Goal: Task Accomplishment & Management: Manage account settings

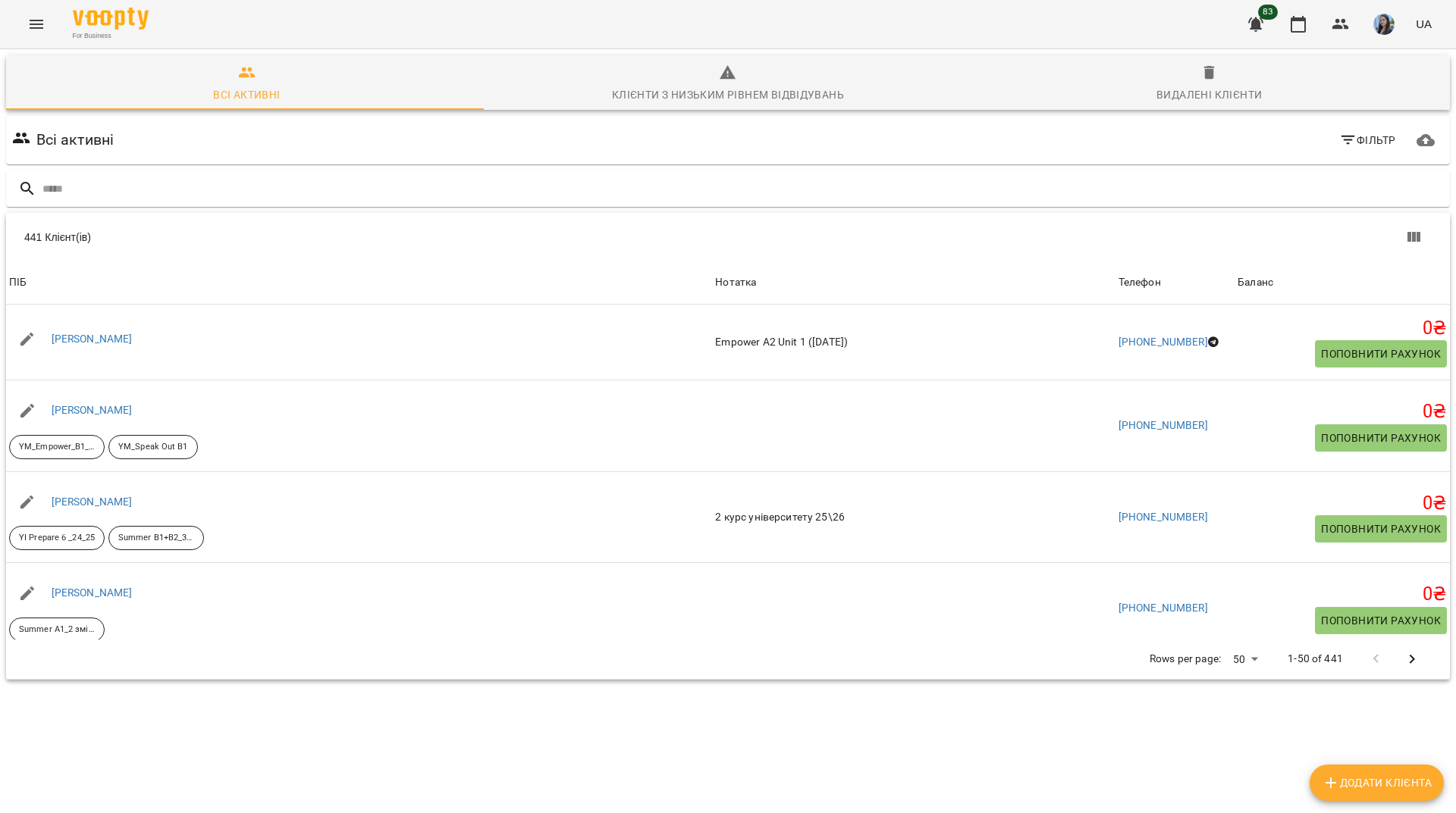
click at [1248, 28] on icon "button" at bounding box center [1255, 24] width 18 height 18
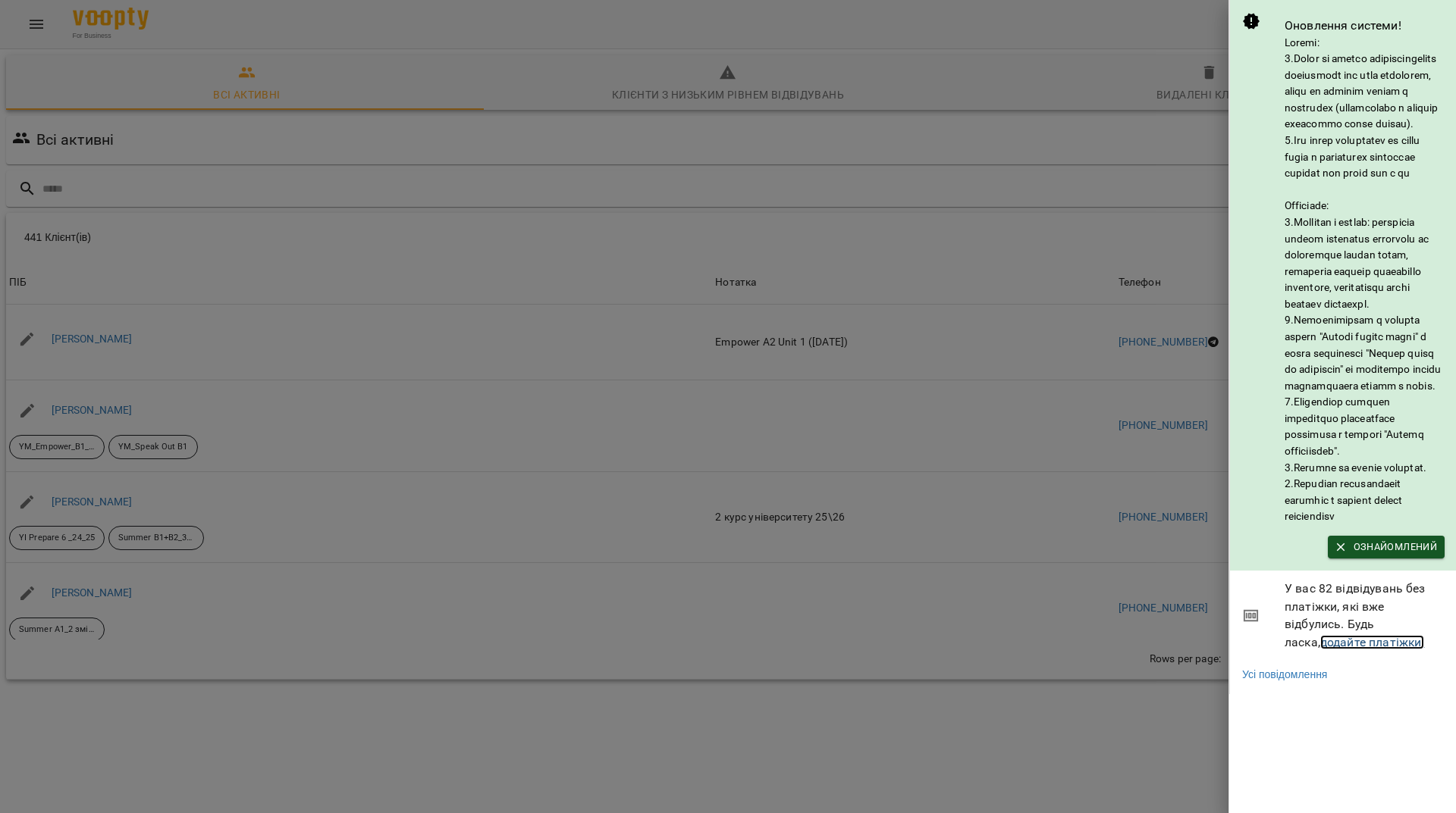
click at [1323, 650] on link "додайте платіжки!" at bounding box center [1372, 641] width 104 height 14
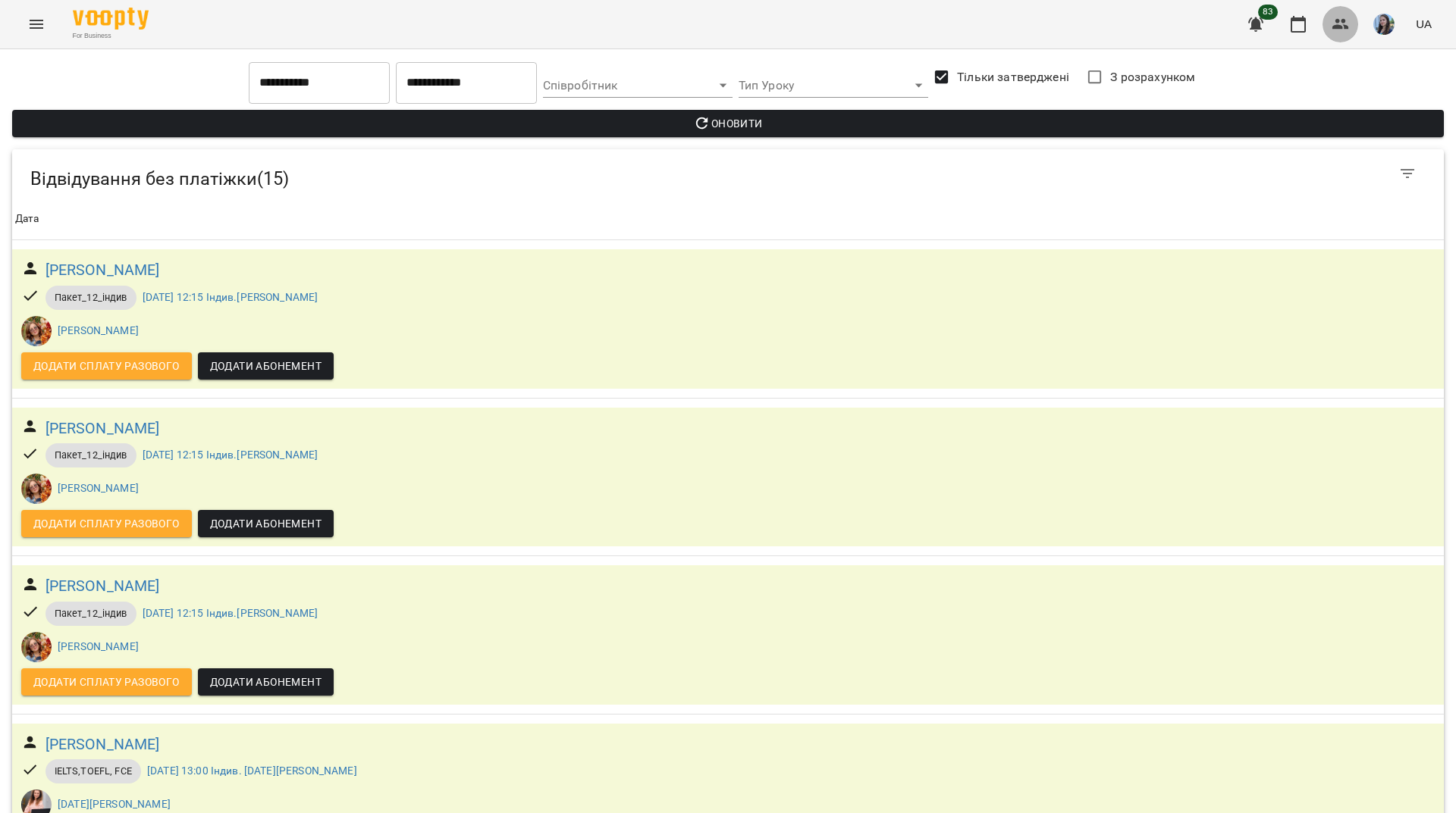
click at [1341, 20] on icon "button" at bounding box center [1340, 24] width 18 height 18
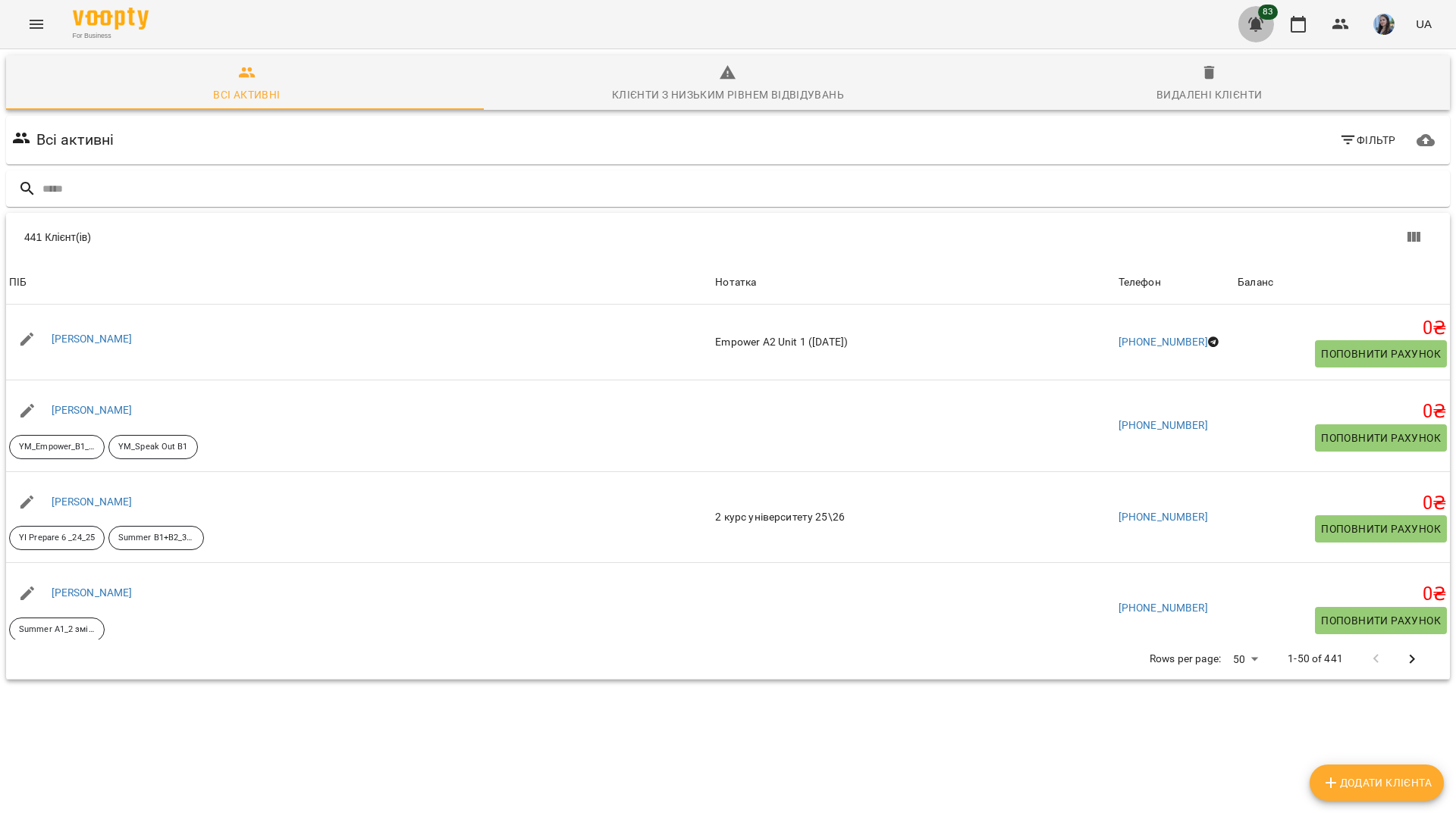
click at [1273, 24] on button "button" at bounding box center [1256, 24] width 36 height 36
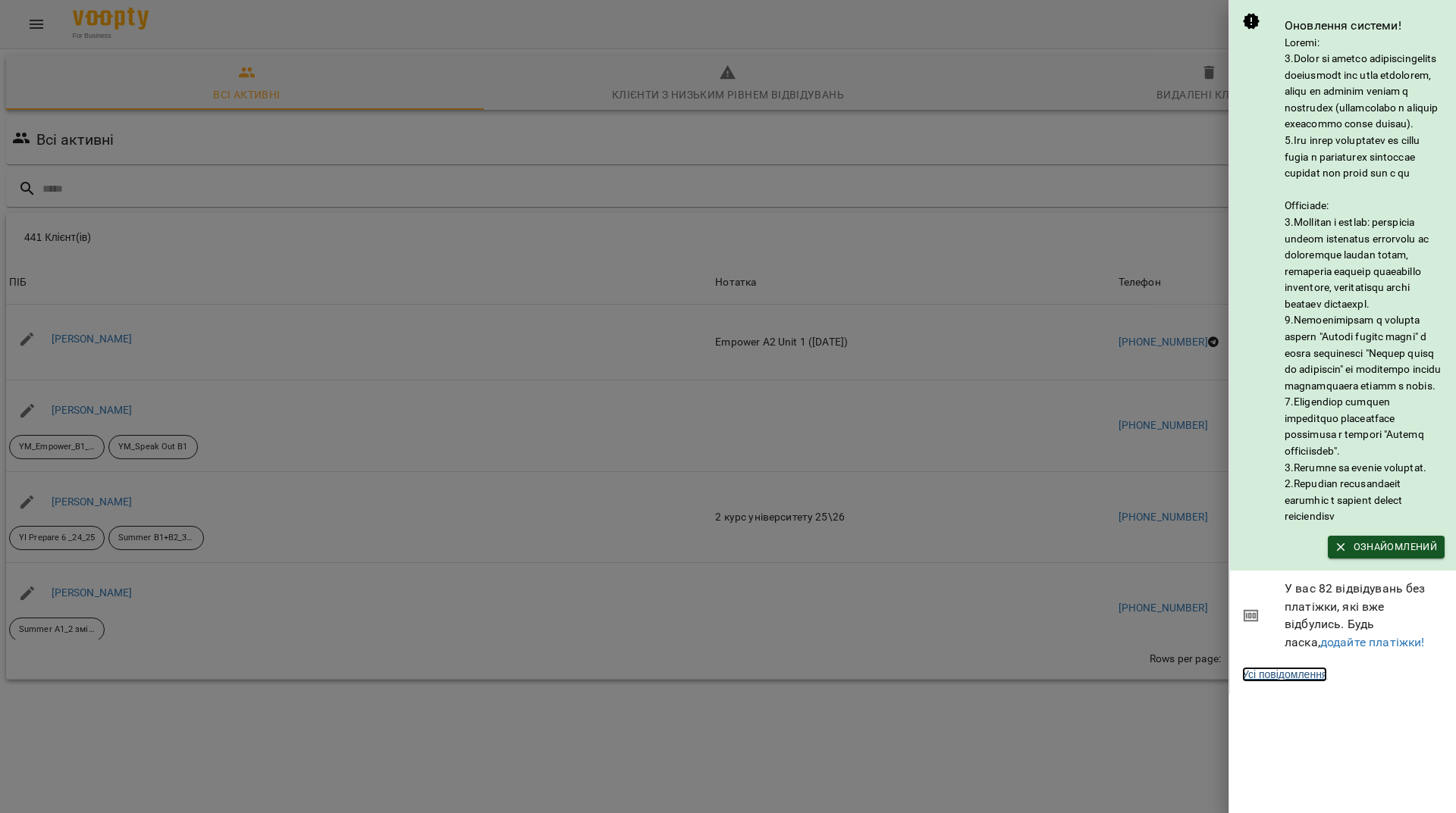
click at [1288, 682] on link "Усі повідомлення" at bounding box center [1283, 674] width 84 height 15
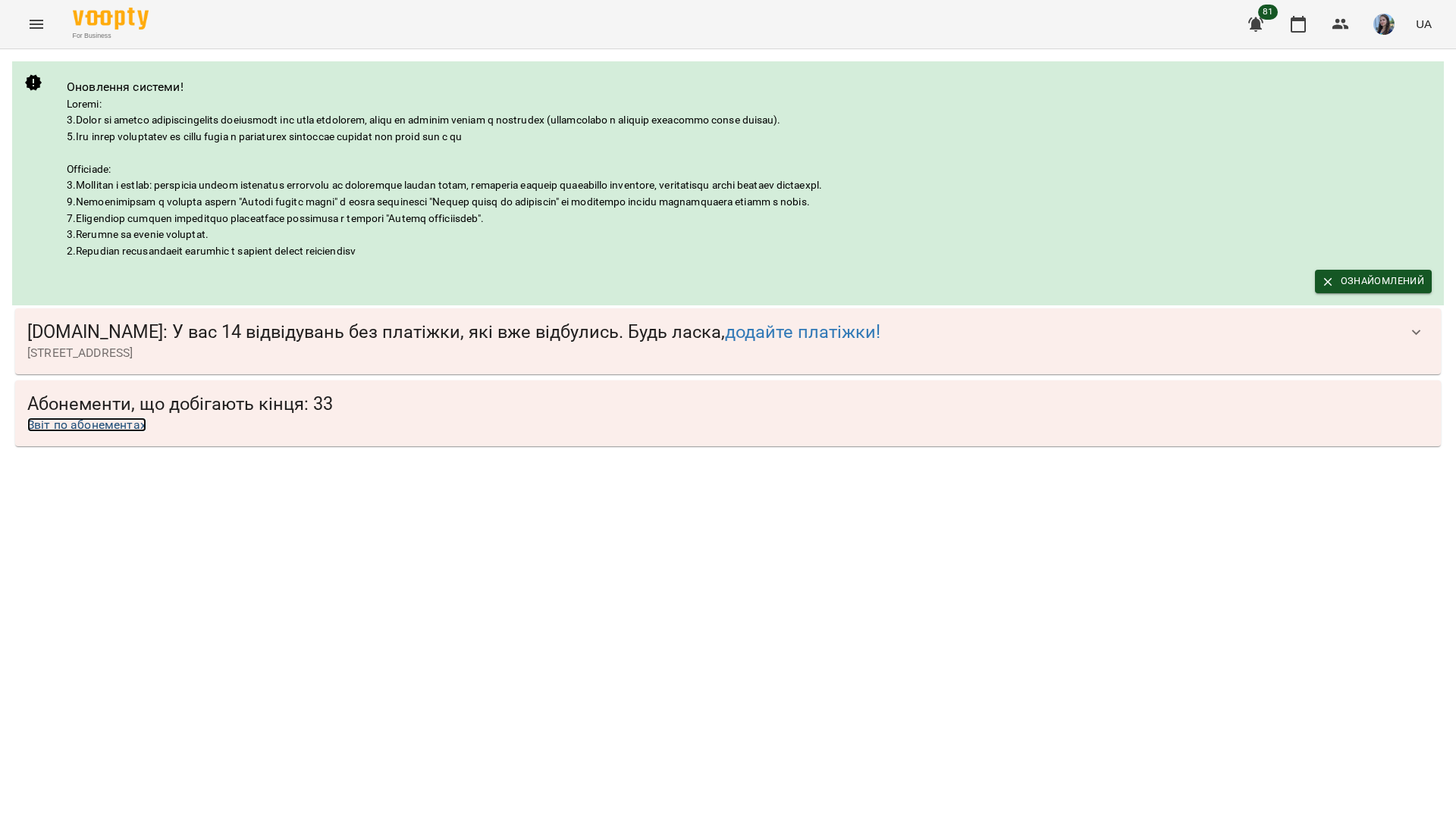
click at [103, 420] on link "Звіт по абонементах" at bounding box center [86, 424] width 119 height 14
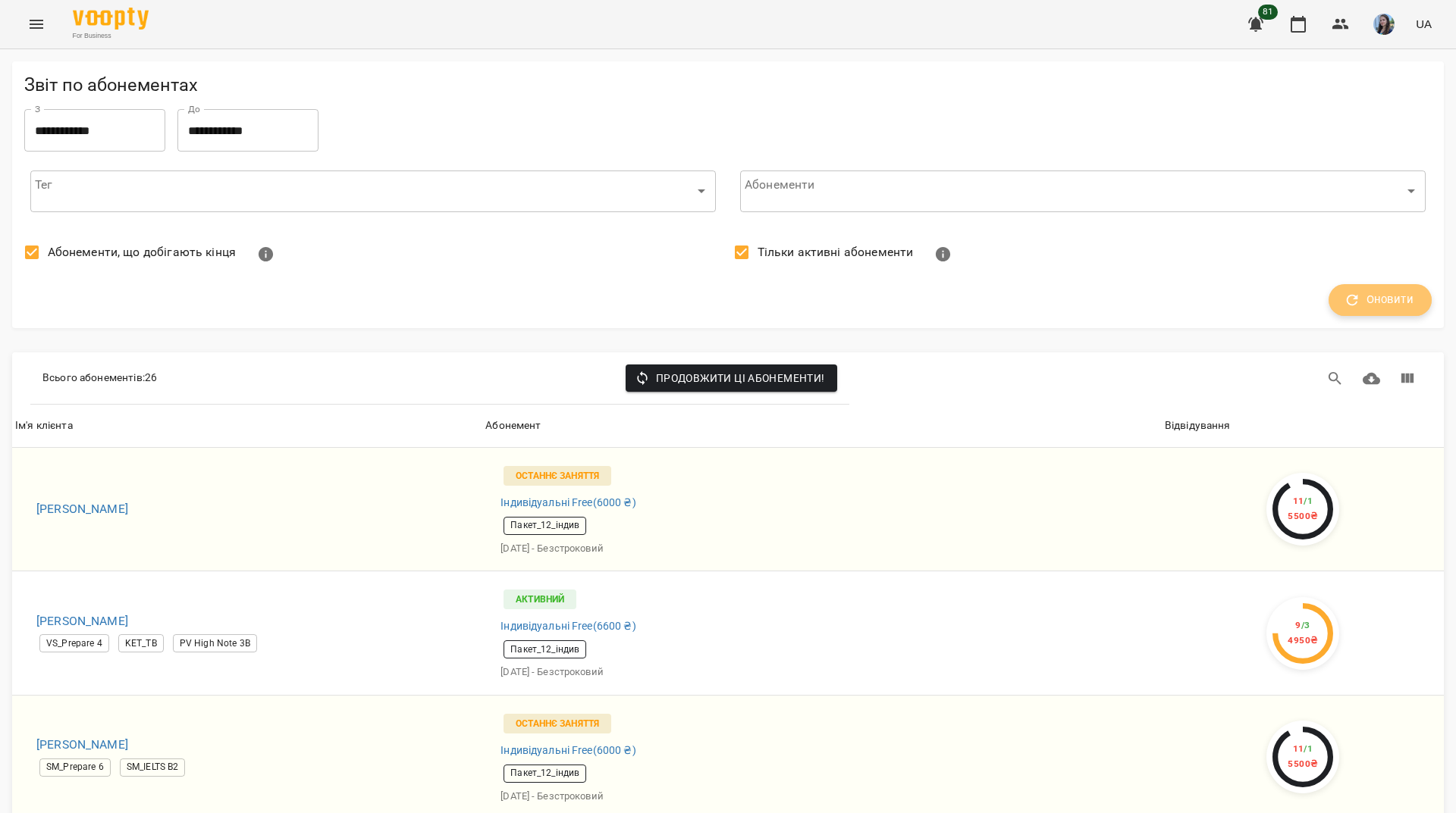
click at [1383, 292] on span "Оновити" at bounding box center [1380, 300] width 66 height 20
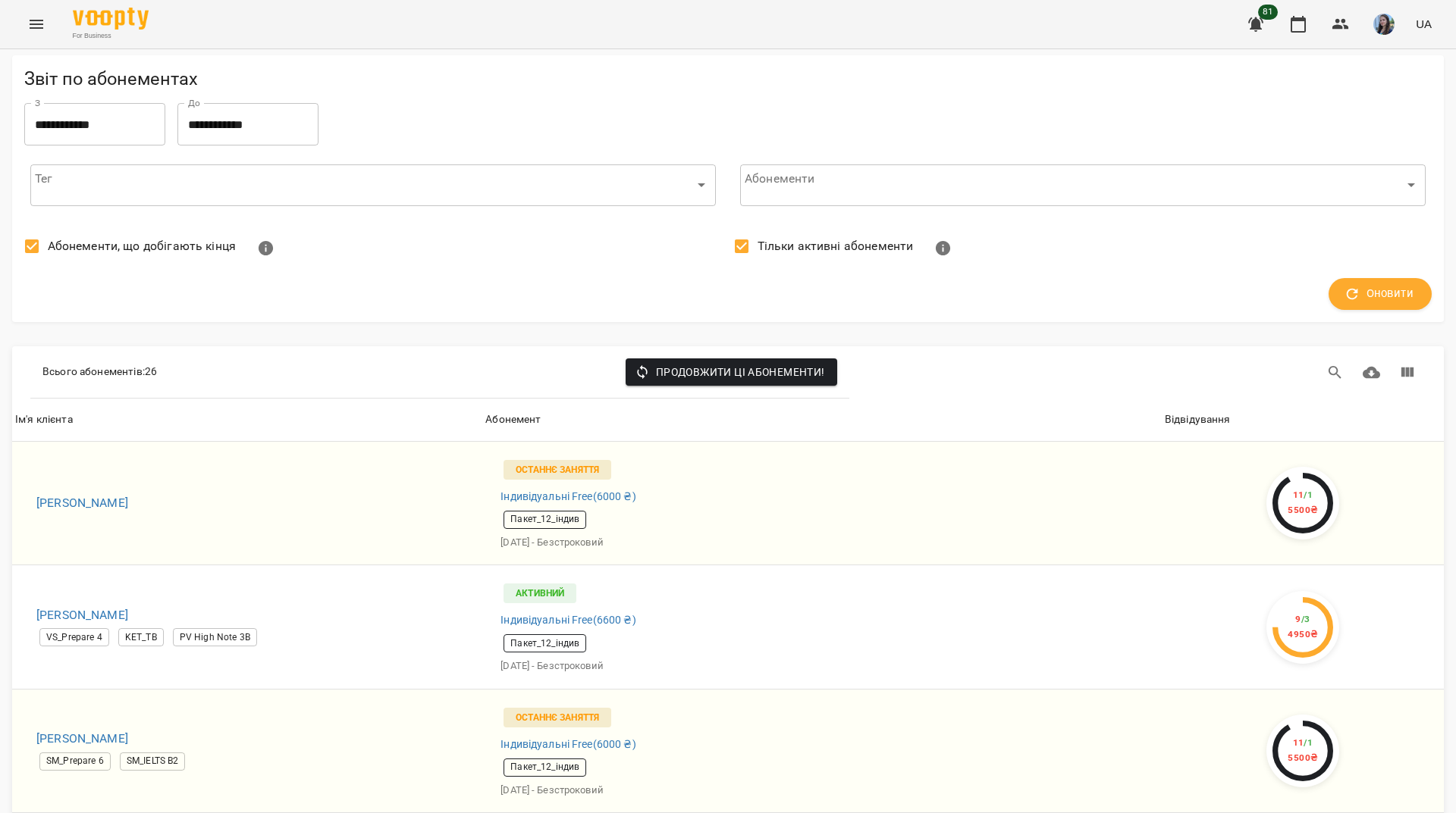
scroll to position [1941, 0]
click at [1305, 22] on icon "button" at bounding box center [1297, 25] width 15 height 17
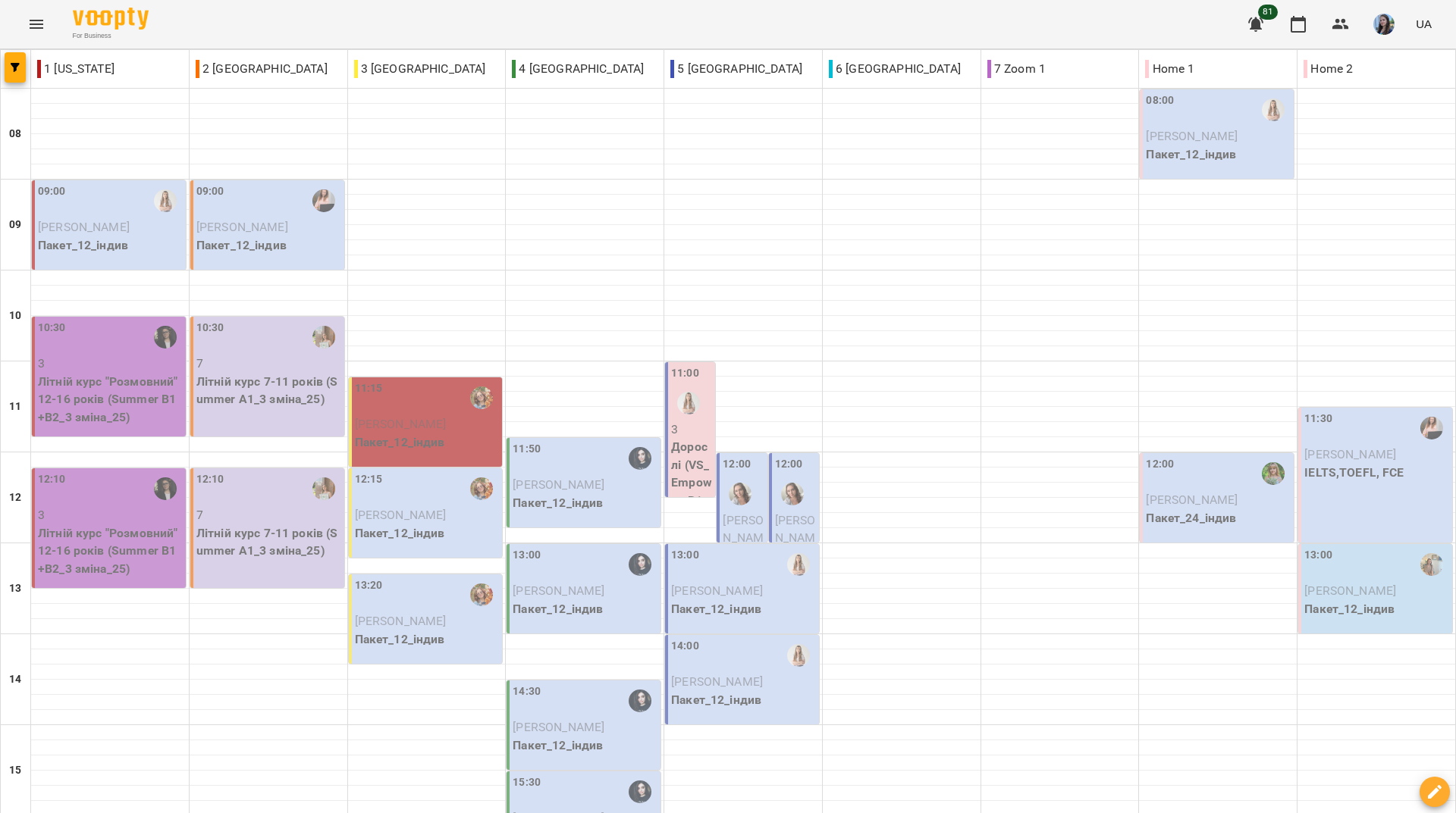
click at [341, 16] on div "For Business 81 UA" at bounding box center [728, 24] width 1456 height 48
click at [591, 17] on div "For Business 81 UA" at bounding box center [728, 24] width 1456 height 48
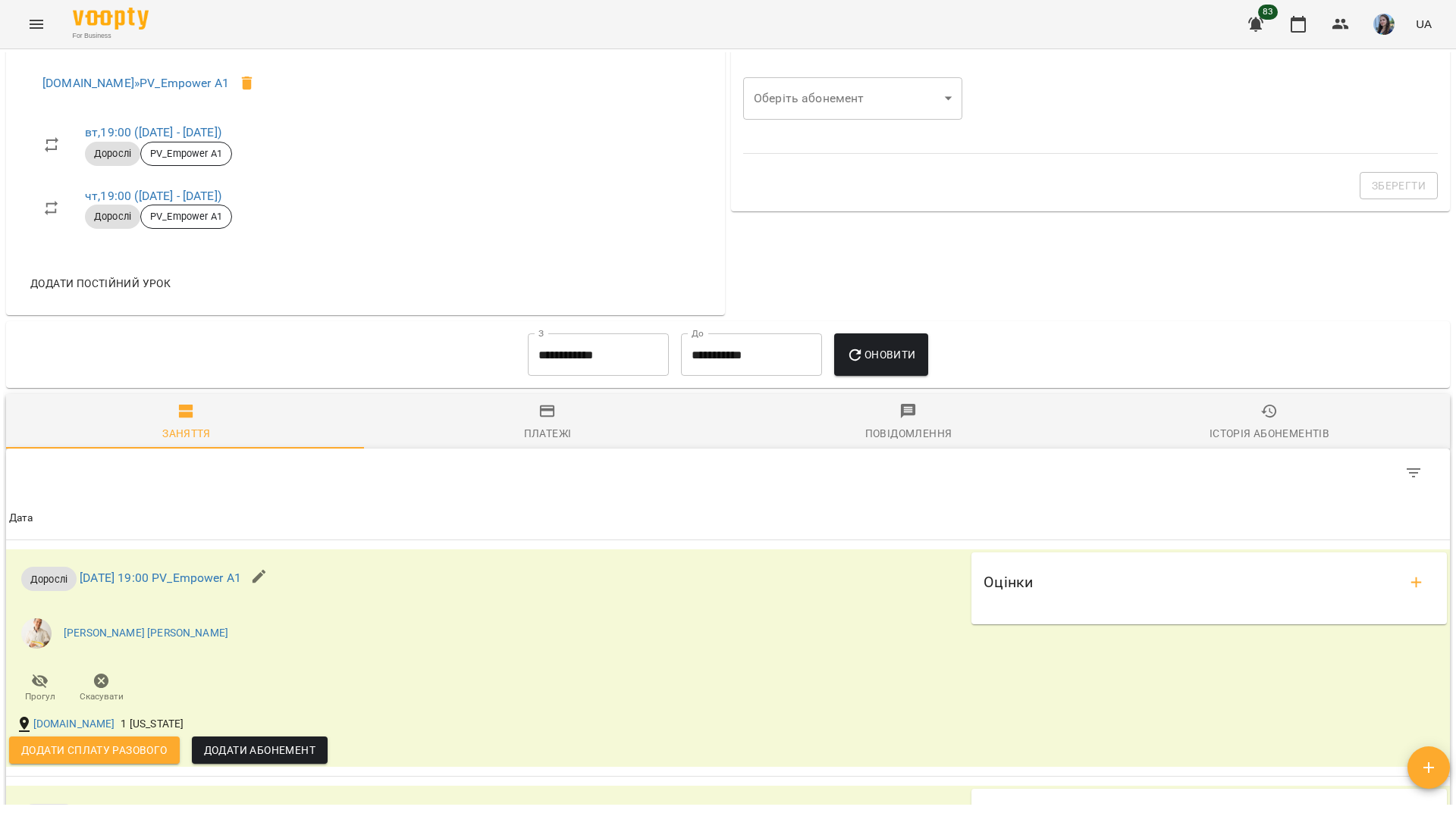
scroll to position [606, 0]
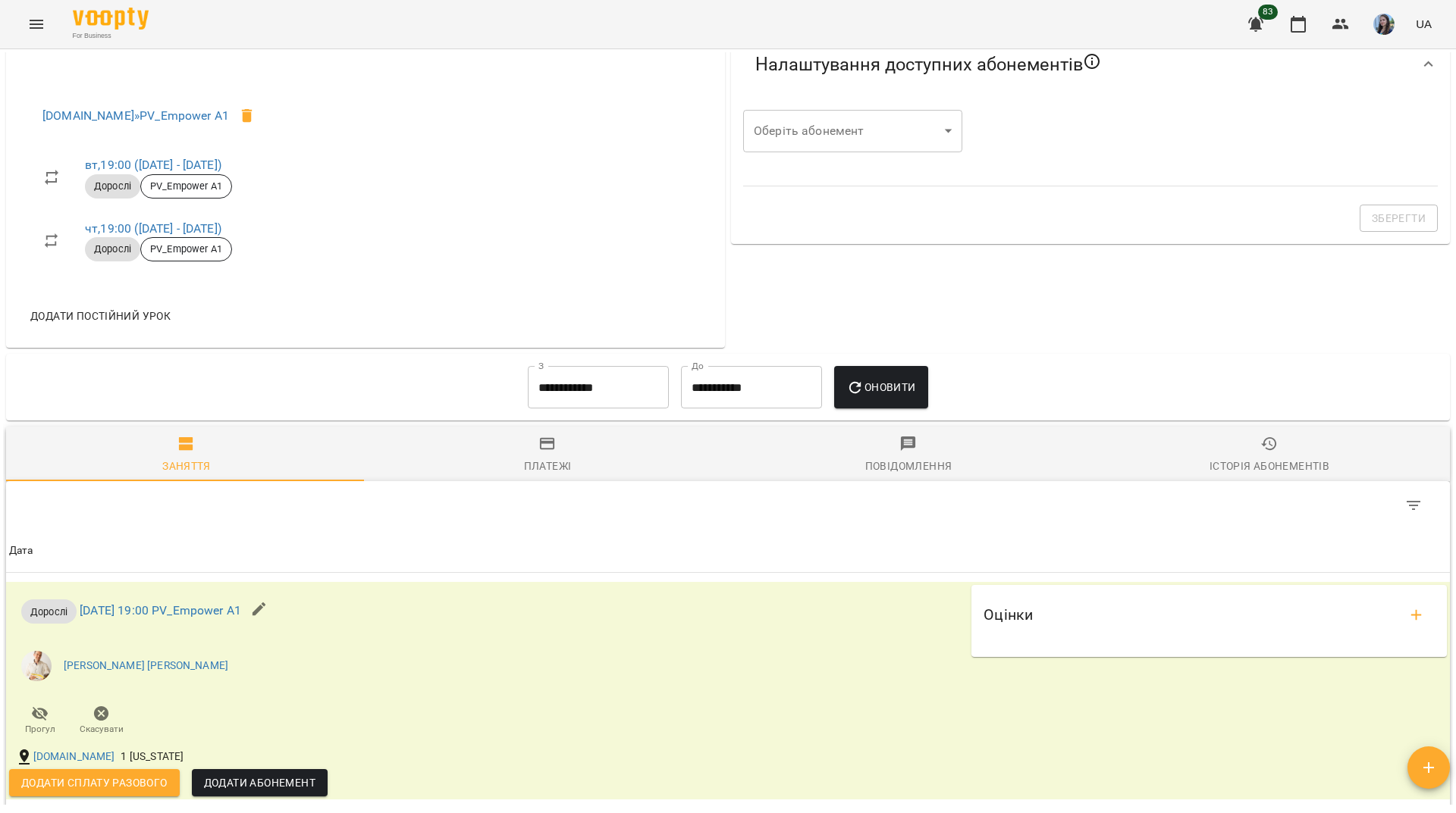
click at [636, 380] on input "**********" at bounding box center [598, 387] width 141 height 43
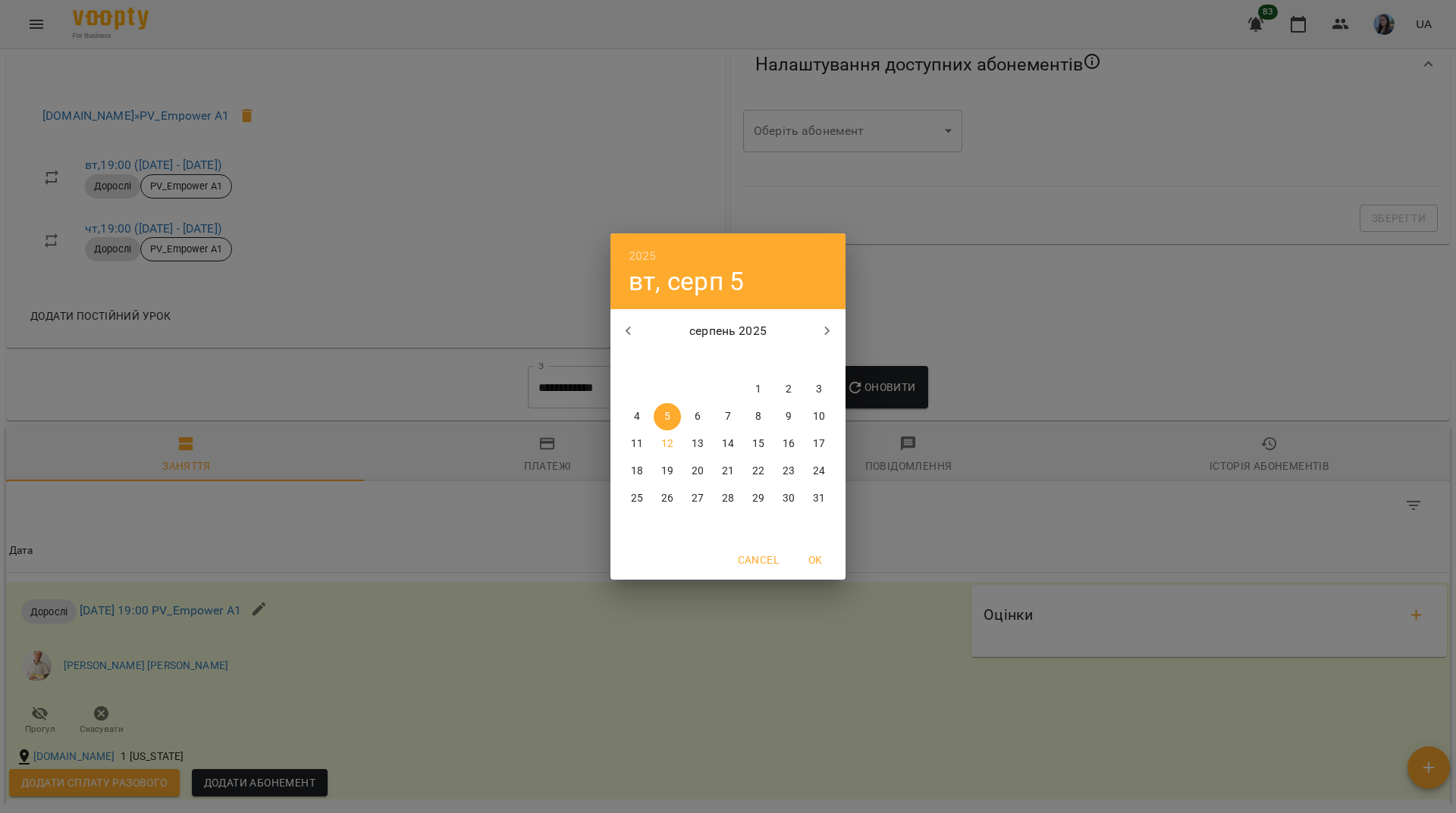
click at [635, 334] on icon "button" at bounding box center [628, 330] width 18 height 18
click at [644, 490] on button "28" at bounding box center [637, 498] width 28 height 28
type input "**********"
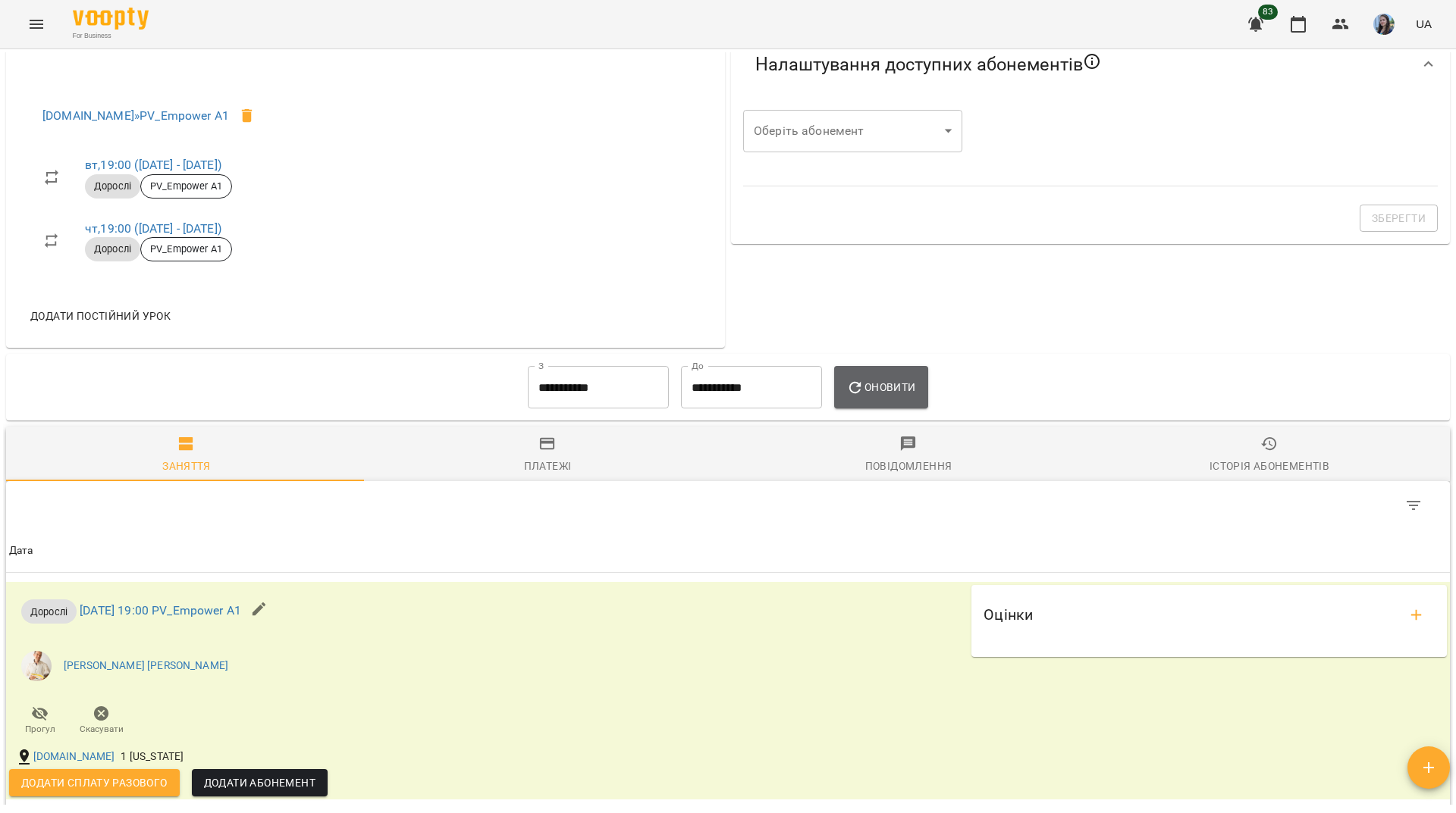
click at [887, 387] on span "Оновити" at bounding box center [880, 387] width 69 height 18
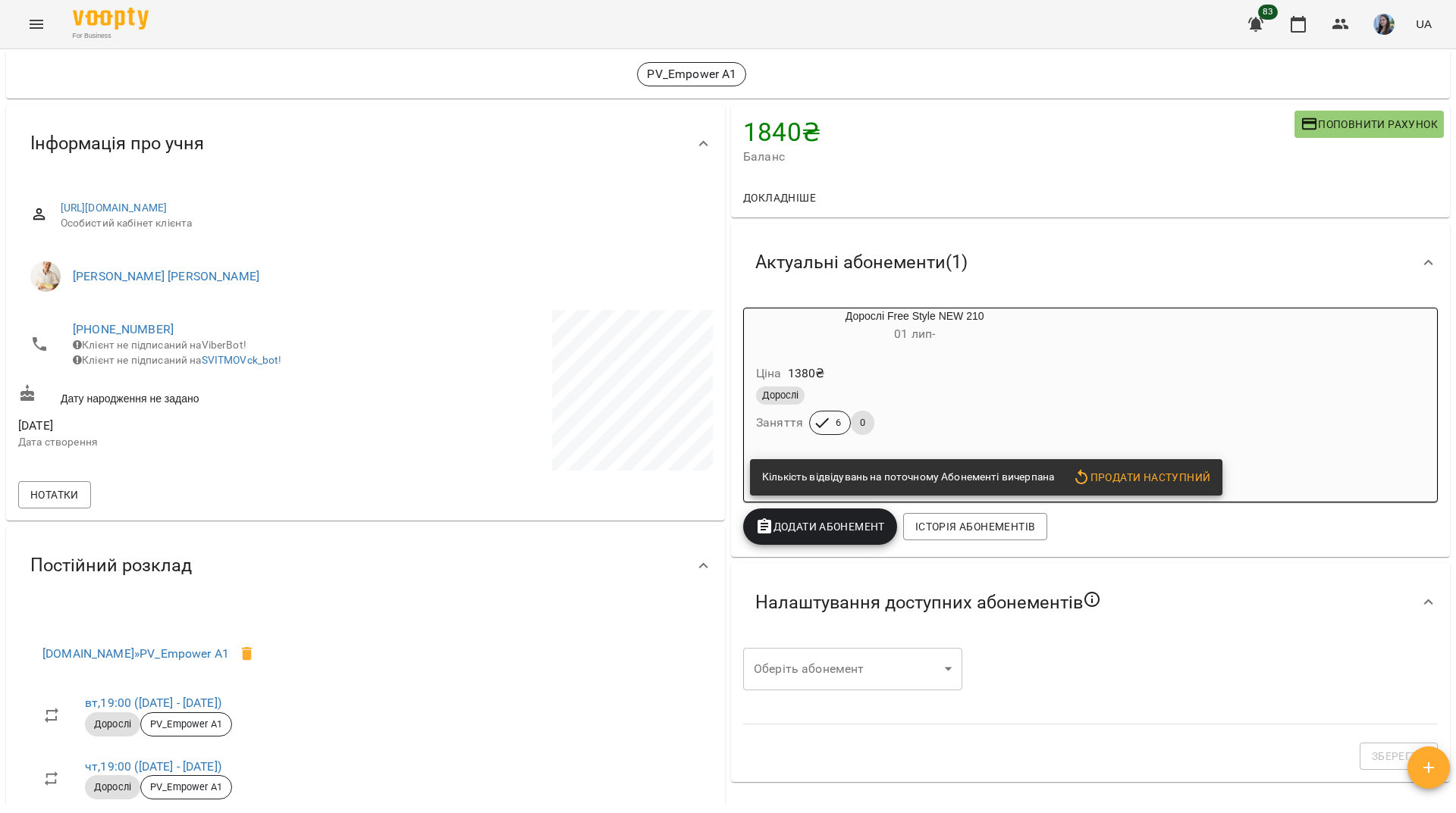
scroll to position [0, 0]
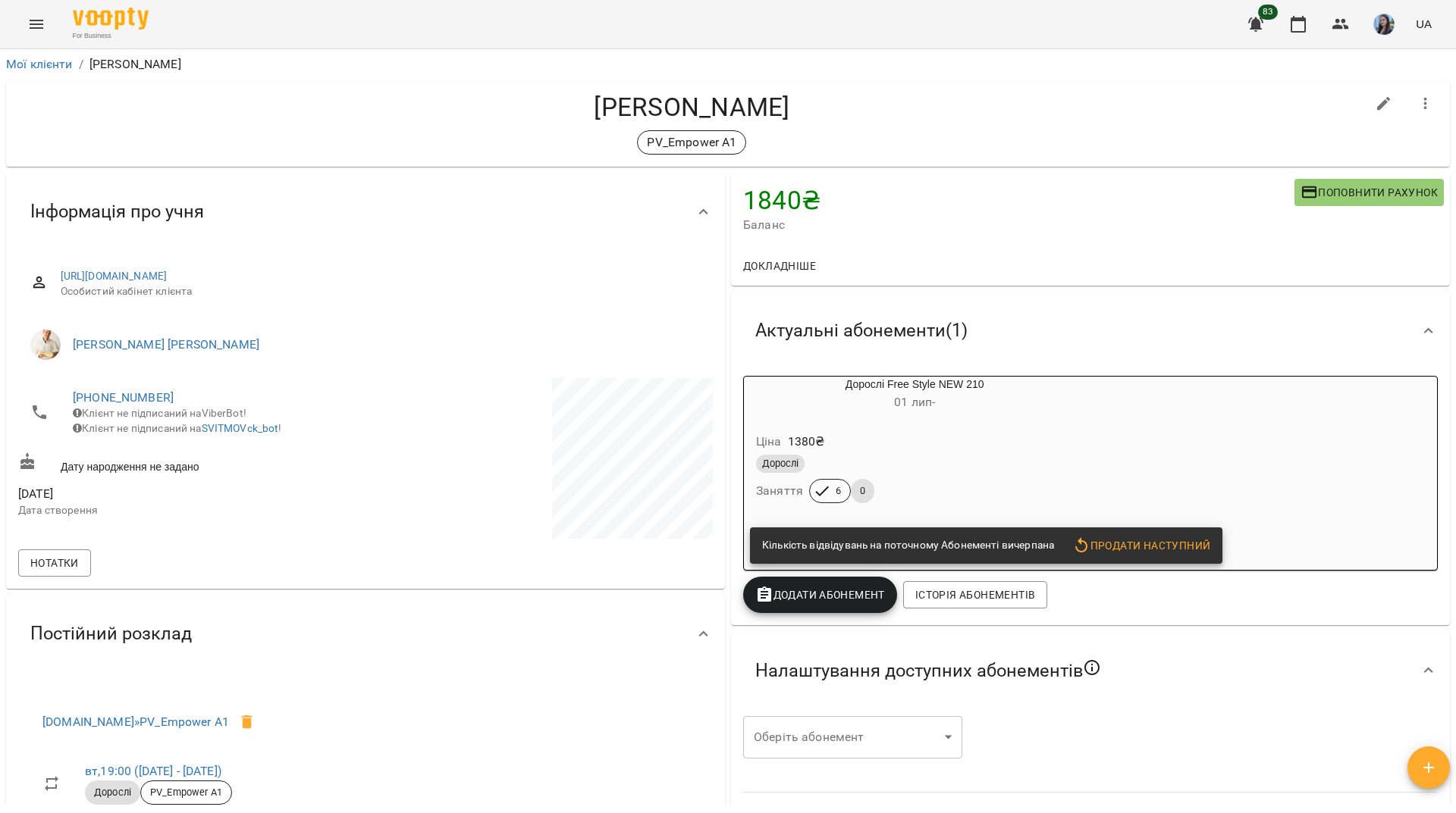
click at [844, 595] on span "Додати Абонемент" at bounding box center [820, 594] width 130 height 18
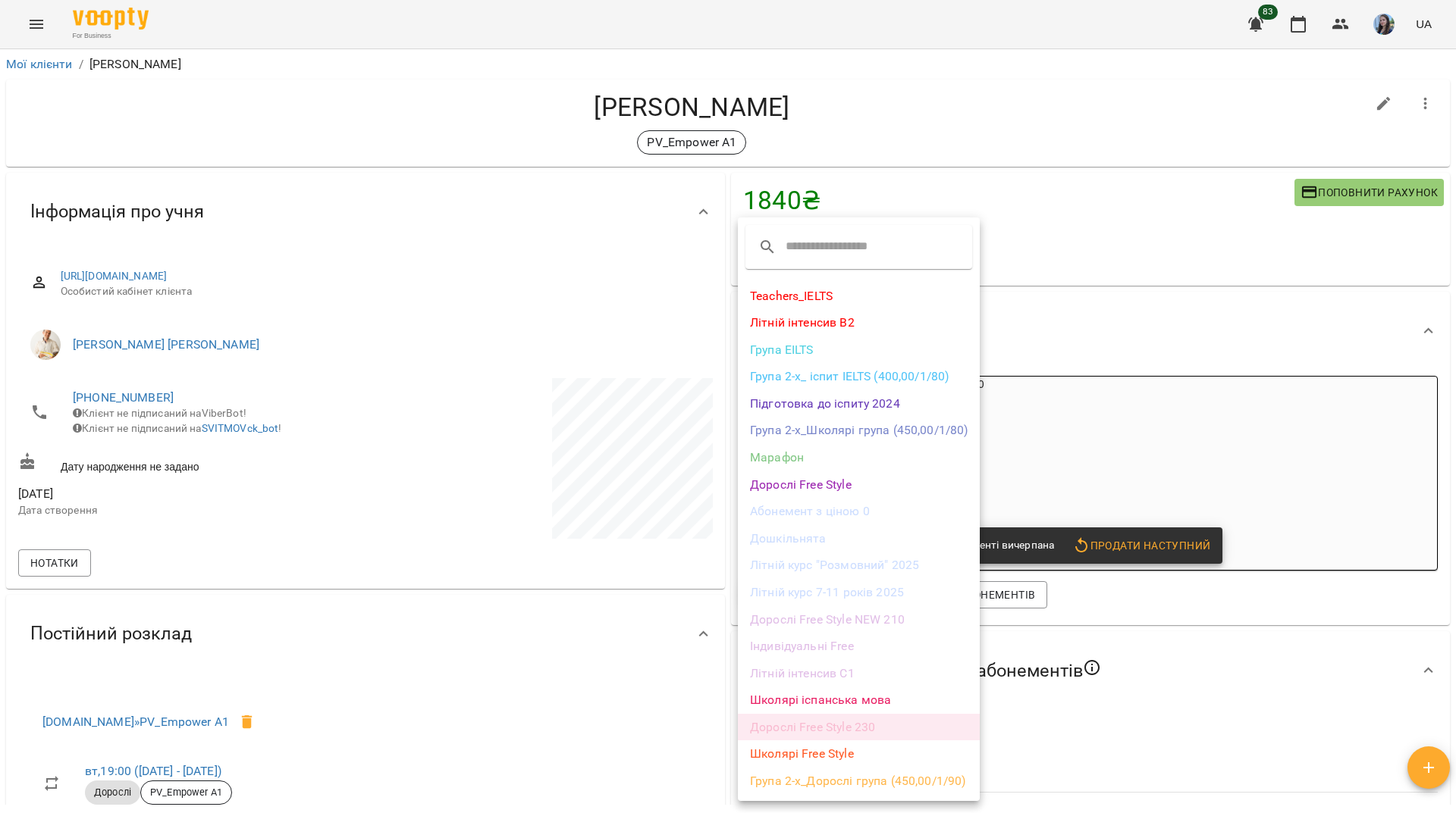
click at [830, 727] on li "Дорослі Free Style 230" at bounding box center [858, 727] width 242 height 28
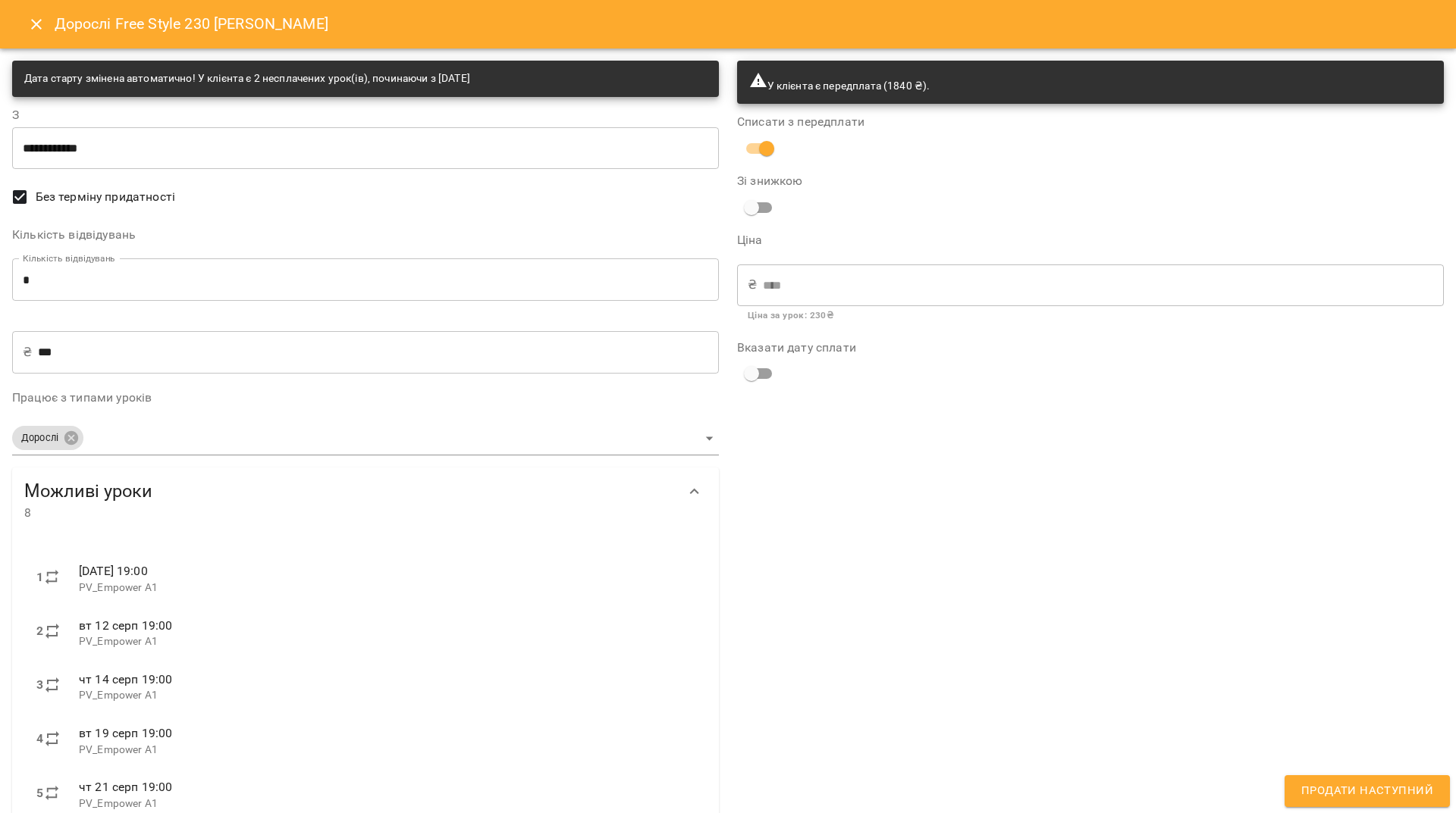
click at [1336, 788] on span "Продати наступний" at bounding box center [1367, 791] width 132 height 20
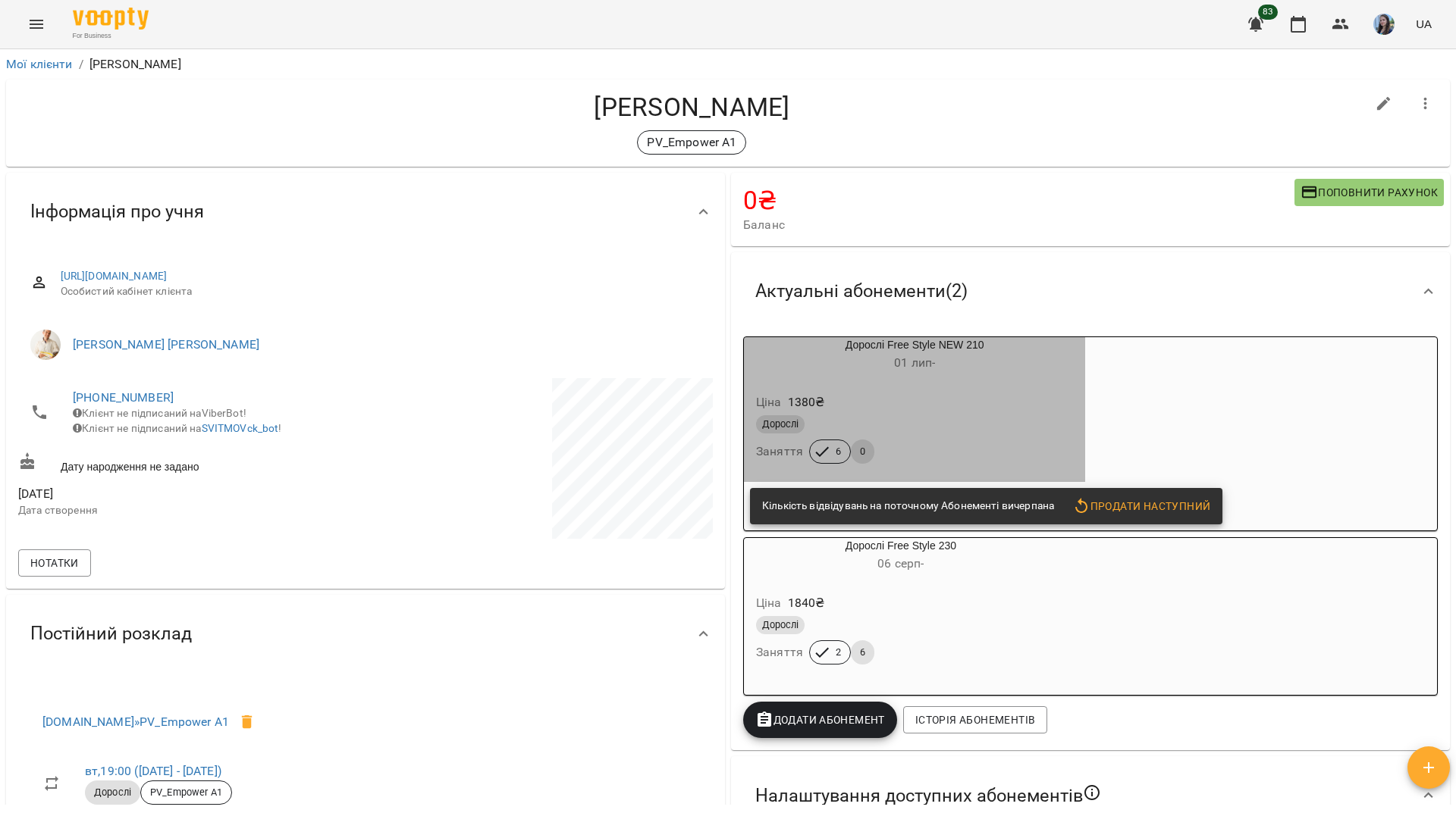
click at [959, 439] on div "Дорослі Заняття 6 0" at bounding box center [914, 440] width 323 height 55
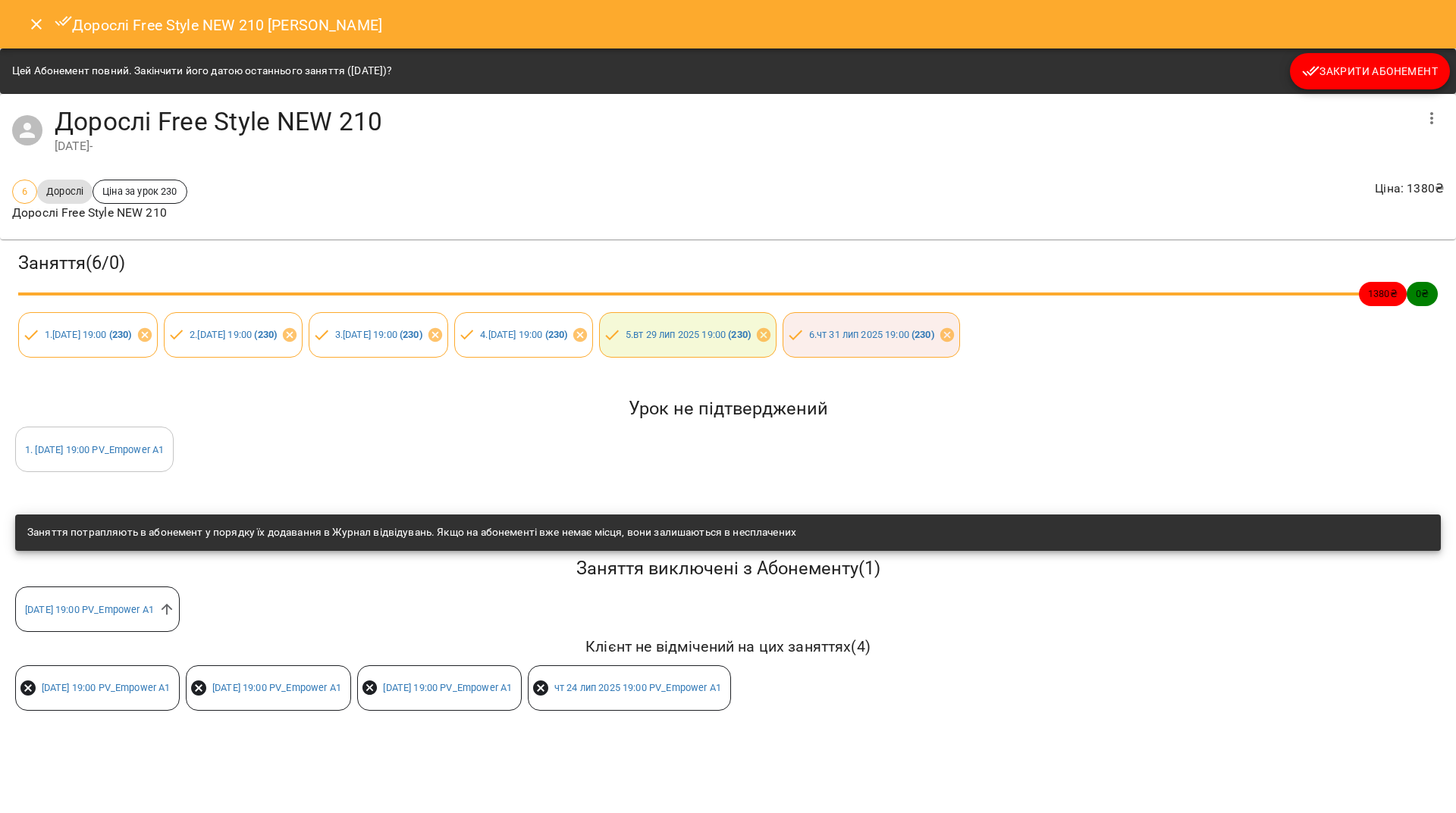
click at [1324, 58] on button "Закрити Абонемент" at bounding box center [1370, 71] width 160 height 36
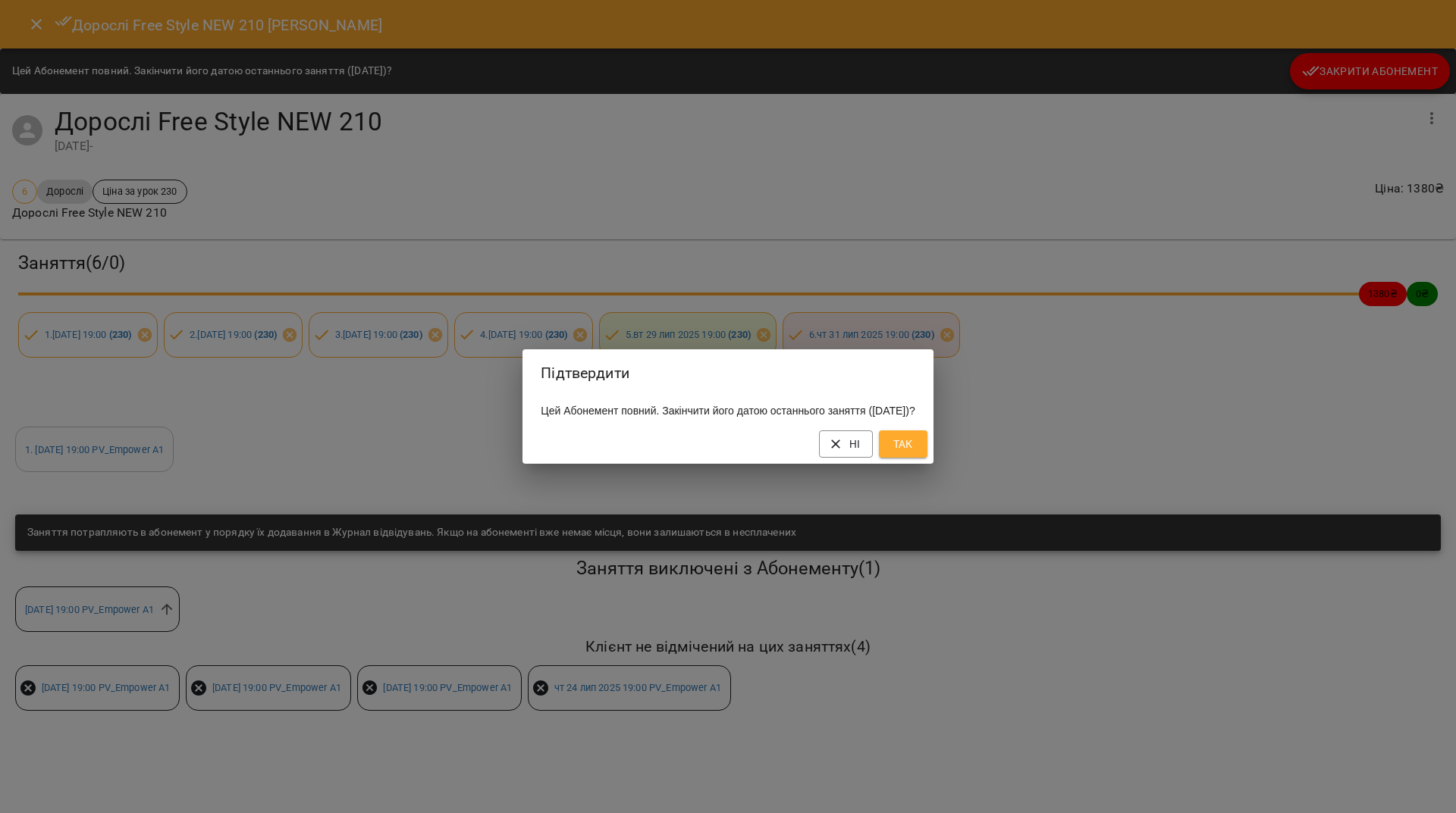
click at [915, 453] on span "Так" at bounding box center [904, 443] width 25 height 18
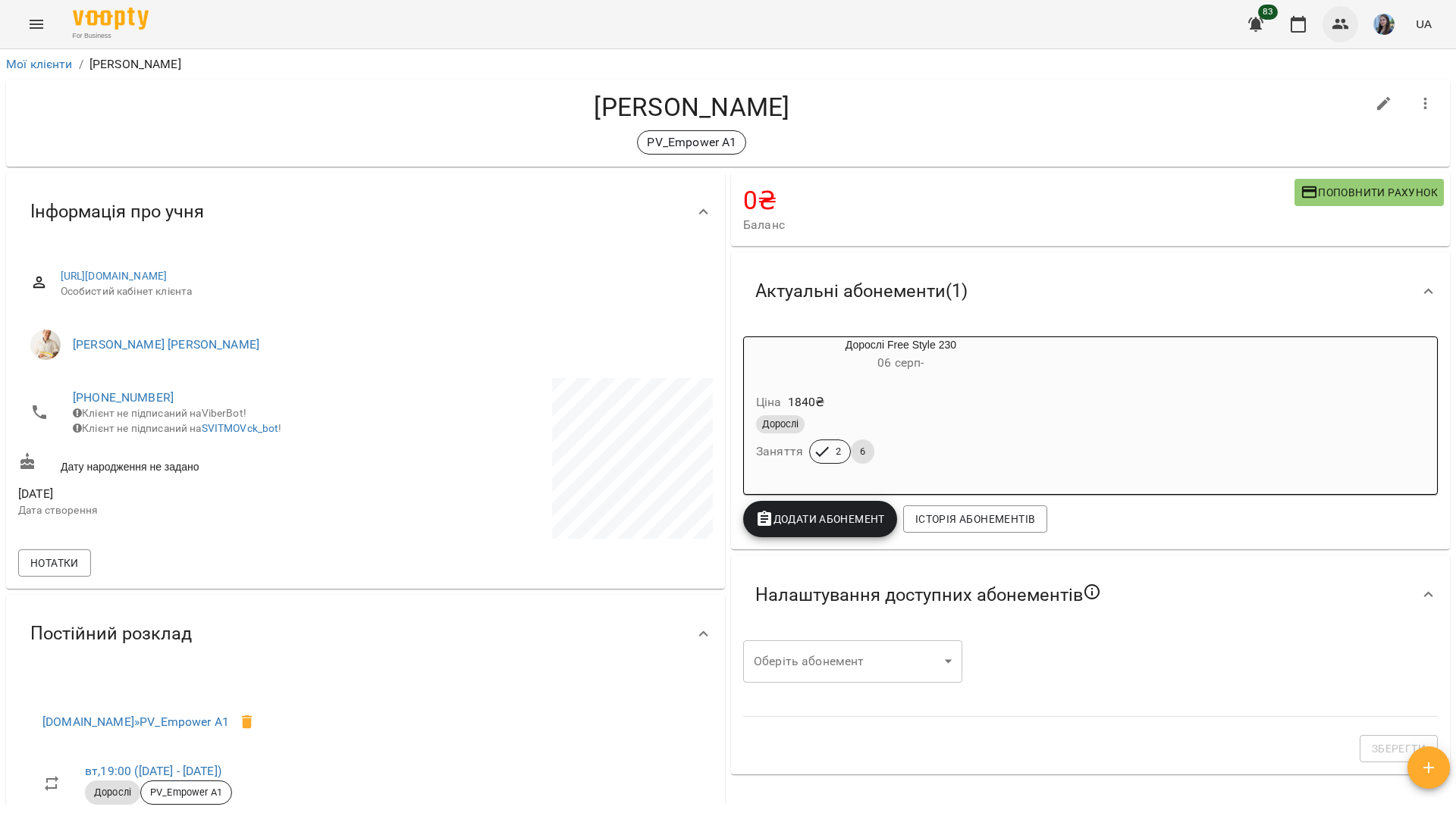
click at [1342, 25] on icon "button" at bounding box center [1340, 24] width 18 height 18
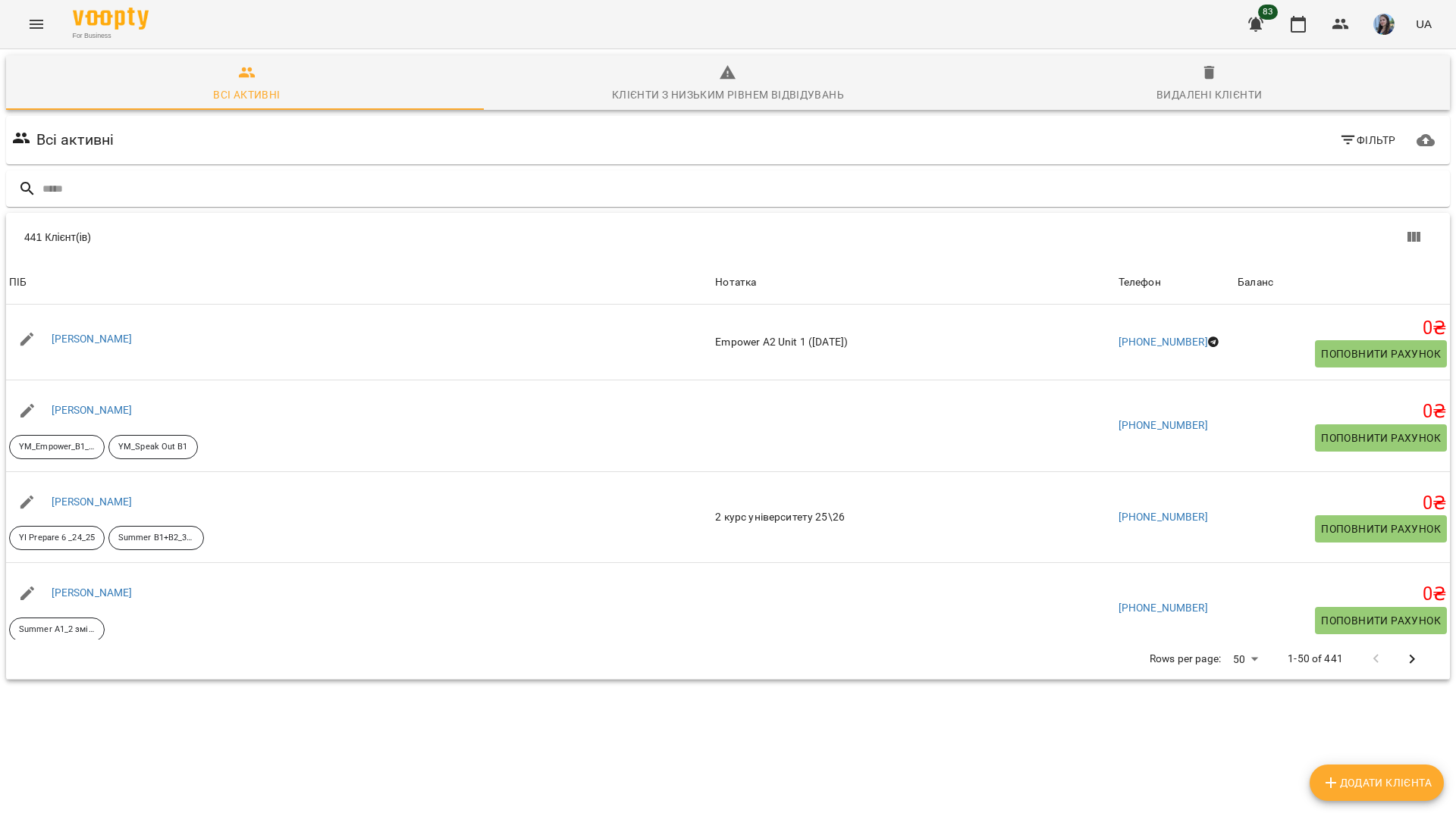
drag, startPoint x: 116, startPoint y: 336, endPoint x: 318, endPoint y: 30, distance: 366.7
click at [320, 28] on div "For Business 83 UA" at bounding box center [728, 24] width 1456 height 48
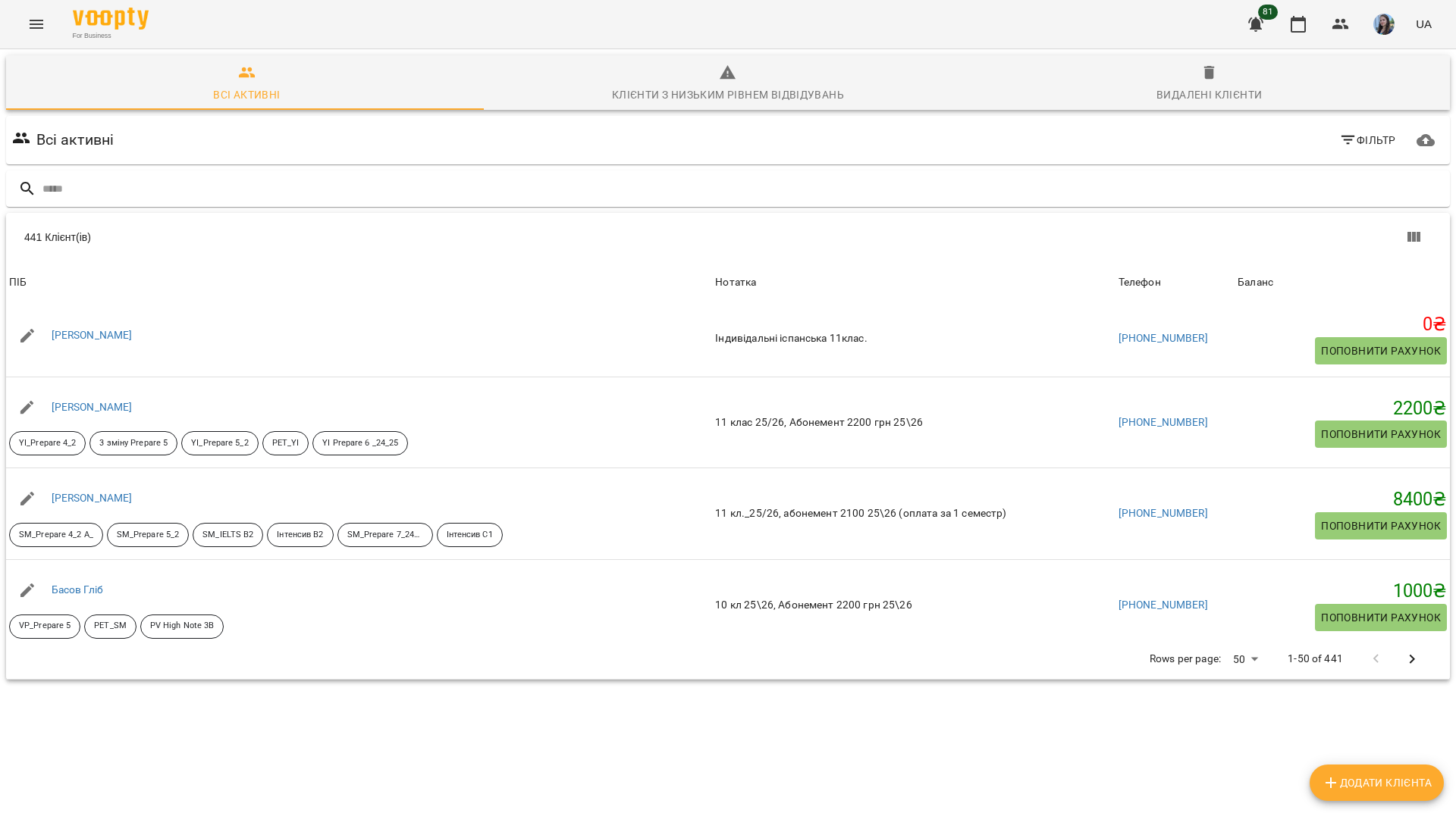
scroll to position [1894, 0]
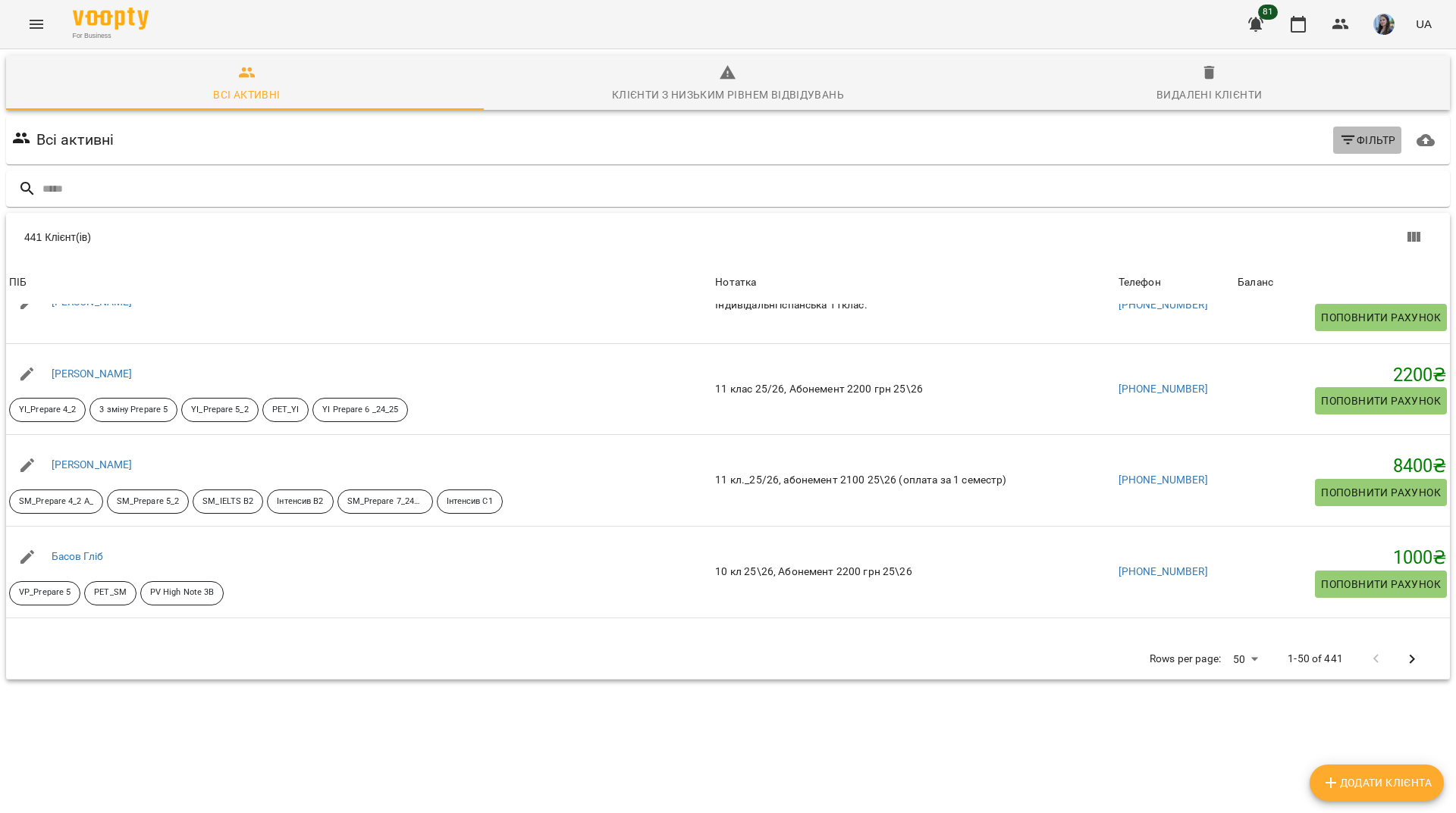
click at [1339, 138] on icon "button" at bounding box center [1348, 139] width 18 height 18
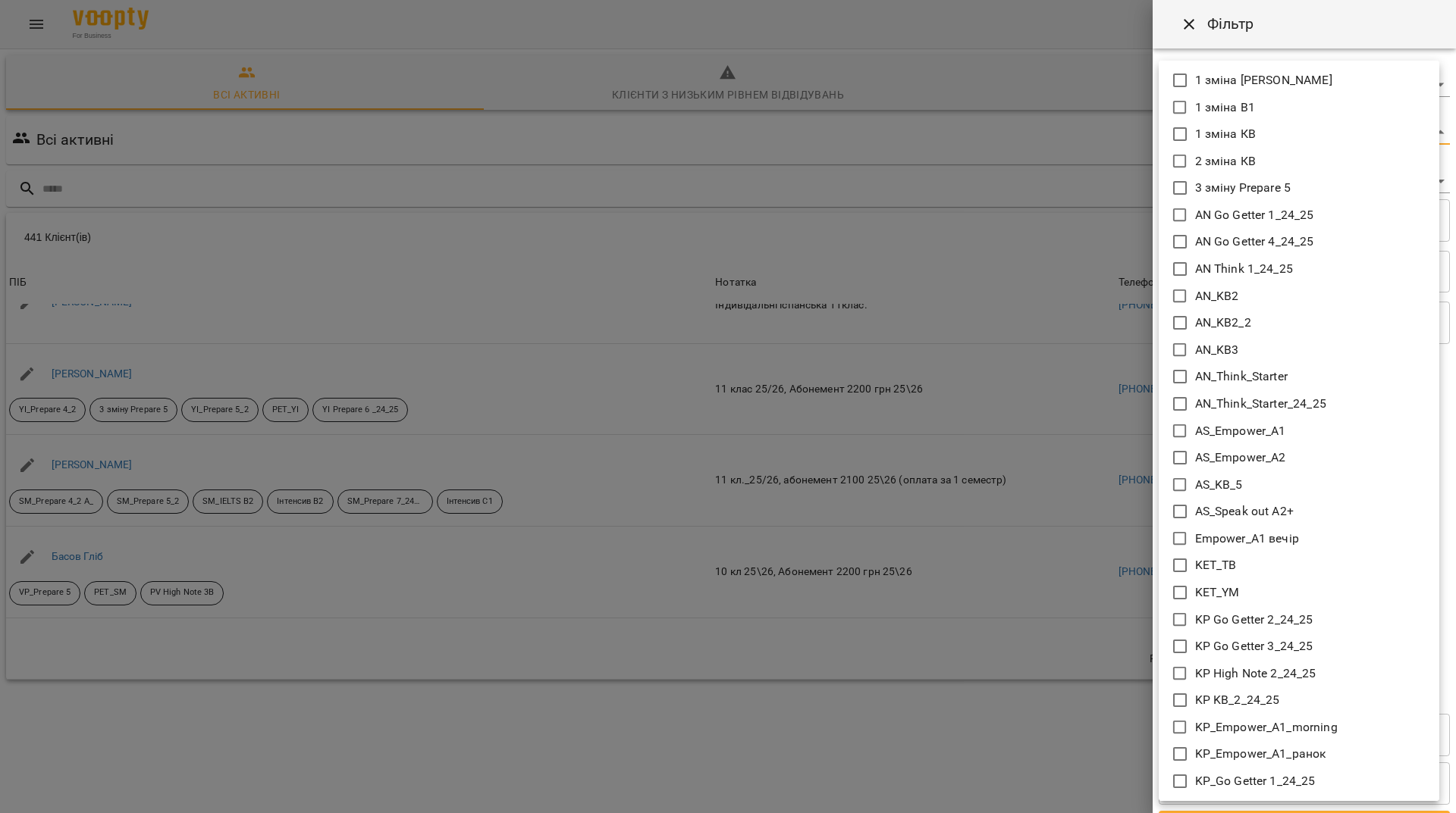
click at [1242, 122] on body "For Business 81 UA Всі активні Клієнти з низьким рівнем відвідувань Видалені кл…" at bounding box center [728, 396] width 1456 height 792
click at [1181, 431] on icon at bounding box center [1179, 431] width 18 height 18
click at [1174, 457] on icon at bounding box center [1173, 457] width 18 height 18
click at [1171, 505] on icon at bounding box center [1173, 511] width 18 height 18
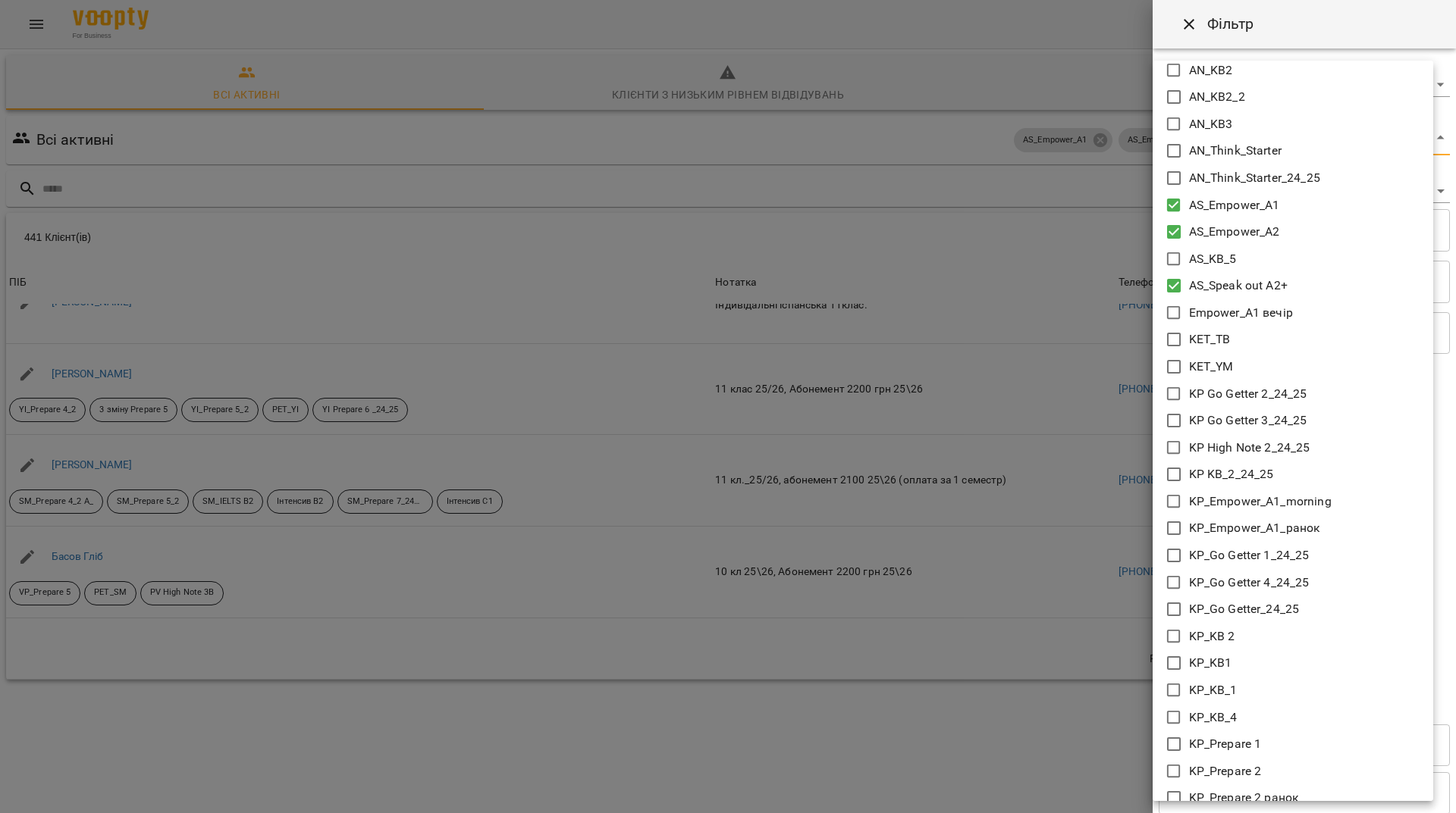
scroll to position [228, 0]
click at [1169, 497] on icon at bounding box center [1173, 500] width 18 height 18
click at [1170, 526] on icon at bounding box center [1173, 527] width 18 height 18
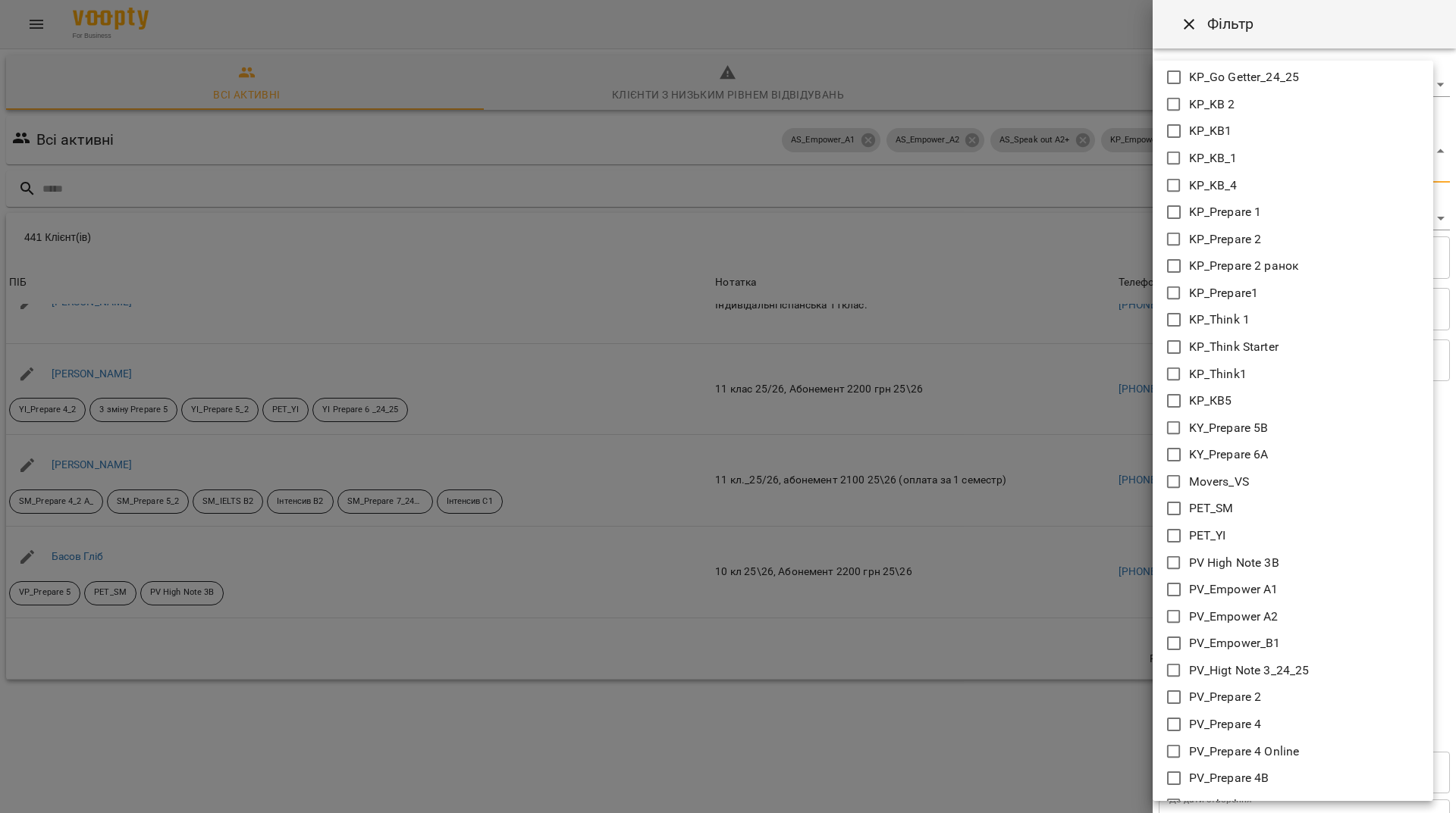
scroll to position [834, 0]
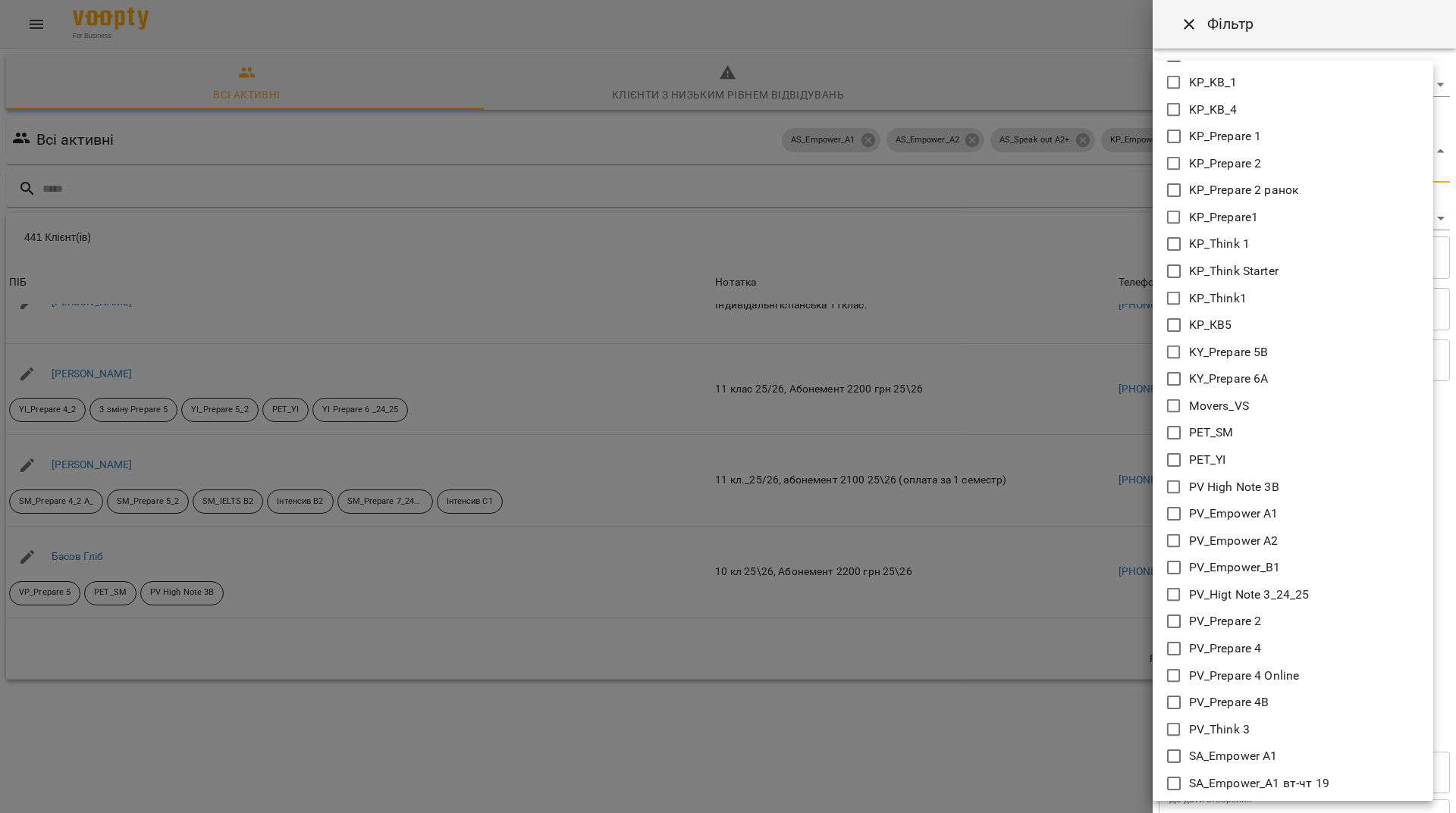
click at [1171, 514] on icon at bounding box center [1173, 513] width 18 height 18
click at [1169, 539] on icon at bounding box center [1173, 541] width 18 height 18
click at [1181, 570] on icon at bounding box center [1173, 567] width 18 height 18
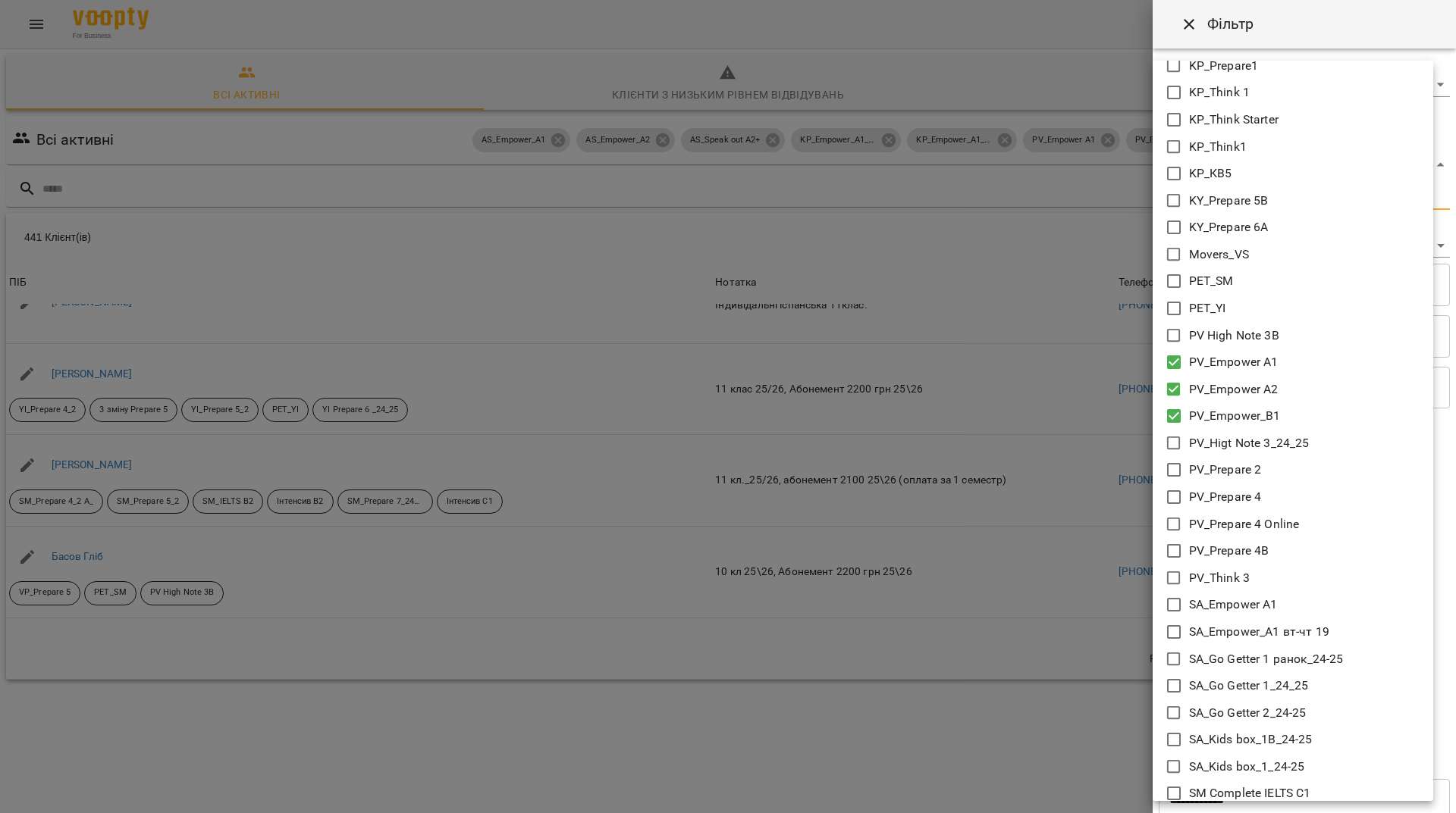
scroll to position [1061, 0]
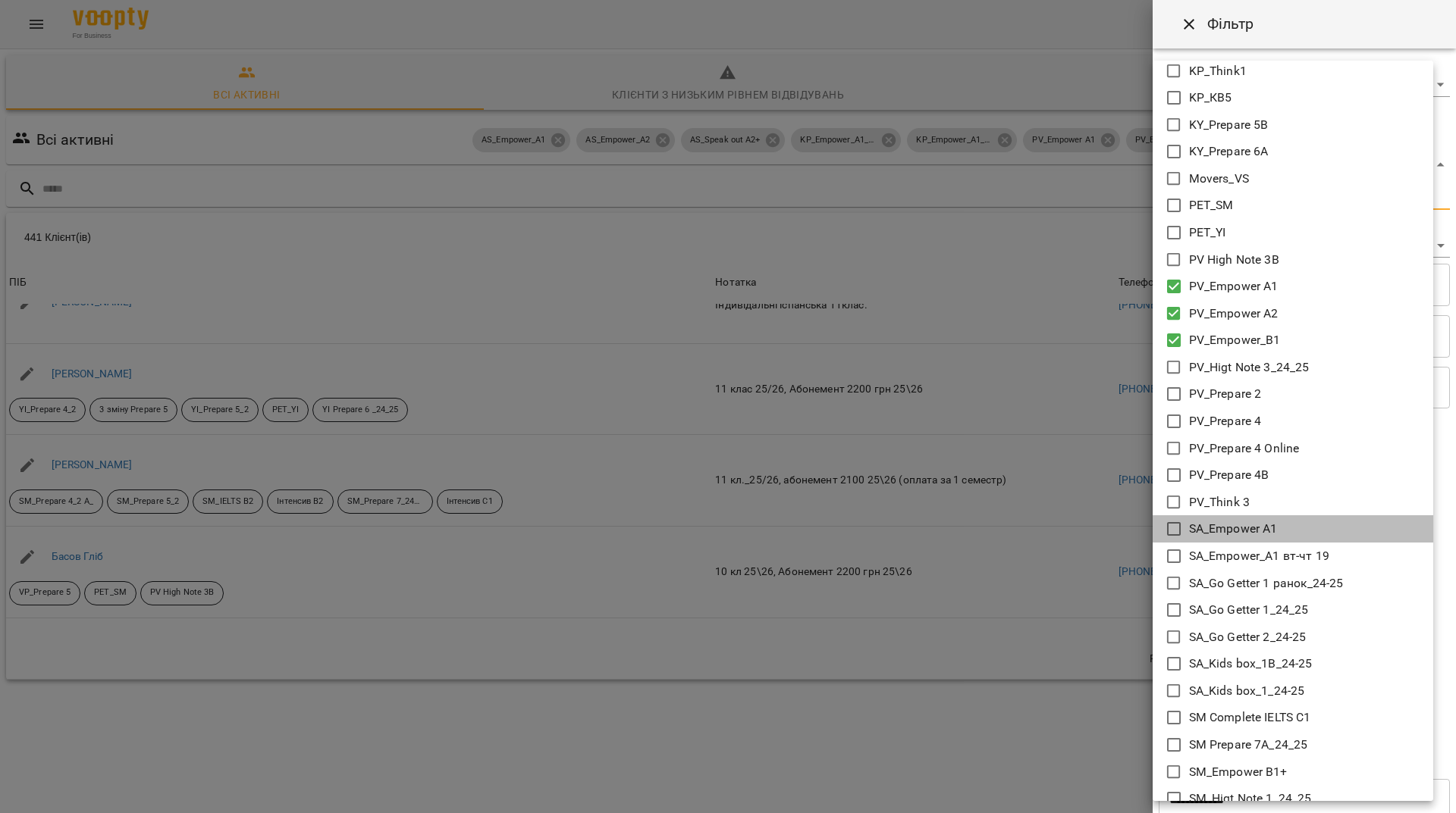
click at [1173, 529] on icon at bounding box center [1173, 528] width 18 height 18
click at [1171, 554] on icon at bounding box center [1173, 556] width 18 height 18
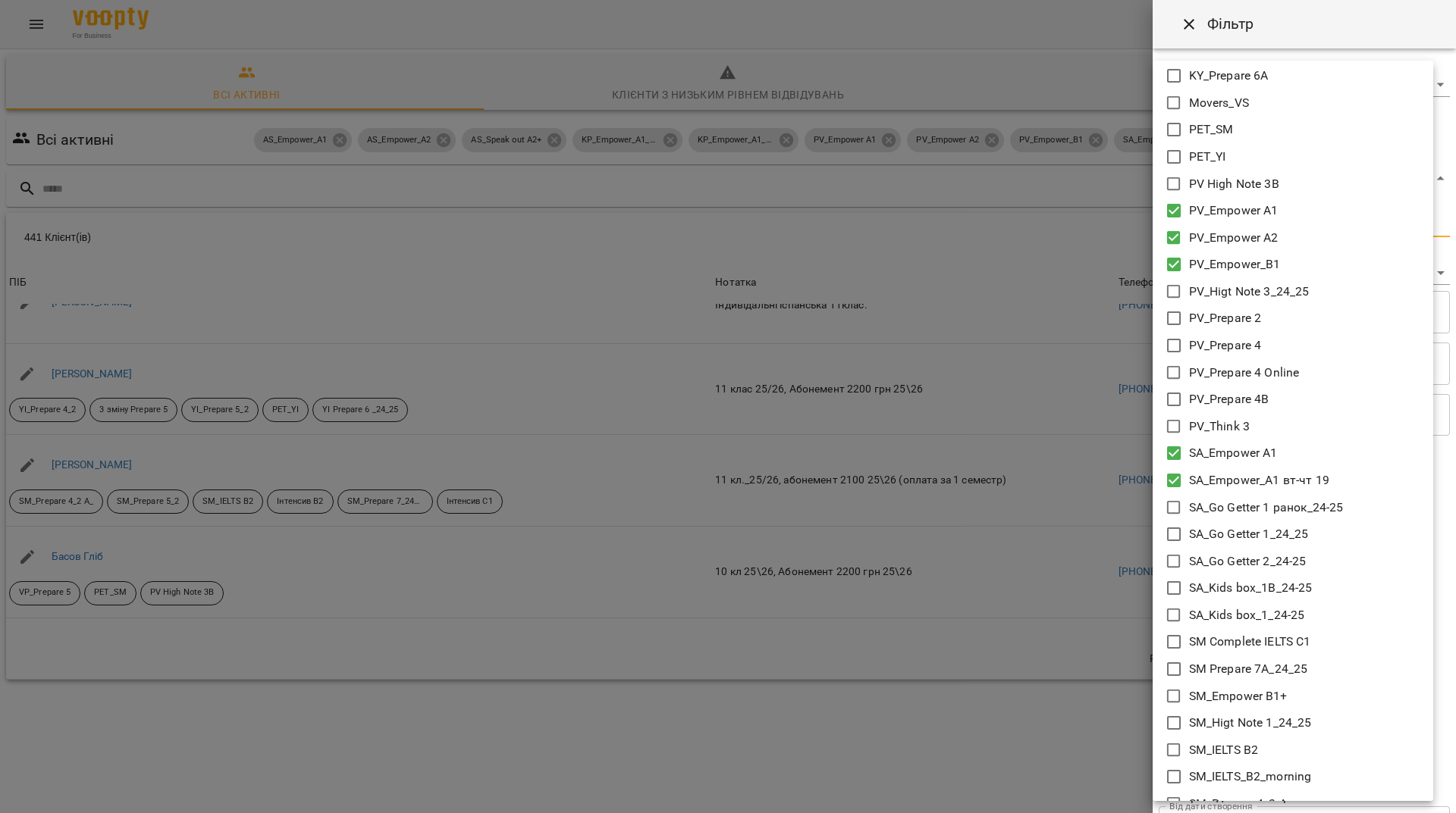
scroll to position [1212, 0]
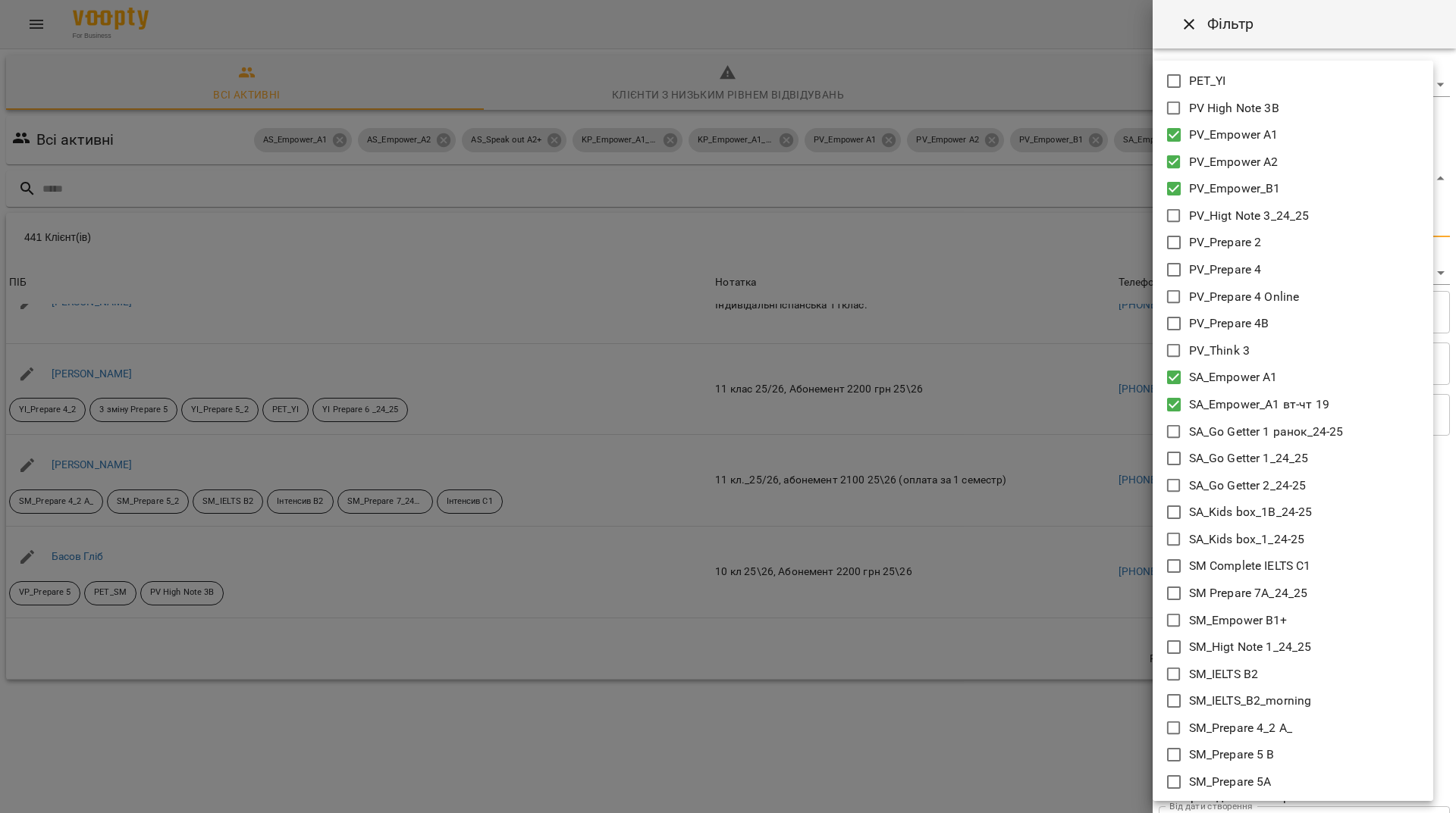
click at [1175, 617] on icon at bounding box center [1173, 620] width 18 height 18
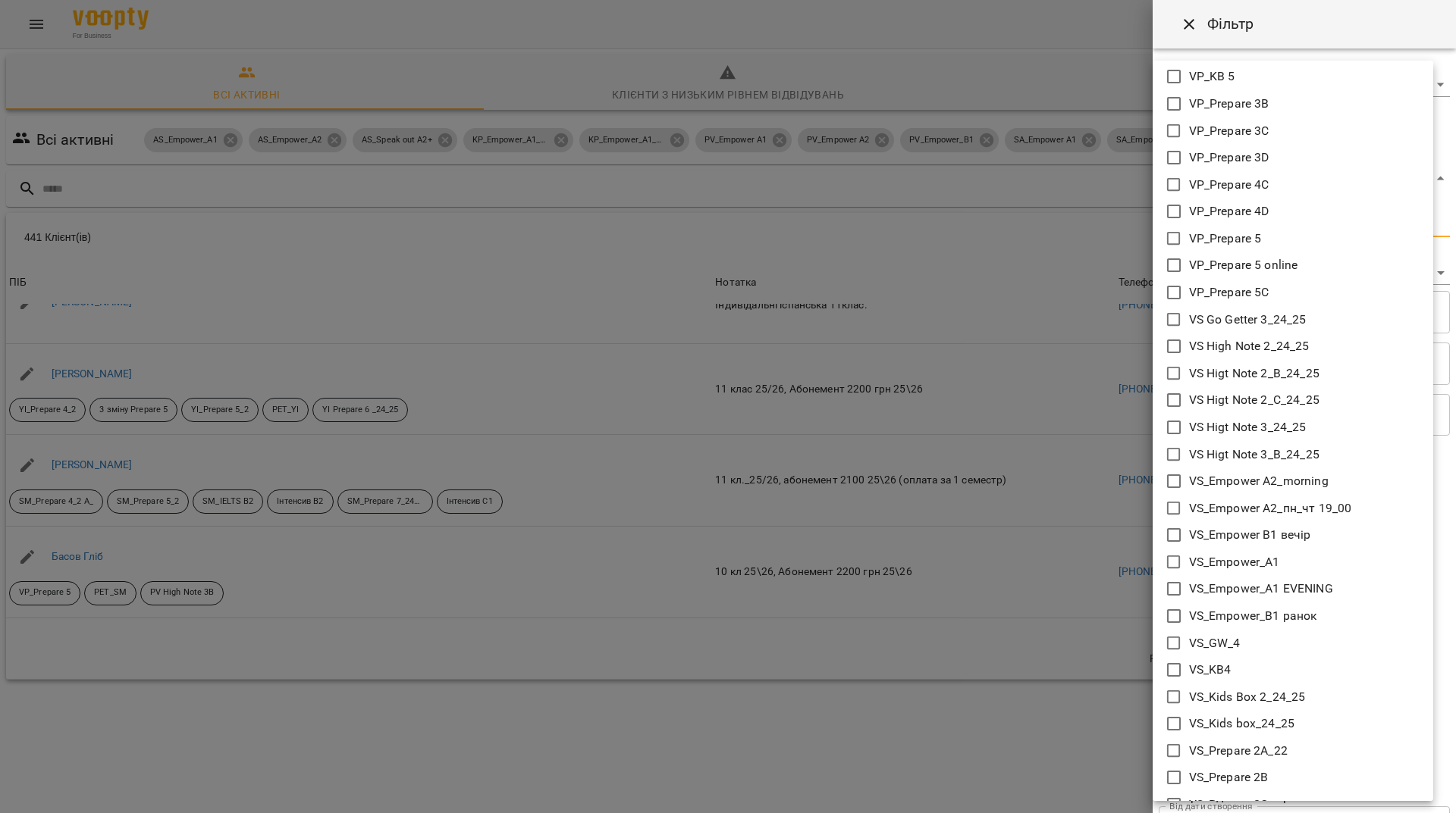
scroll to position [2955, 0]
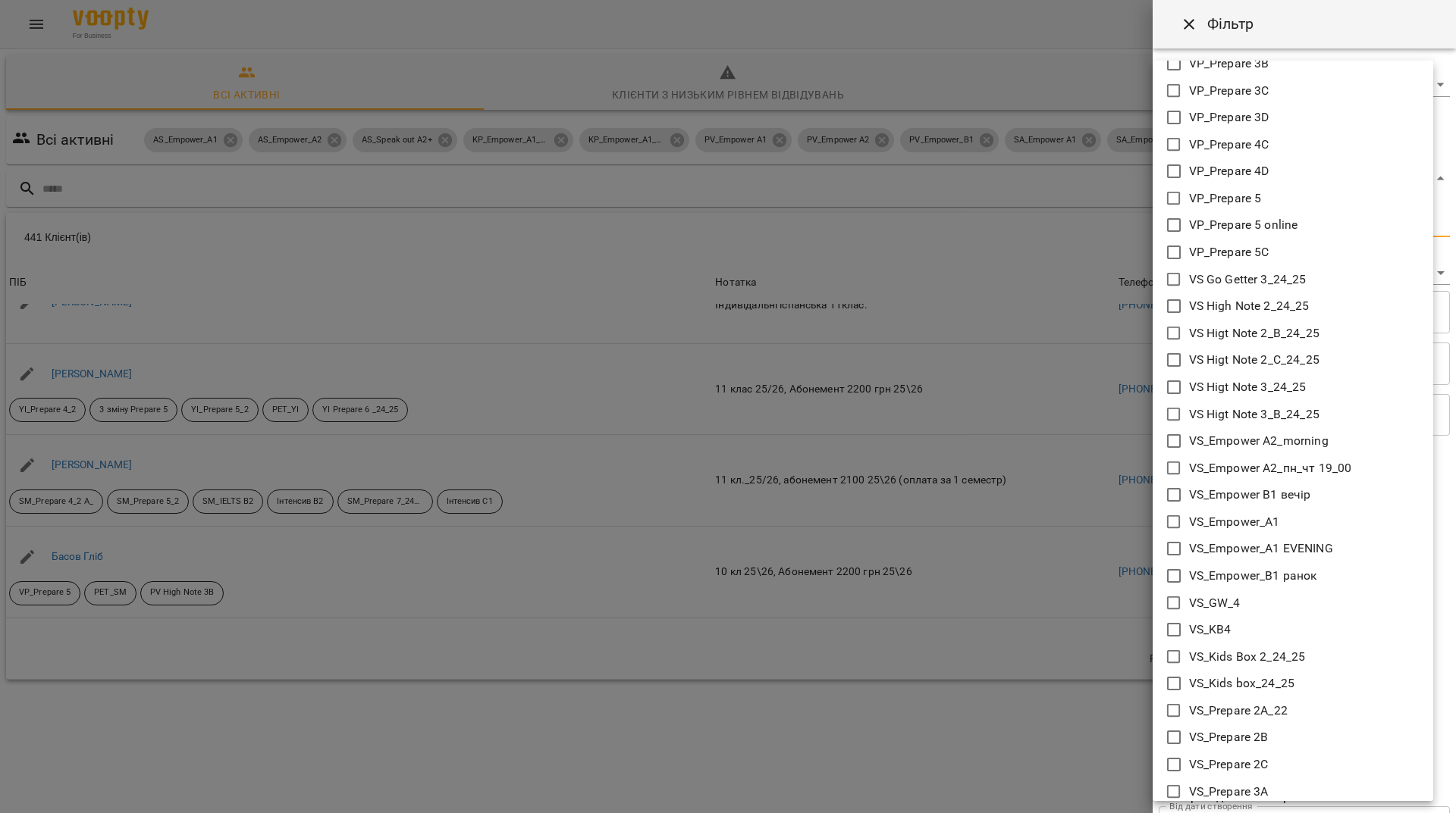
click at [1174, 441] on icon at bounding box center [1173, 440] width 18 height 18
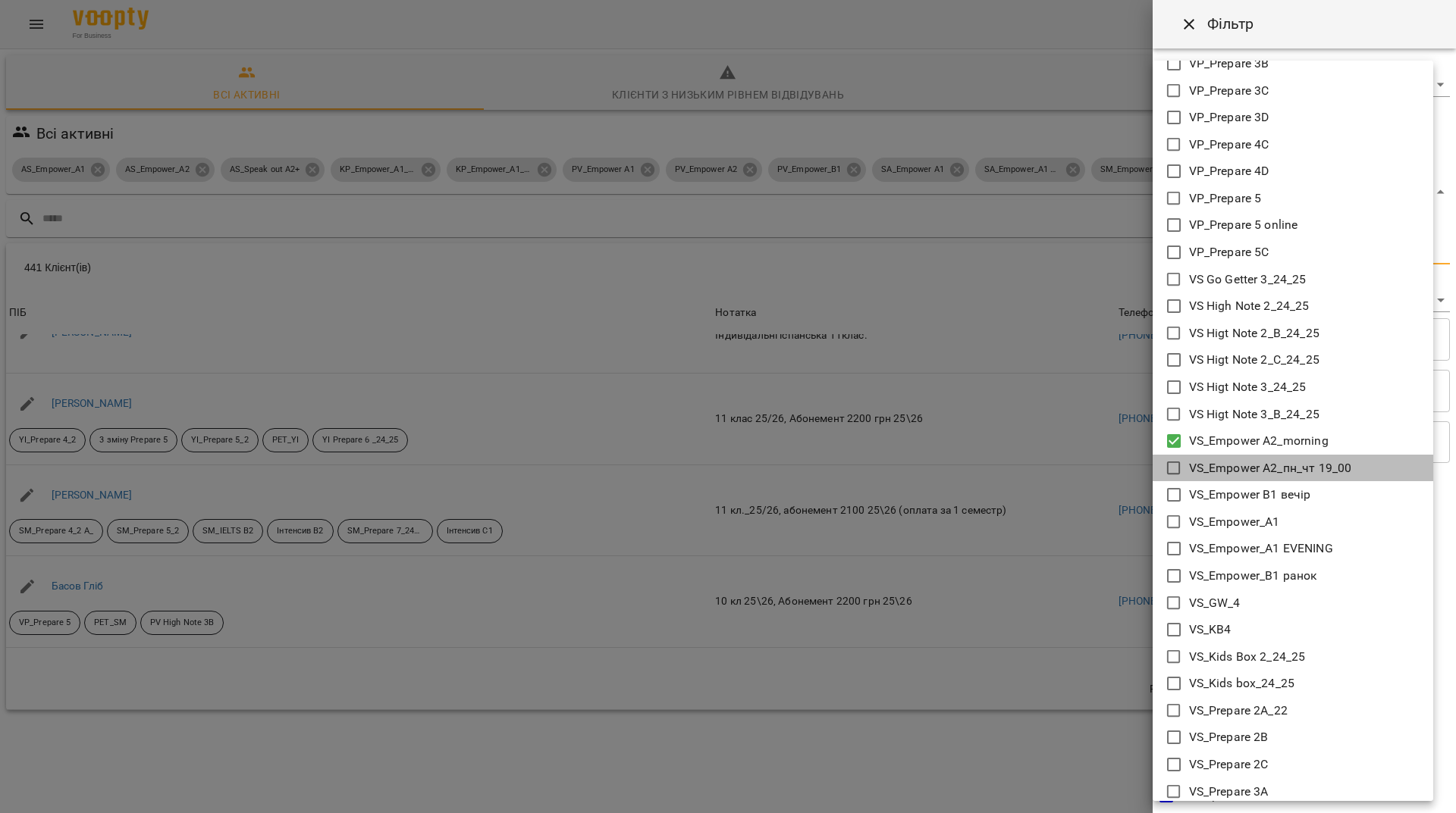
click at [1173, 466] on icon at bounding box center [1173, 468] width 18 height 18
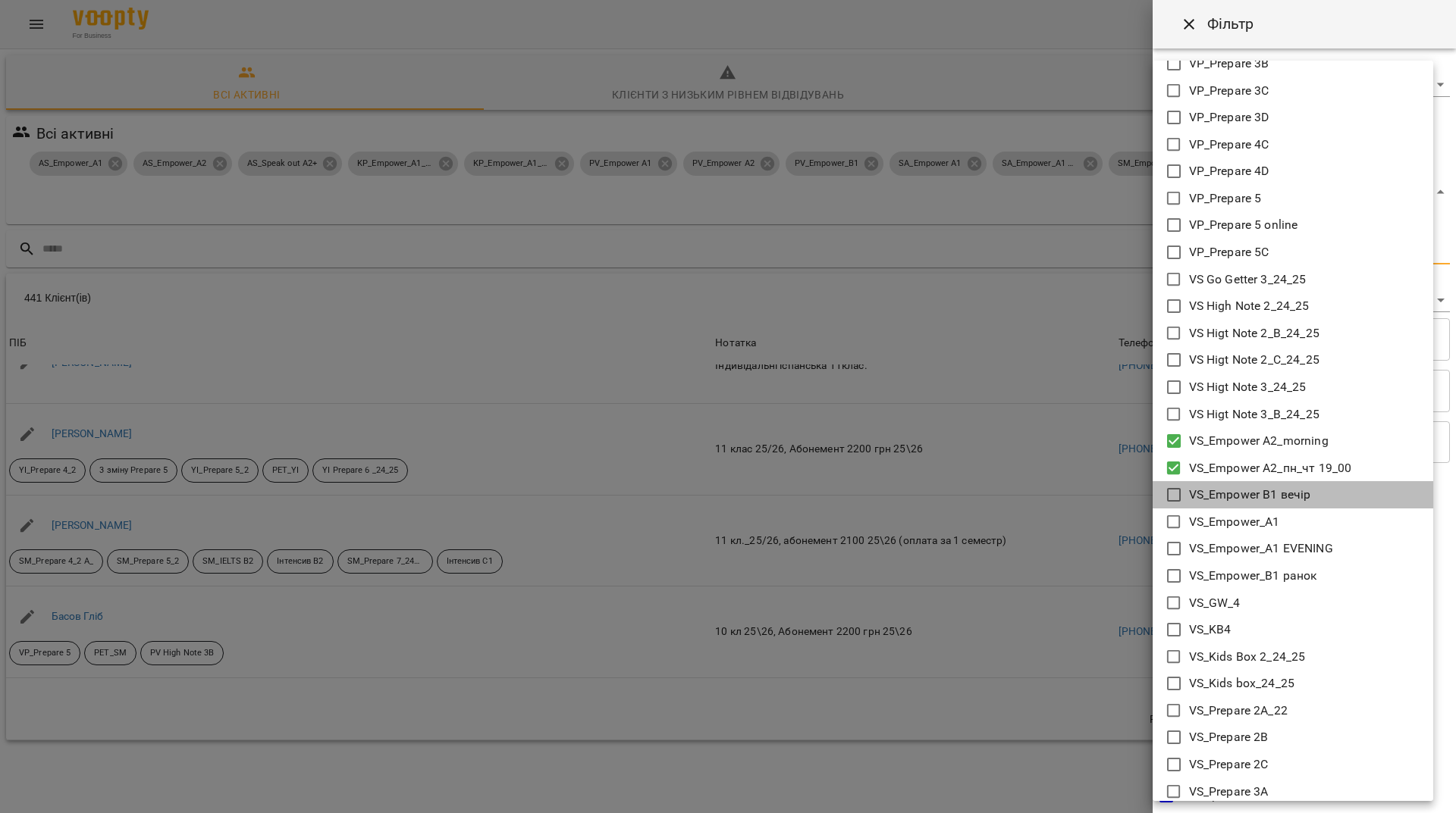
click at [1178, 495] on icon at bounding box center [1173, 494] width 18 height 18
click at [1178, 520] on icon at bounding box center [1173, 522] width 18 height 18
click at [1175, 547] on icon at bounding box center [1173, 548] width 18 height 18
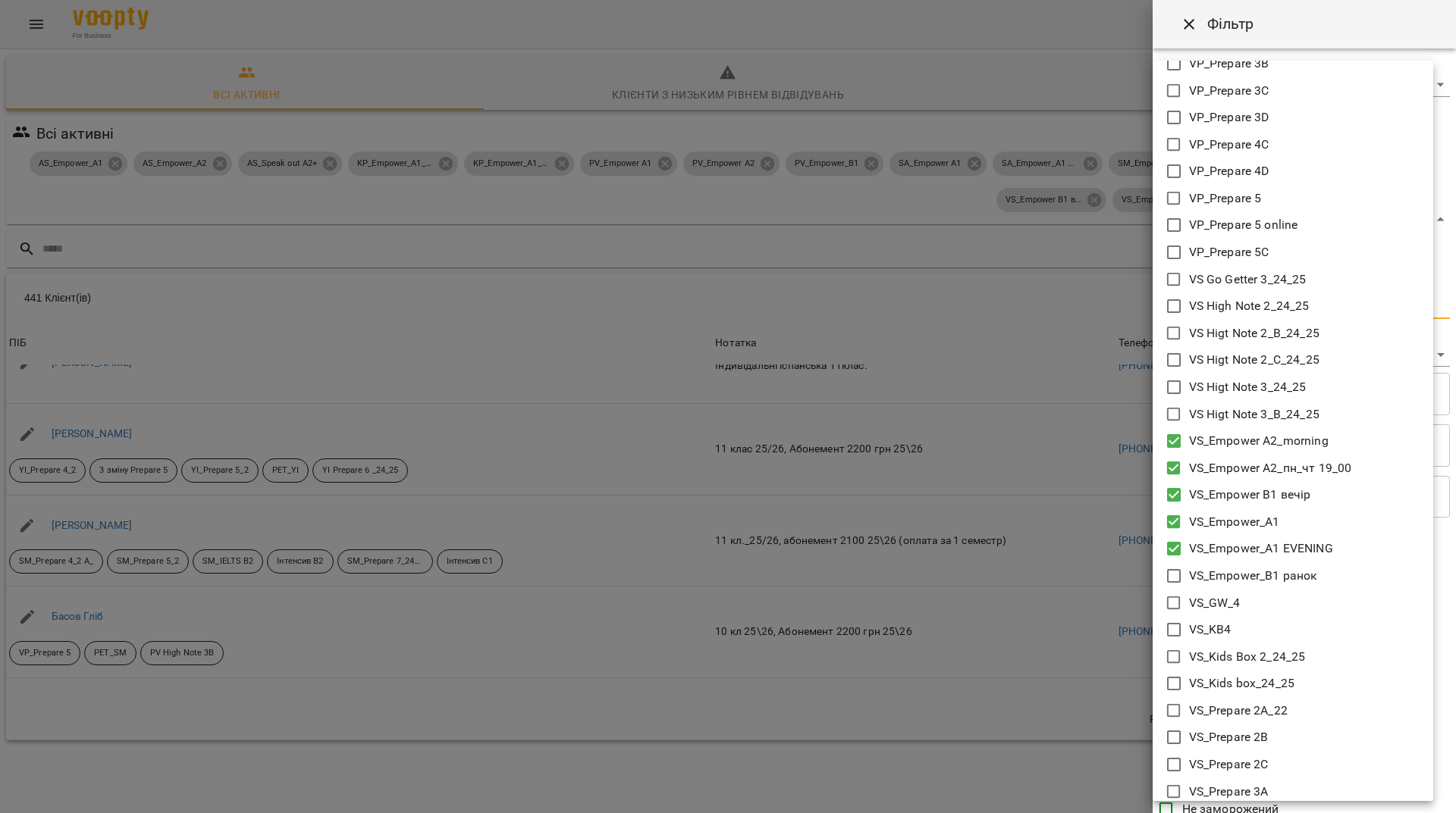
click at [1173, 577] on icon at bounding box center [1173, 575] width 18 height 18
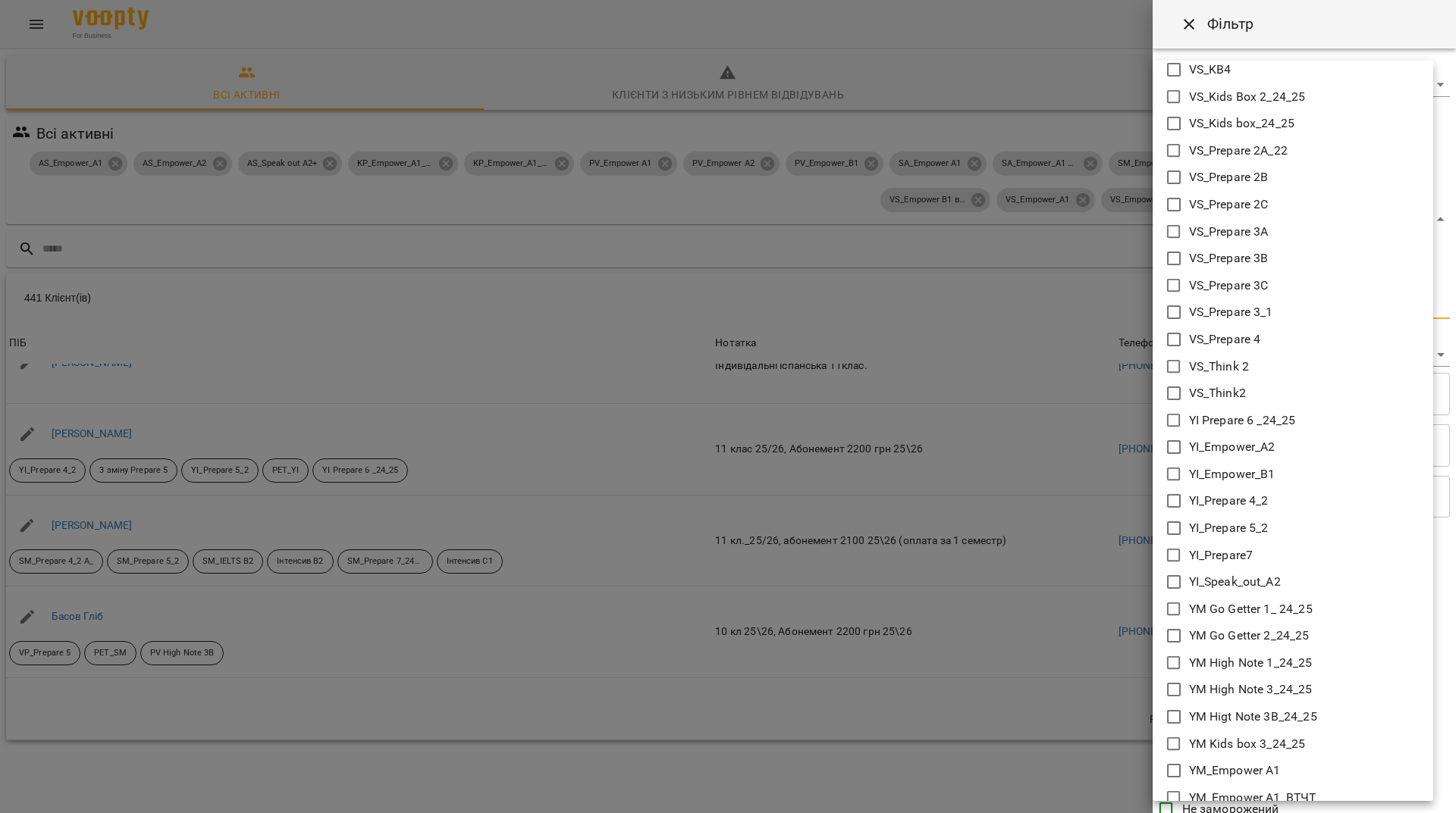
scroll to position [3561, 0]
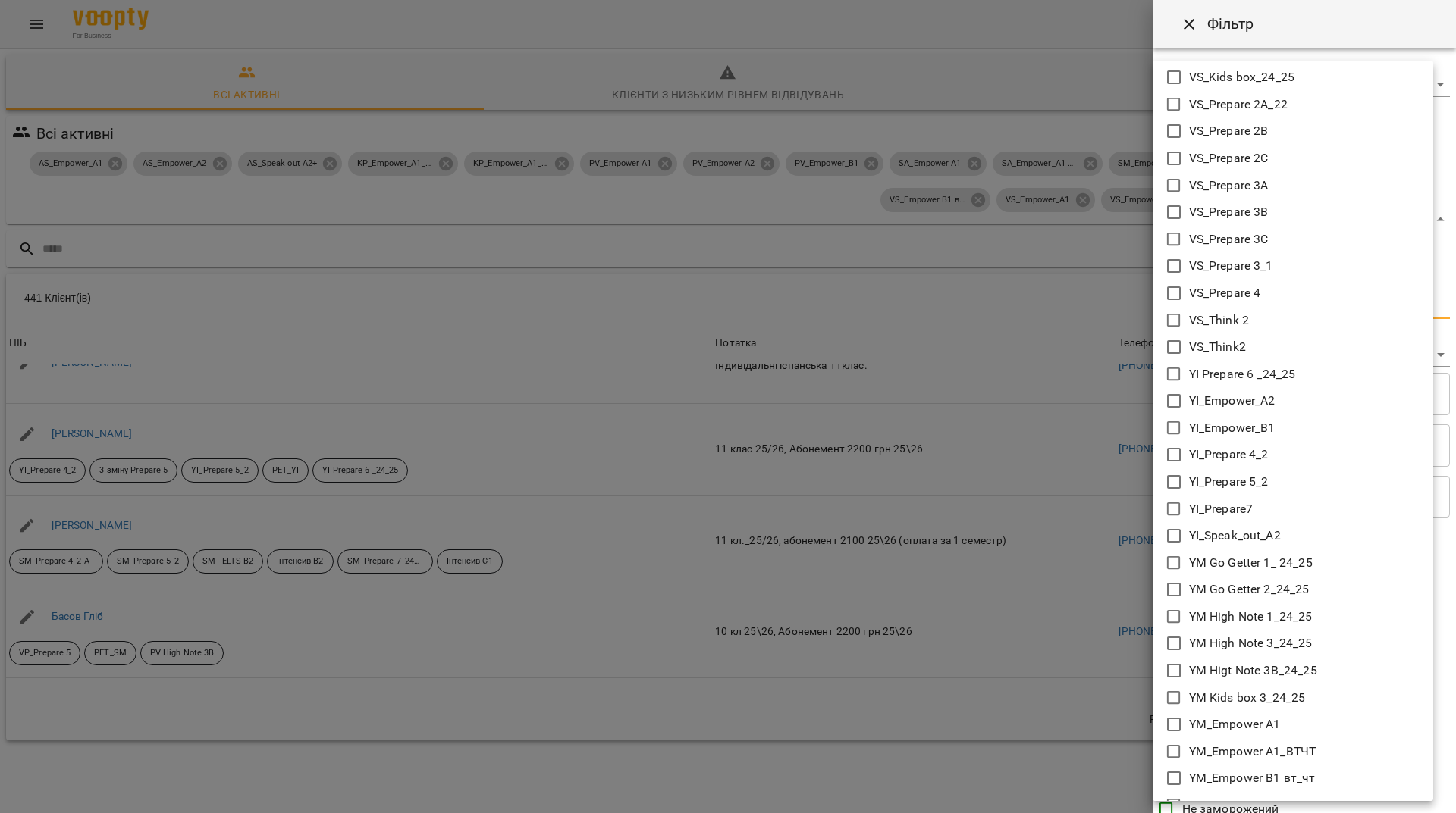
click at [1169, 397] on icon at bounding box center [1173, 400] width 18 height 18
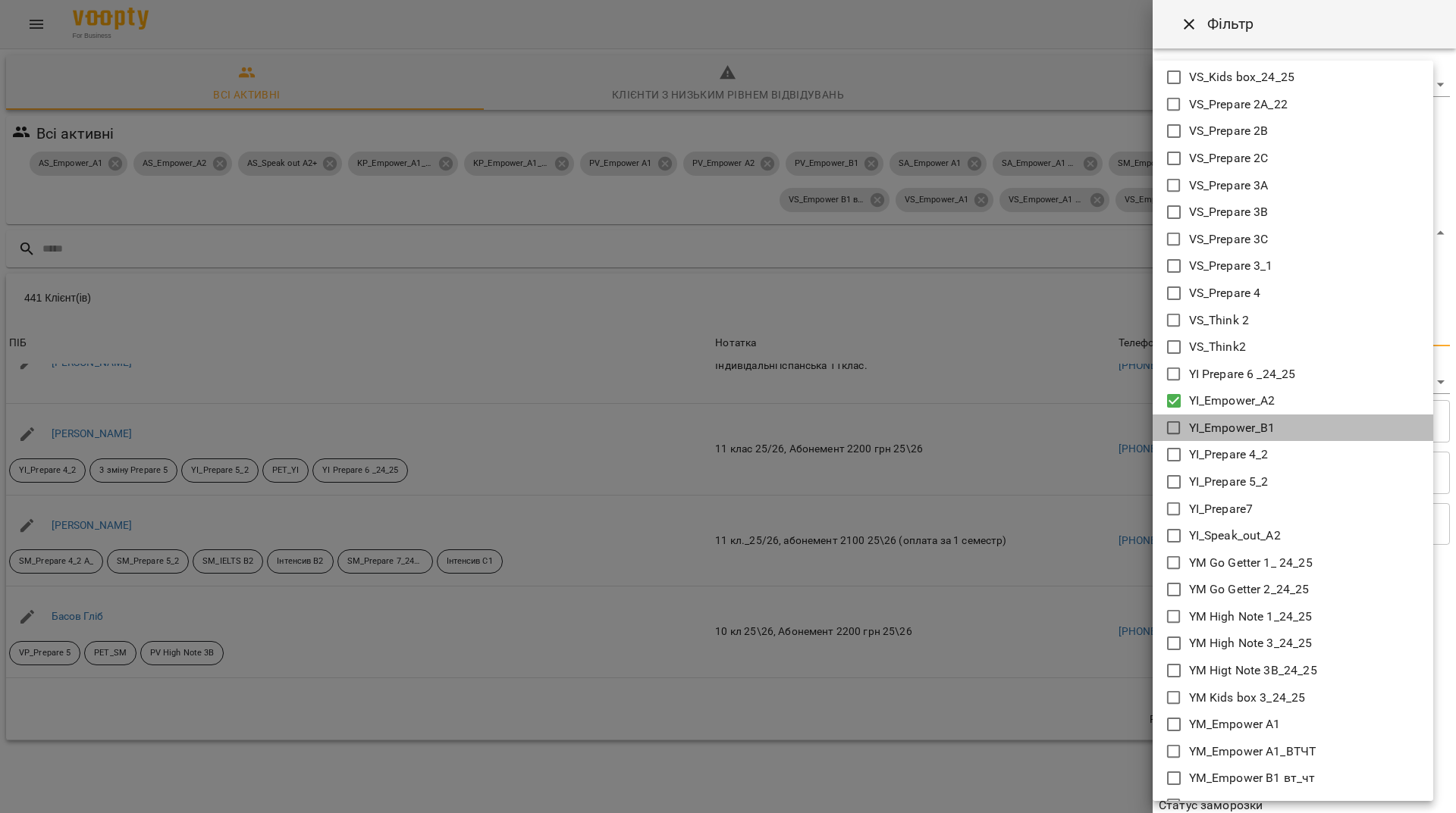
click at [1168, 427] on icon at bounding box center [1173, 428] width 18 height 18
click at [1170, 448] on icon at bounding box center [1173, 454] width 18 height 18
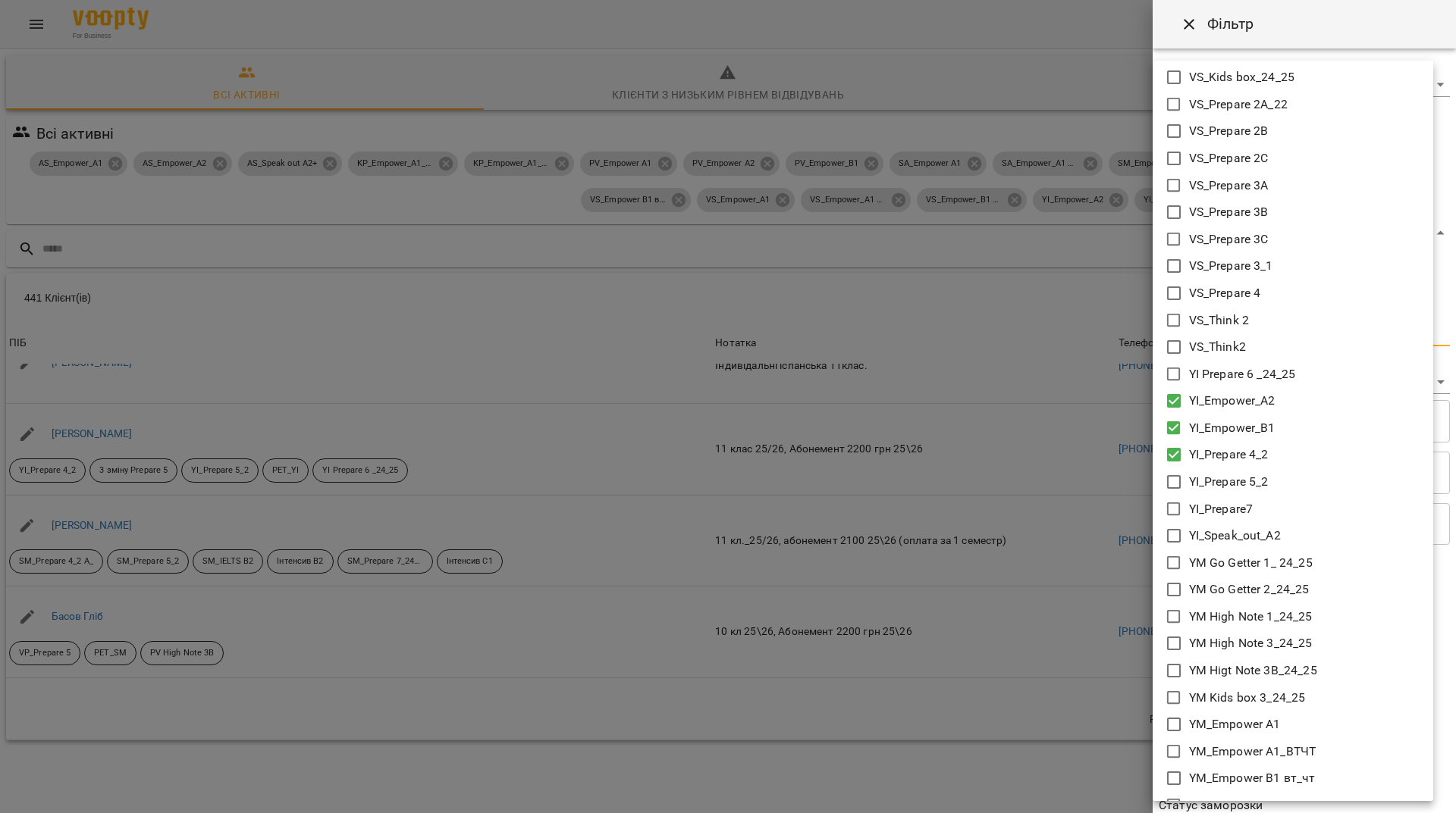
click at [1170, 450] on icon at bounding box center [1173, 454] width 13 height 13
click at [1174, 537] on icon at bounding box center [1173, 535] width 18 height 18
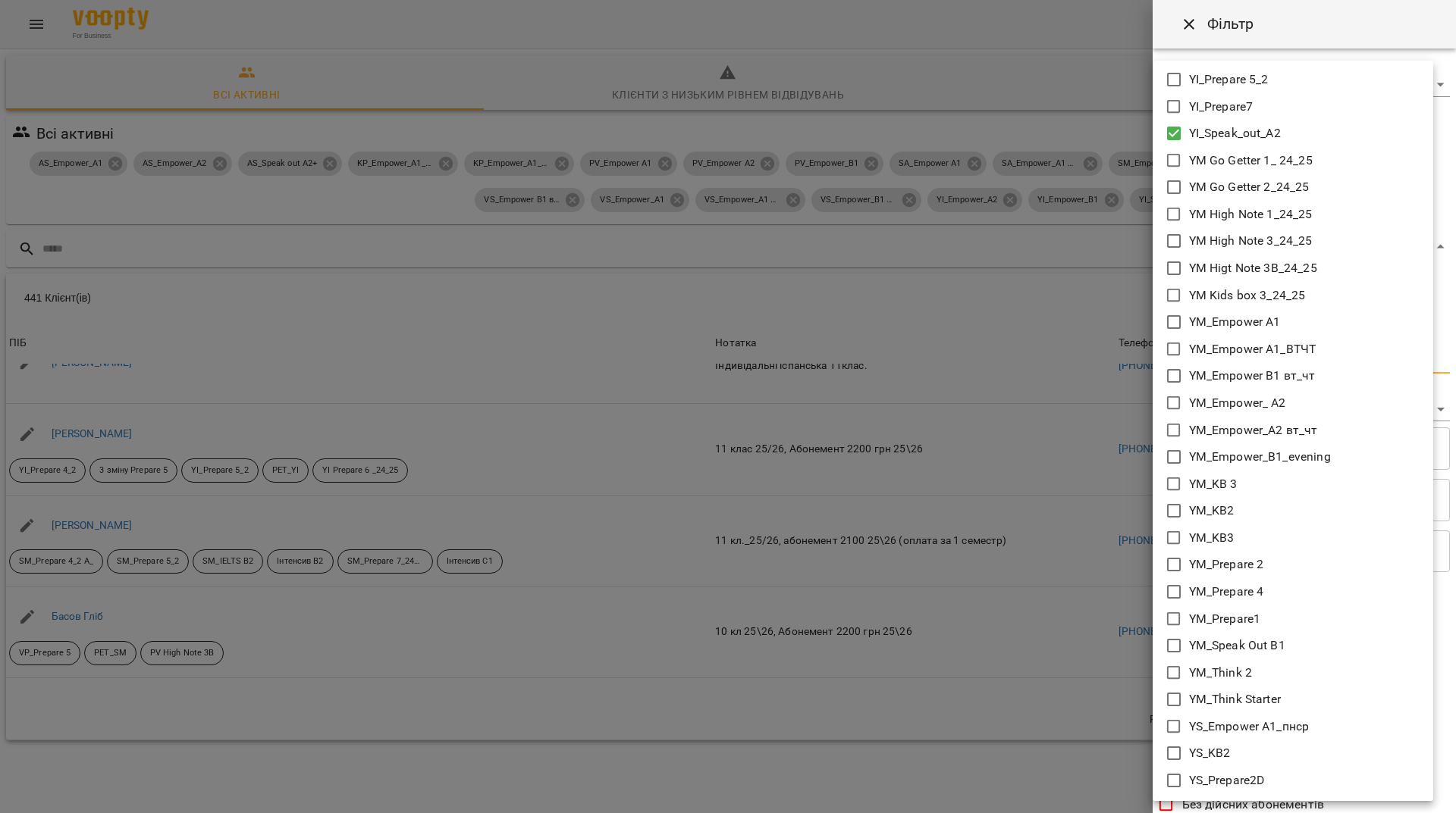
scroll to position [4016, 0]
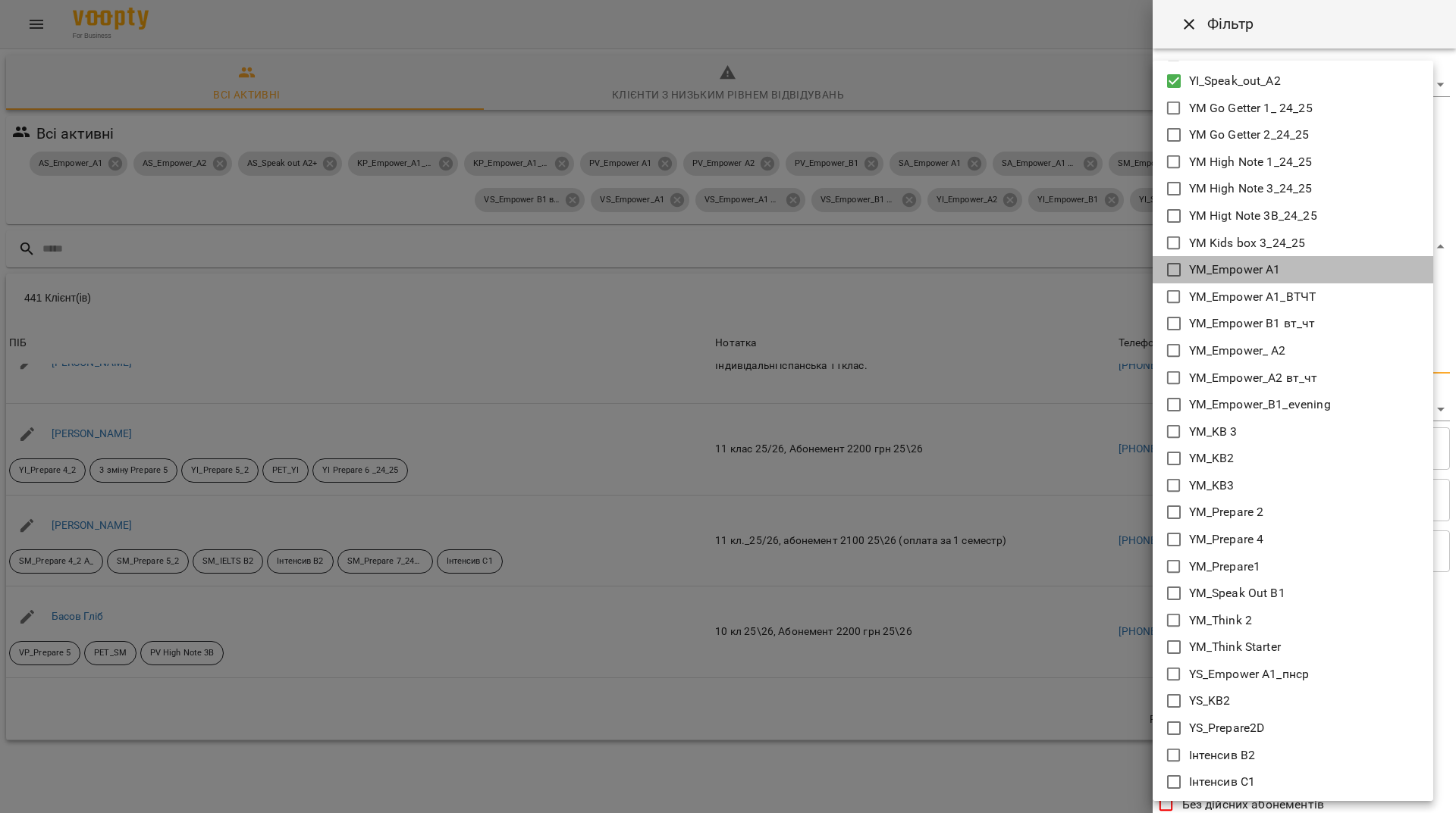
click at [1175, 264] on icon at bounding box center [1173, 269] width 13 height 13
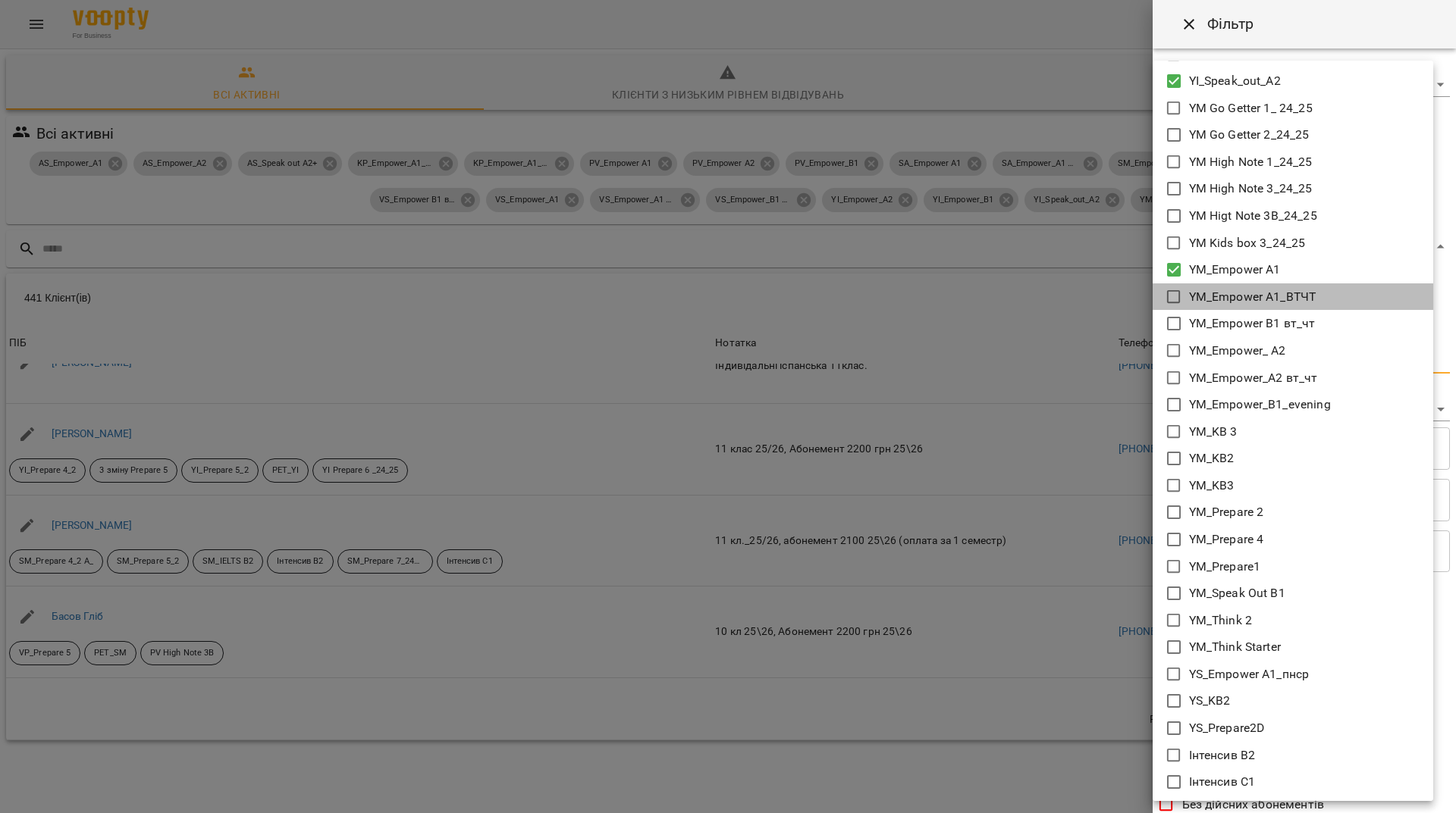
drag, startPoint x: 1169, startPoint y: 295, endPoint x: 1172, endPoint y: 310, distance: 15.3
click at [1169, 296] on icon at bounding box center [1173, 297] width 18 height 18
click at [1171, 323] on icon at bounding box center [1173, 323] width 18 height 18
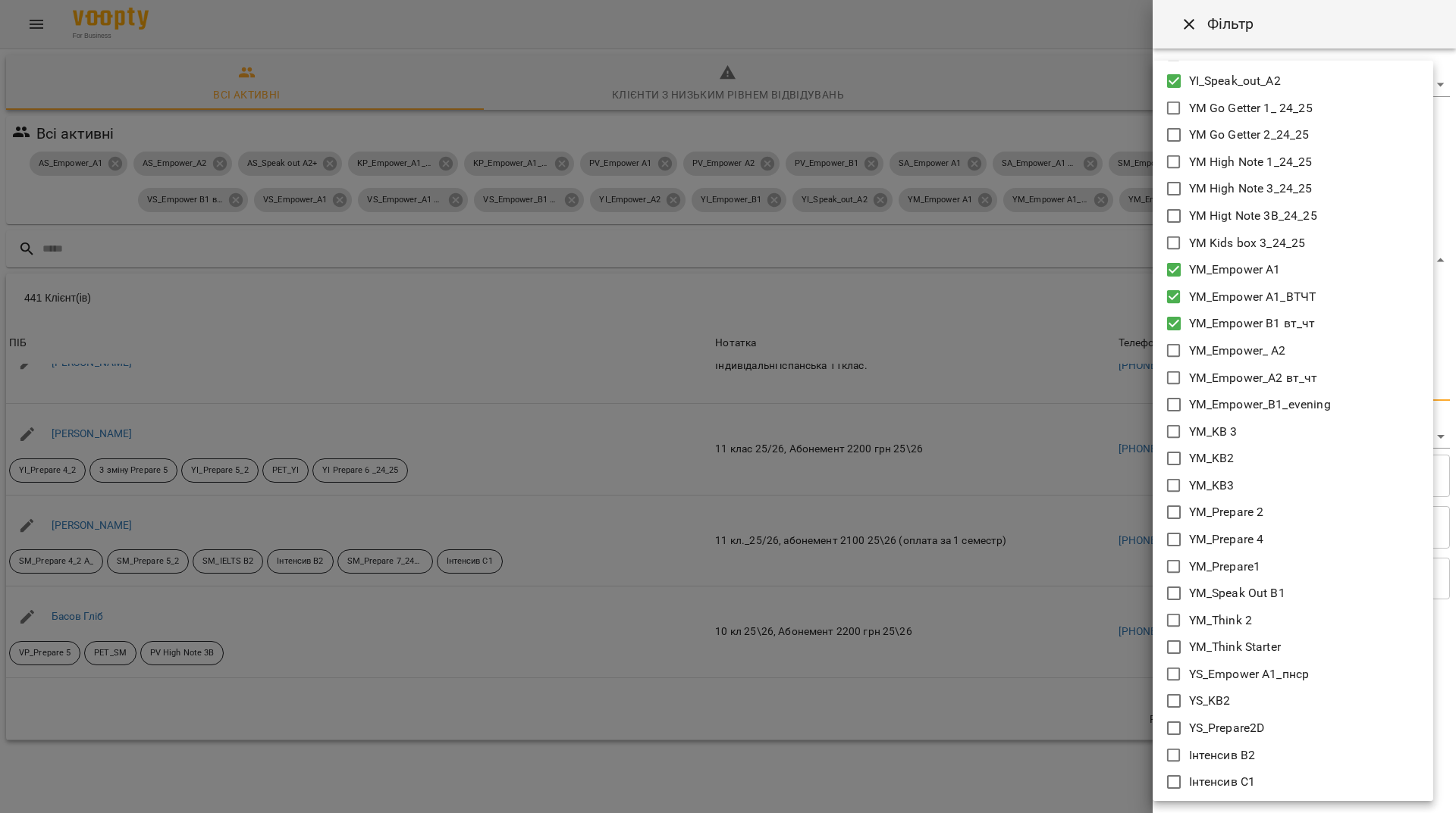
click at [1169, 353] on icon at bounding box center [1173, 350] width 18 height 18
click at [1173, 376] on icon at bounding box center [1173, 378] width 18 height 18
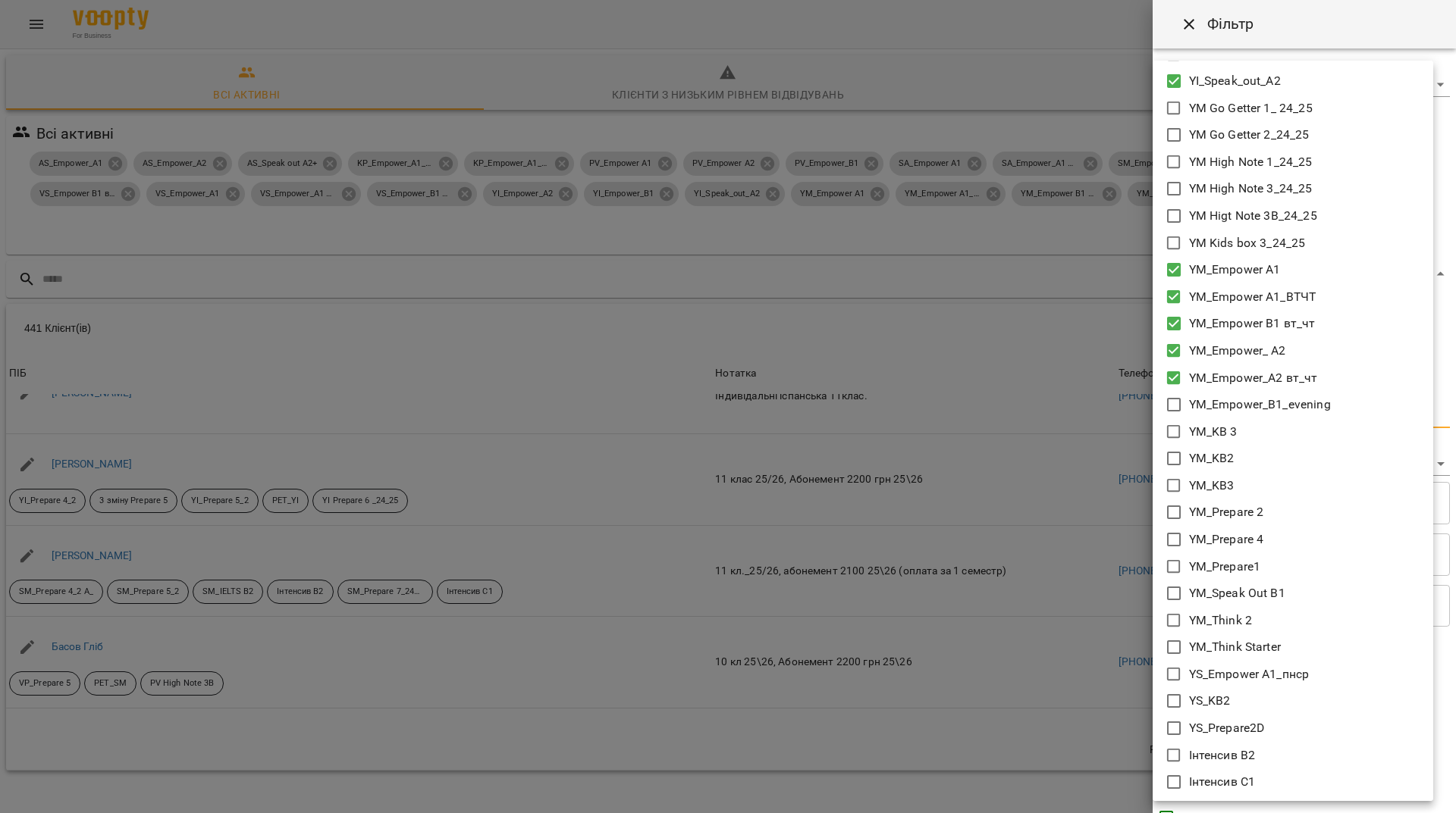
click at [1173, 404] on icon at bounding box center [1173, 404] width 18 height 18
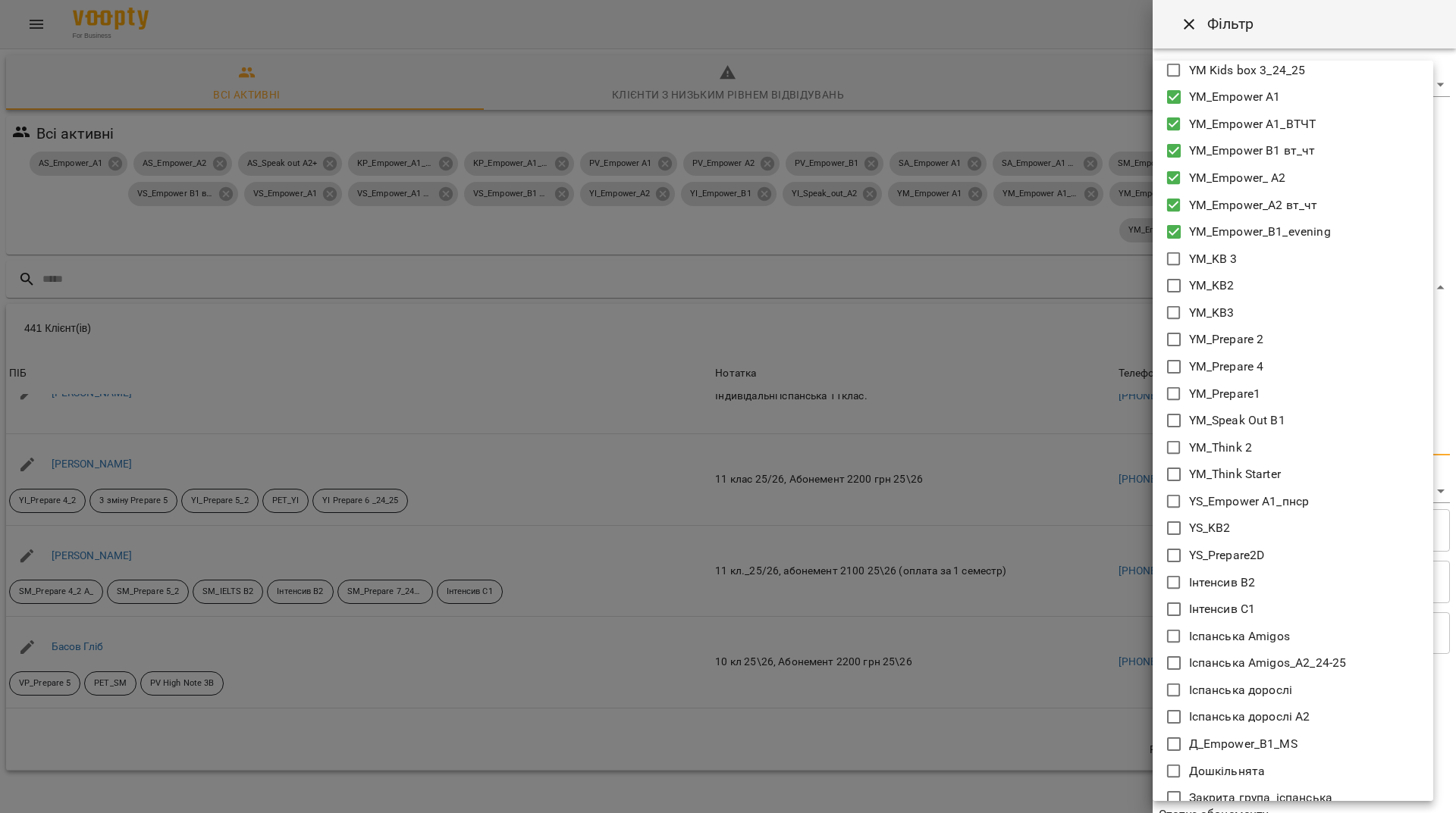
scroll to position [4243, 0]
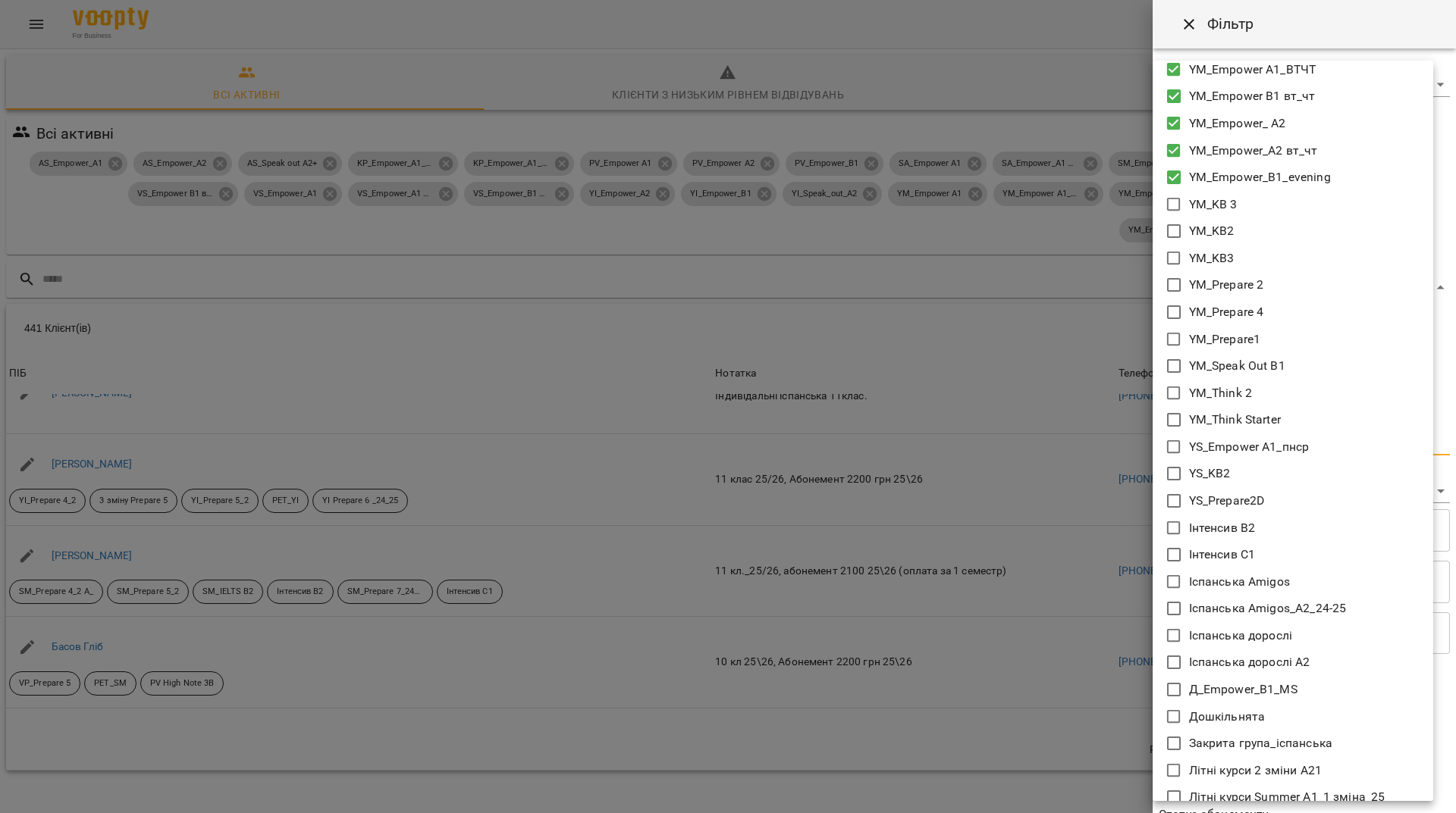
click at [1177, 365] on icon at bounding box center [1173, 365] width 18 height 18
drag, startPoint x: 1179, startPoint y: 449, endPoint x: 1188, endPoint y: 451, distance: 9.2
click at [1178, 449] on icon at bounding box center [1173, 447] width 18 height 18
type input "**********"
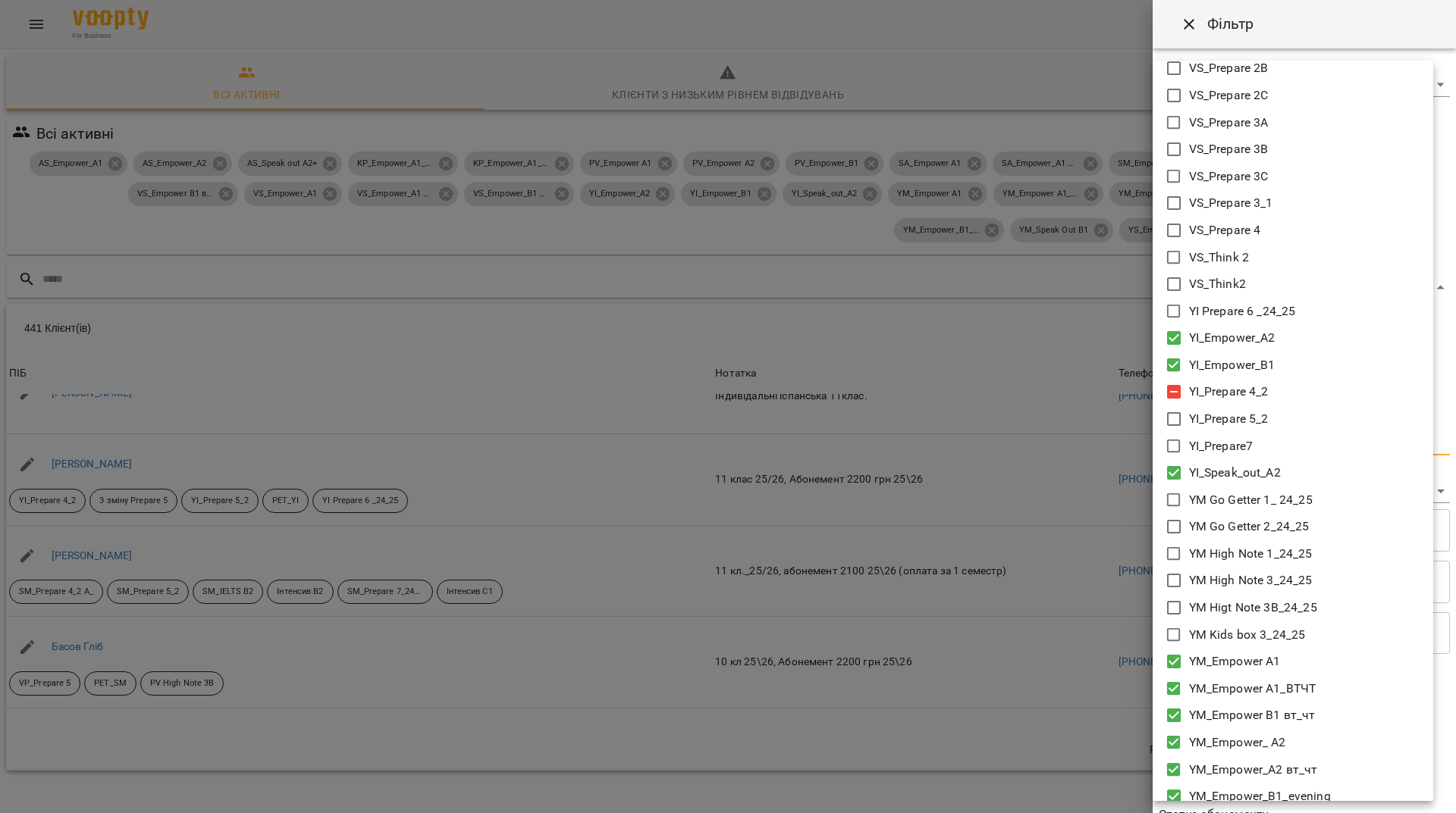
scroll to position [3571, 0]
click at [1192, 21] on div at bounding box center [728, 406] width 1456 height 813
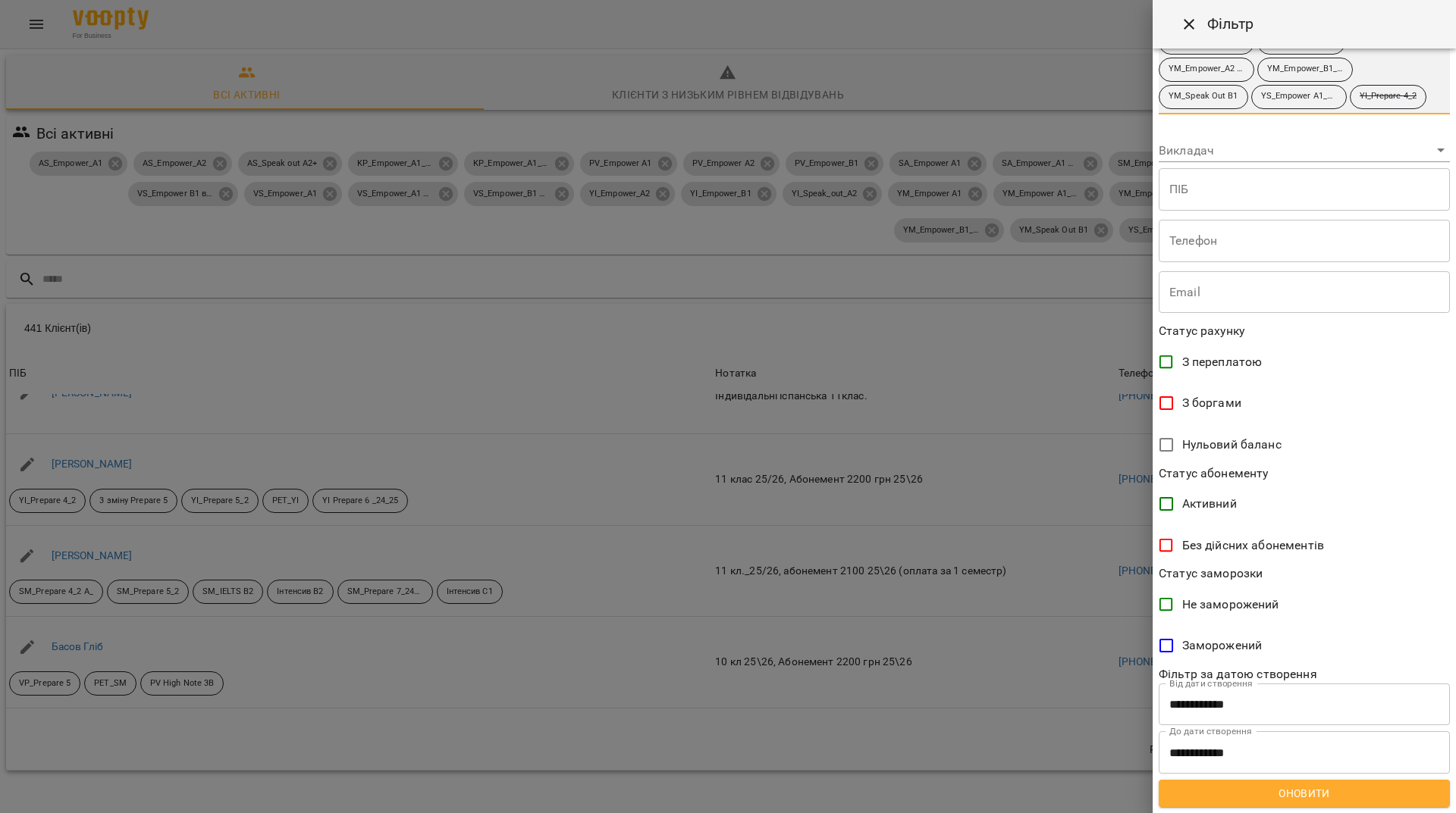
scroll to position [396, 0]
click at [1317, 790] on span "Оновити" at bounding box center [1303, 793] width 267 height 18
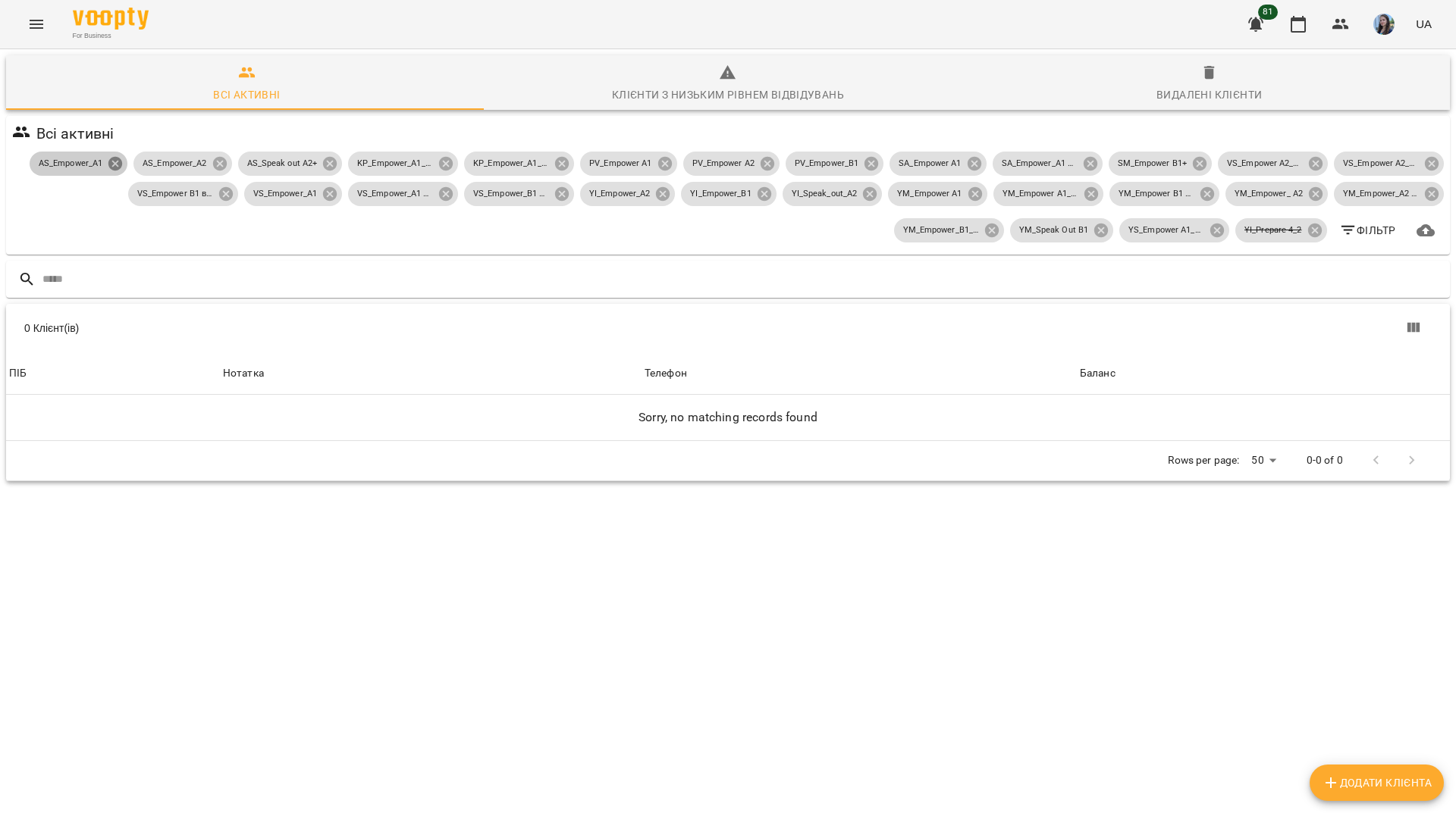
click at [108, 160] on icon at bounding box center [115, 163] width 13 height 13
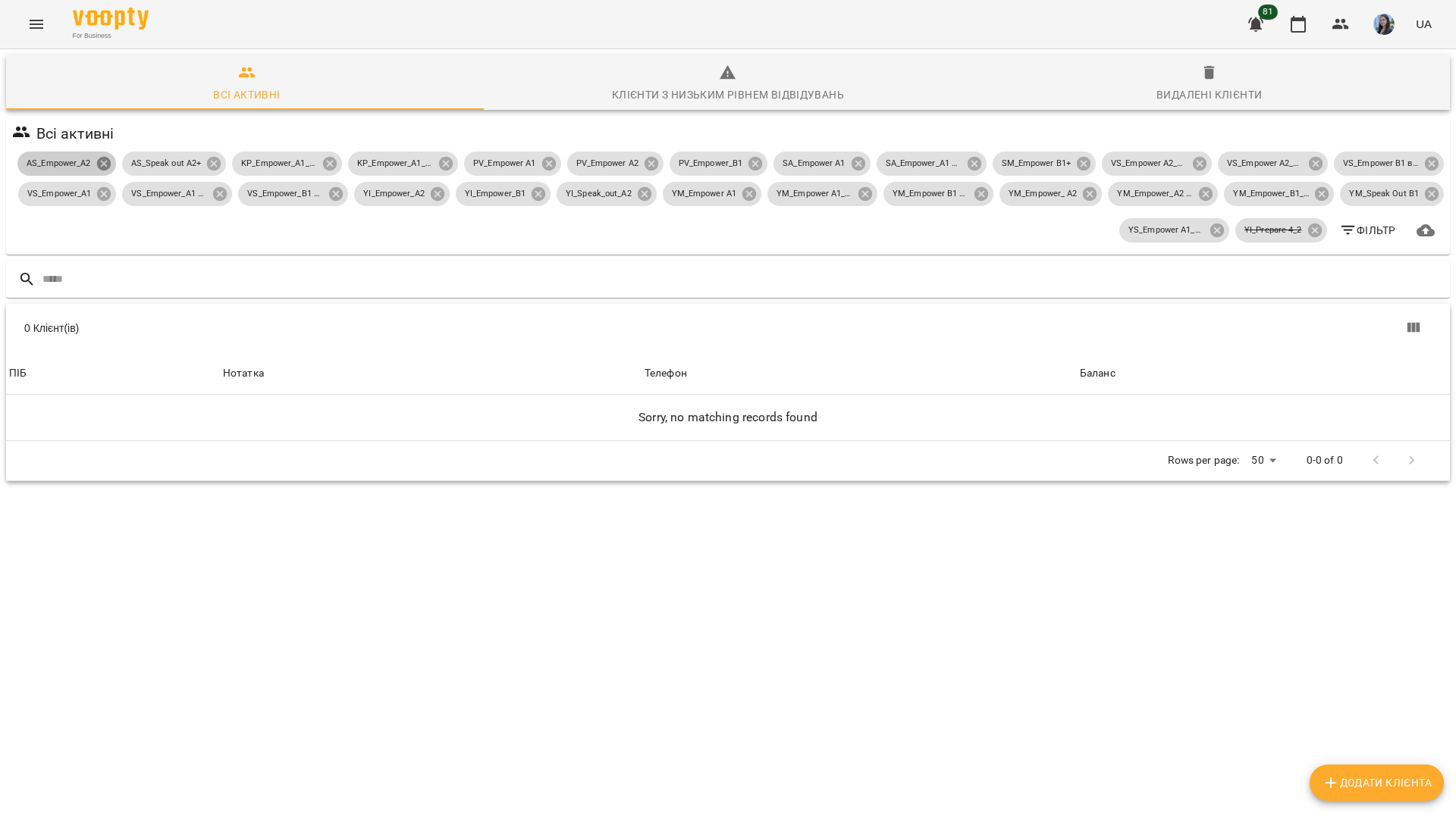
click at [110, 160] on icon at bounding box center [103, 163] width 13 height 13
click at [117, 164] on icon at bounding box center [110, 163] width 13 height 13
click at [217, 162] on icon at bounding box center [226, 164] width 17 height 17
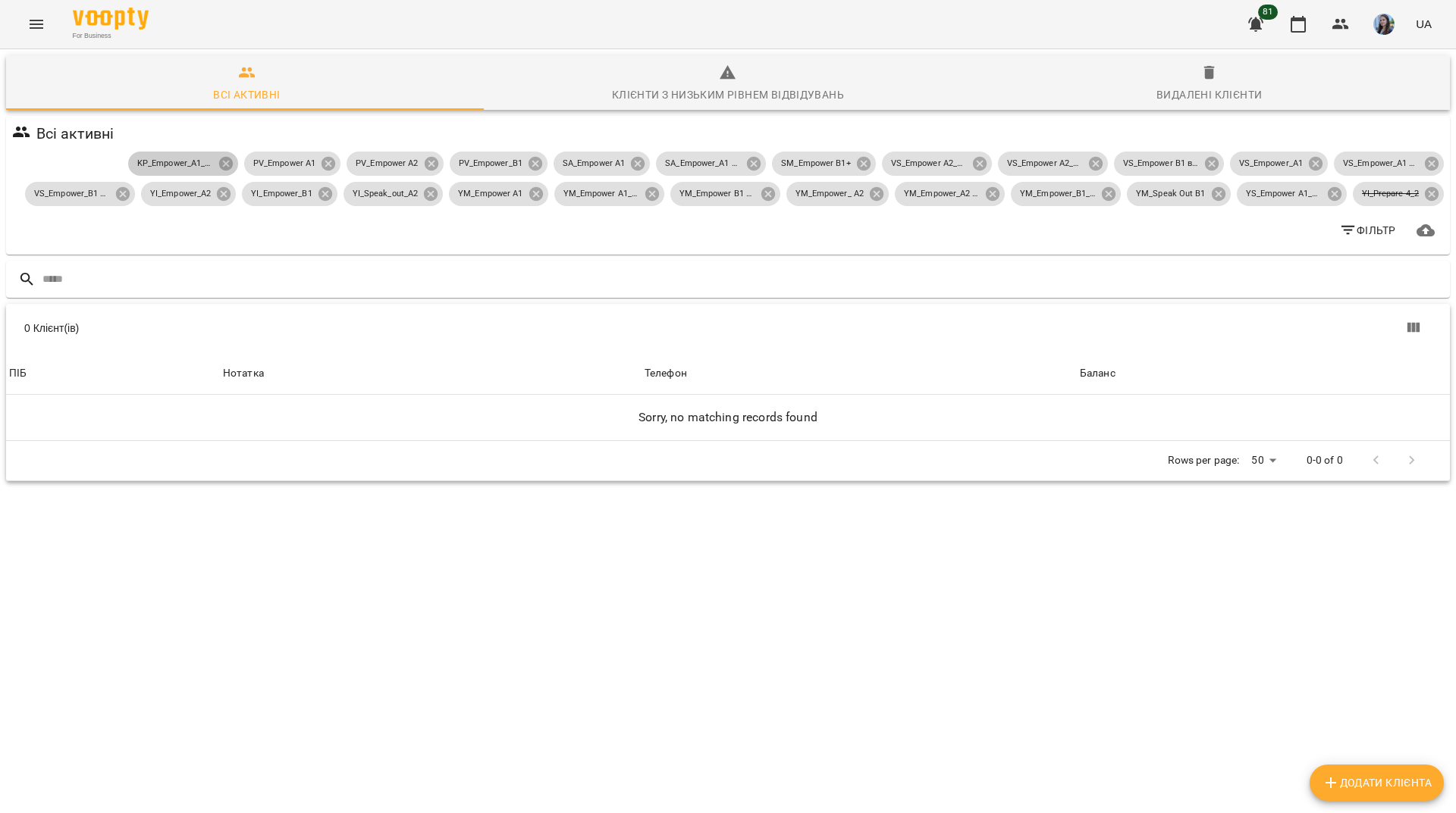
click at [217, 162] on icon at bounding box center [226, 164] width 17 height 17
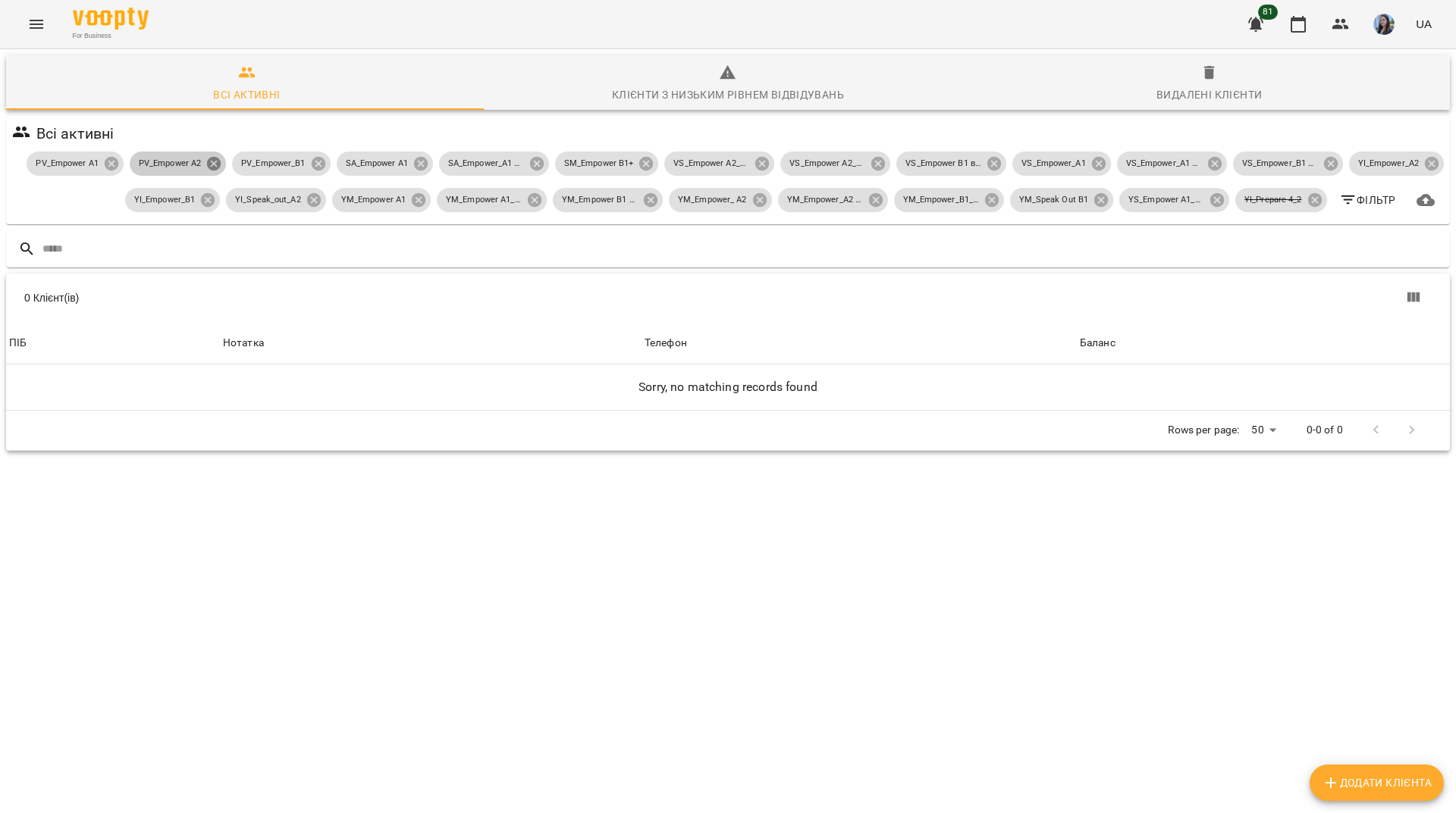
click at [205, 162] on icon at bounding box center [214, 164] width 17 height 17
click at [211, 163] on icon at bounding box center [216, 163] width 13 height 13
click at [211, 163] on icon at bounding box center [214, 163] width 13 height 13
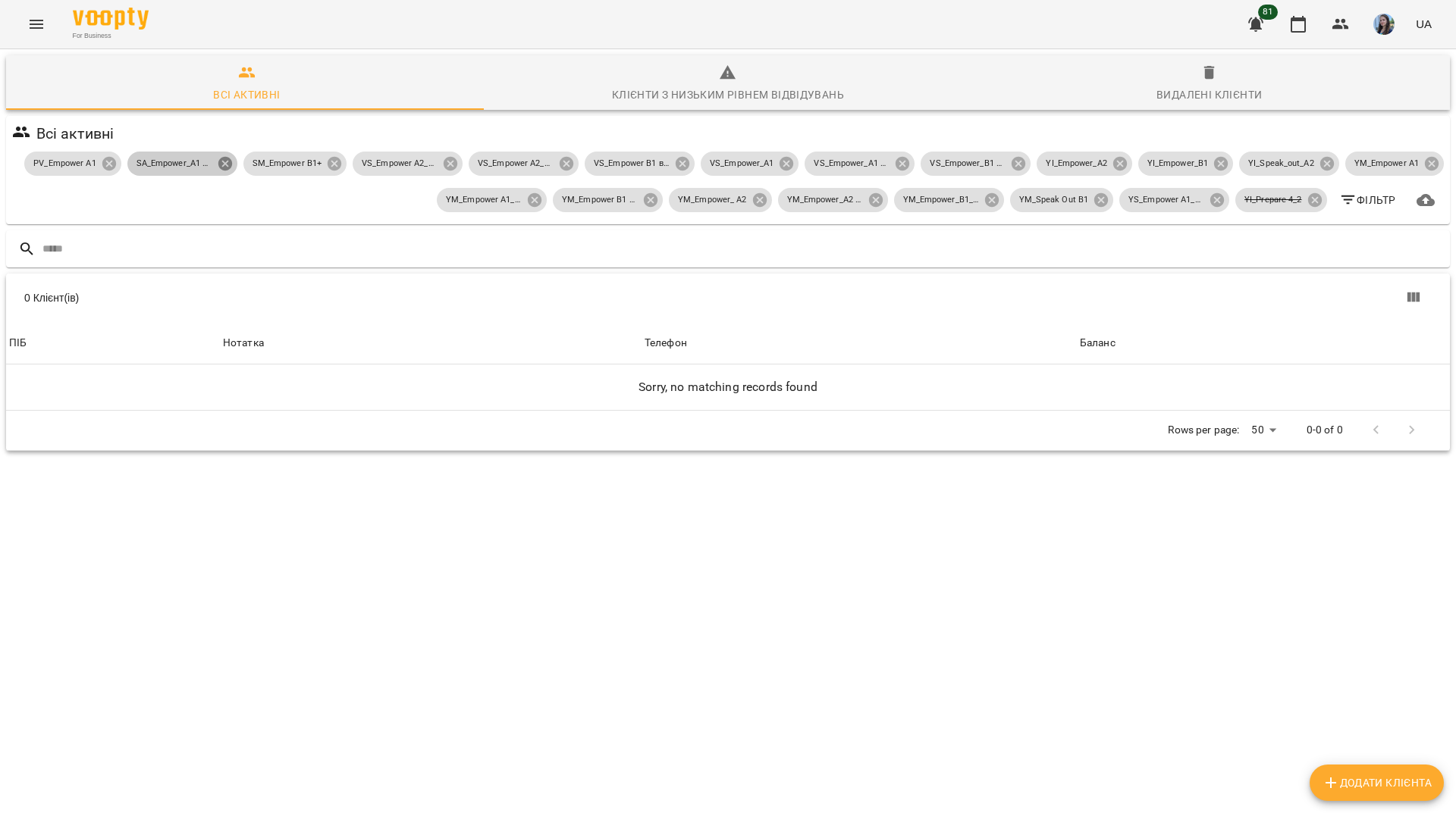
click at [217, 164] on icon at bounding box center [224, 163] width 13 height 13
click at [212, 164] on icon at bounding box center [218, 163] width 13 height 13
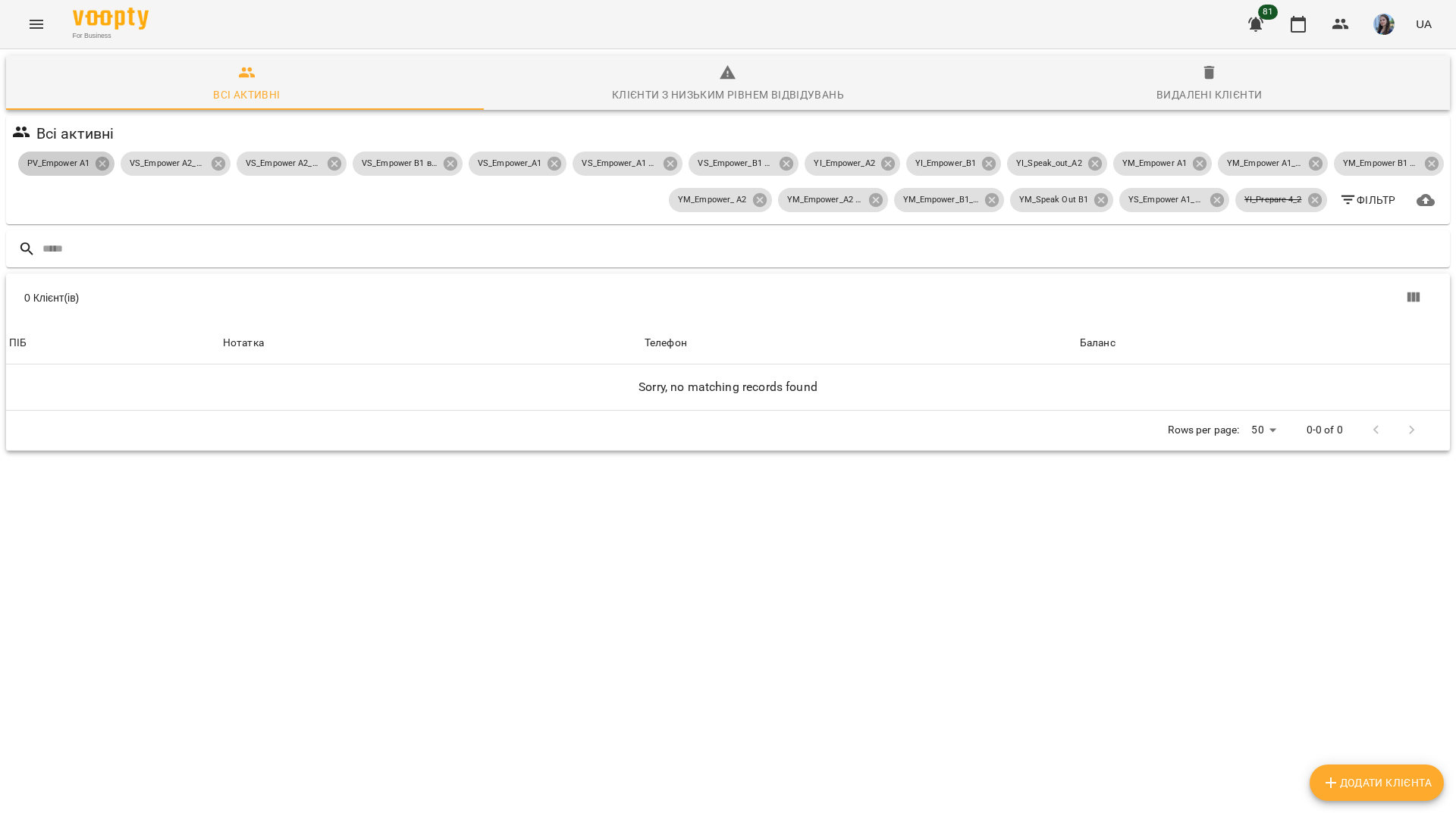
click at [109, 164] on icon at bounding box center [103, 163] width 13 height 13
click at [212, 164] on icon at bounding box center [218, 163] width 13 height 13
click at [218, 164] on icon at bounding box center [225, 163] width 13 height 13
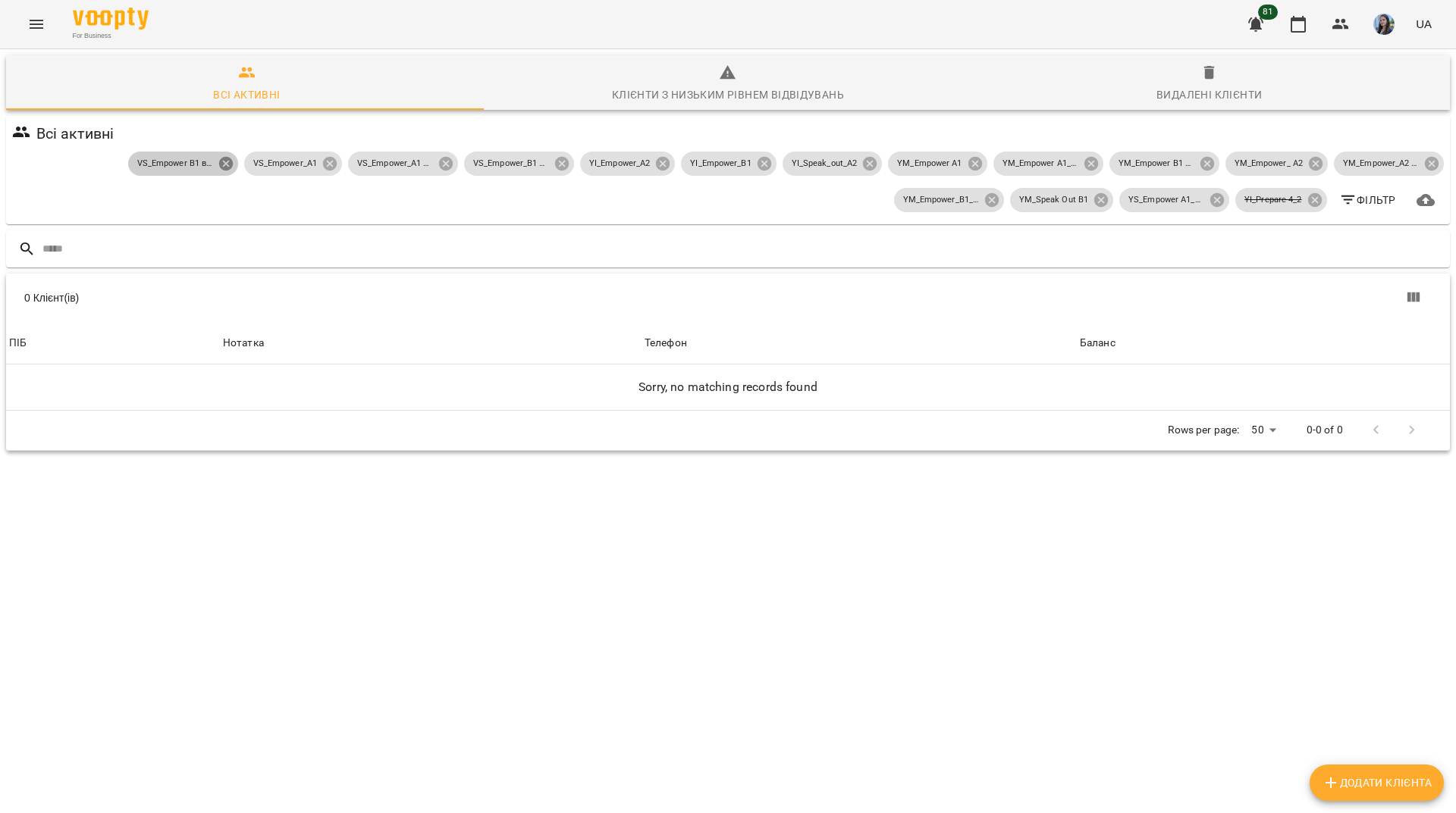
click at [219, 164] on icon at bounding box center [225, 163] width 13 height 13
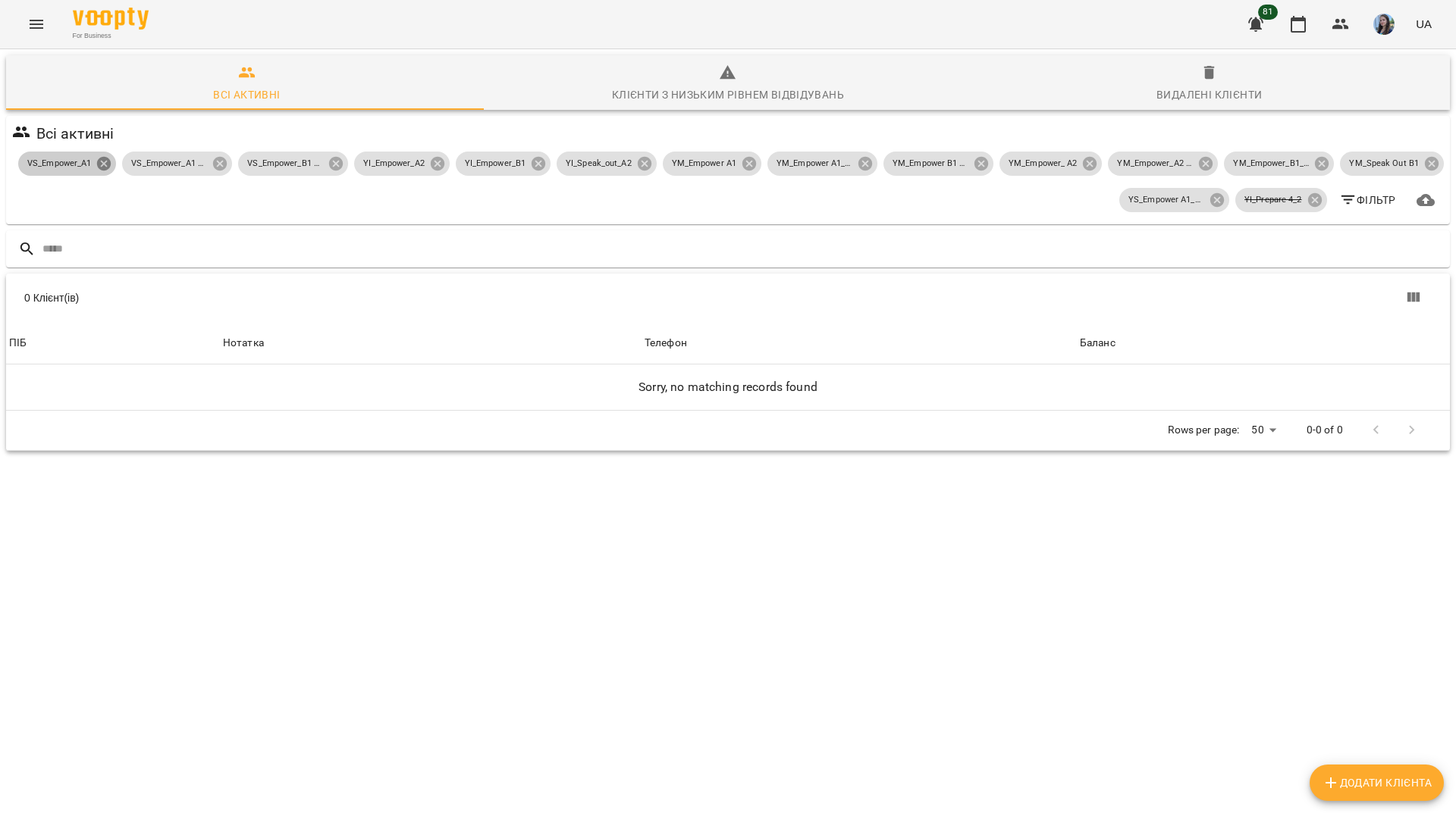
click at [111, 165] on icon at bounding box center [103, 163] width 13 height 13
click at [532, 163] on icon at bounding box center [538, 163] width 13 height 13
click at [524, 167] on icon at bounding box center [528, 163] width 13 height 13
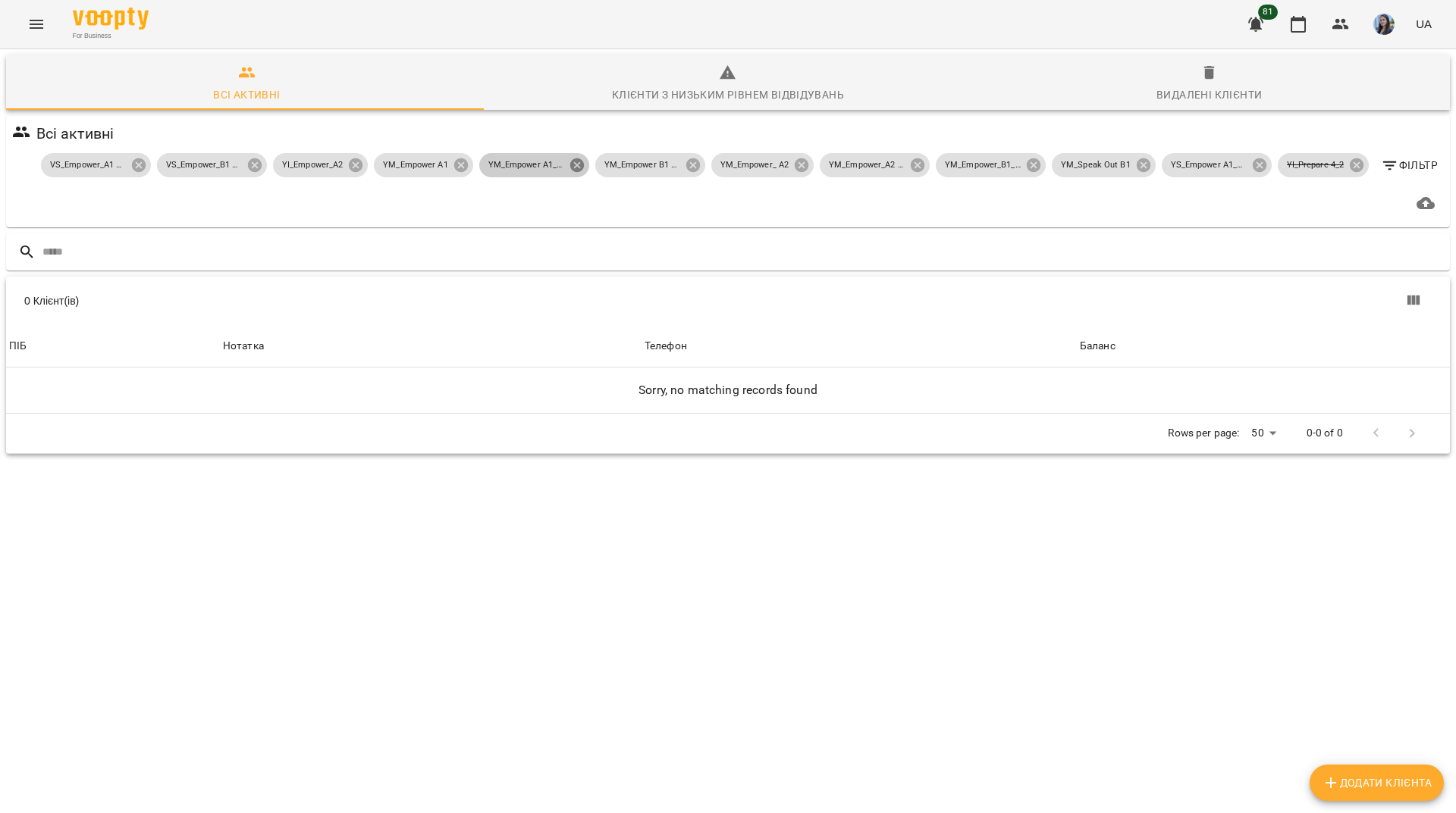
click at [569, 167] on icon at bounding box center [576, 165] width 13 height 13
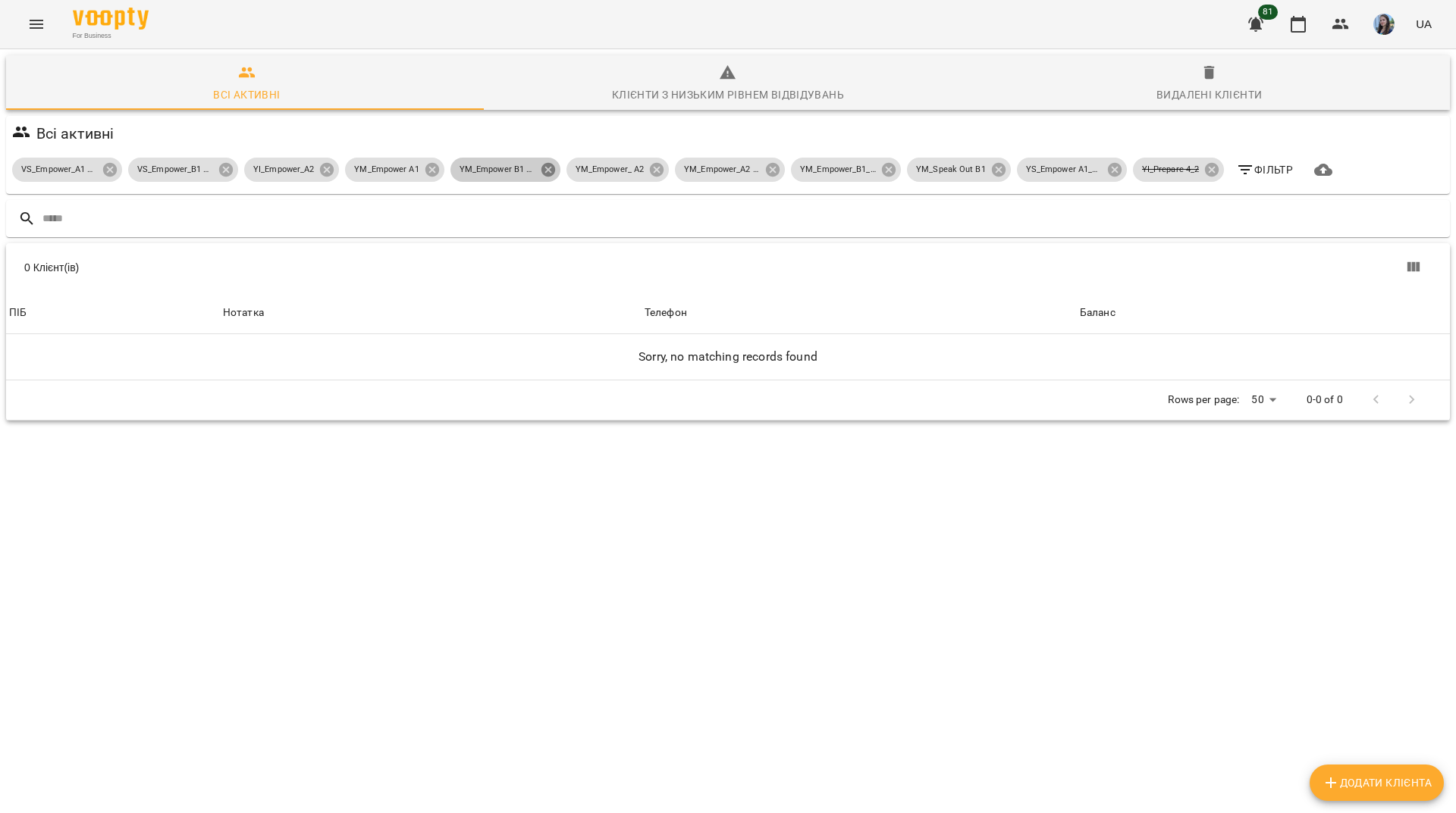
click at [551, 172] on icon at bounding box center [548, 170] width 13 height 13
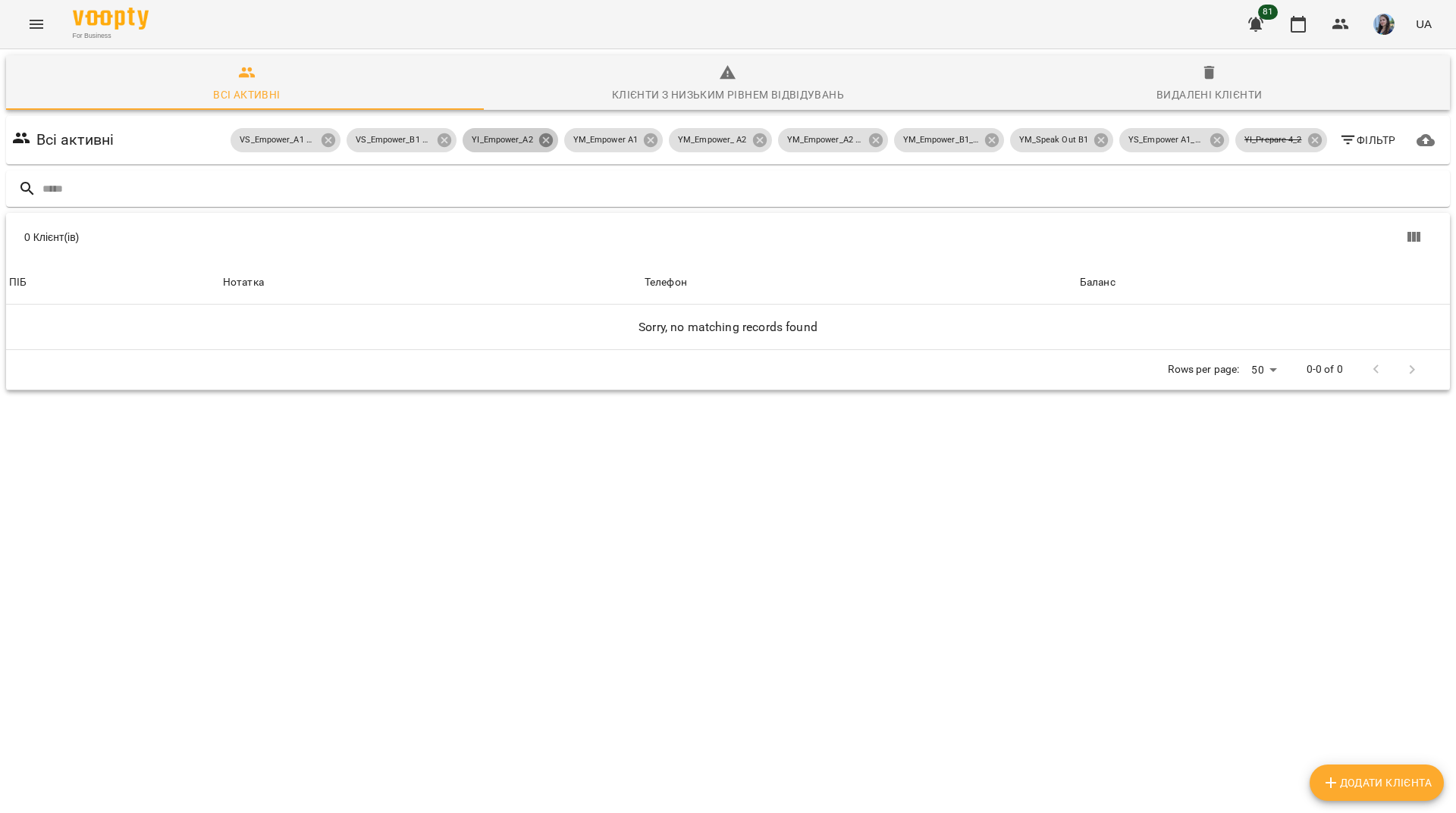
click at [542, 143] on icon at bounding box center [546, 140] width 13 height 13
click at [539, 145] on icon at bounding box center [546, 140] width 13 height 13
click at [643, 143] on icon at bounding box center [651, 140] width 17 height 17
click at [648, 141] on icon at bounding box center [650, 140] width 13 height 13
click at [752, 135] on icon at bounding box center [758, 140] width 13 height 13
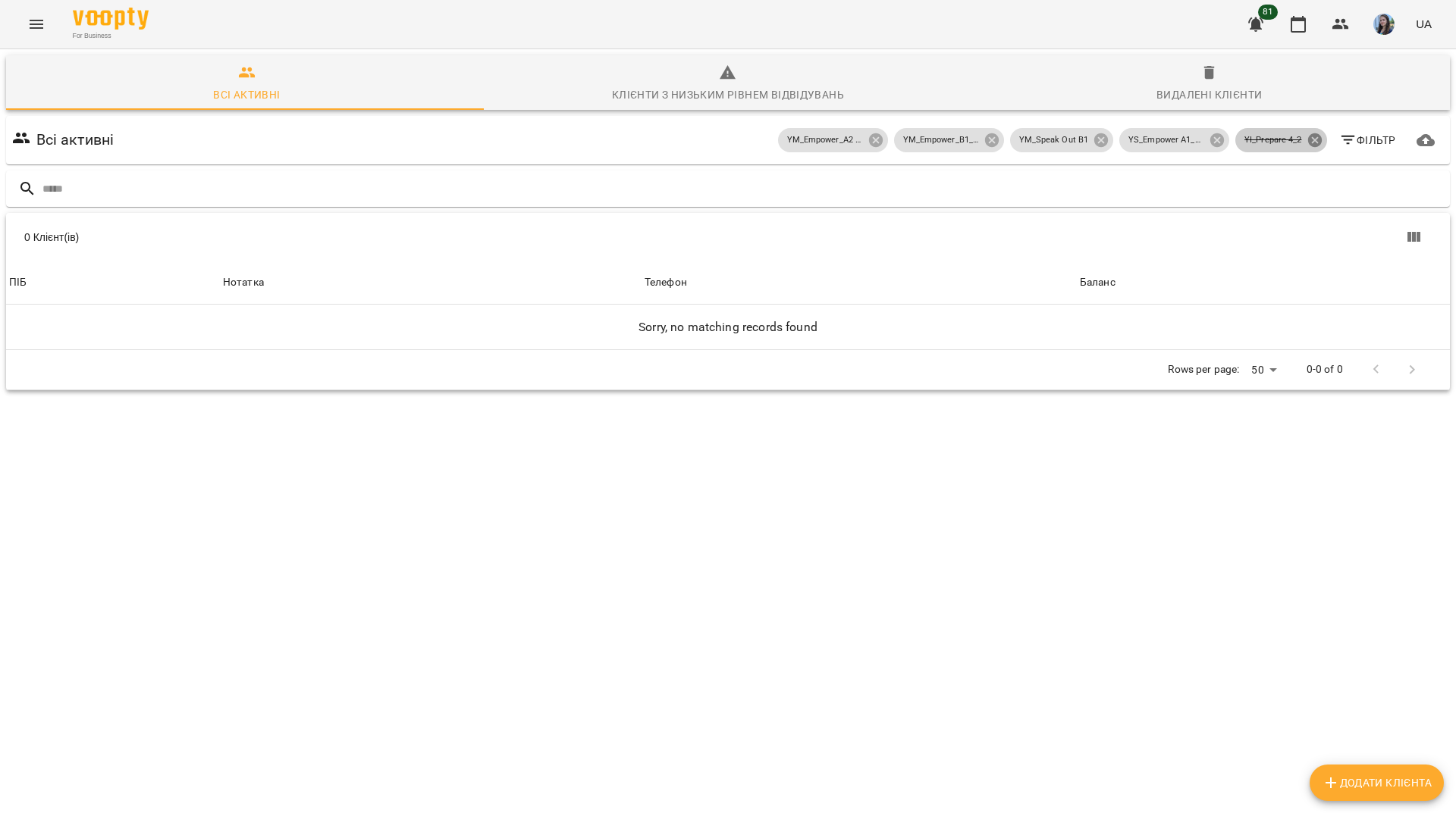
click at [1310, 139] on icon at bounding box center [1314, 140] width 13 height 13
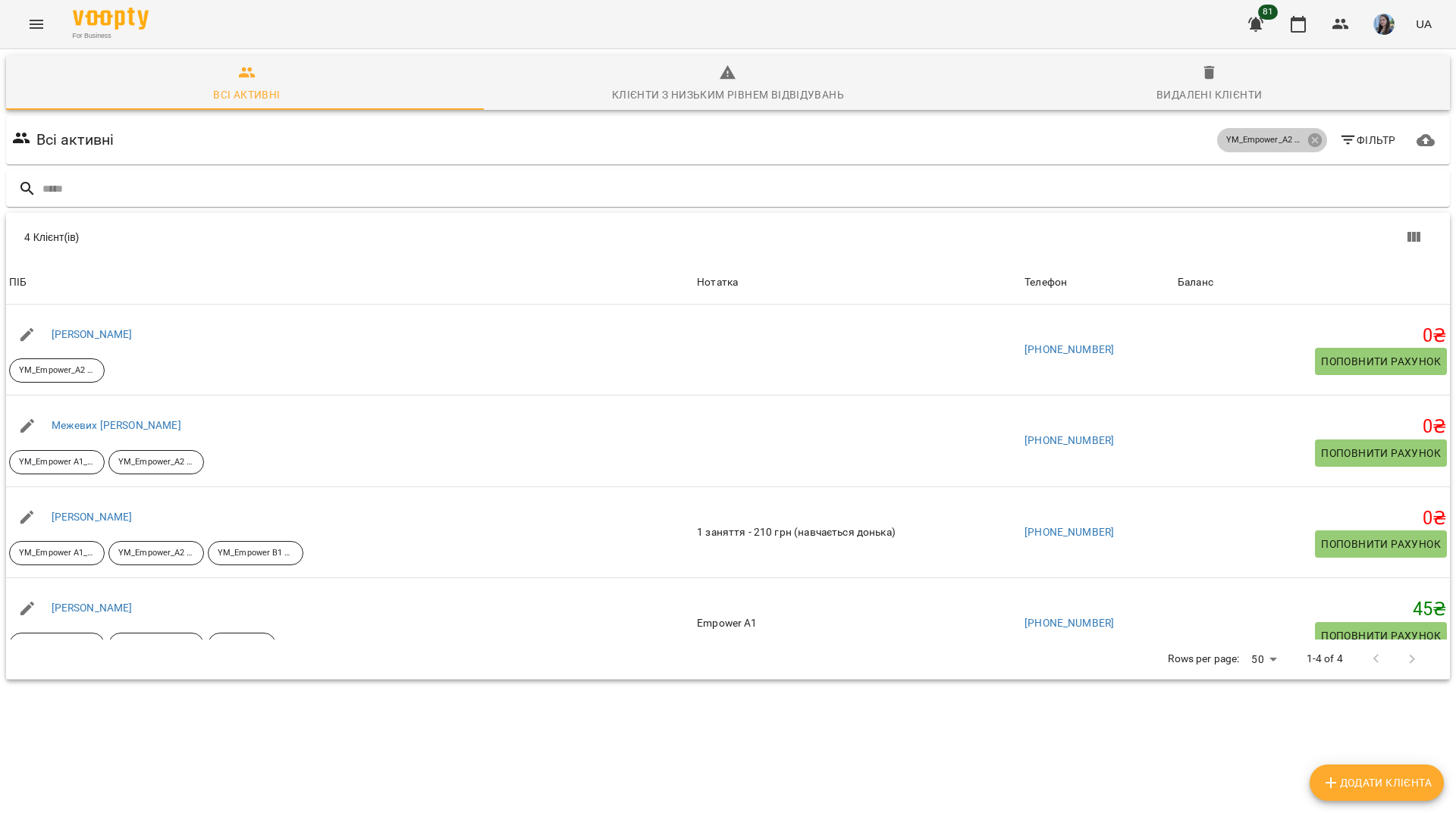
click at [1310, 139] on icon at bounding box center [1314, 140] width 13 height 13
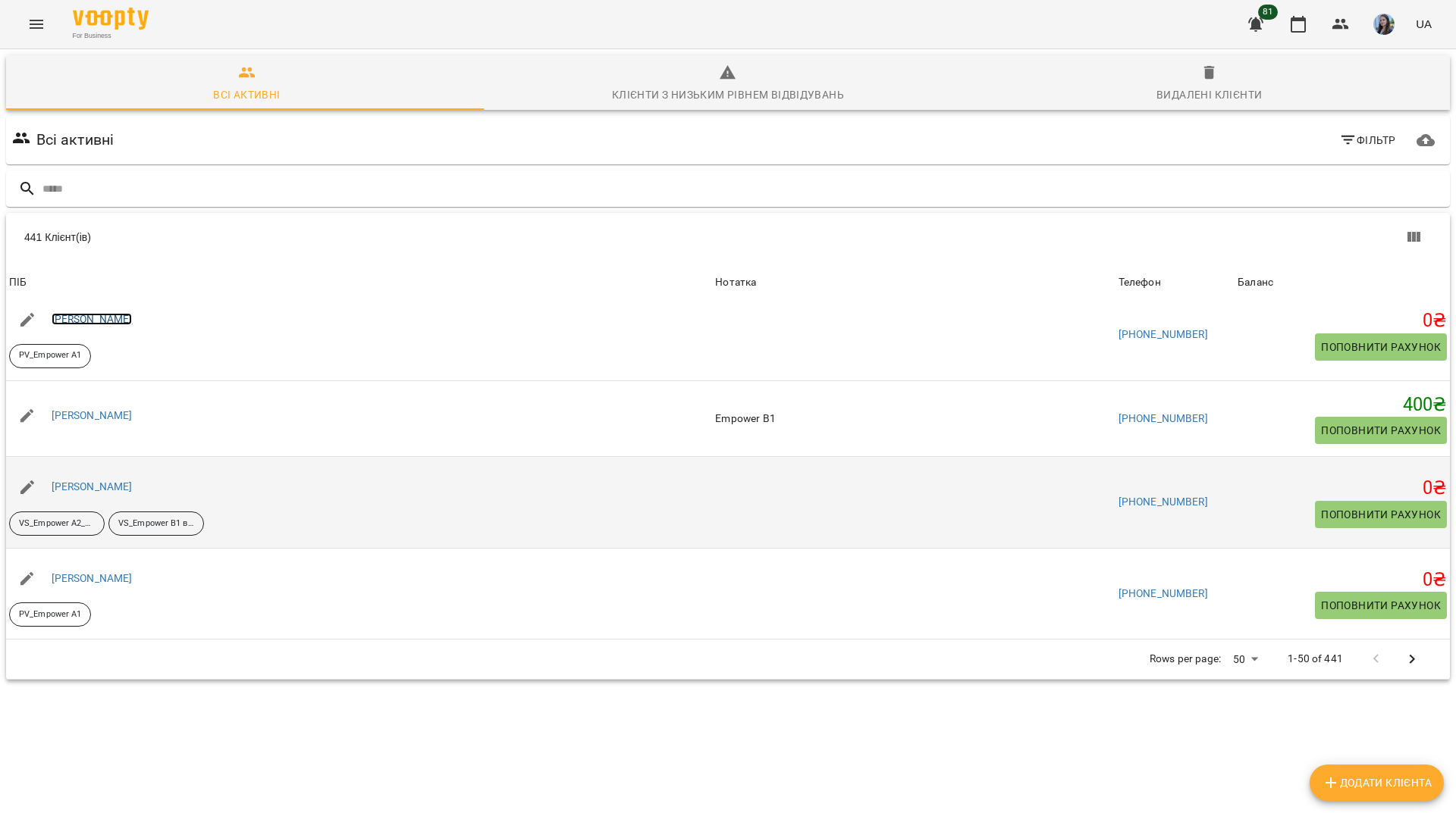
scroll to position [66, 0]
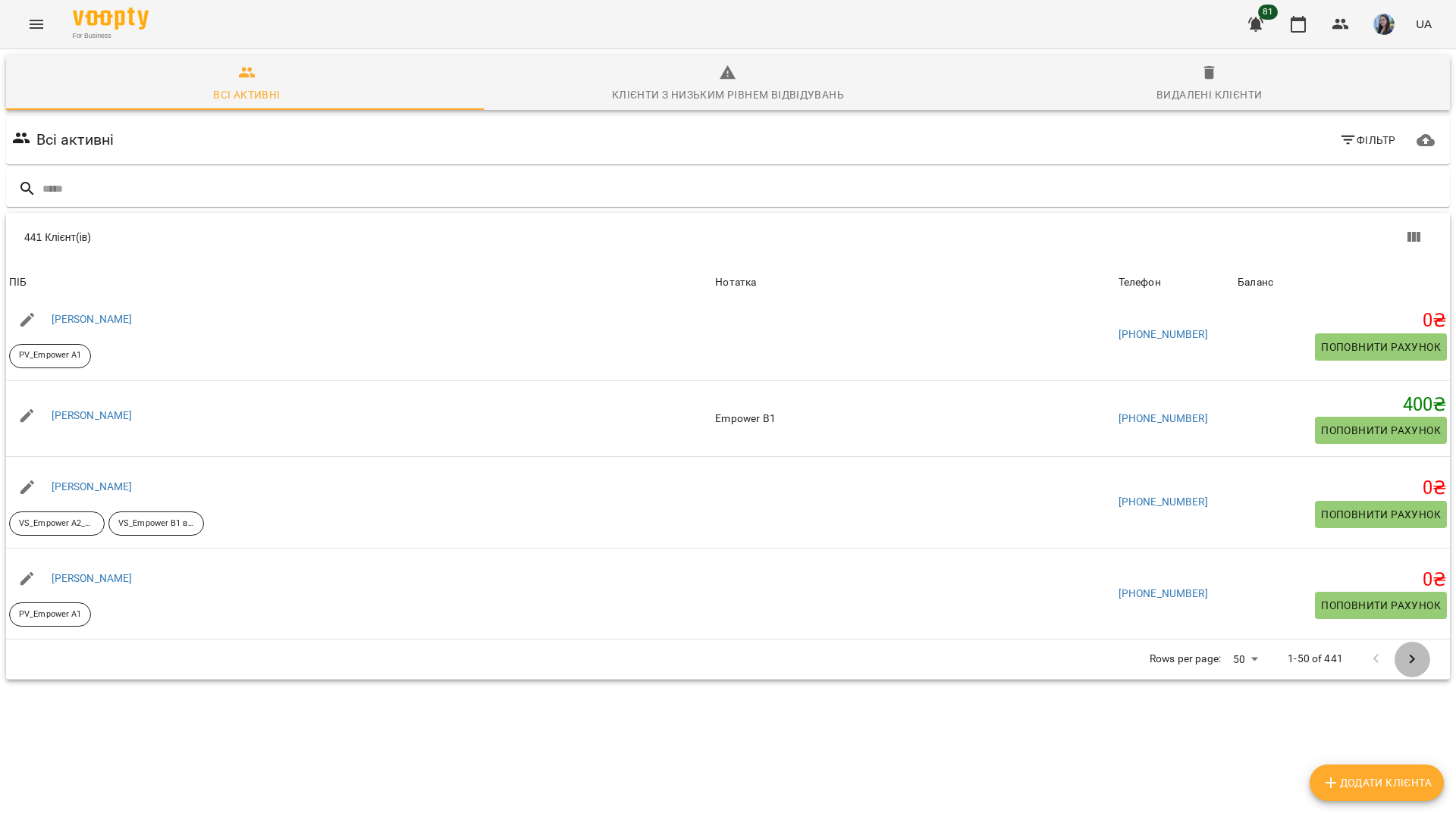
click at [1403, 650] on icon "Next Page" at bounding box center [1411, 658] width 18 height 18
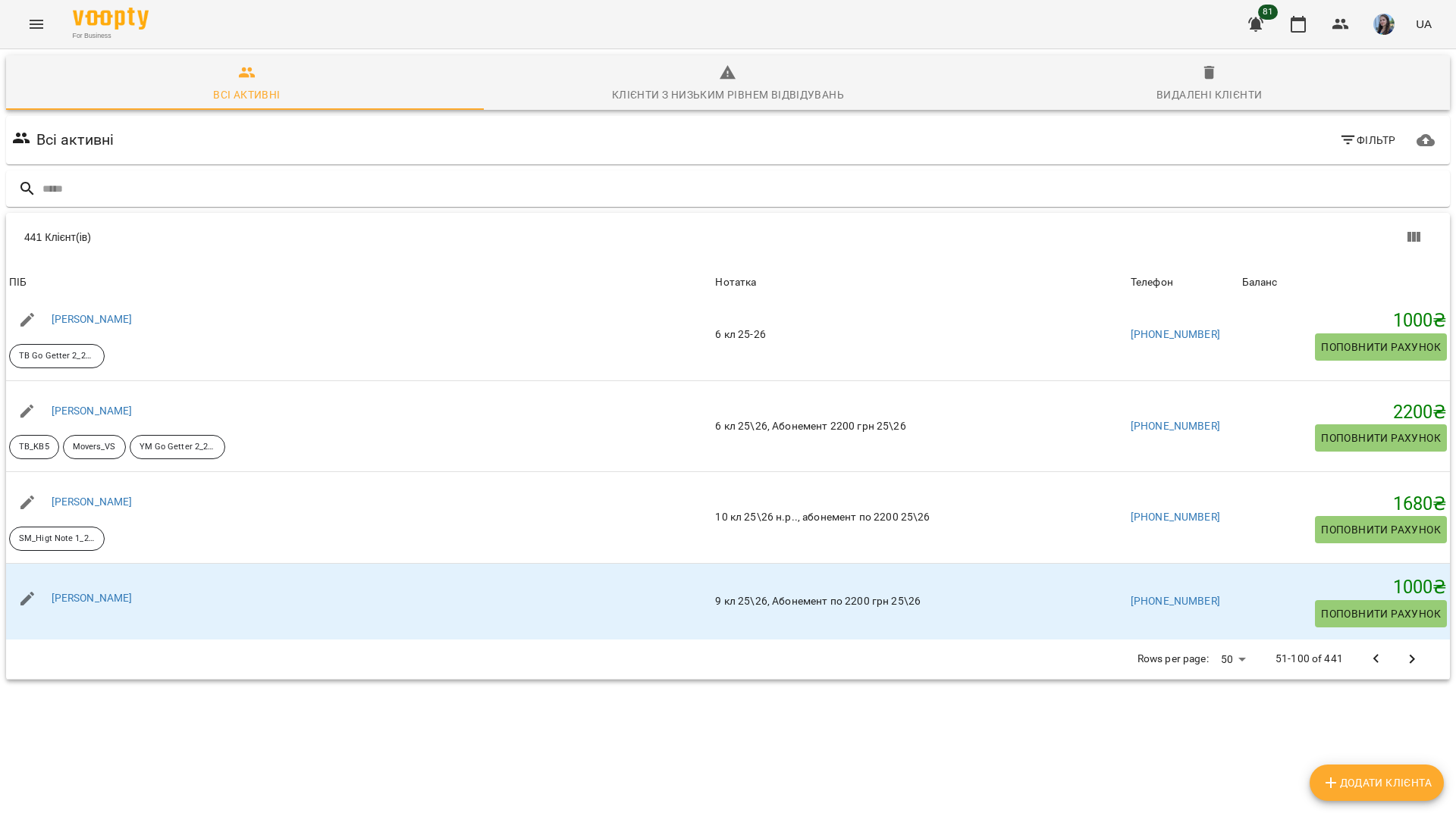
click at [1403, 650] on icon "Next Page" at bounding box center [1411, 658] width 18 height 18
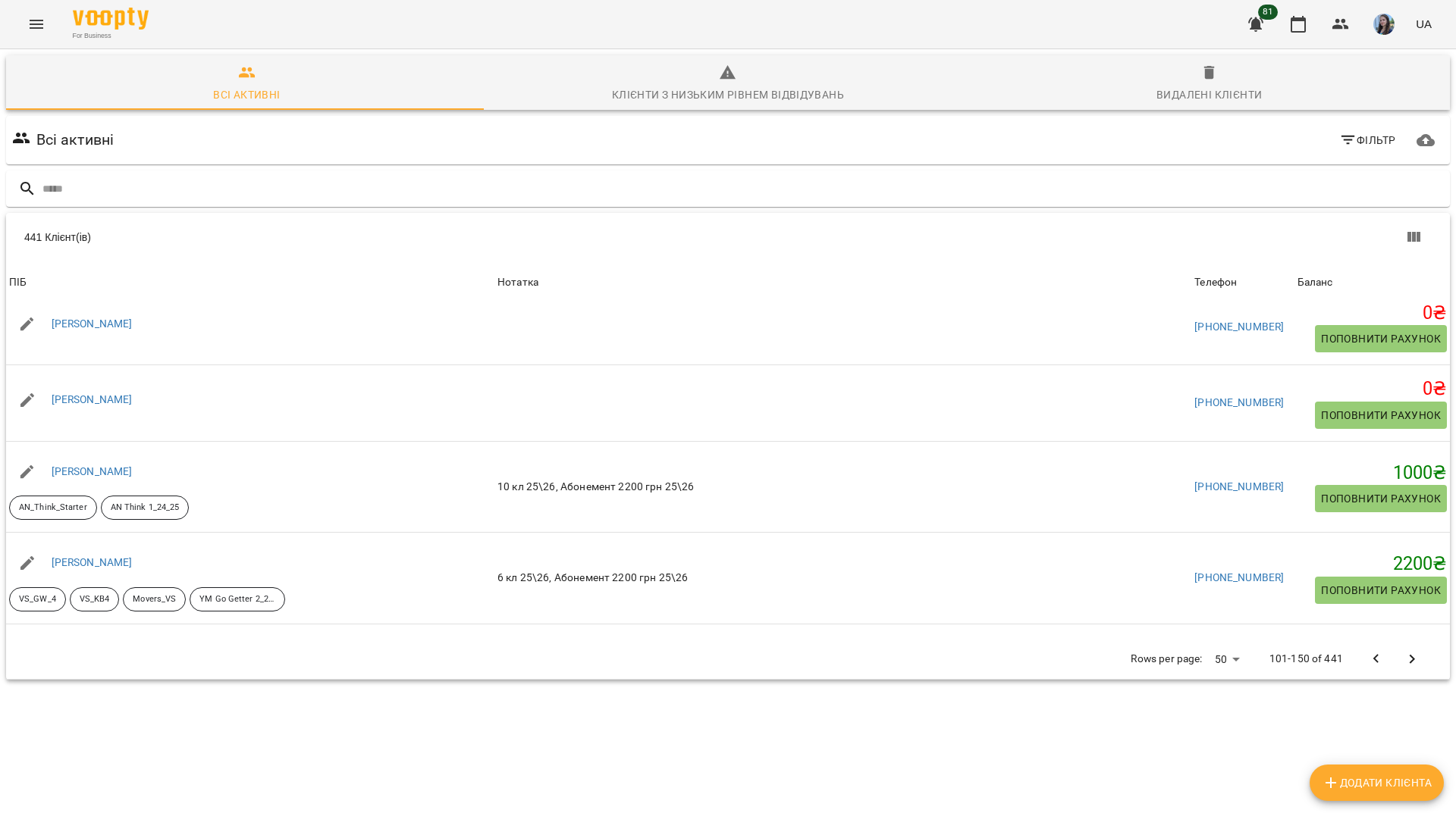
scroll to position [4065, 0]
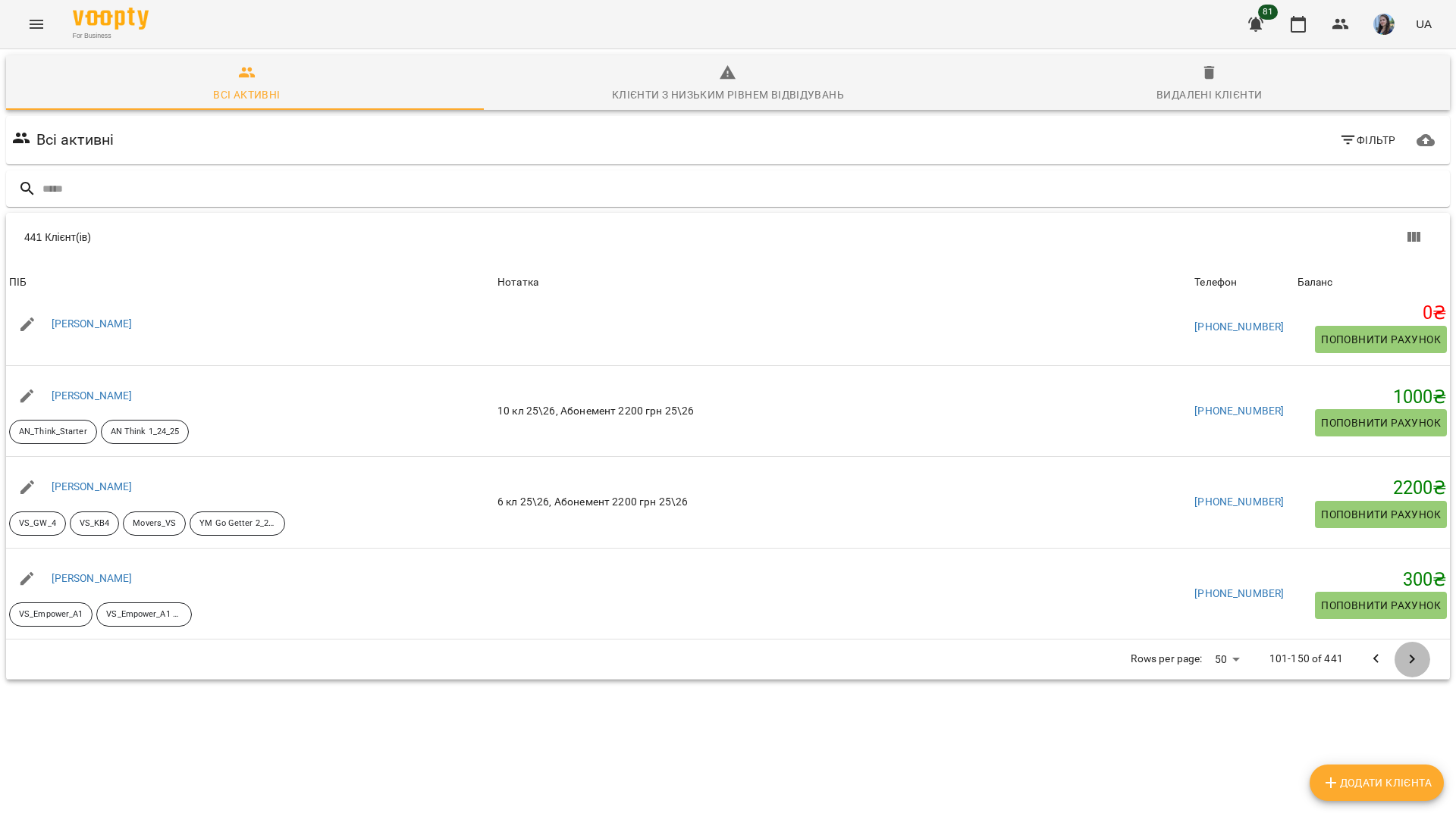
click at [1405, 650] on icon "Next Page" at bounding box center [1411, 658] width 18 height 18
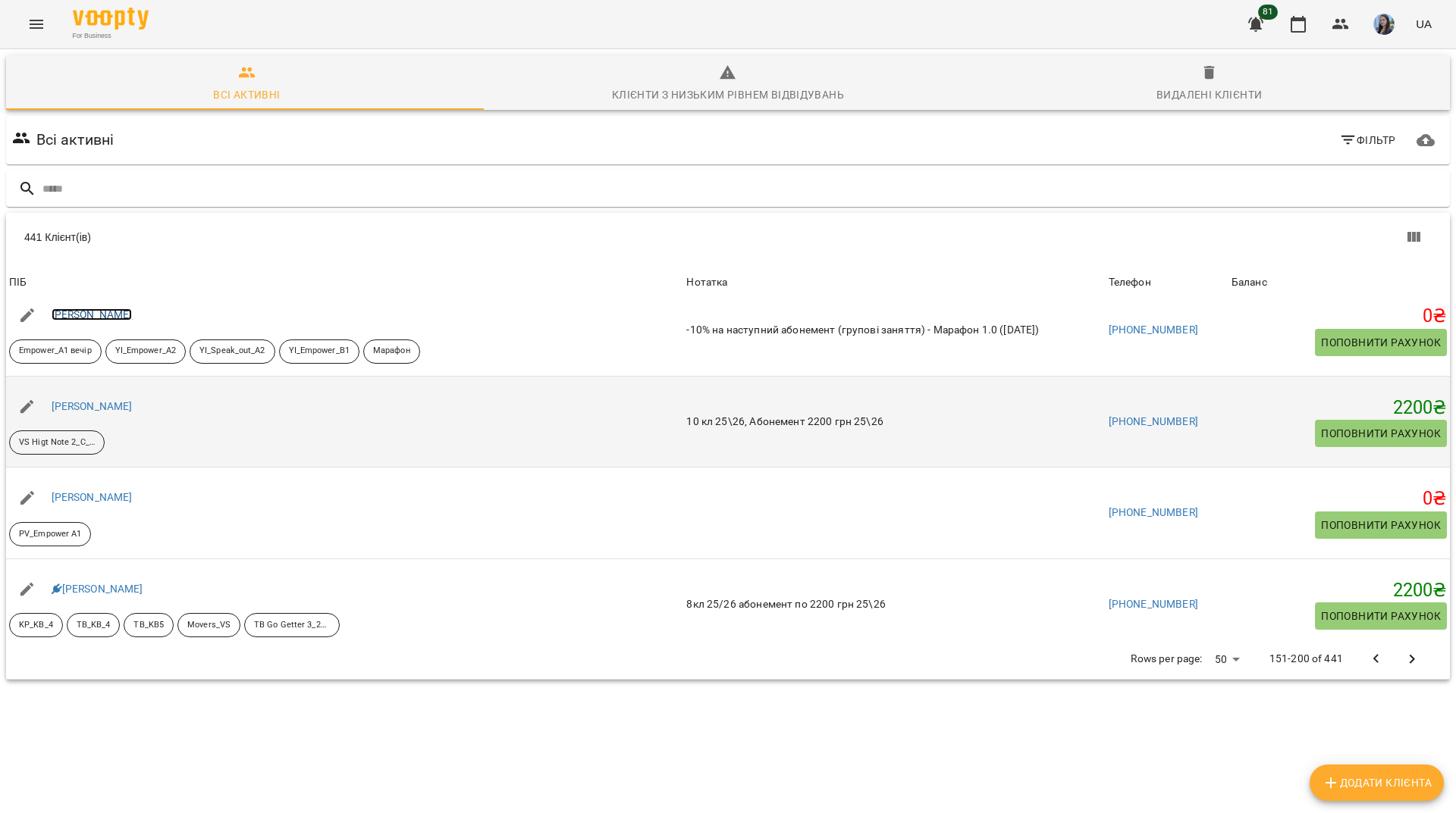
scroll to position [4050, 0]
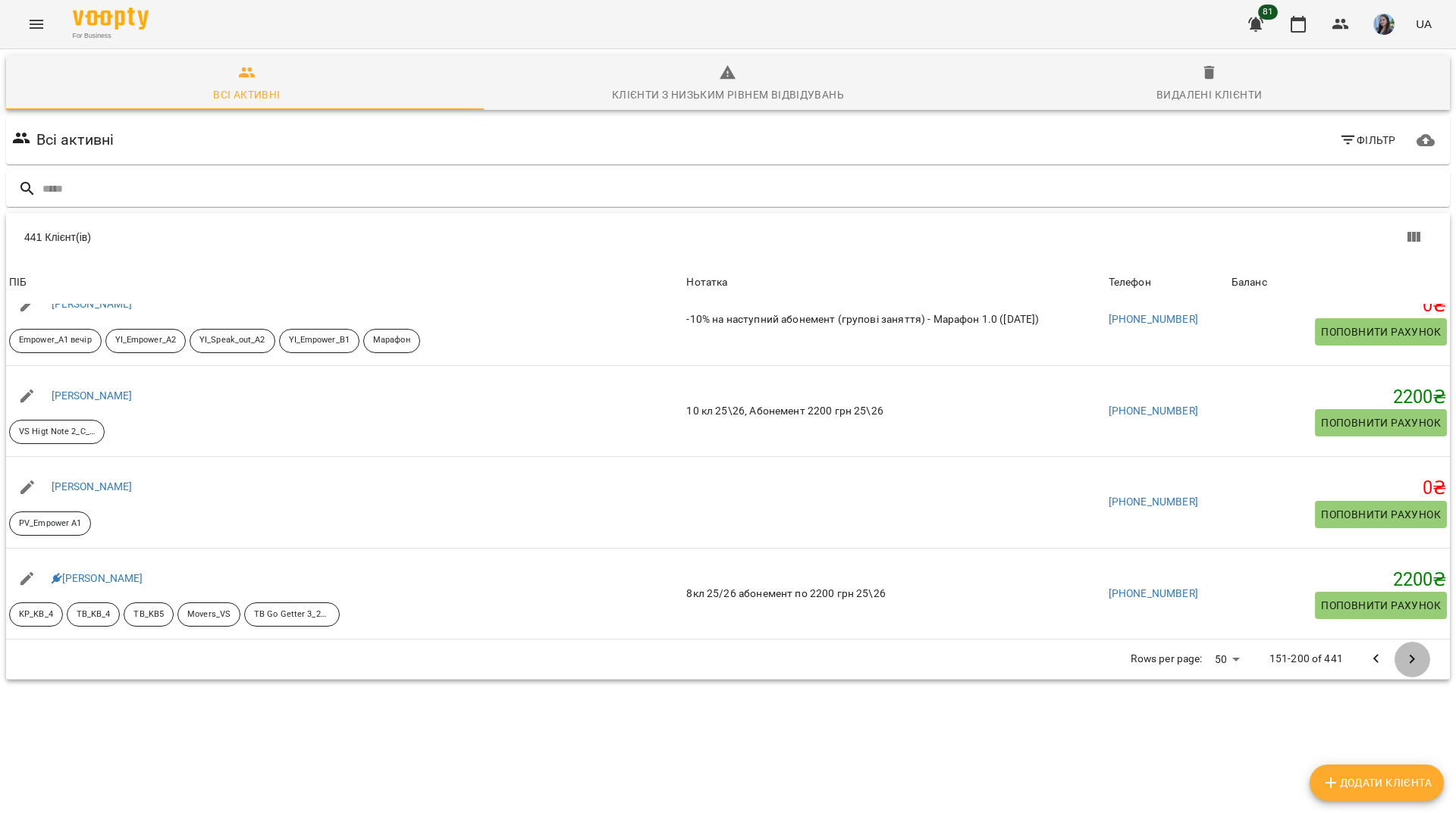
click at [1405, 650] on icon "Next Page" at bounding box center [1411, 658] width 18 height 18
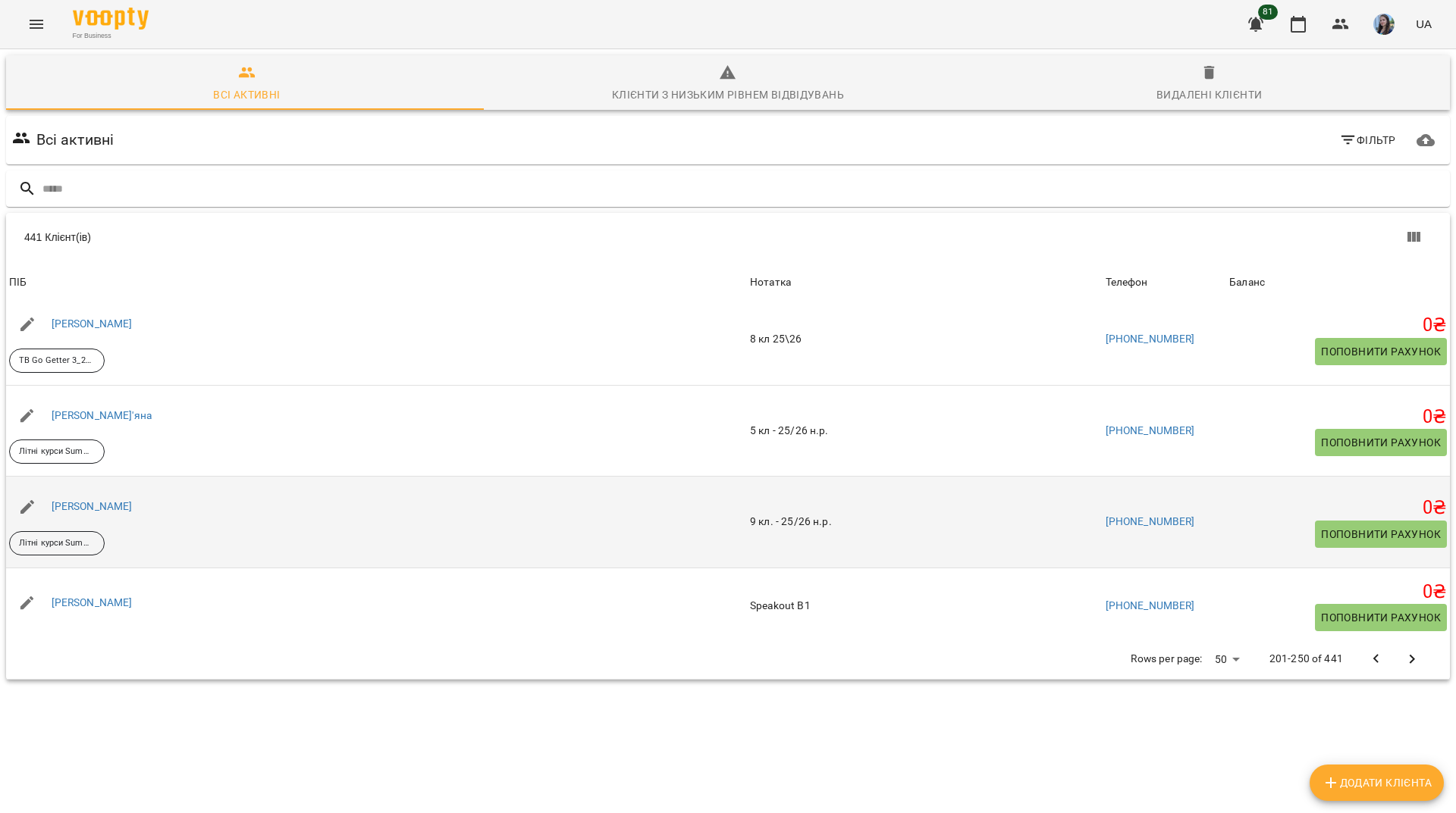
scroll to position [4080, 0]
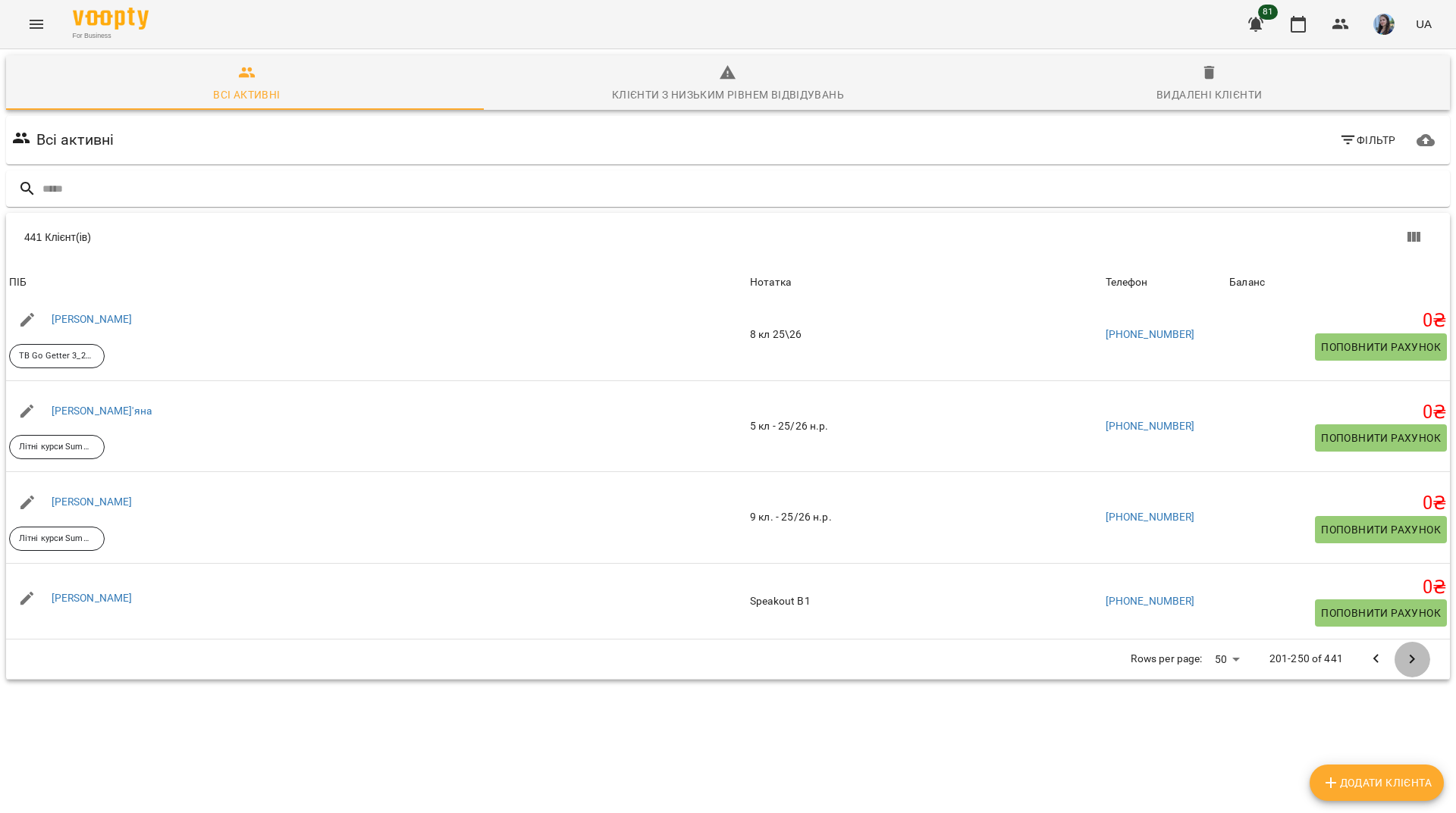
click at [1404, 650] on icon "Next Page" at bounding box center [1411, 658] width 18 height 18
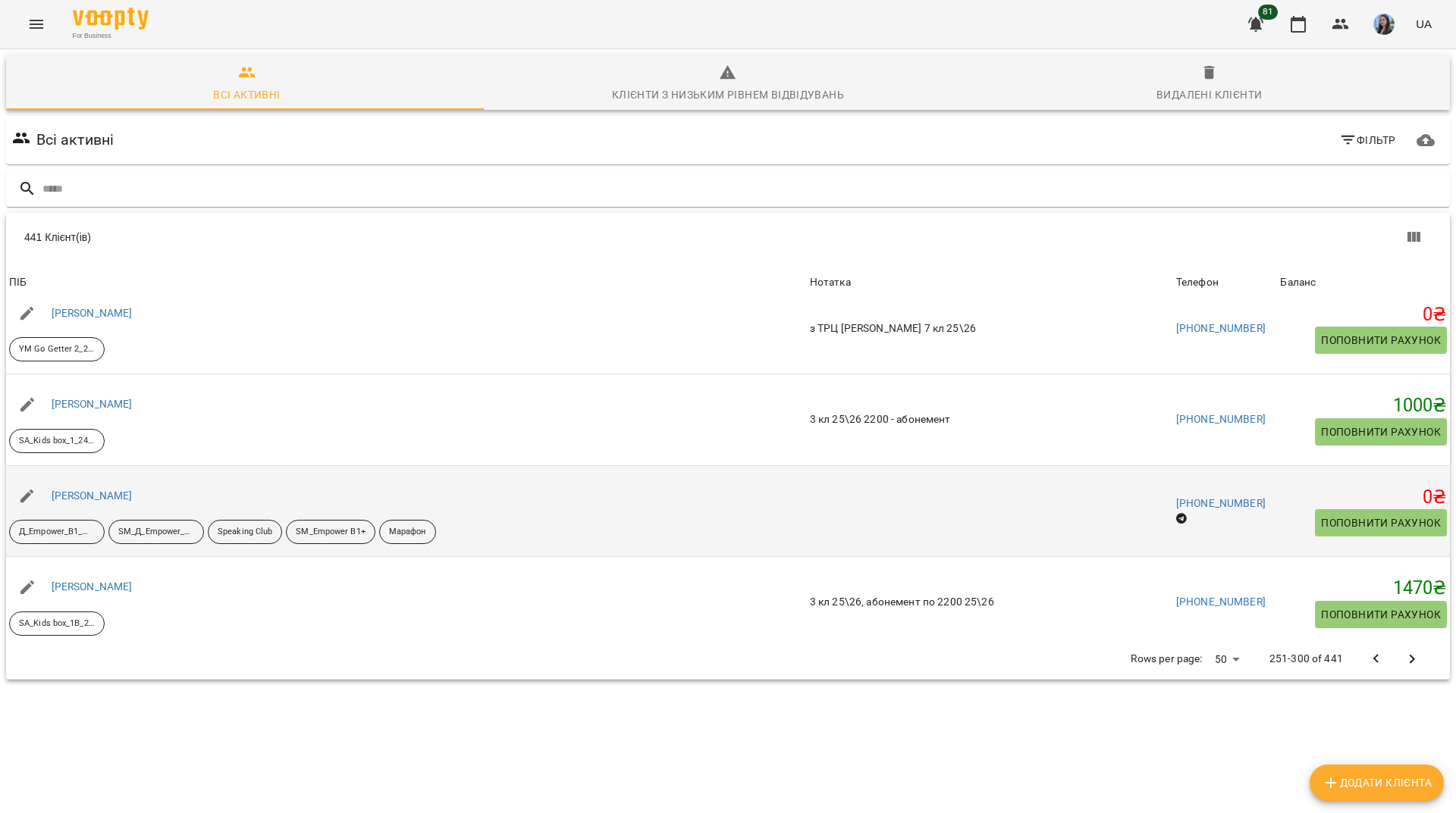
scroll to position [2577, 0]
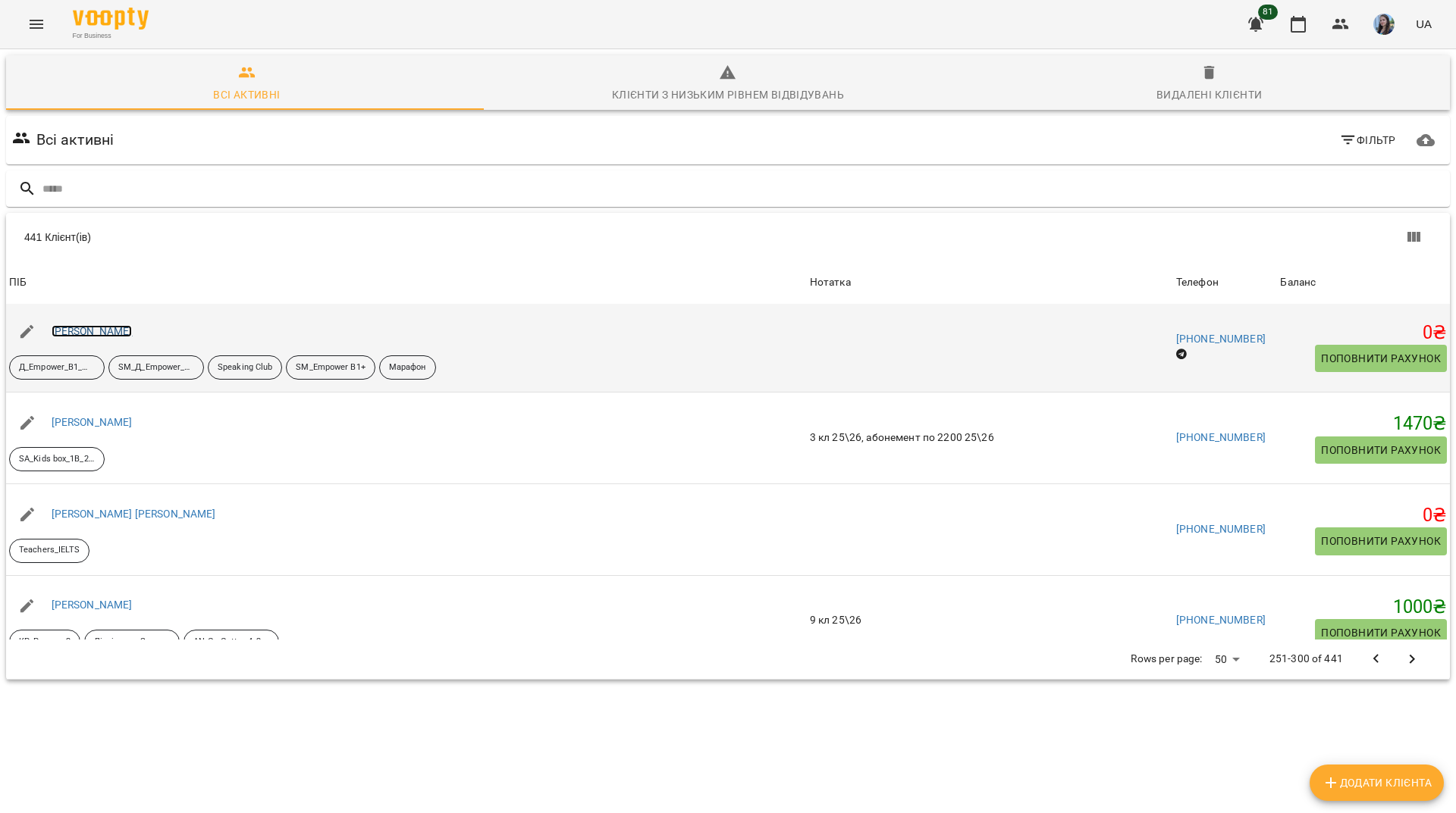
drag, startPoint x: 103, startPoint y: 256, endPoint x: 91, endPoint y: 265, distance: 15.0
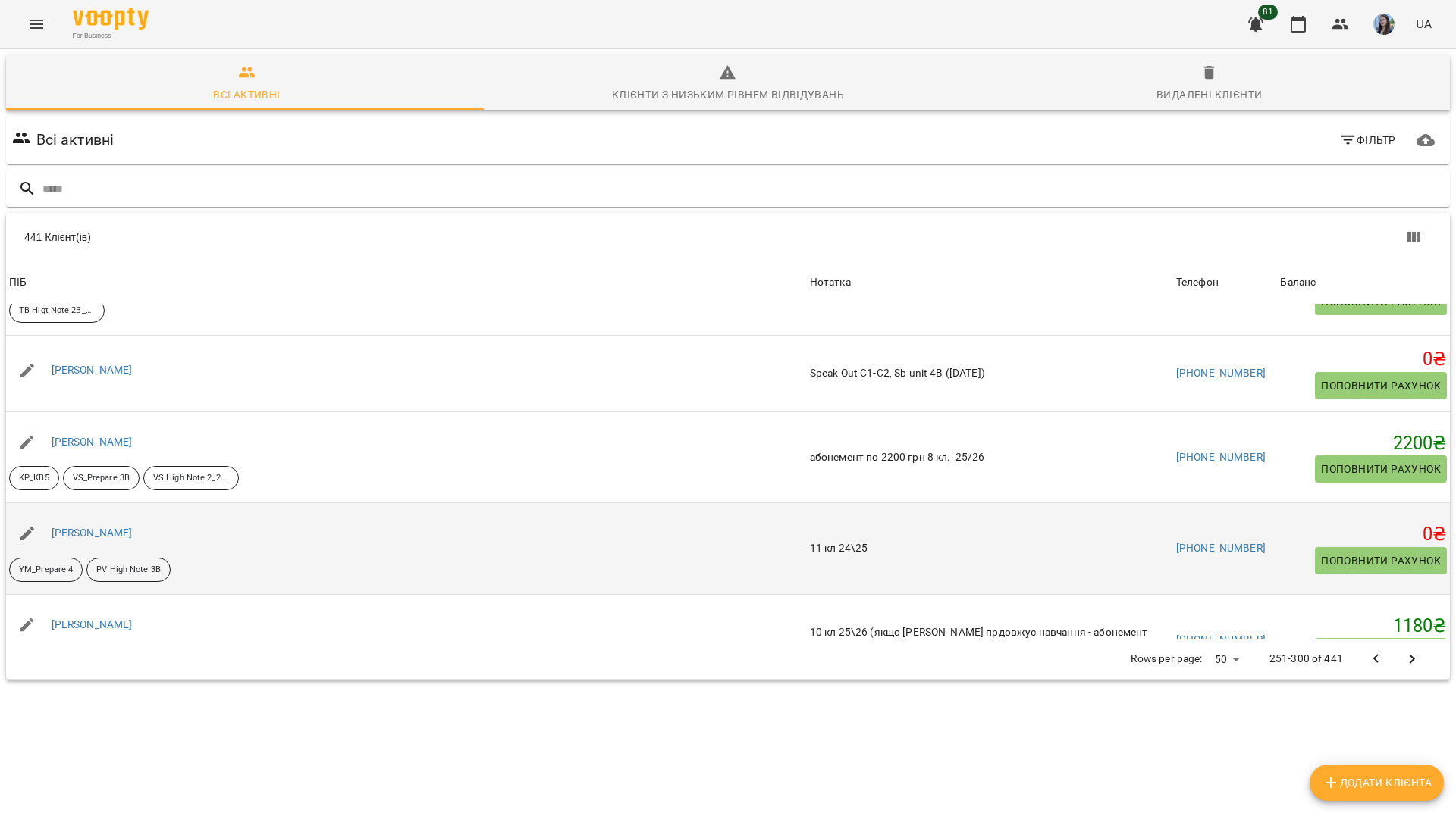
scroll to position [4080, 0]
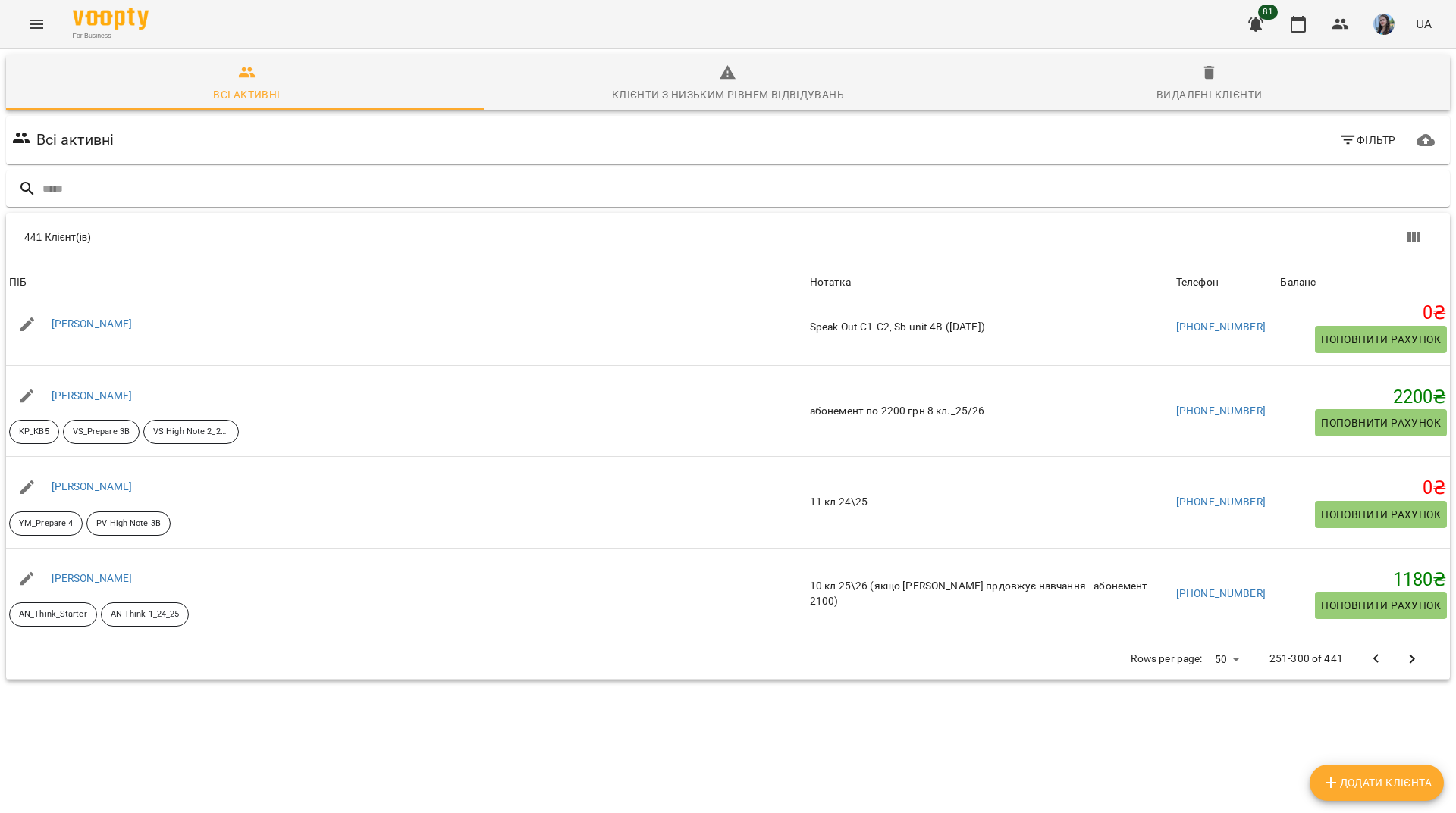
click at [1409, 655] on icon "Next Page" at bounding box center [1412, 659] width 6 height 9
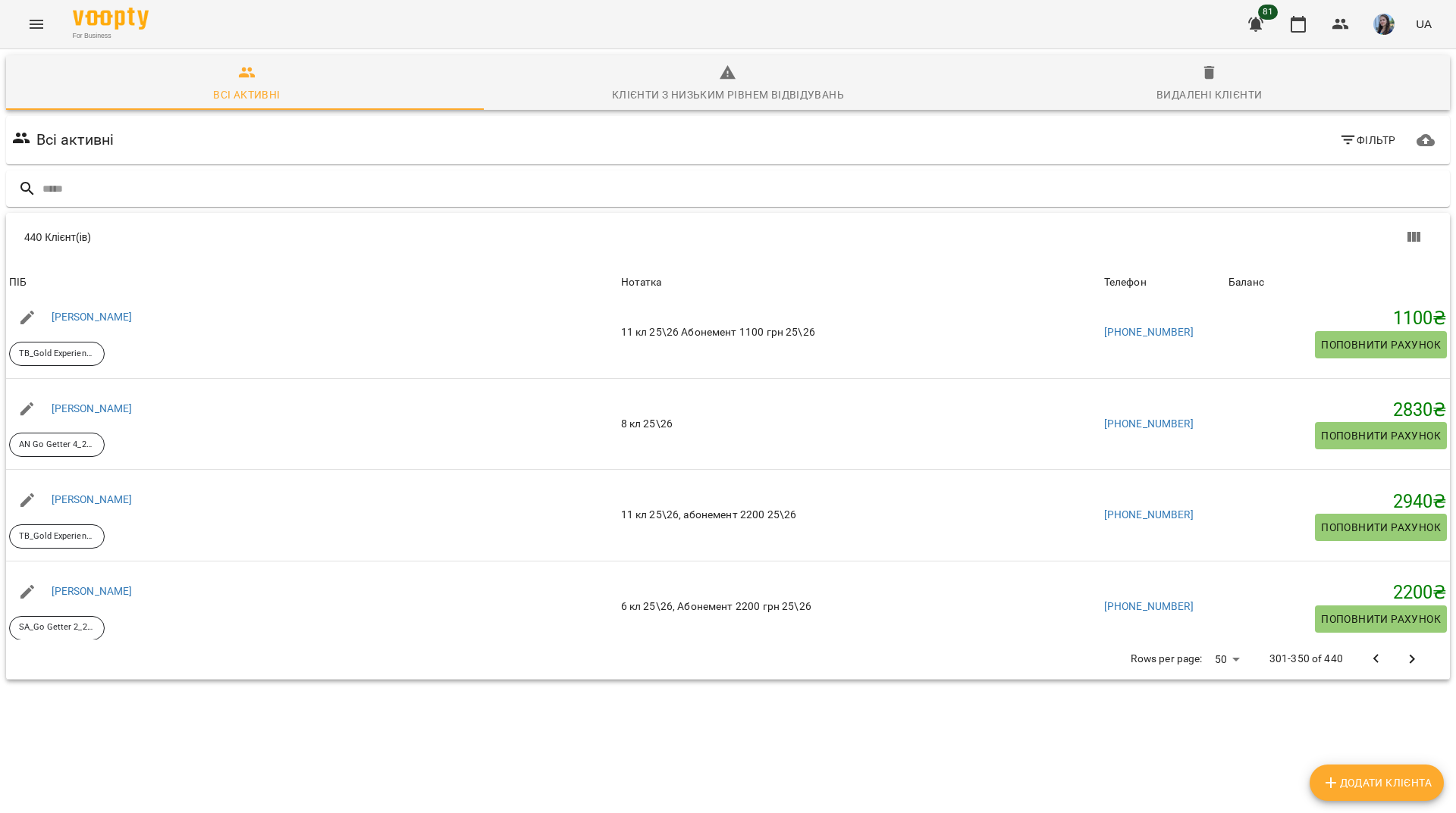
scroll to position [4141, 0]
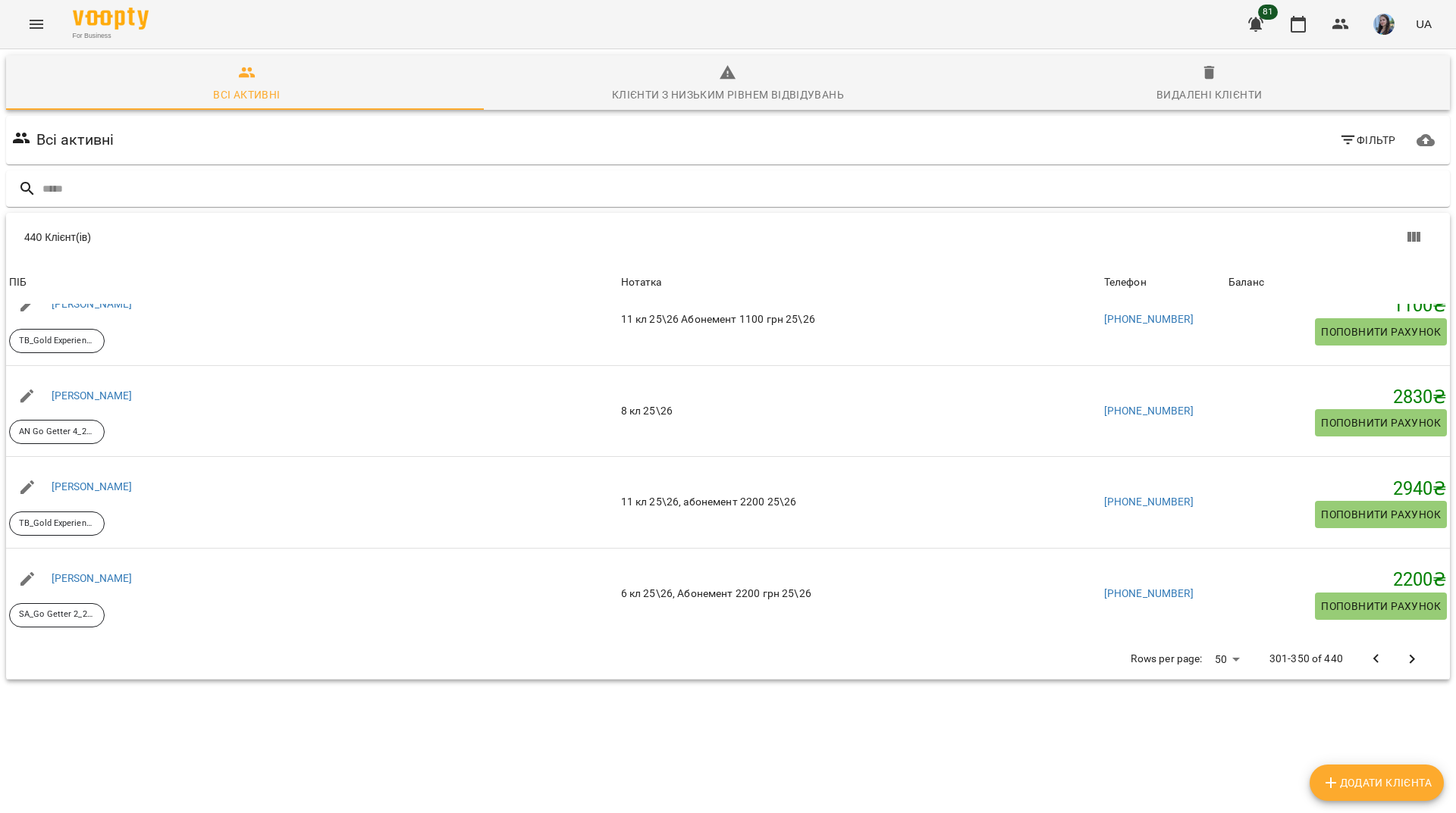
click at [1407, 650] on icon "Next Page" at bounding box center [1411, 658] width 18 height 18
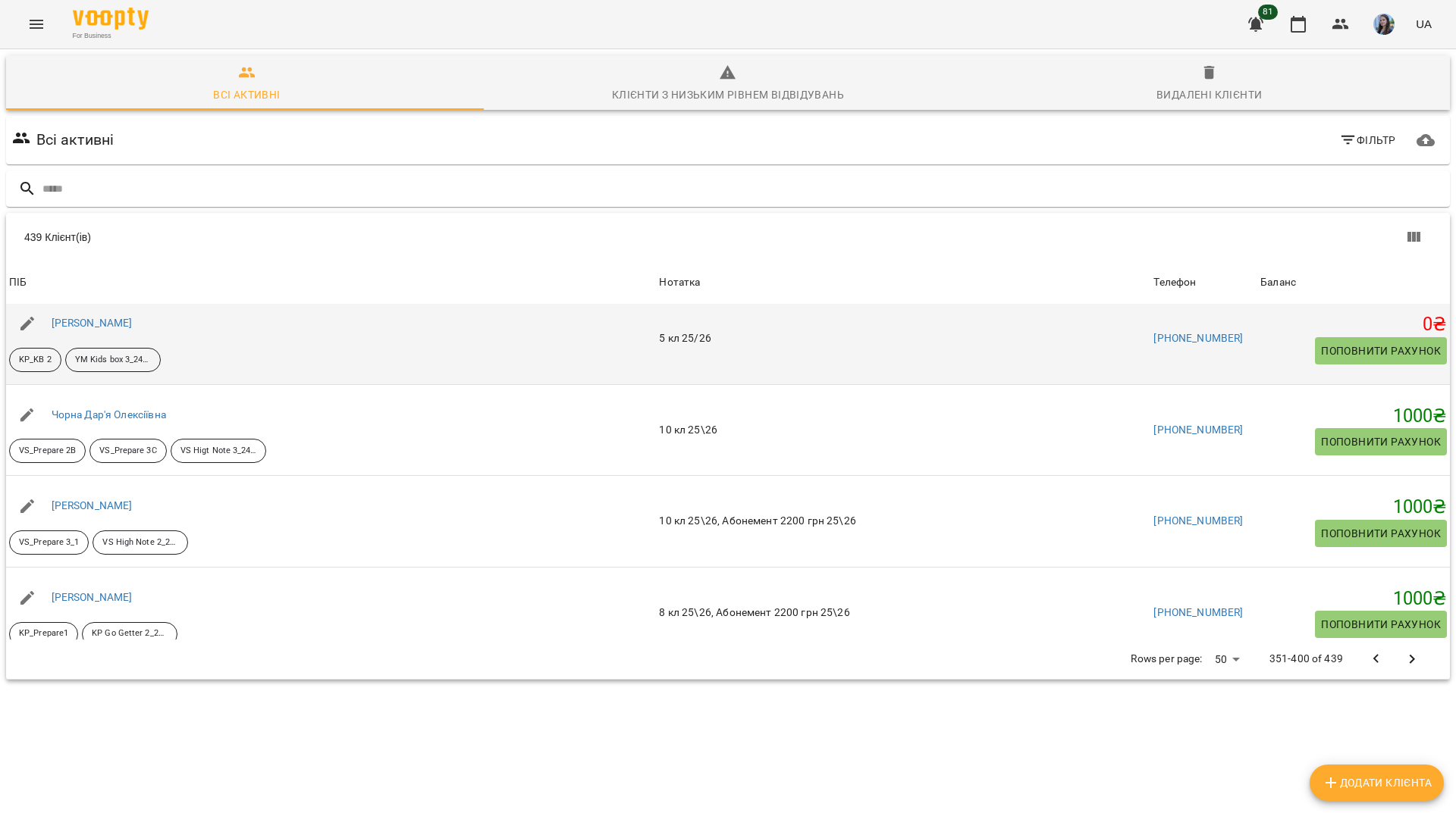
scroll to position [4111, 0]
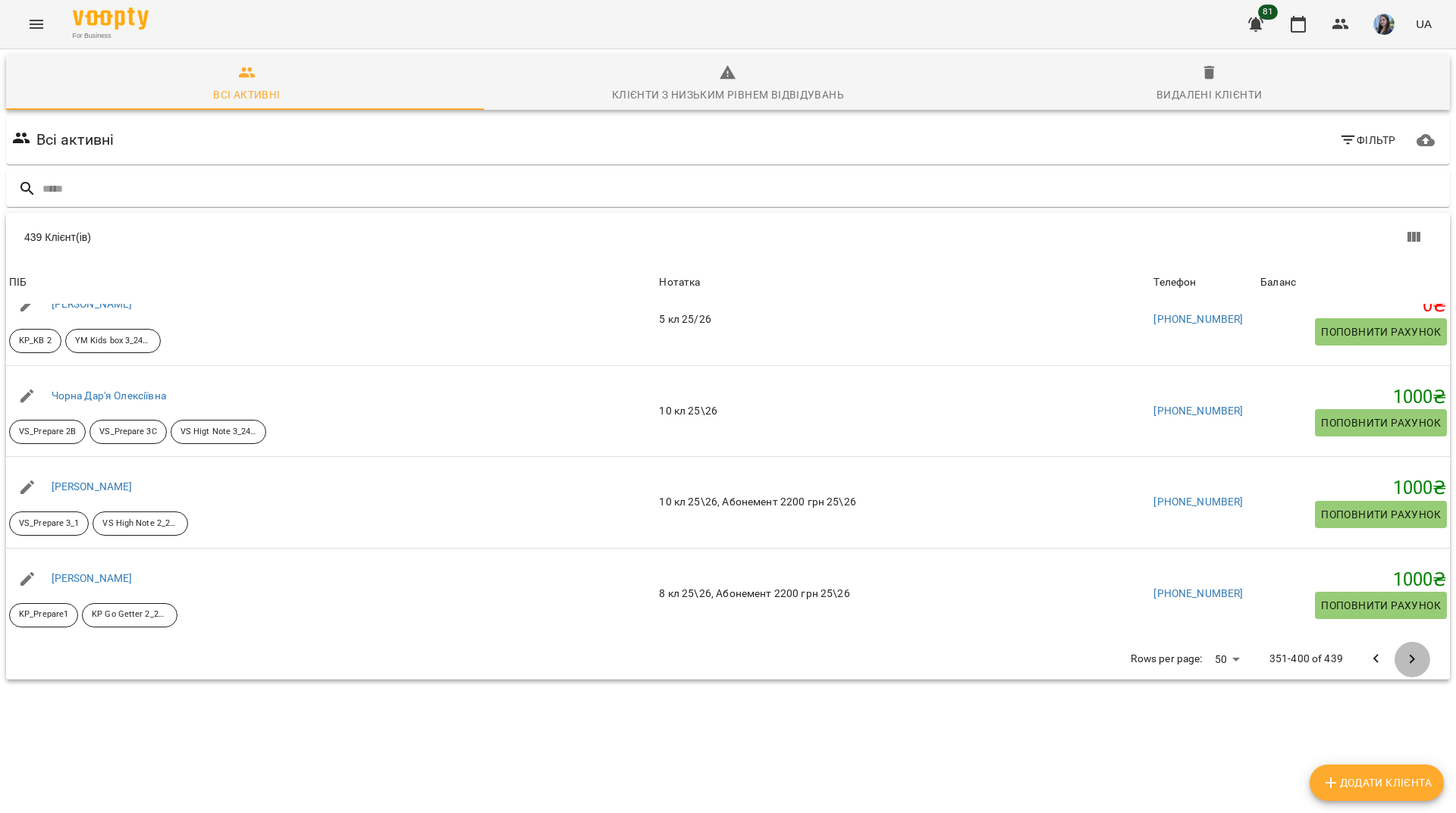
click at [1403, 650] on icon "Next Page" at bounding box center [1411, 658] width 18 height 18
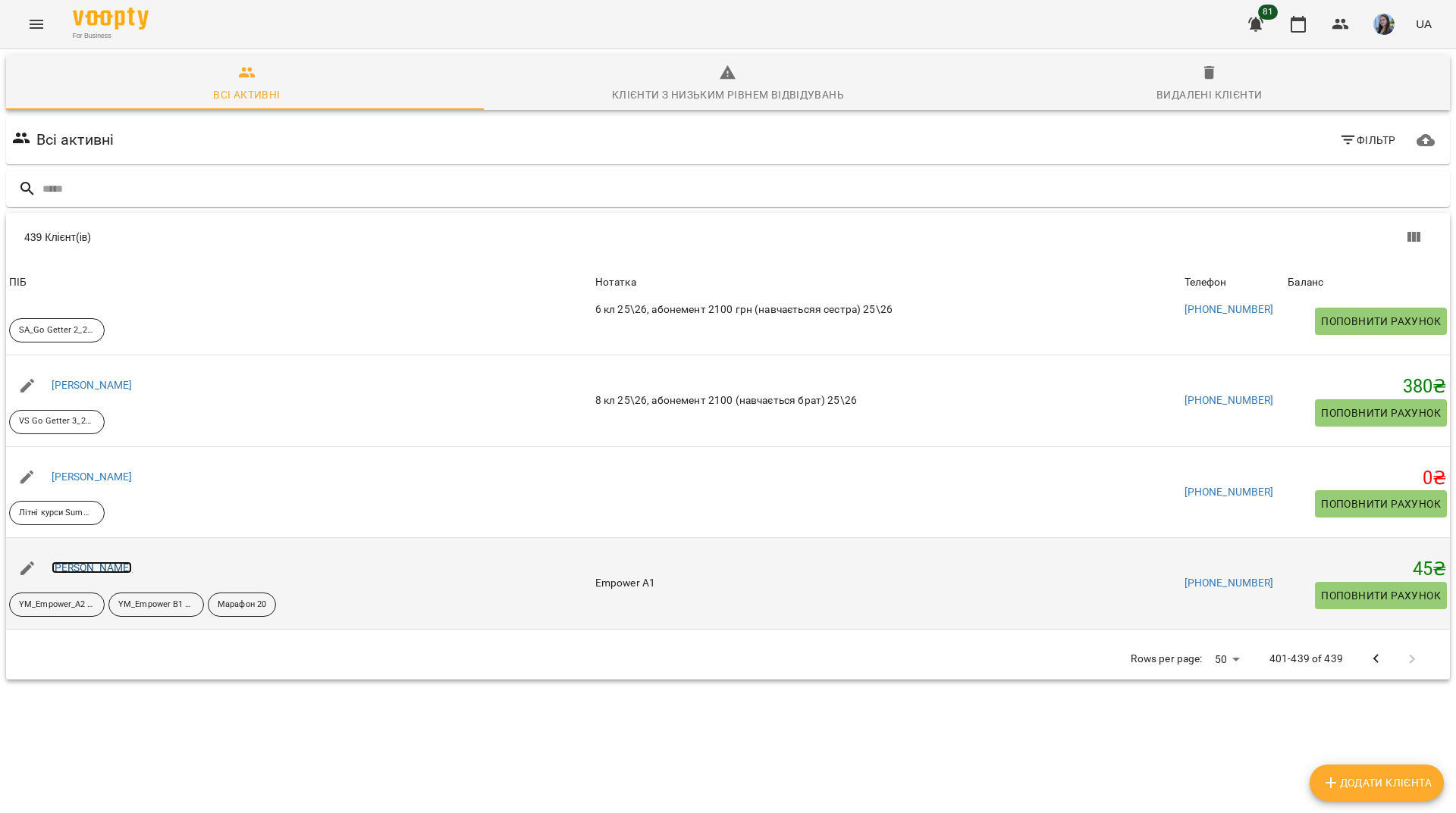
scroll to position [3121, 0]
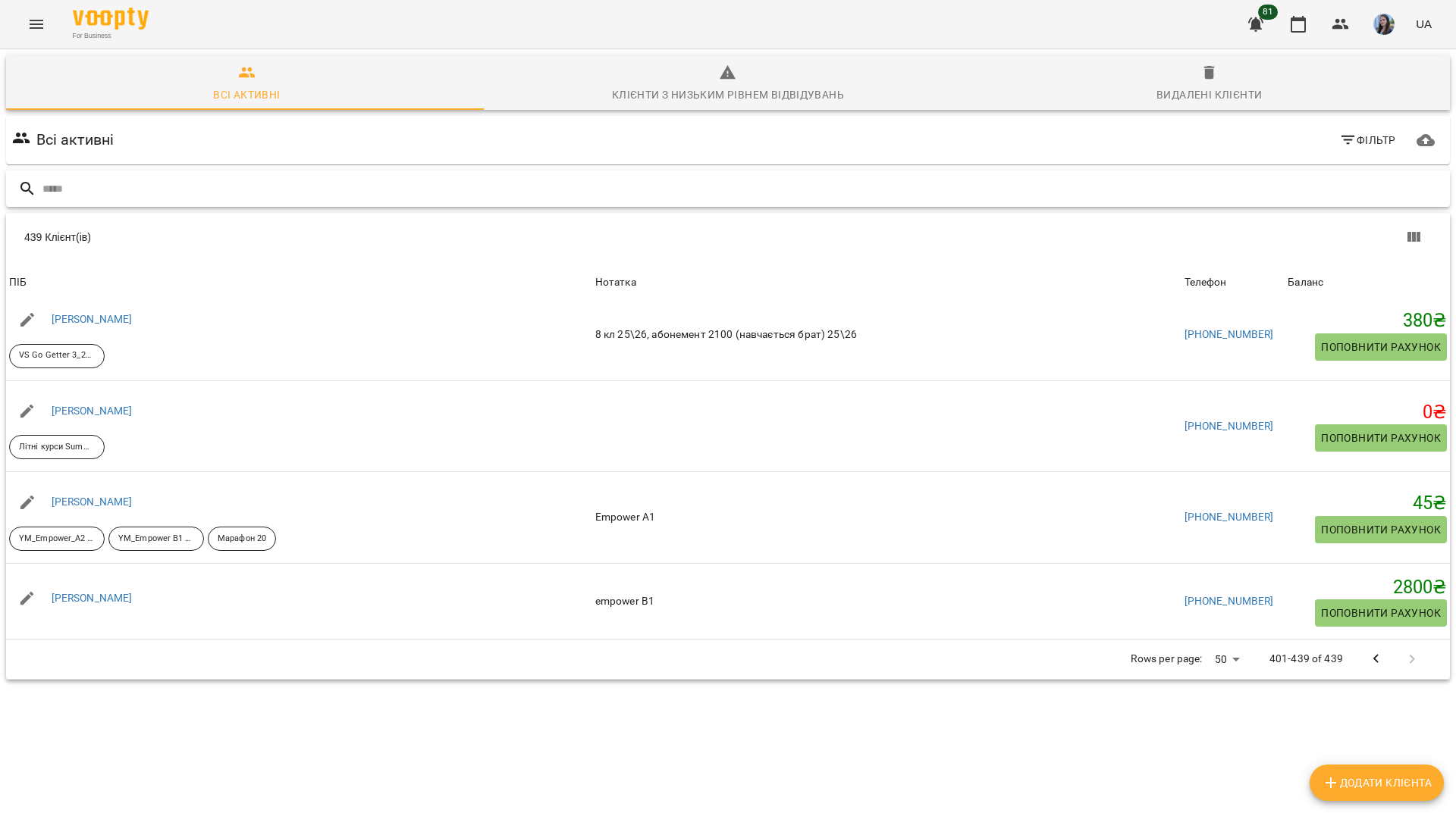
click at [186, 176] on input "text" at bounding box center [743, 189] width 1401 height 25
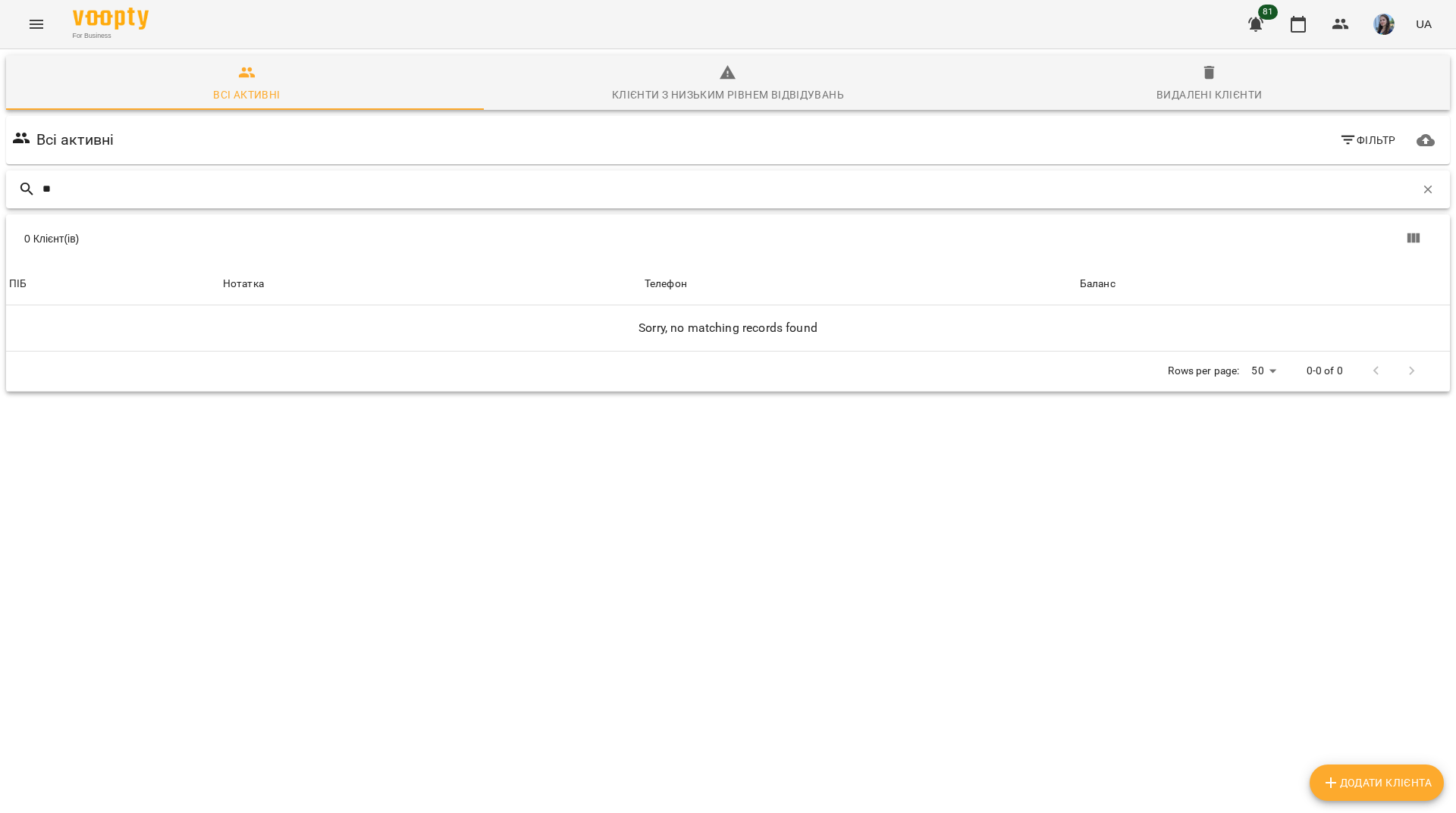
type input "*"
click at [115, 182] on input "****" at bounding box center [729, 189] width 1372 height 25
type input "****"
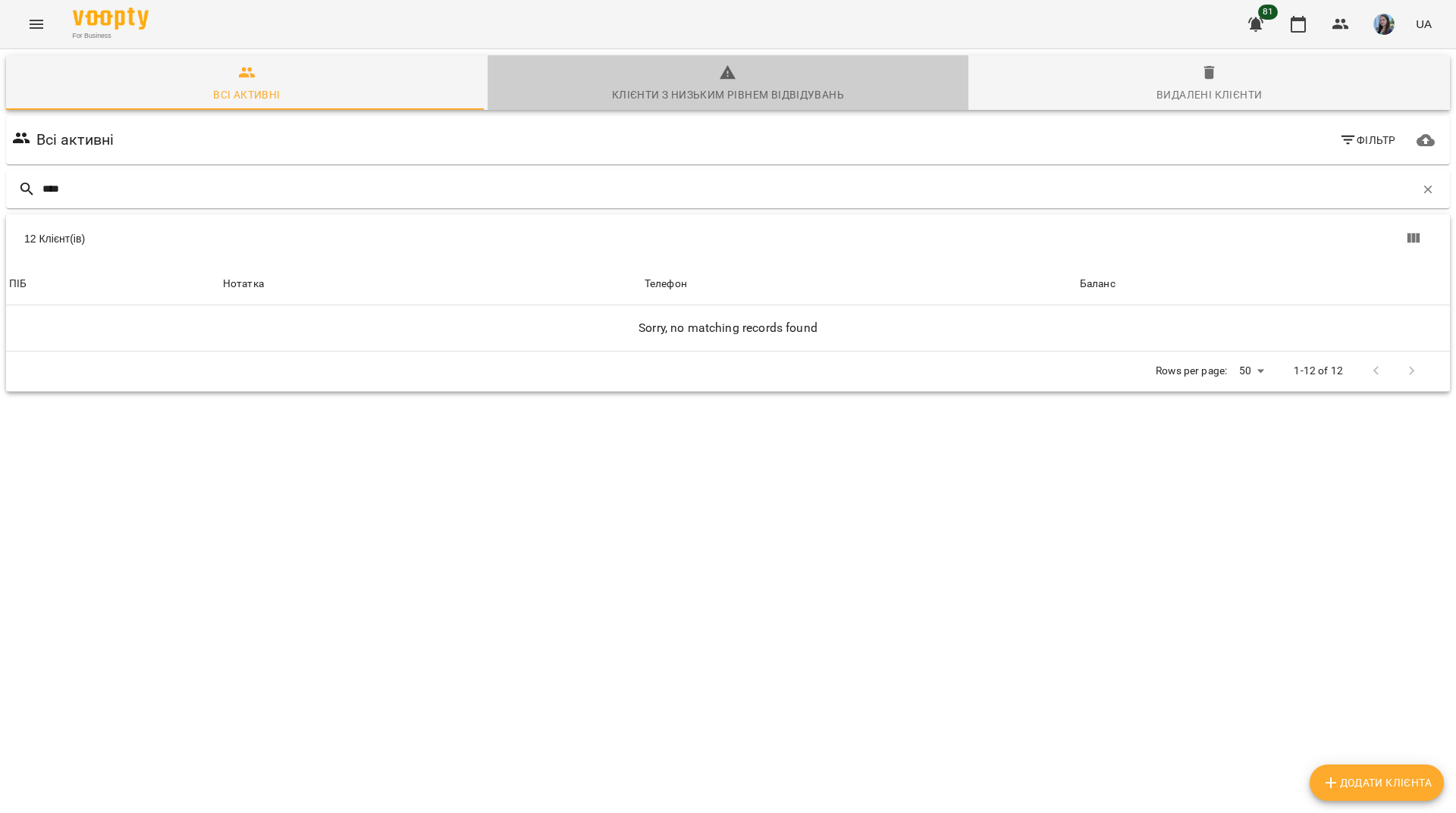
click at [736, 82] on span "Клієнти з низьким рівнем відвідувань" at bounding box center [728, 83] width 463 height 41
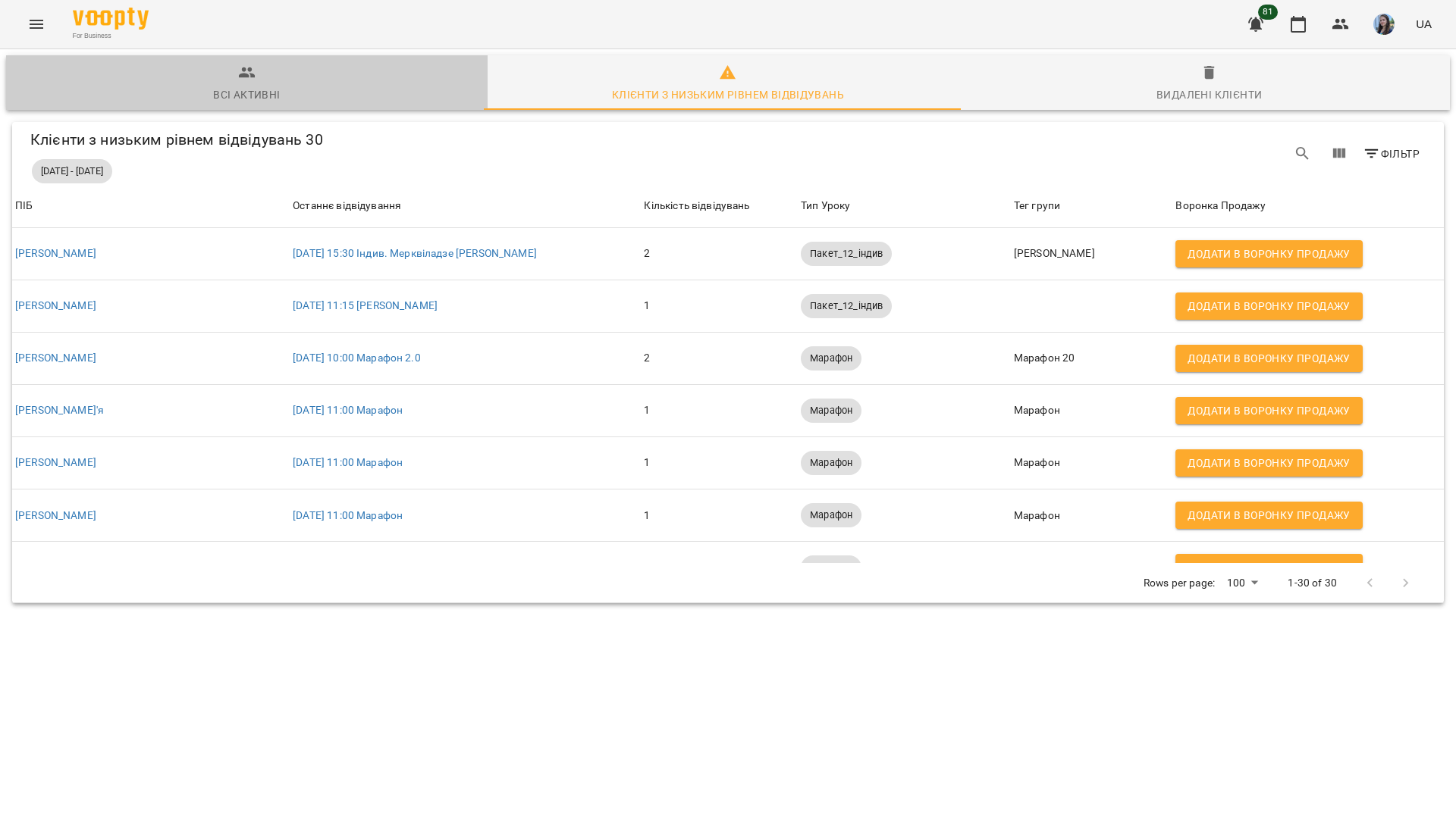
click at [258, 96] on div "Всі активні" at bounding box center [246, 94] width 66 height 18
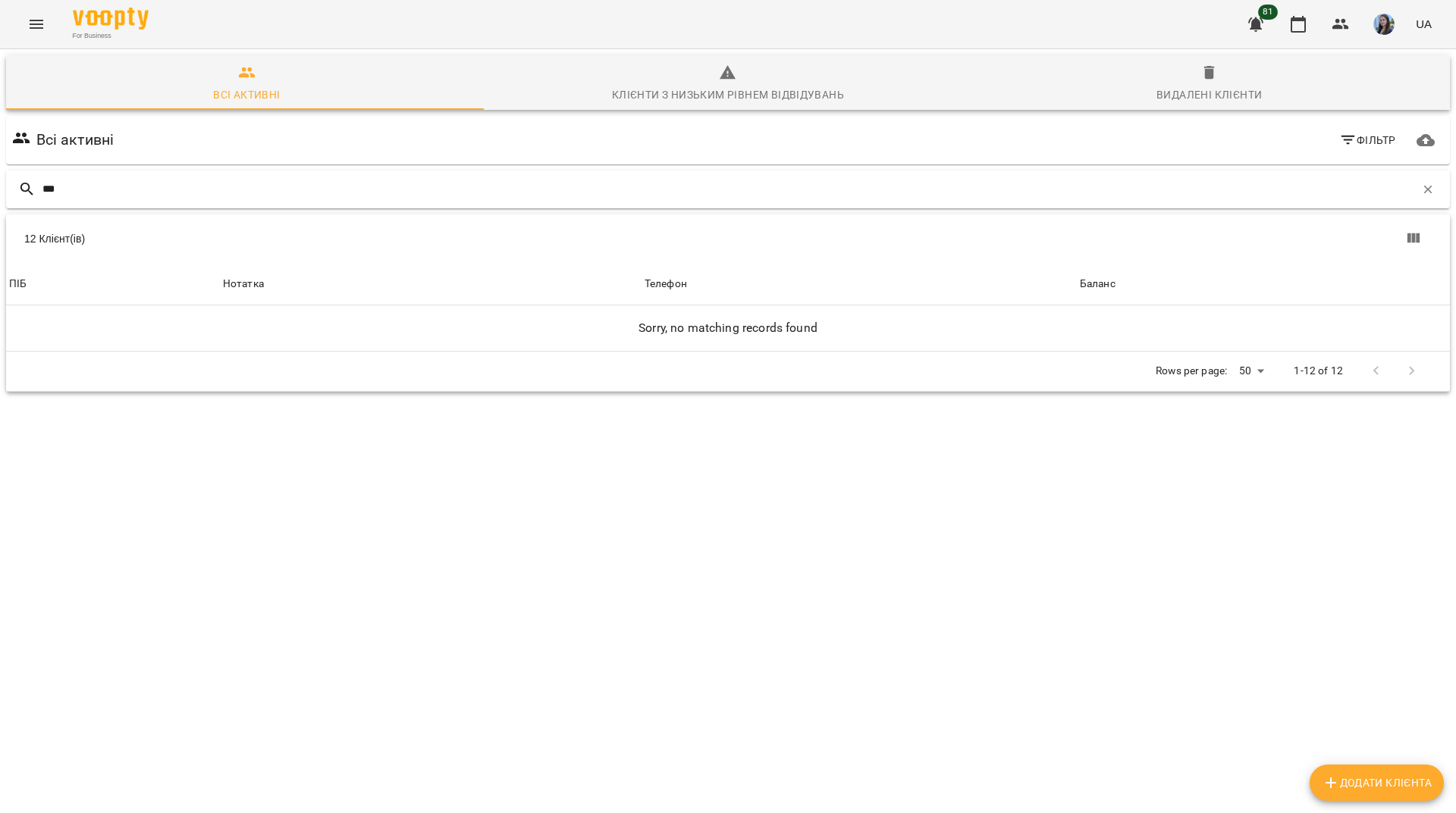
drag, startPoint x: 127, startPoint y: 197, endPoint x: 13, endPoint y: 194, distance: 114.0
click at [13, 194] on div "***" at bounding box center [727, 190] width 1444 height 38
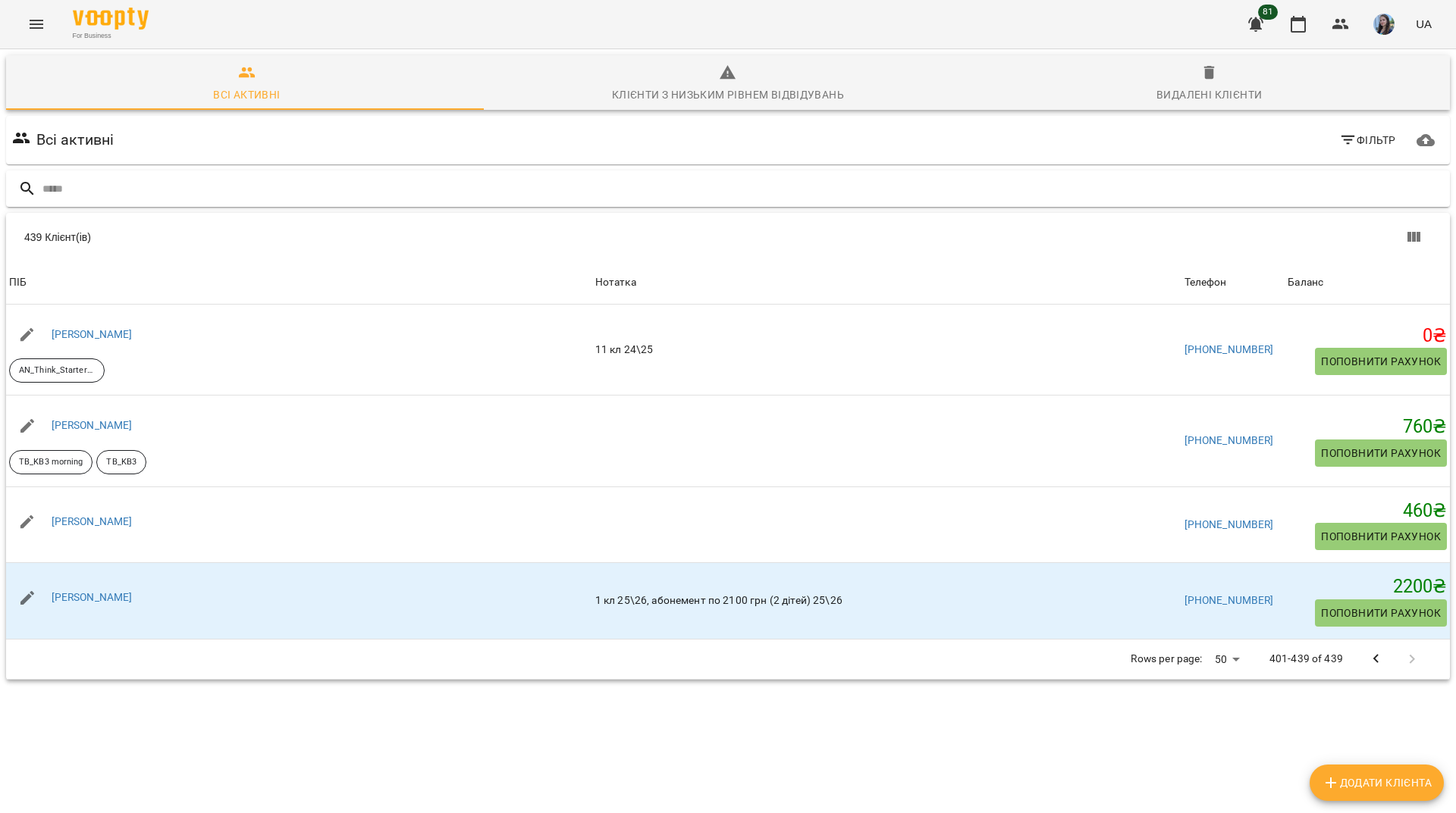
click at [245, 186] on input "text" at bounding box center [743, 189] width 1401 height 25
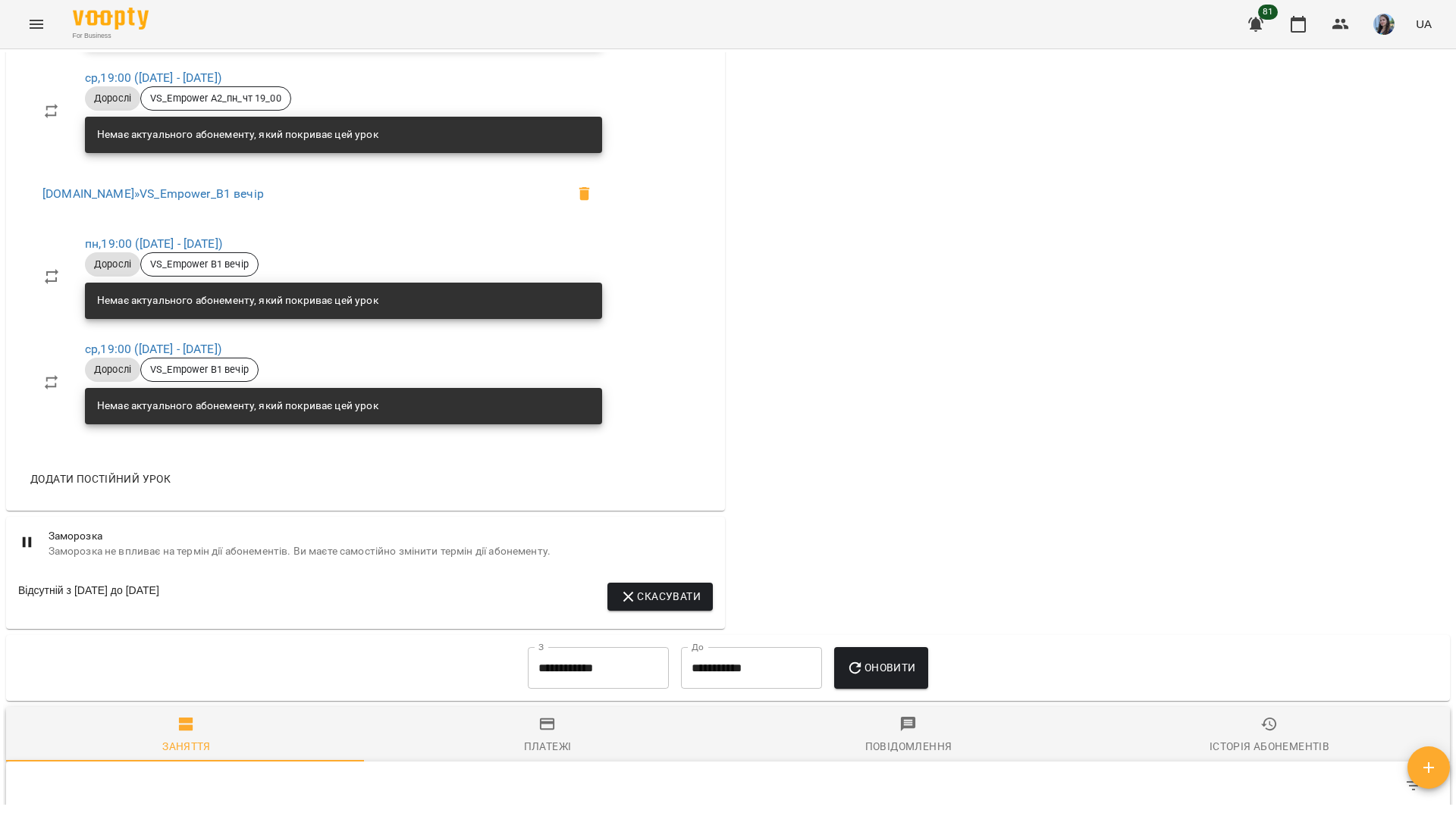
scroll to position [835, 0]
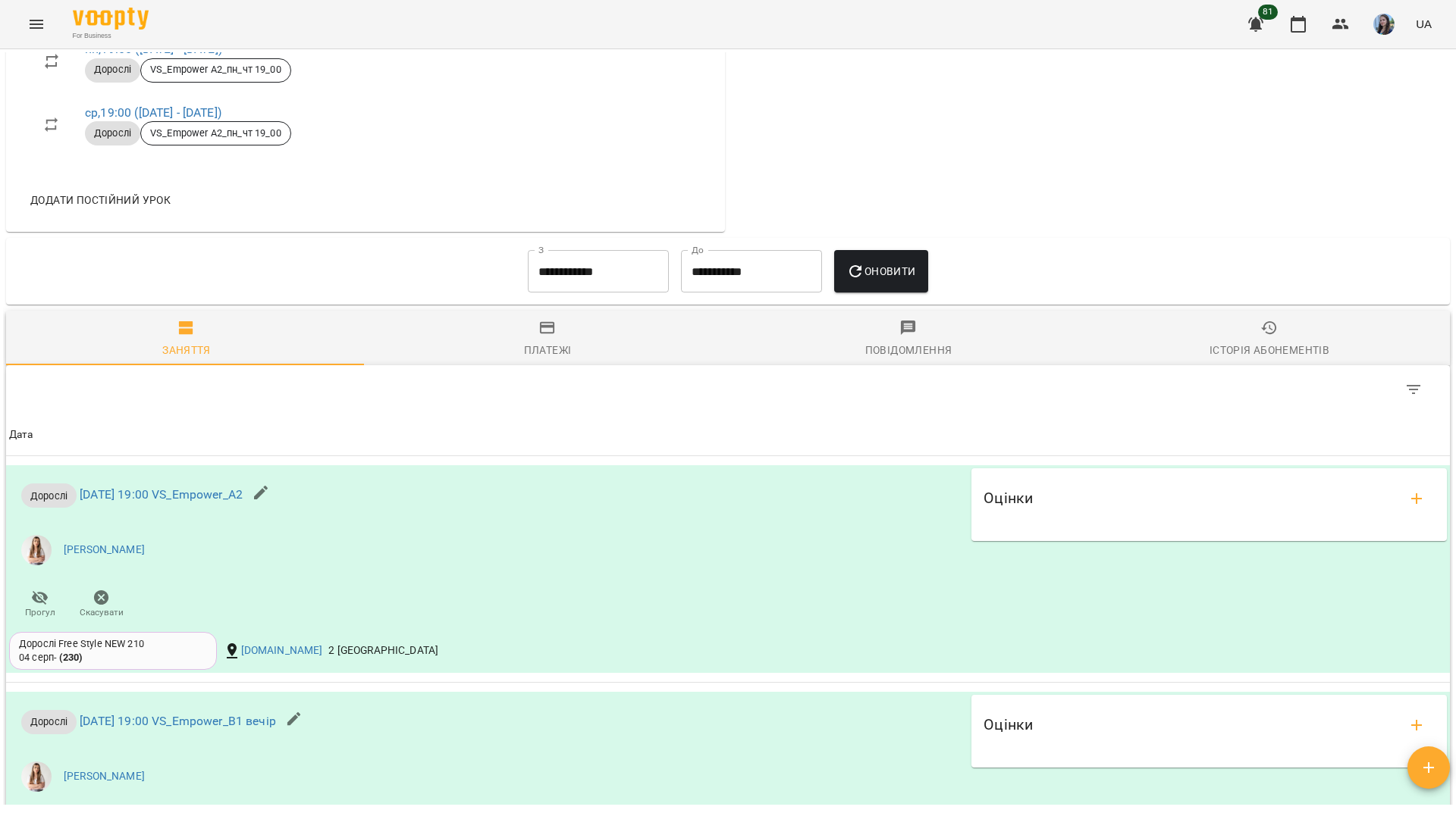
scroll to position [1212, 0]
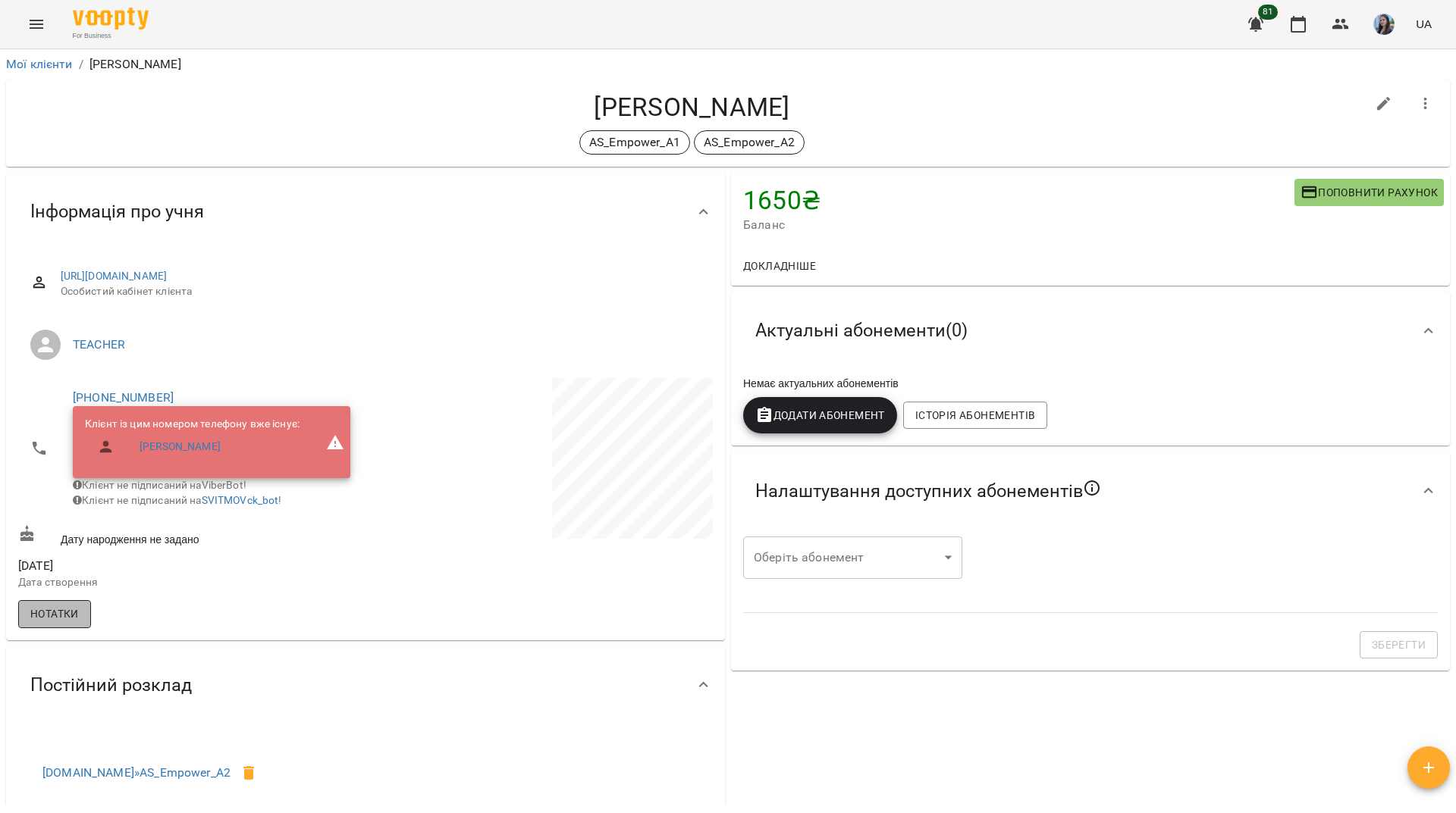
click at [69, 620] on span "Нотатки" at bounding box center [54, 613] width 48 height 18
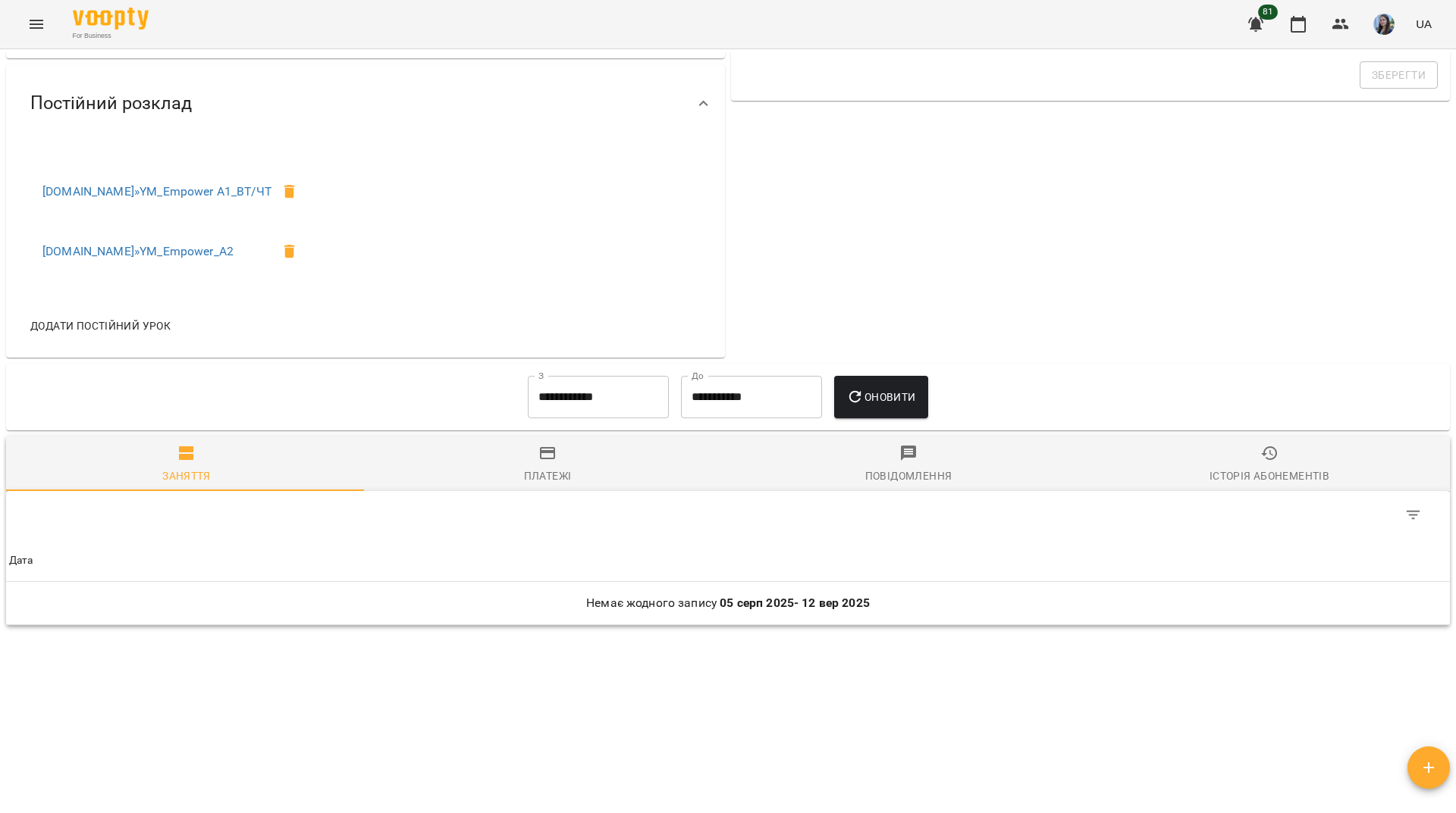
scroll to position [536, 0]
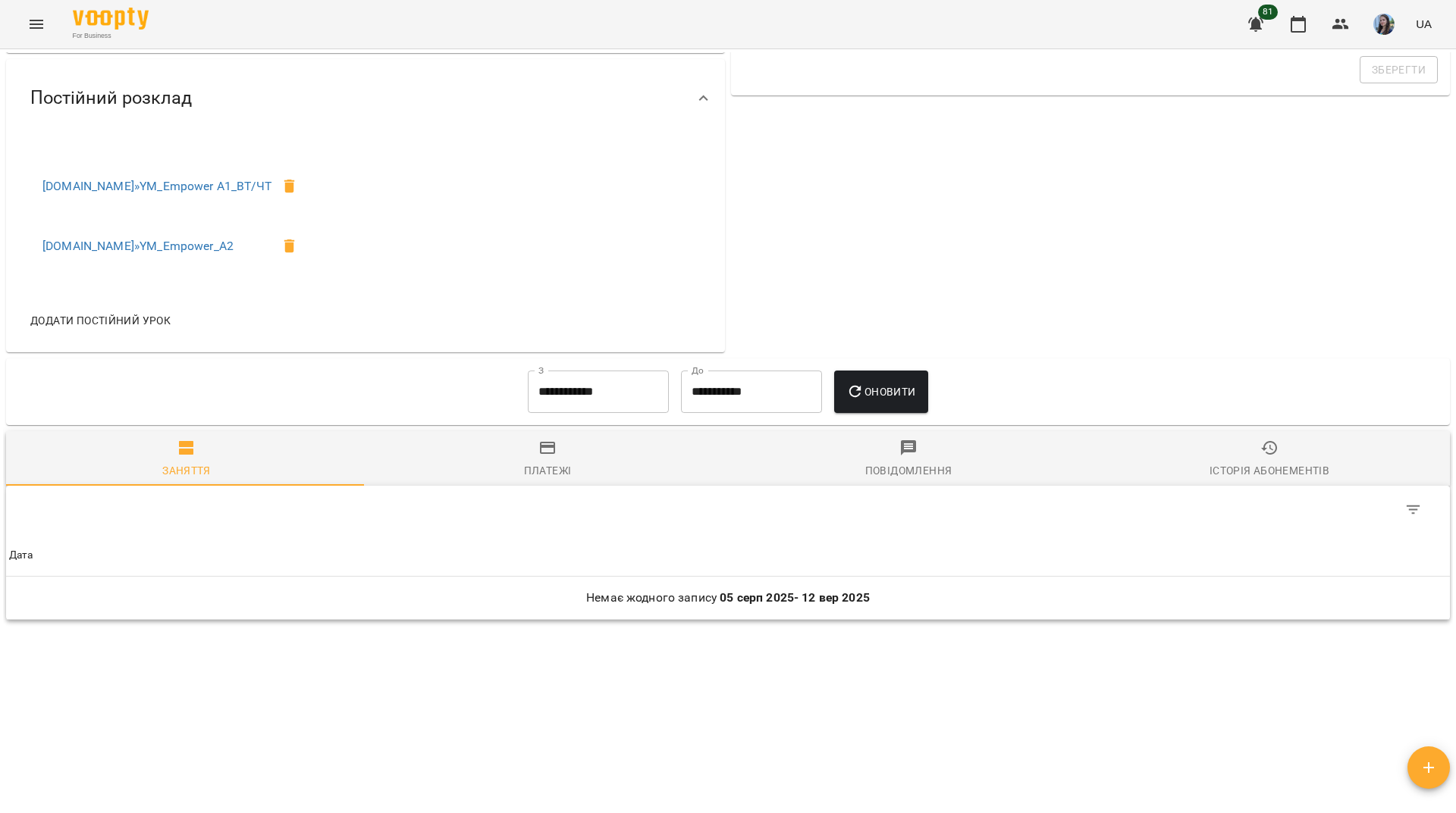
click at [625, 392] on input "**********" at bounding box center [598, 392] width 141 height 43
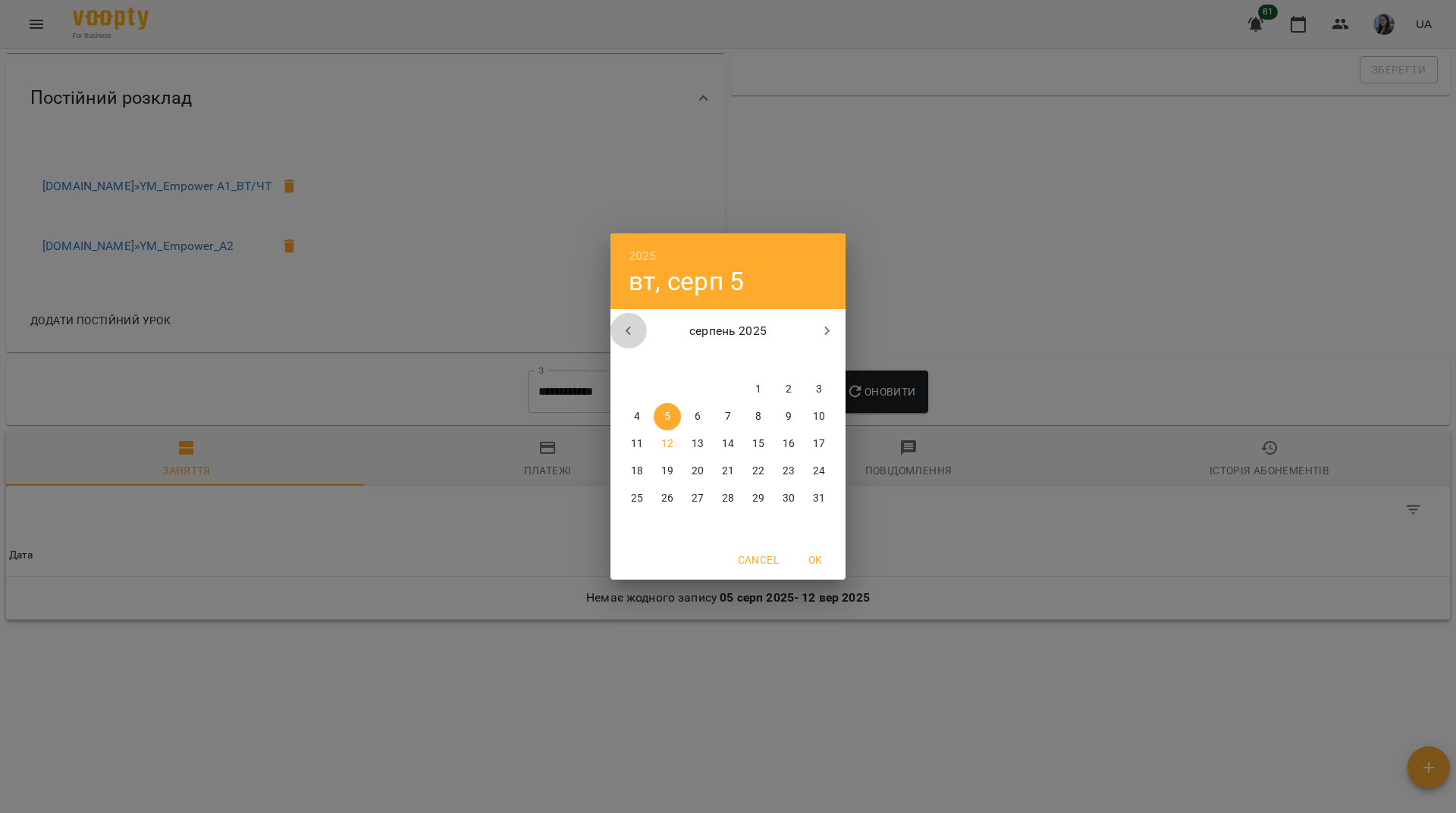
click at [636, 332] on icon "button" at bounding box center [628, 330] width 18 height 18
click at [729, 390] on p "1" at bounding box center [728, 390] width 6 height 15
type input "**********"
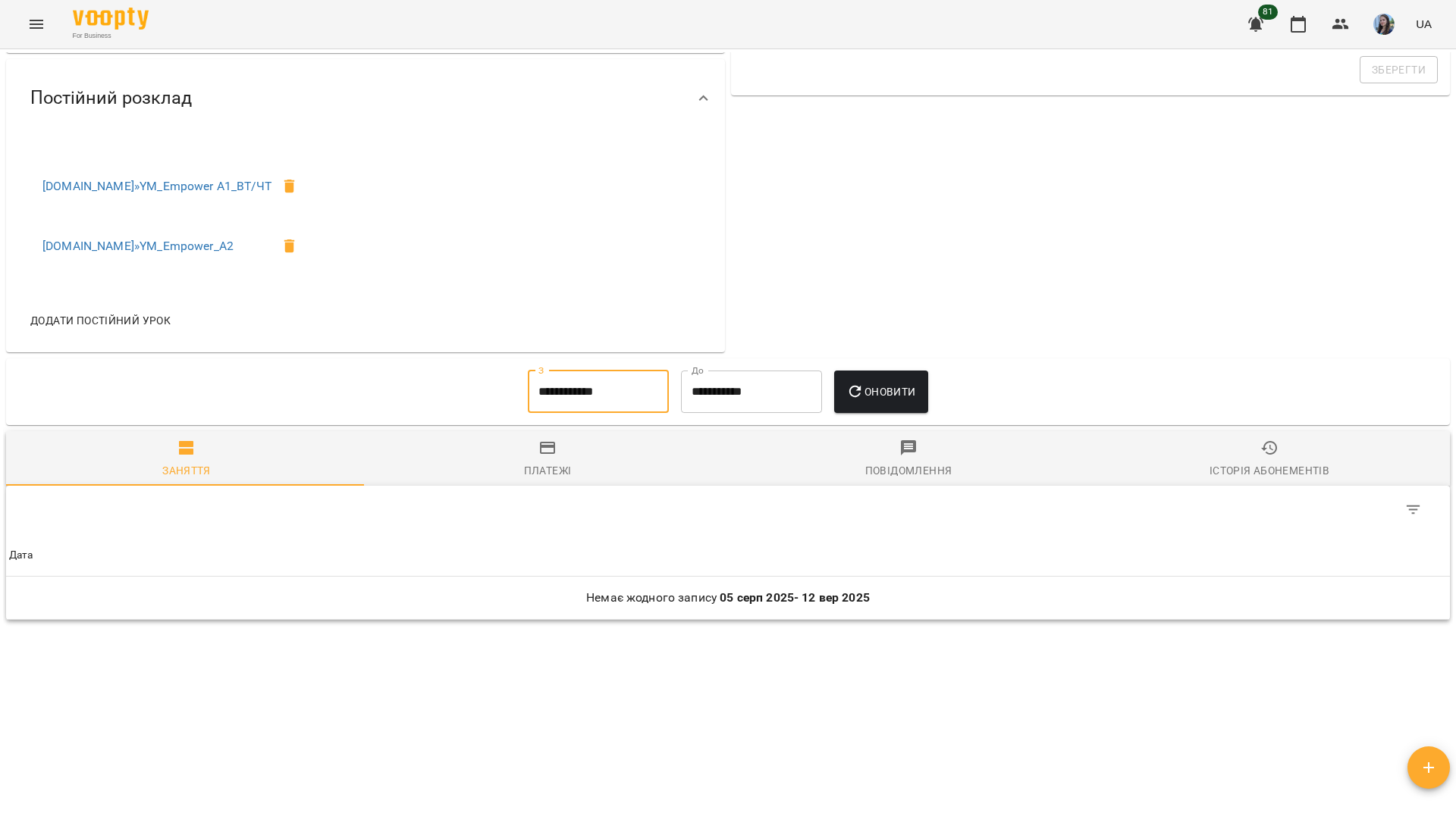
click at [909, 381] on button "Оновити" at bounding box center [881, 392] width 93 height 43
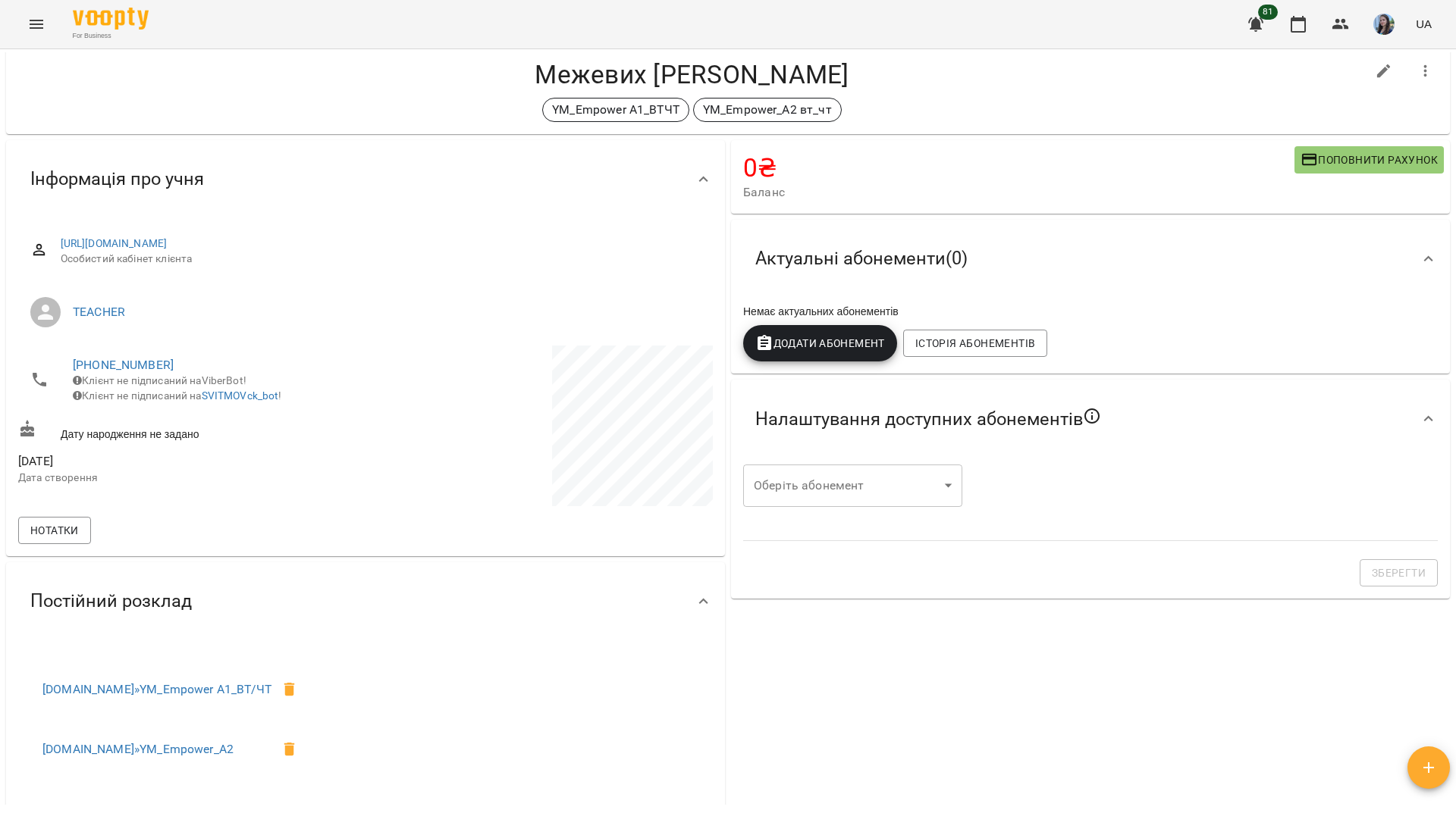
scroll to position [0, 0]
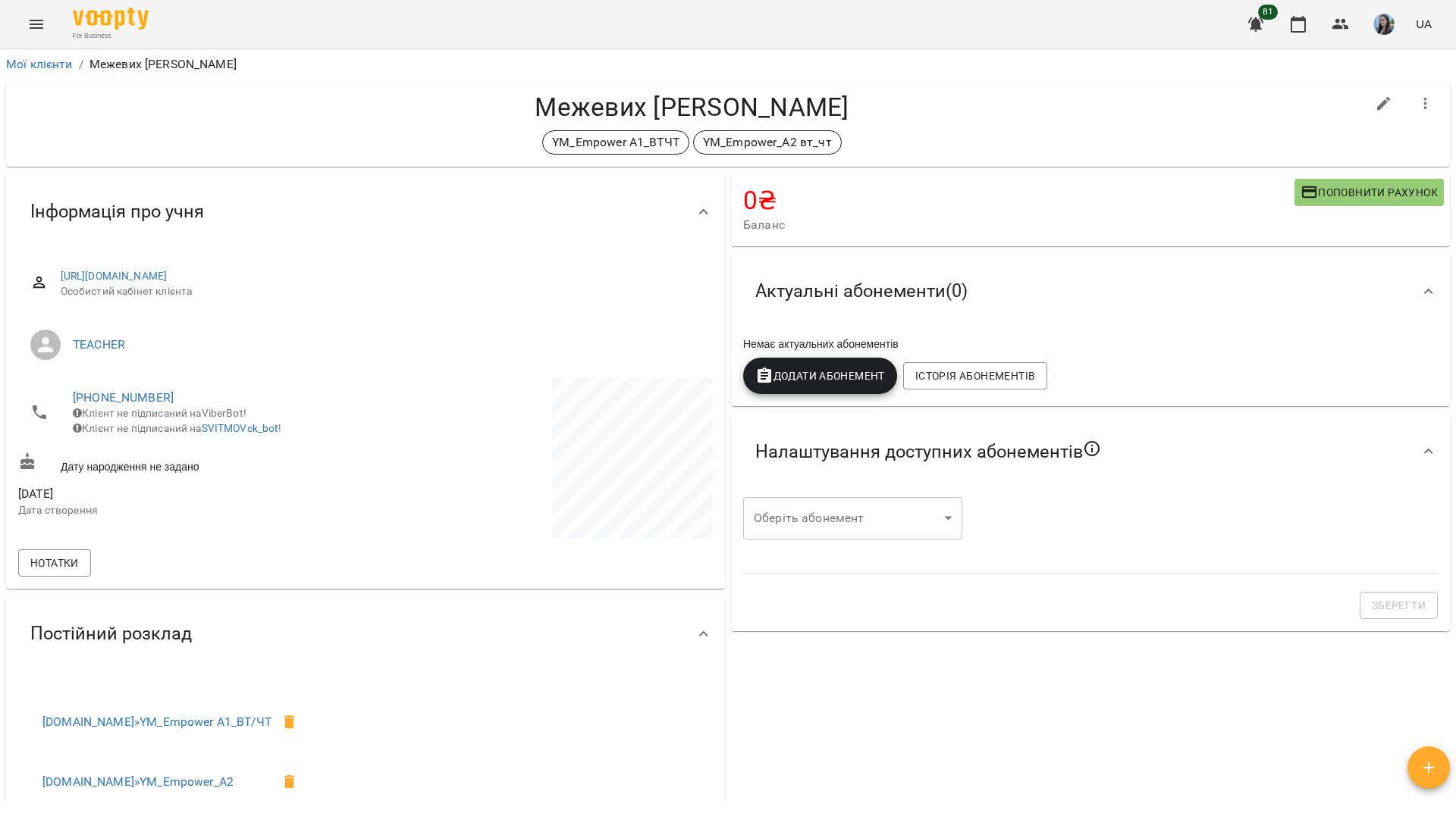
click at [1416, 96] on icon "button" at bounding box center [1425, 103] width 18 height 18
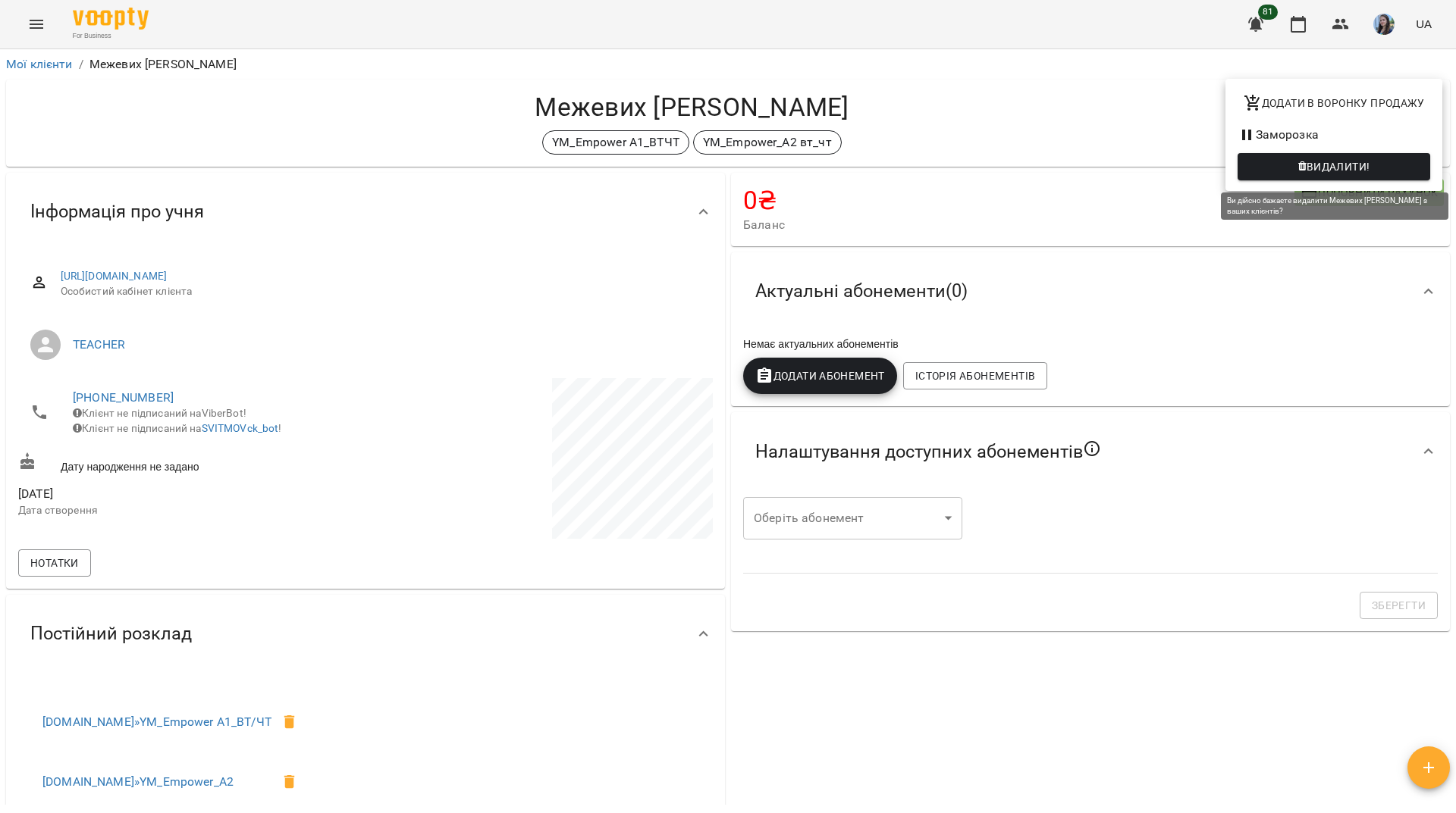
click at [1308, 164] on span "Видалити!" at bounding box center [1337, 166] width 64 height 18
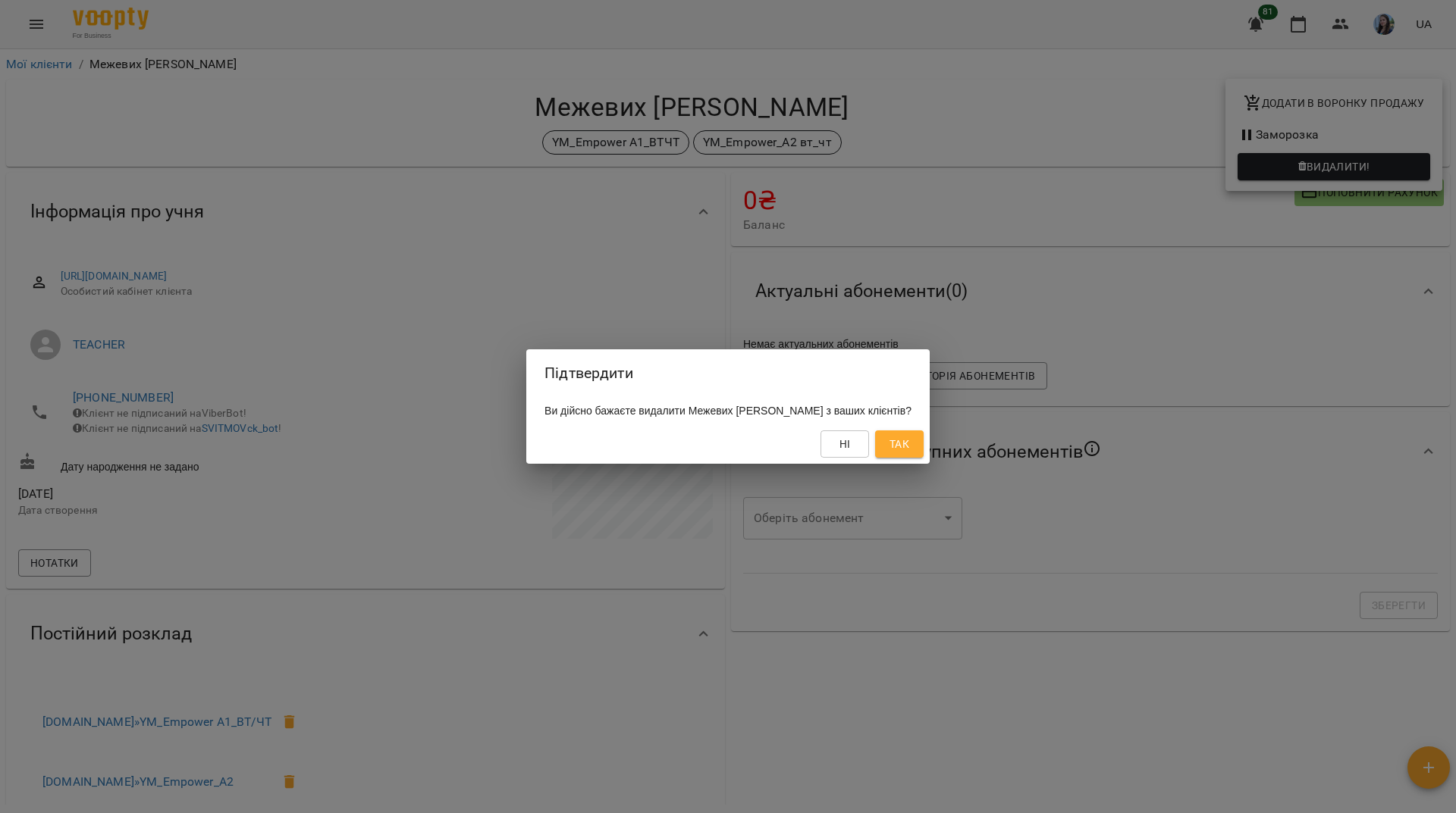
click at [909, 438] on span "Так" at bounding box center [899, 443] width 20 height 18
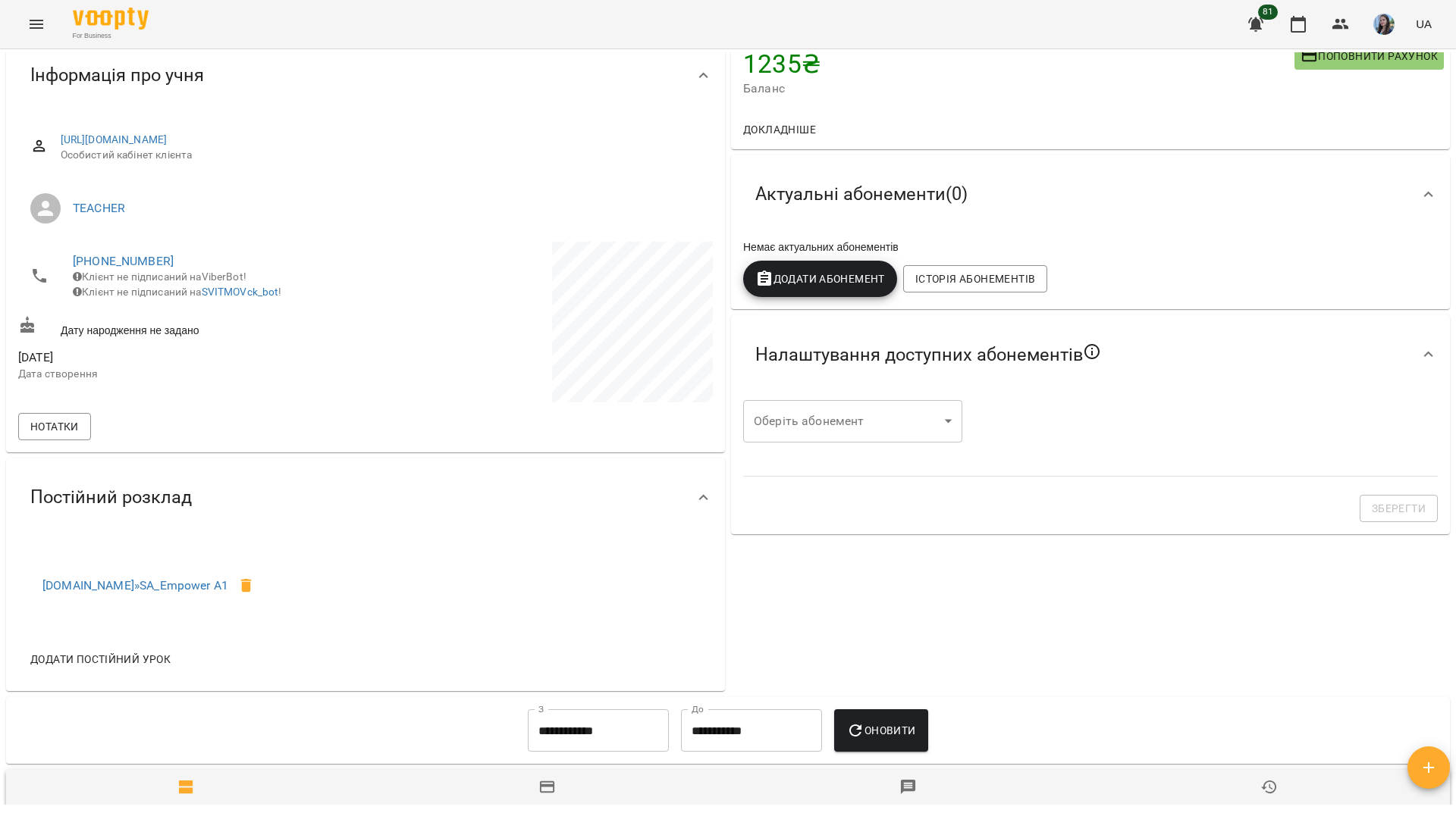
scroll to position [152, 0]
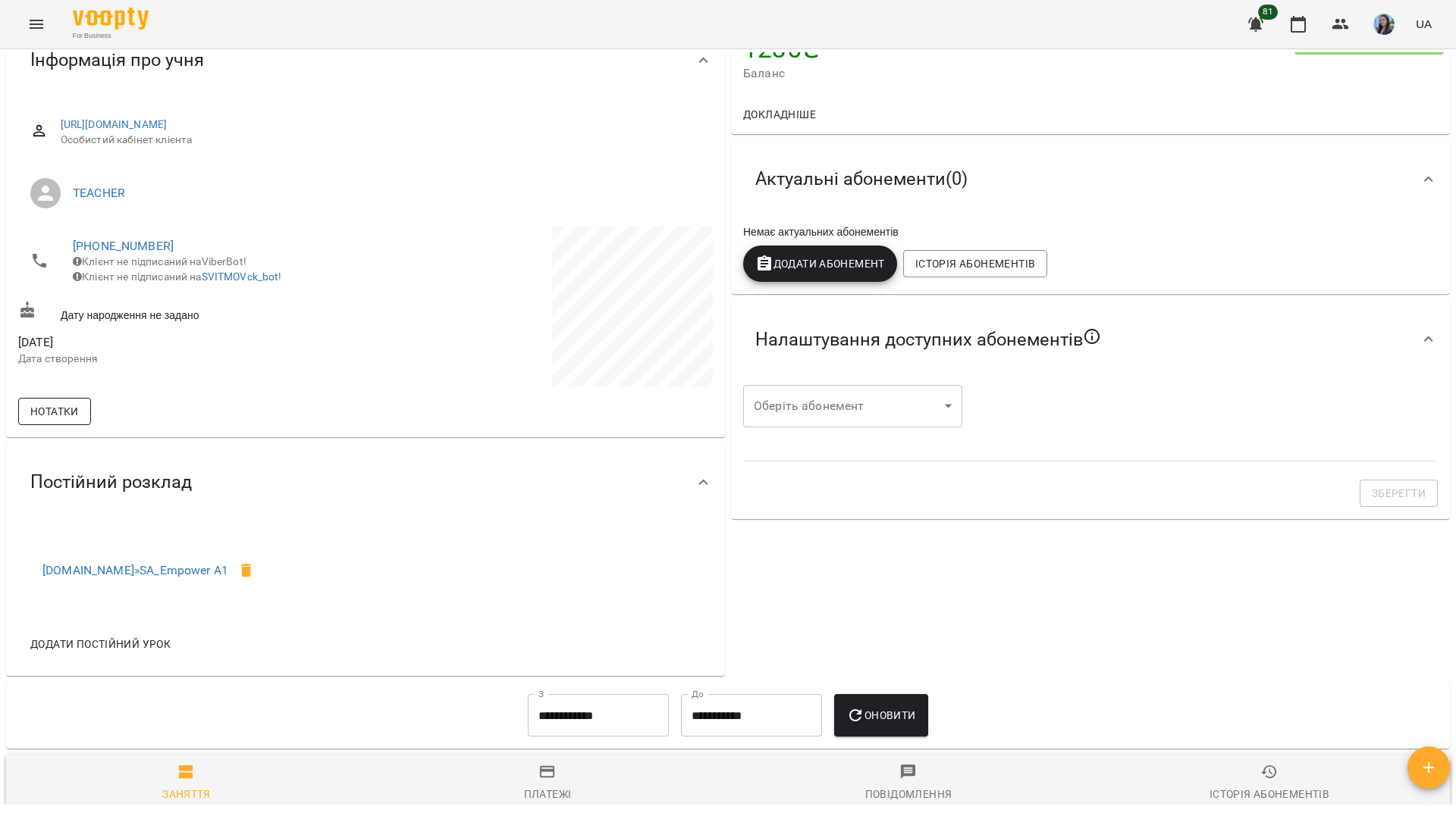
click at [69, 399] on button "Нотатки" at bounding box center [54, 411] width 73 height 28
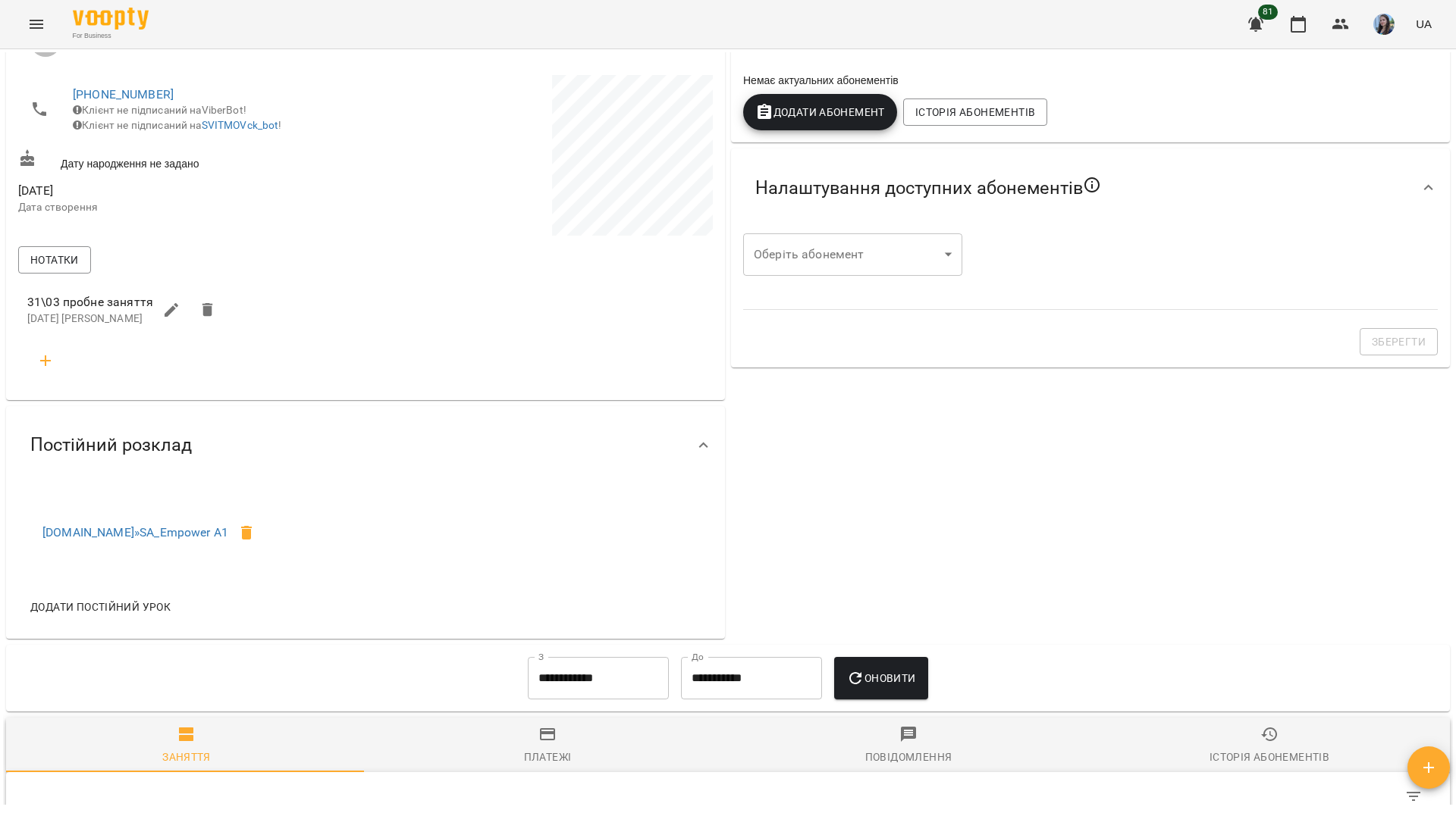
scroll to position [0, 0]
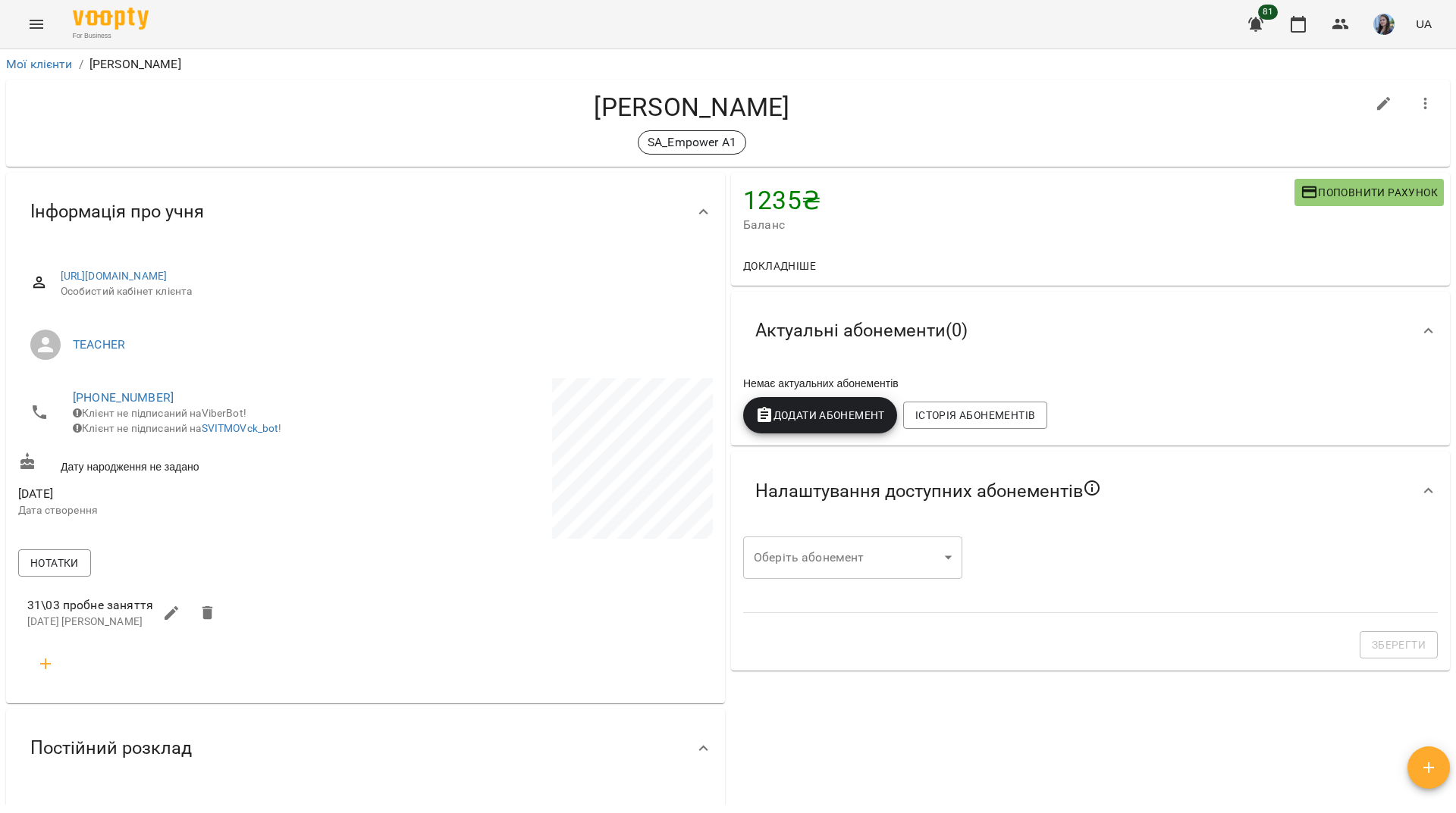
click at [408, 115] on h4 "[PERSON_NAME]" at bounding box center [691, 107] width 1347 height 31
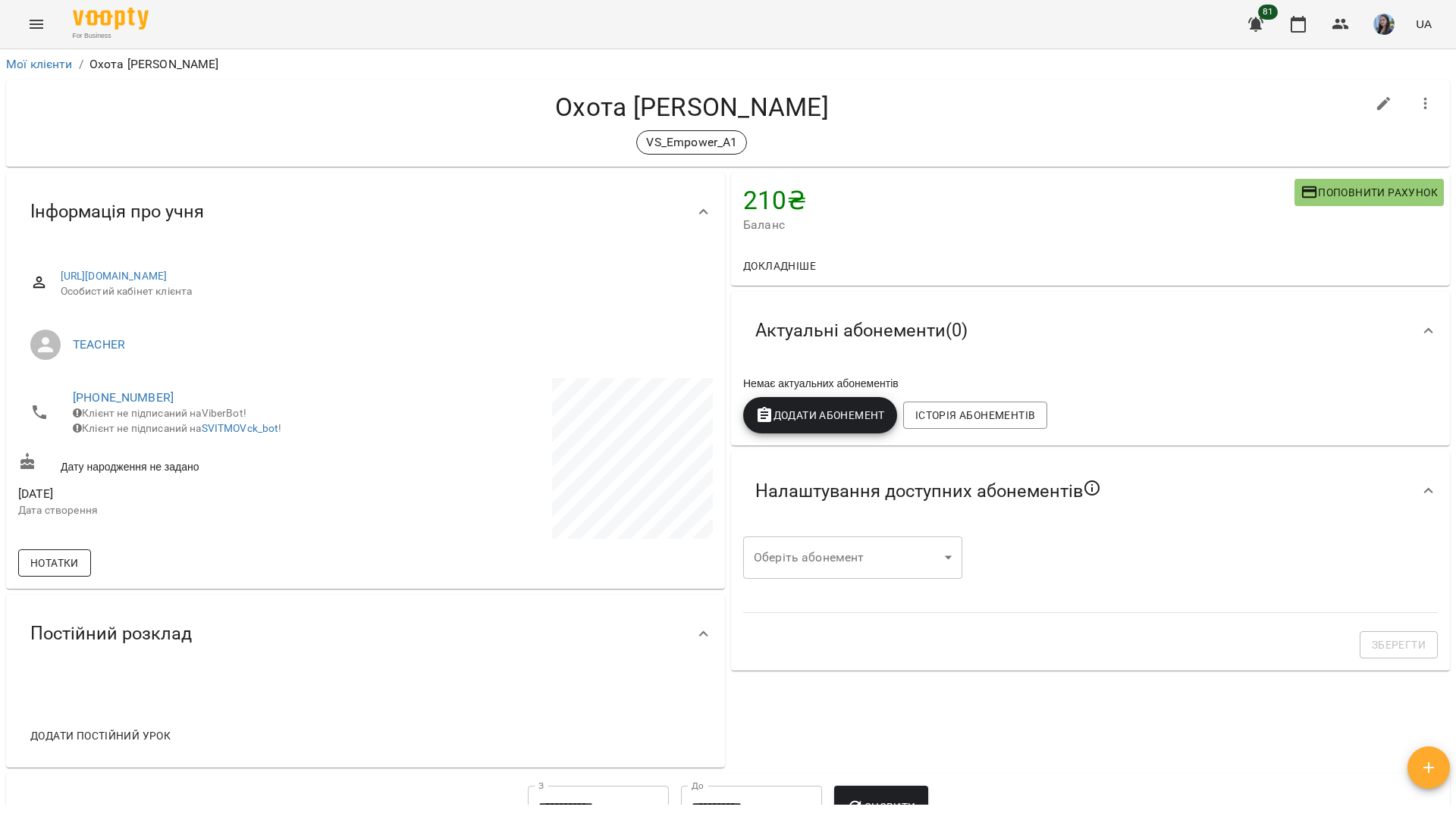
click at [59, 563] on span "Нотатки" at bounding box center [54, 563] width 48 height 18
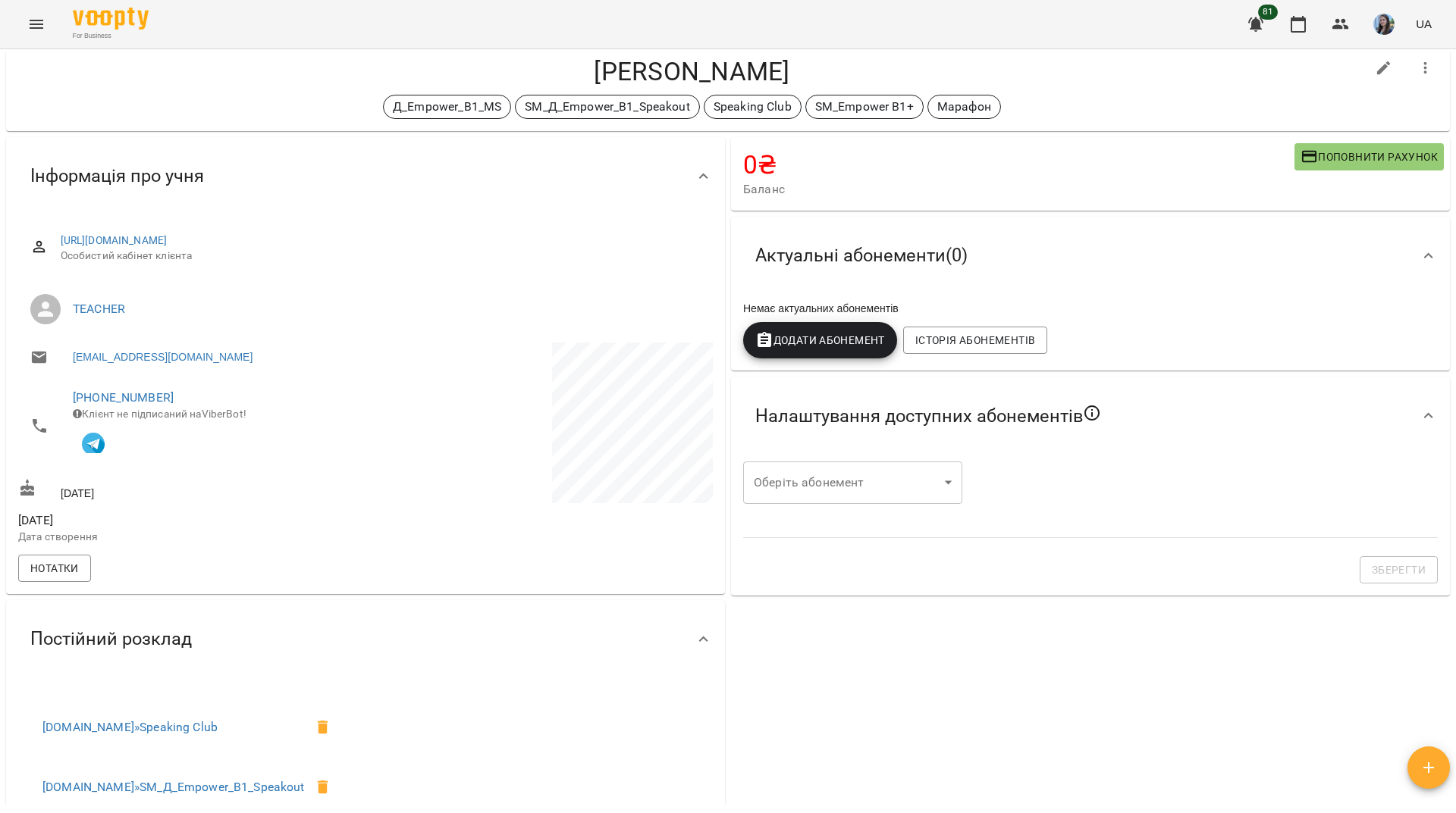
scroll to position [76, 0]
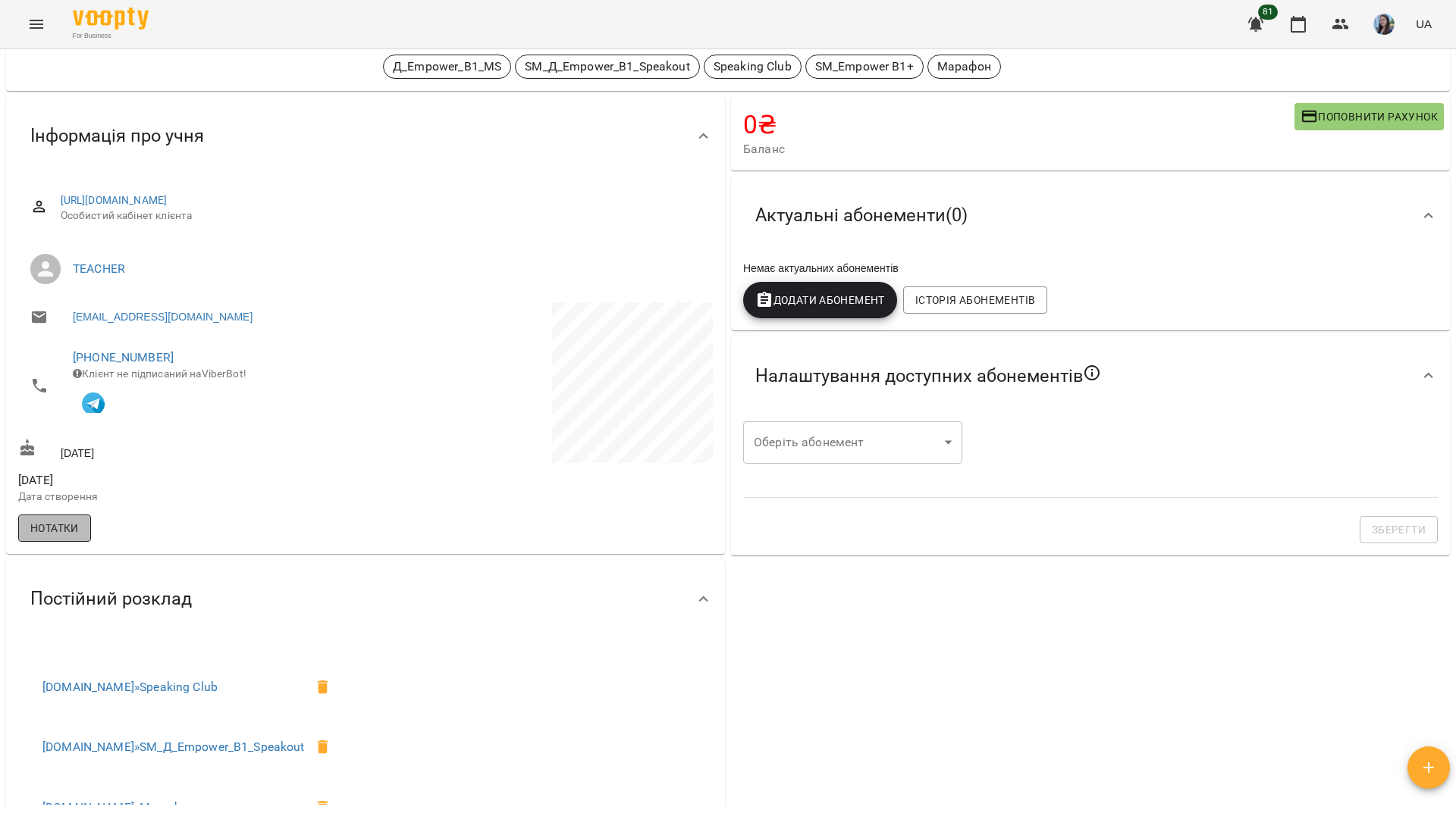
click at [61, 527] on button "Нотатки" at bounding box center [54, 527] width 73 height 28
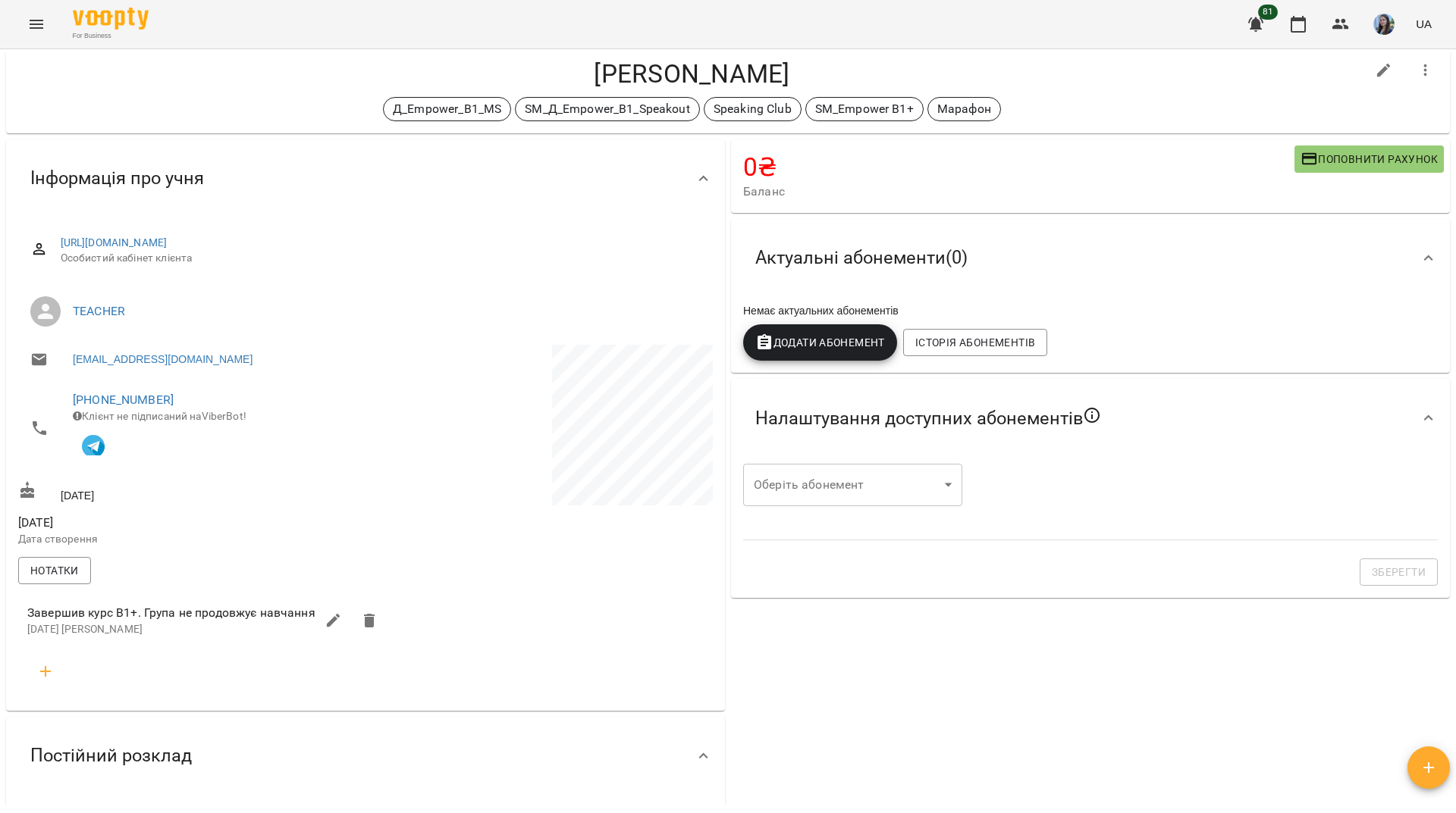
scroll to position [0, 0]
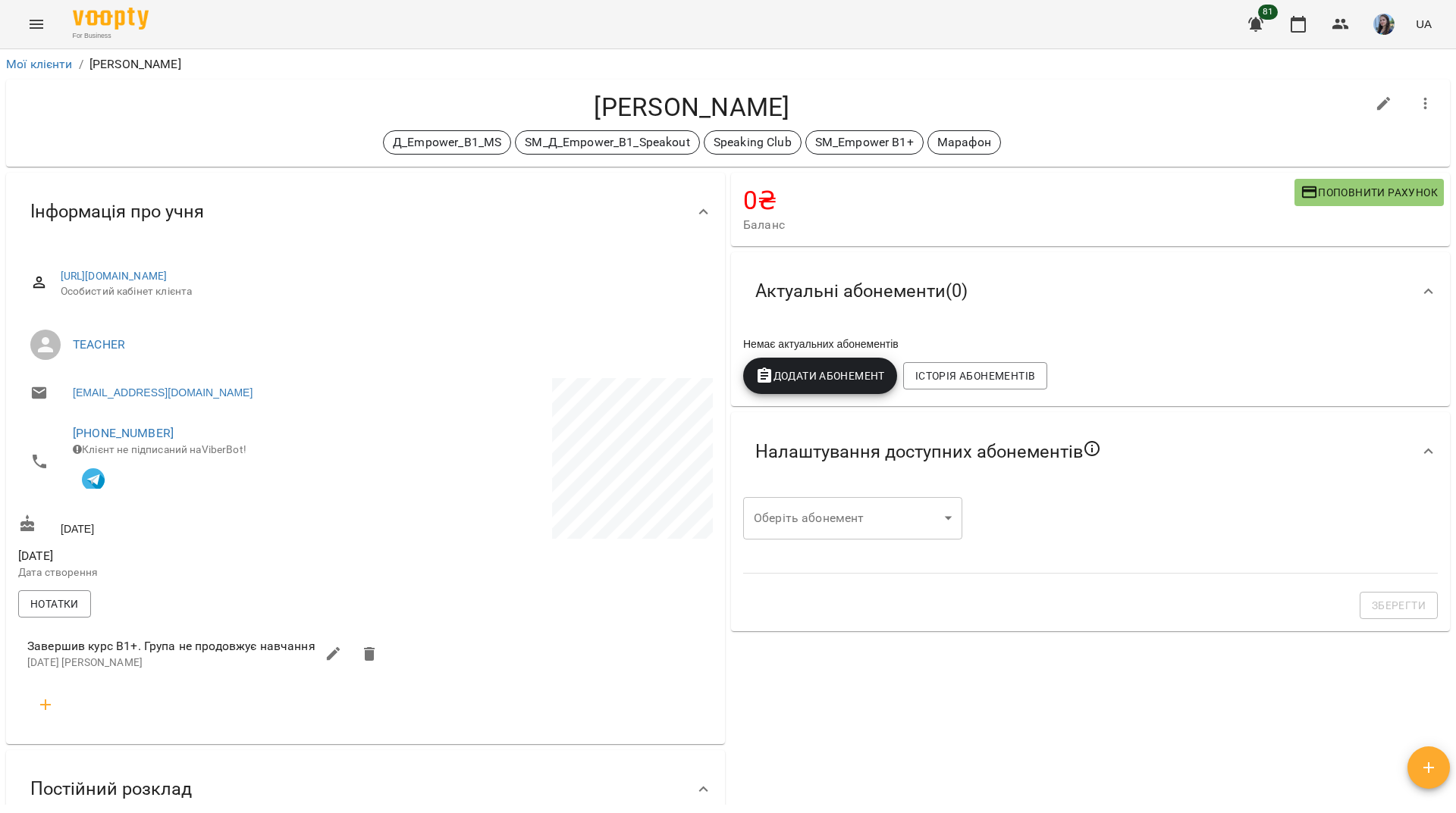
click at [1416, 99] on icon "button" at bounding box center [1425, 103] width 18 height 18
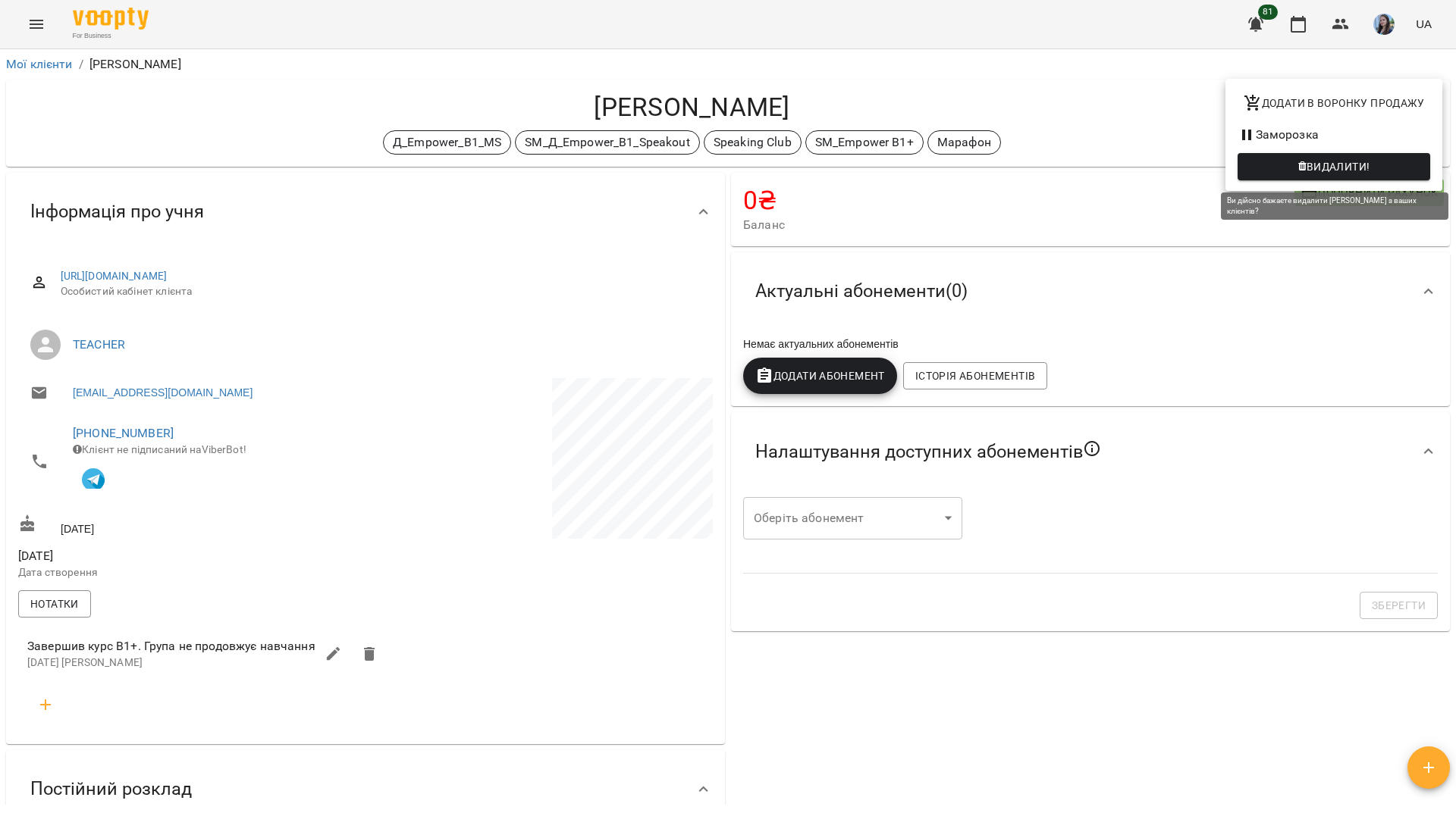
click at [1279, 171] on span "Видалити!" at bounding box center [1333, 166] width 168 height 18
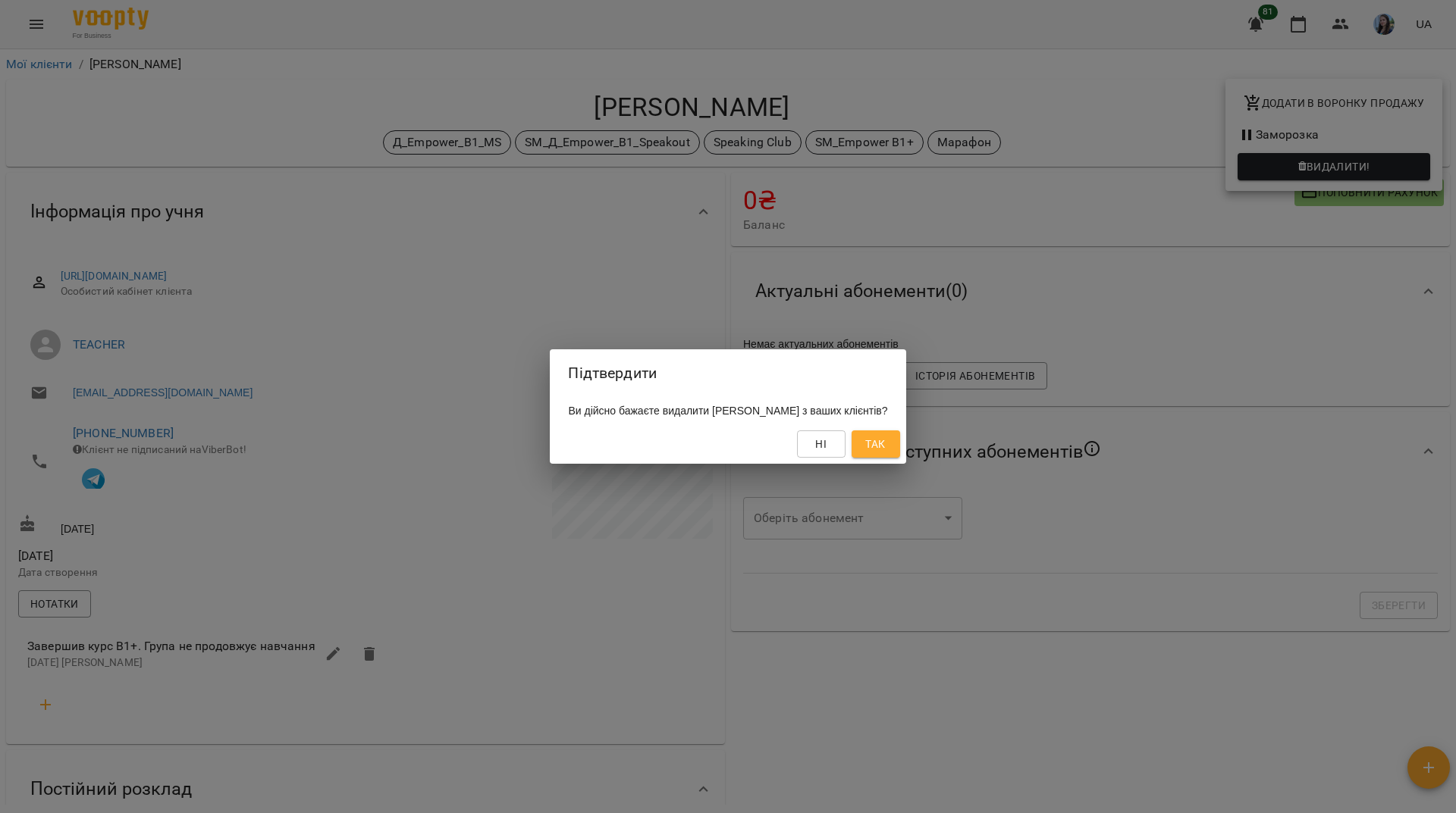
click at [885, 443] on span "Так" at bounding box center [874, 443] width 20 height 18
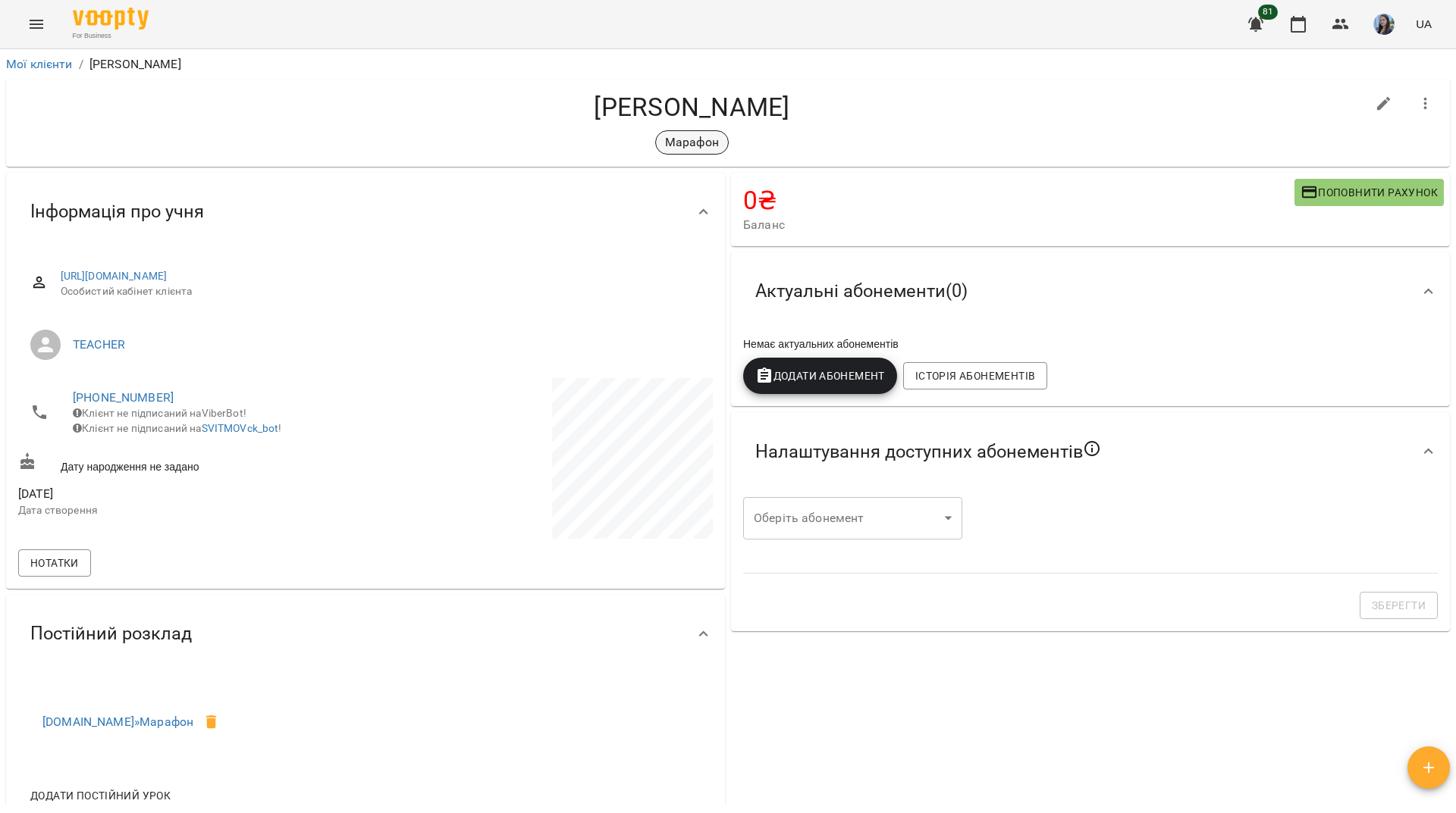
click at [681, 142] on p "Марафон" at bounding box center [692, 142] width 54 height 18
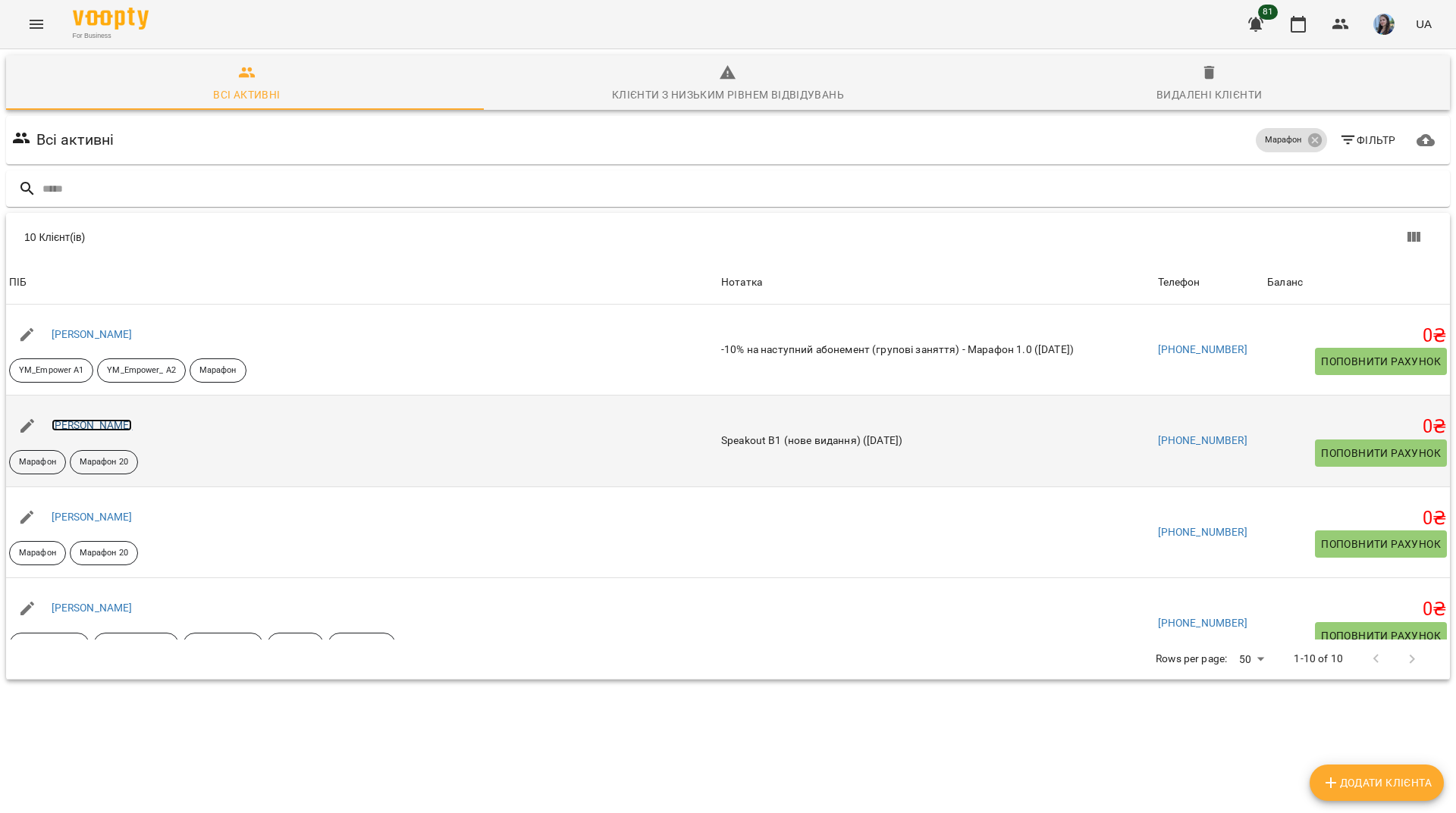
drag, startPoint x: 103, startPoint y: 416, endPoint x: 81, endPoint y: 426, distance: 24.2
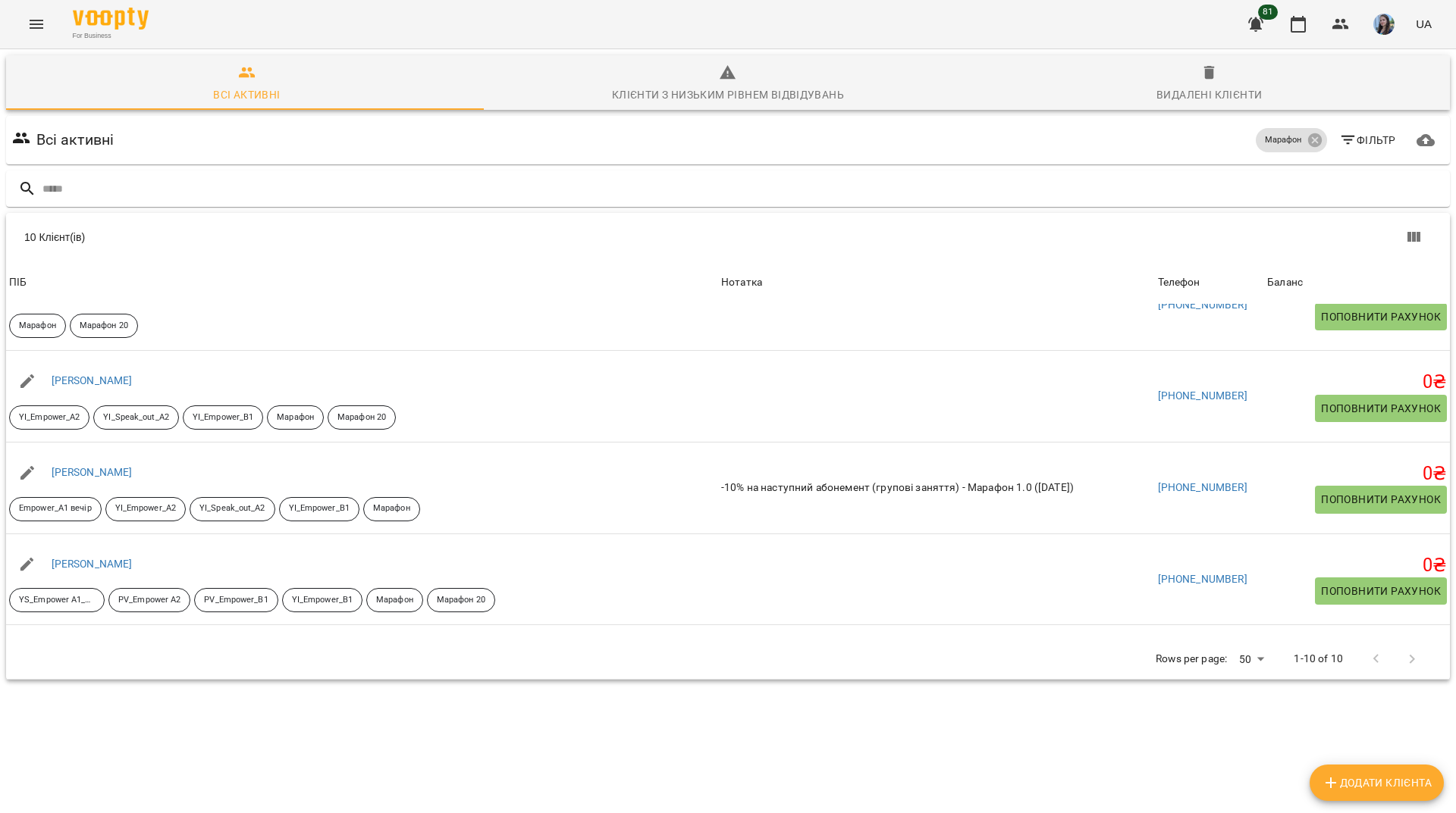
scroll to position [303, 0]
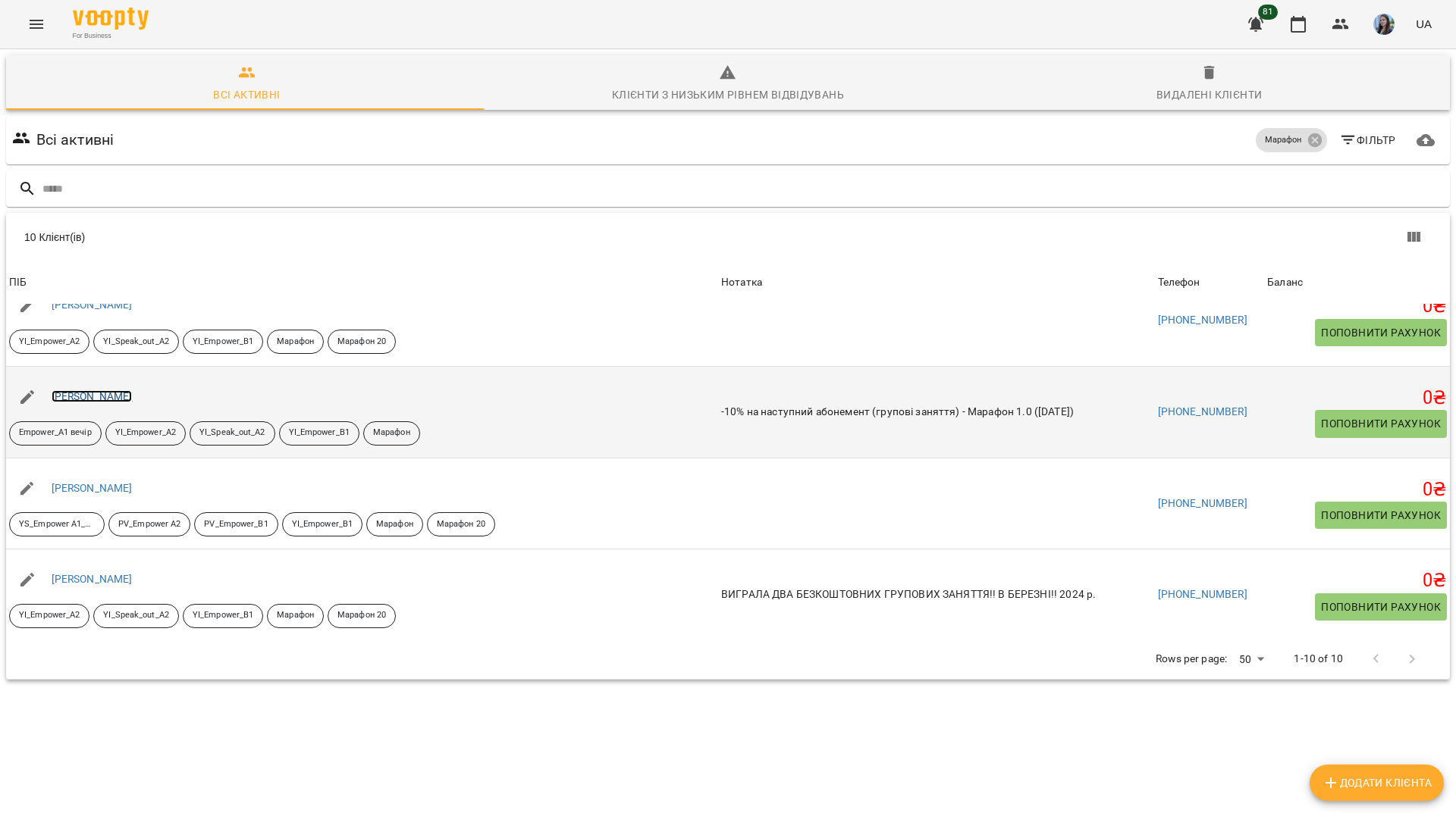
drag, startPoint x: 69, startPoint y: 389, endPoint x: 56, endPoint y: 394, distance: 13.9
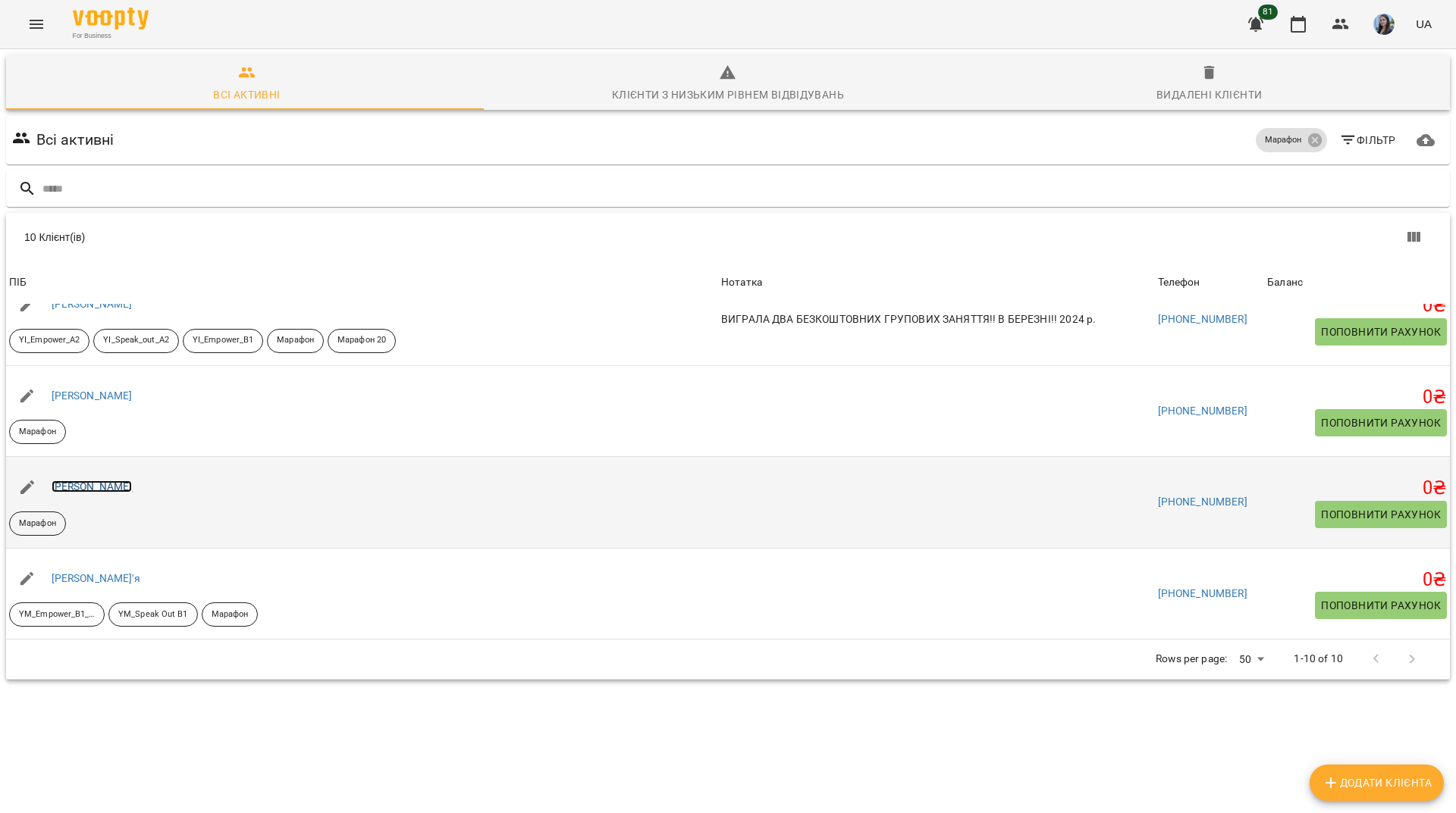
scroll to position [66, 0]
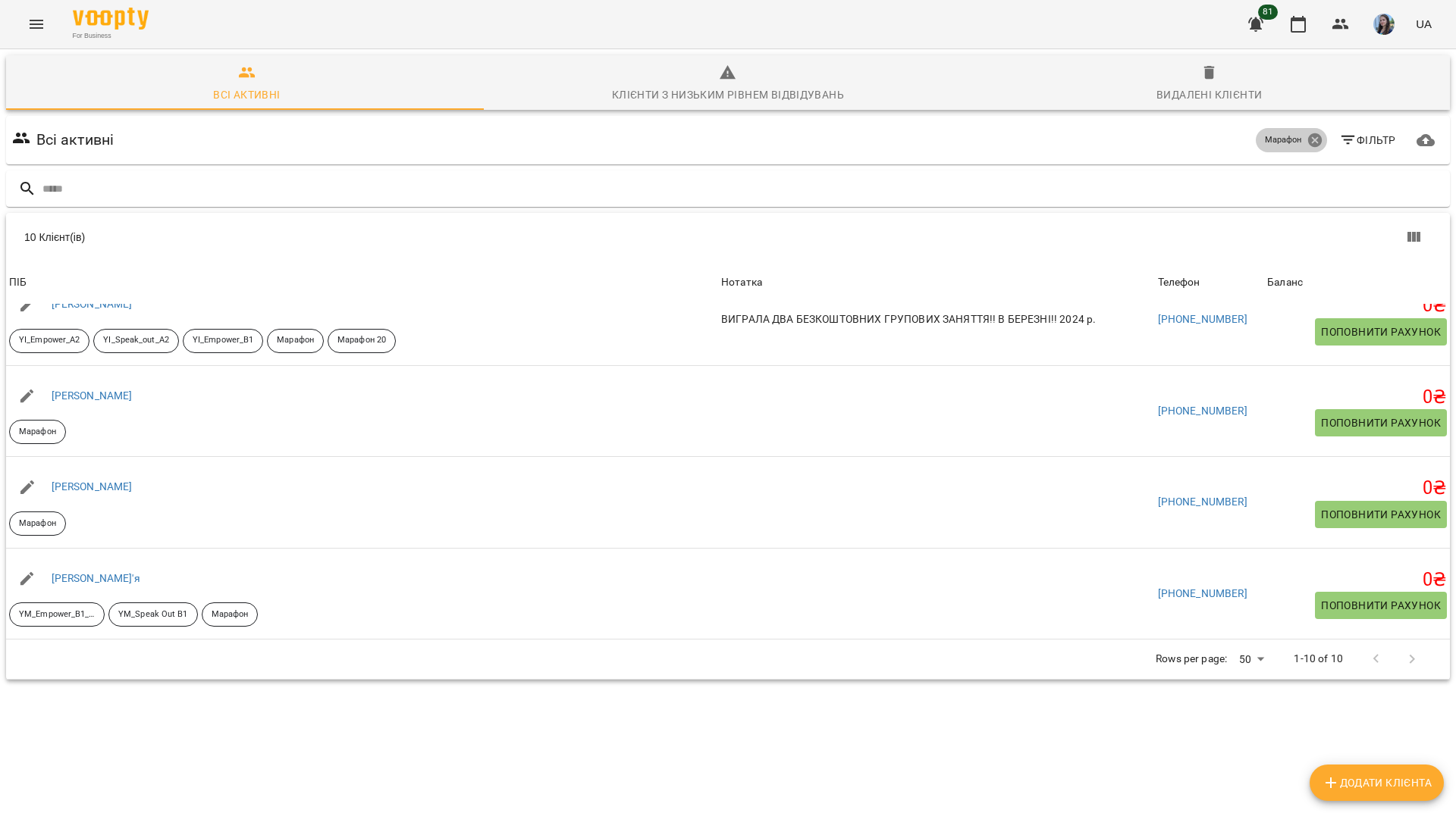
click at [1309, 134] on icon at bounding box center [1314, 140] width 13 height 13
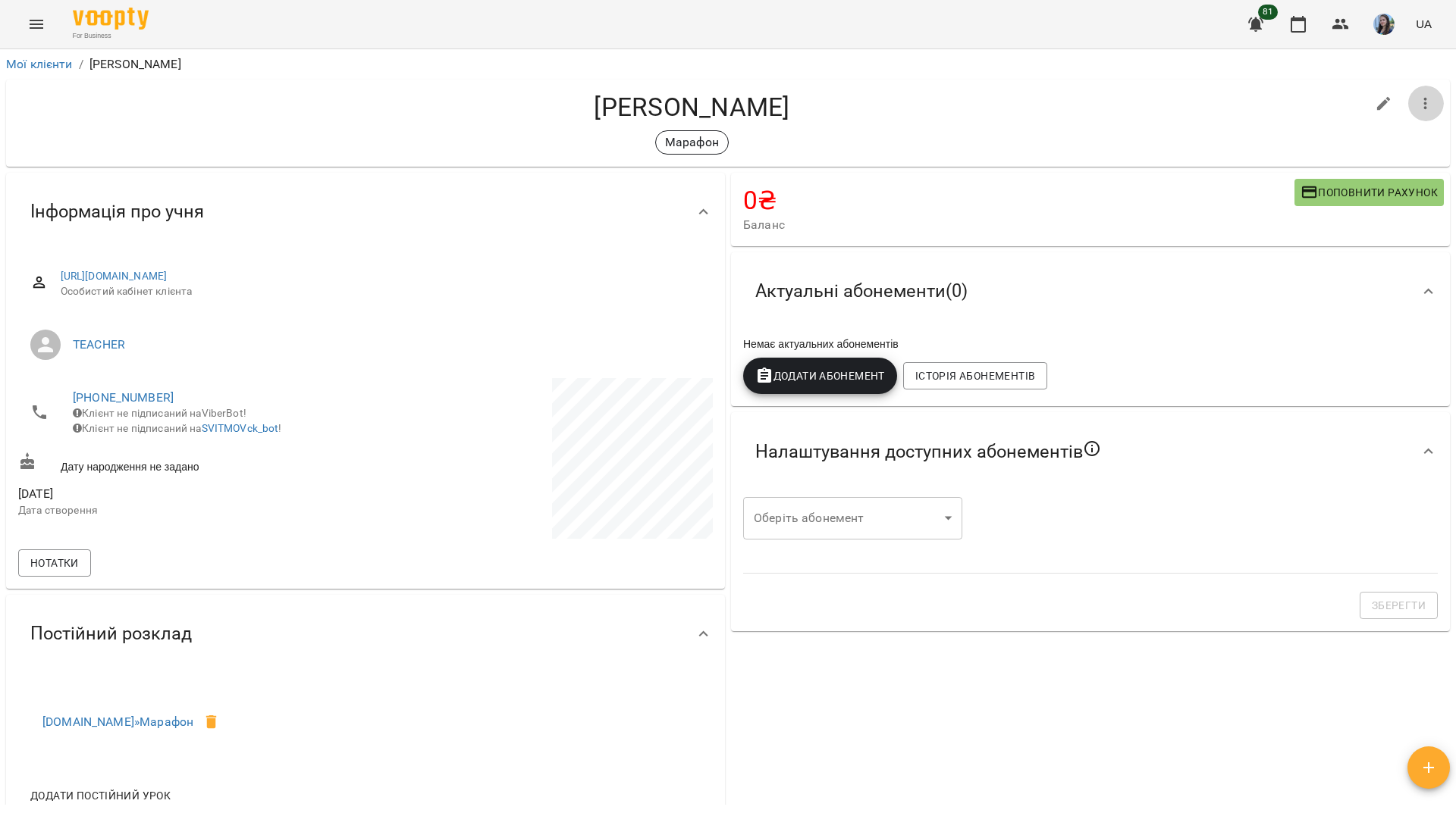
click at [1416, 103] on icon "button" at bounding box center [1425, 103] width 18 height 18
click at [1422, 104] on icon "button" at bounding box center [1425, 103] width 18 height 18
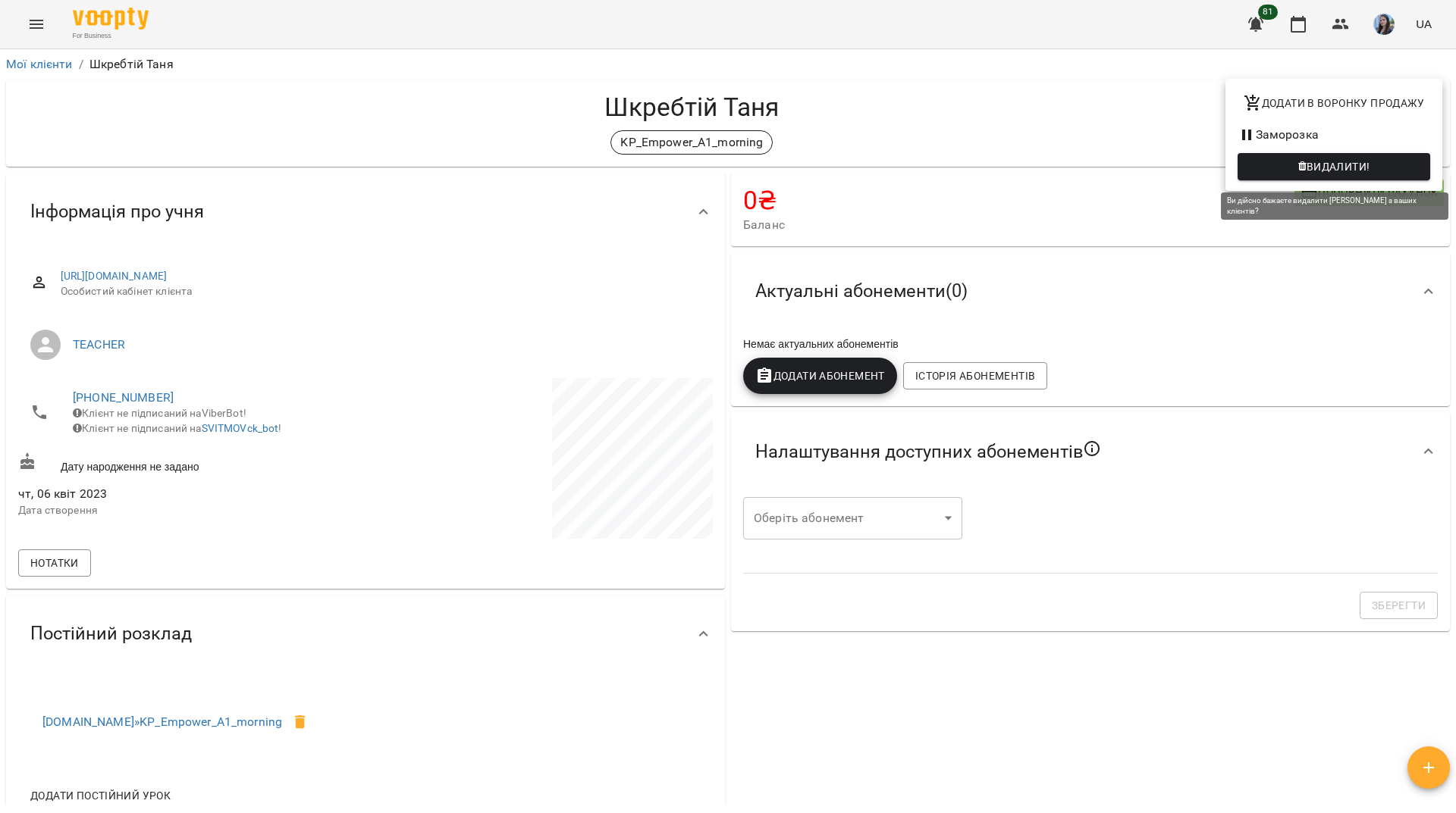
click at [1283, 162] on span "Видалити!" at bounding box center [1333, 166] width 168 height 18
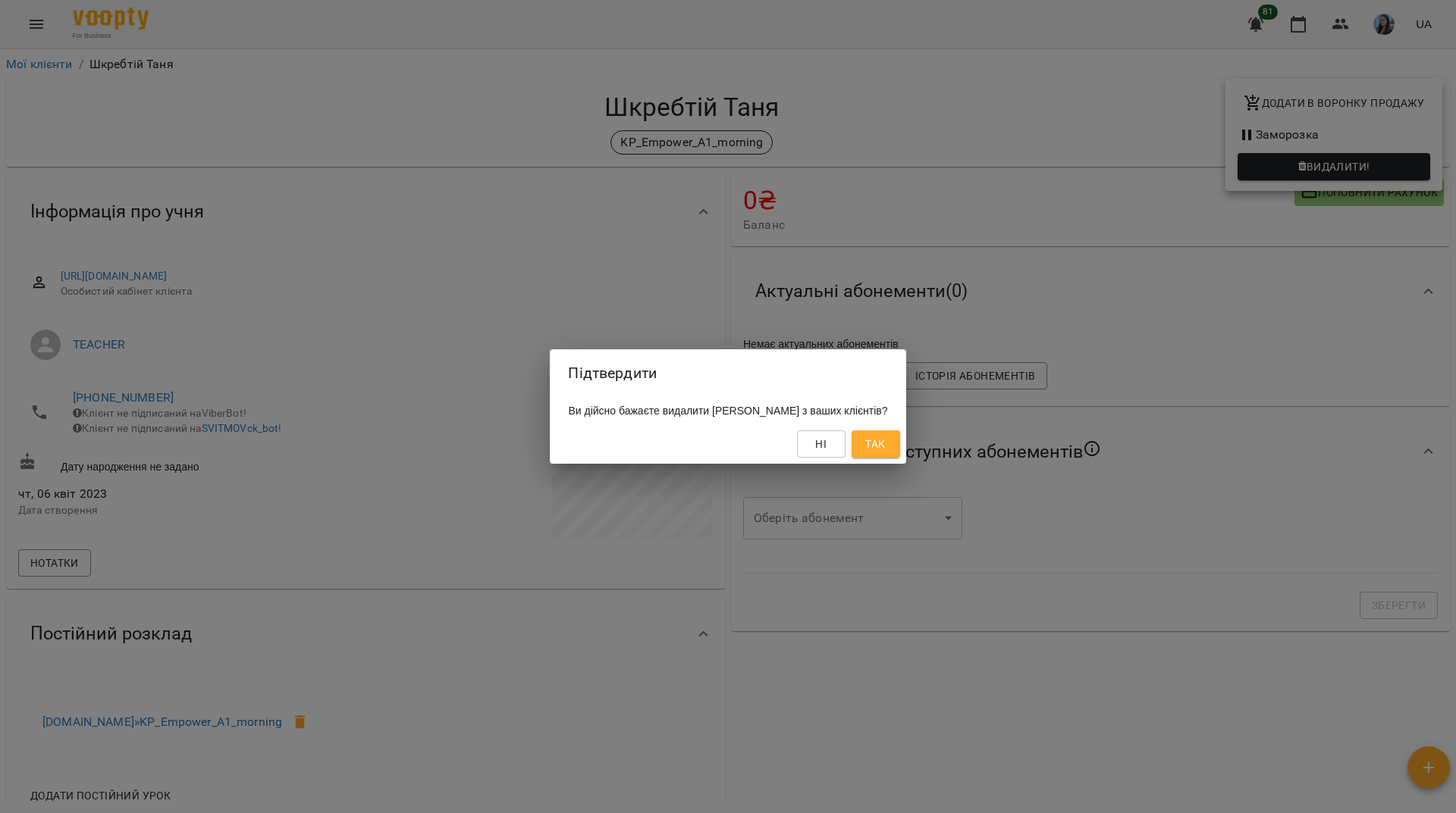
click at [881, 435] on button "Так" at bounding box center [875, 444] width 48 height 28
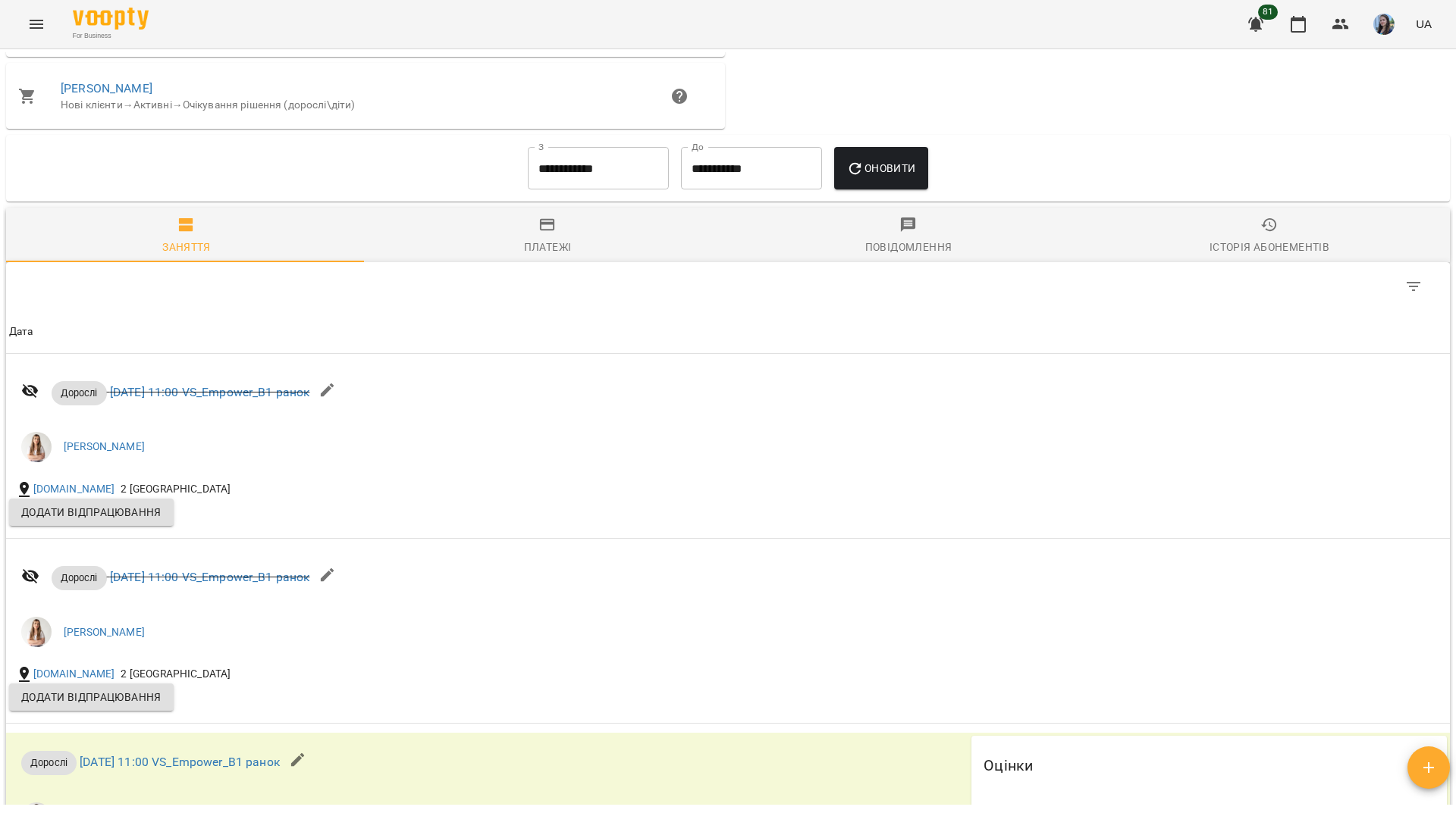
scroll to position [1136, 0]
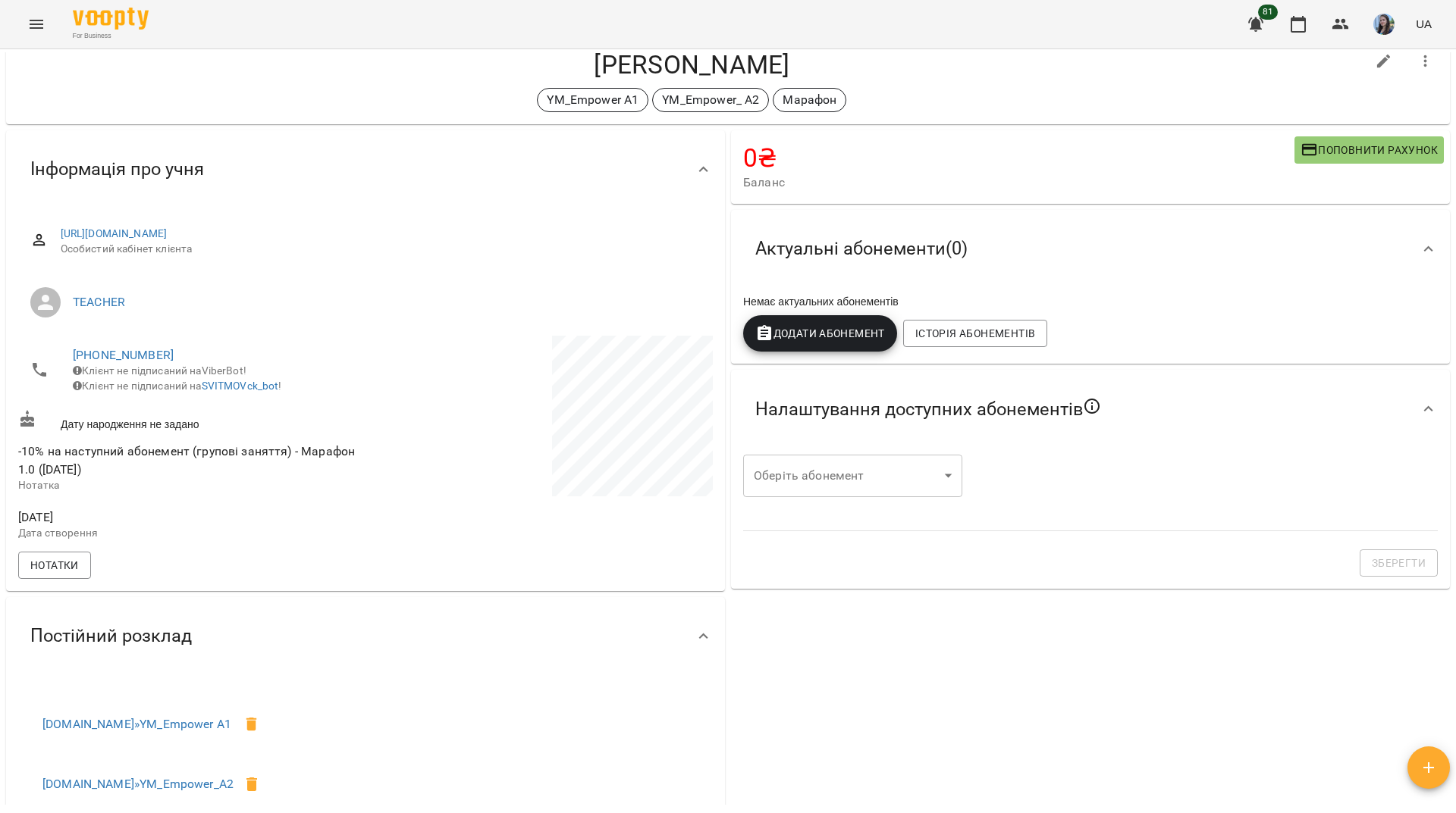
scroll to position [76, 0]
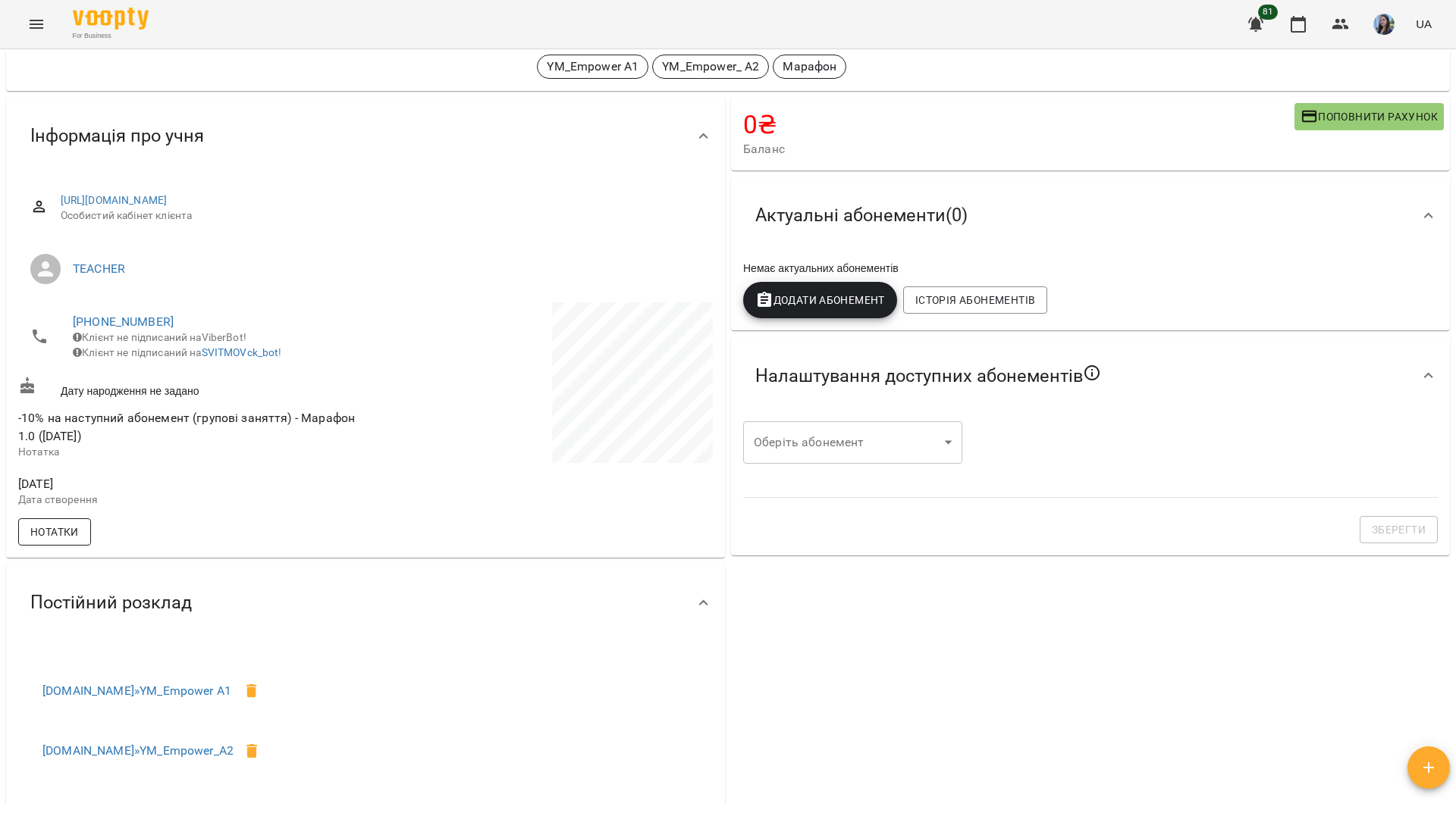
click at [71, 541] on span "Нотатки" at bounding box center [54, 531] width 48 height 18
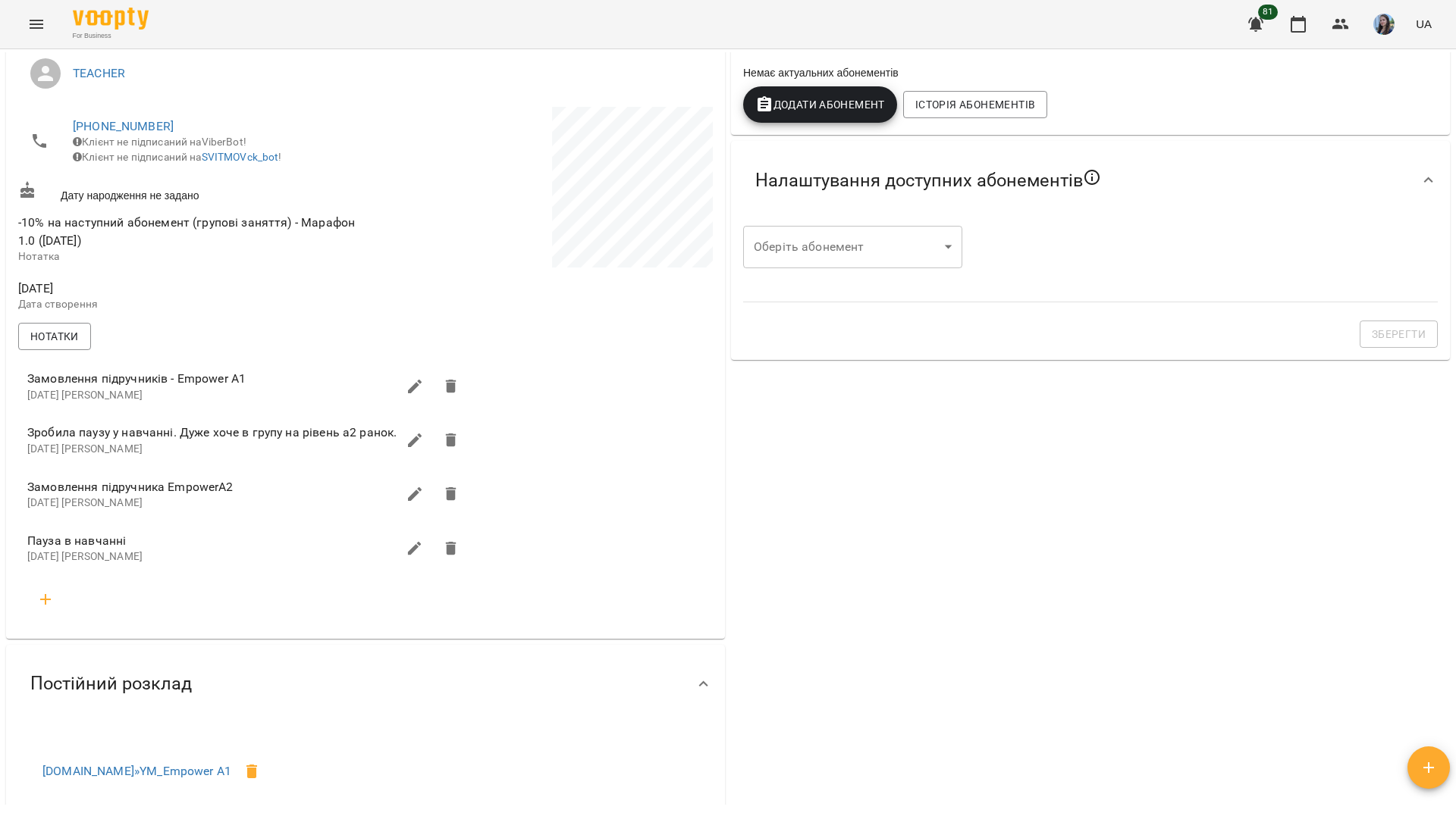
scroll to position [0, 0]
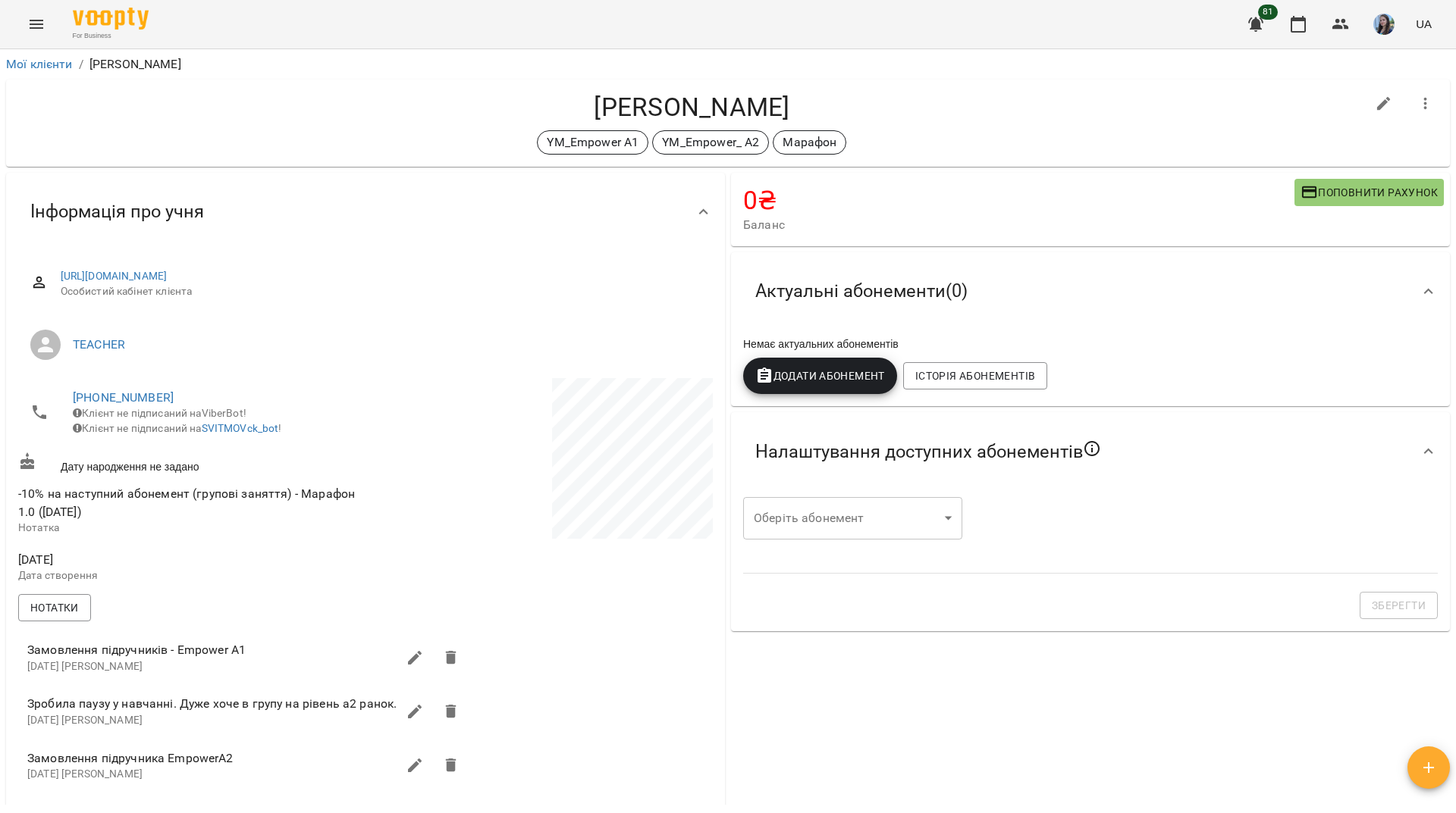
click at [1416, 93] on button "button" at bounding box center [1425, 103] width 36 height 36
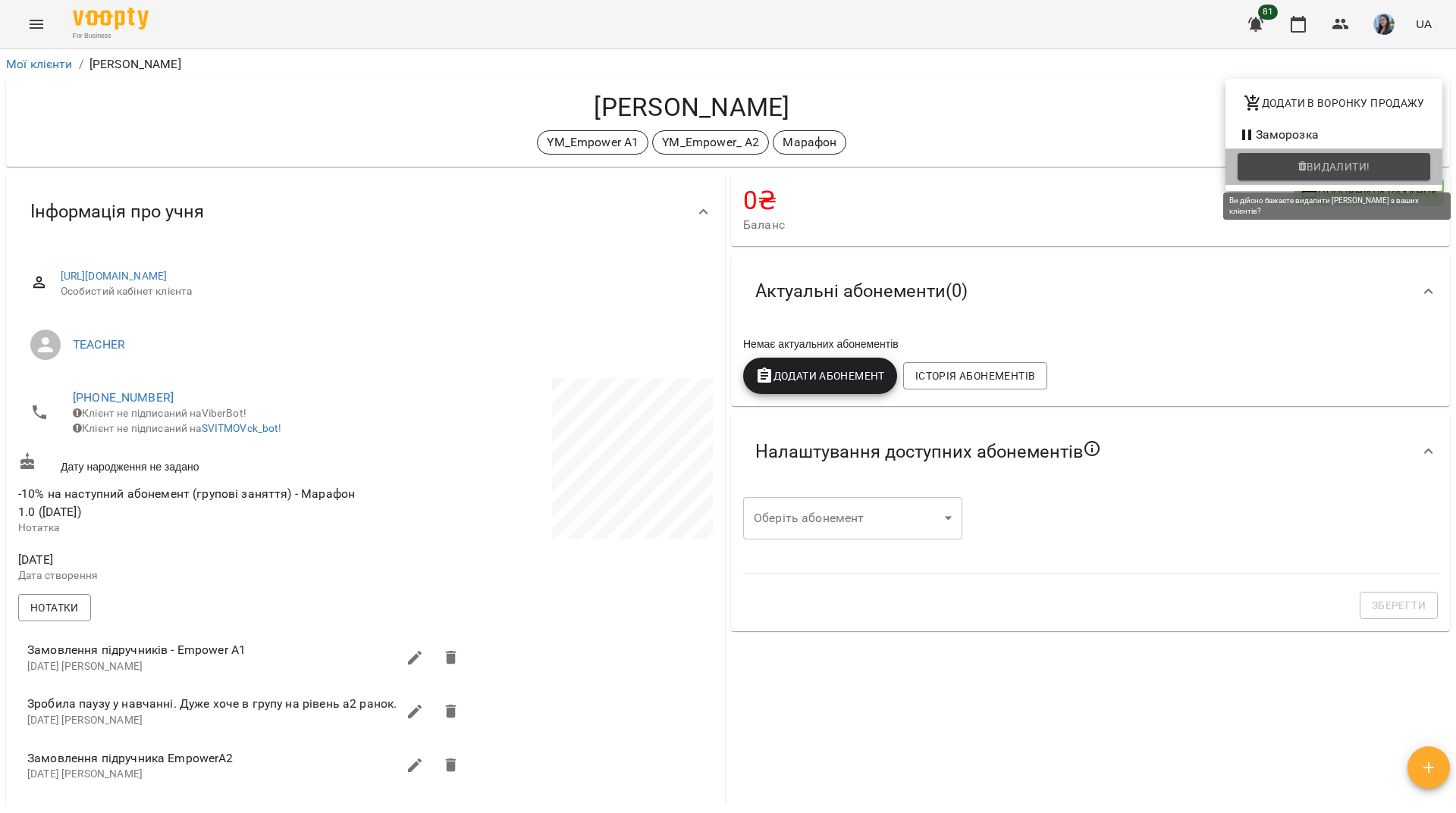
click at [1296, 166] on span "Видалити!" at bounding box center [1333, 166] width 168 height 18
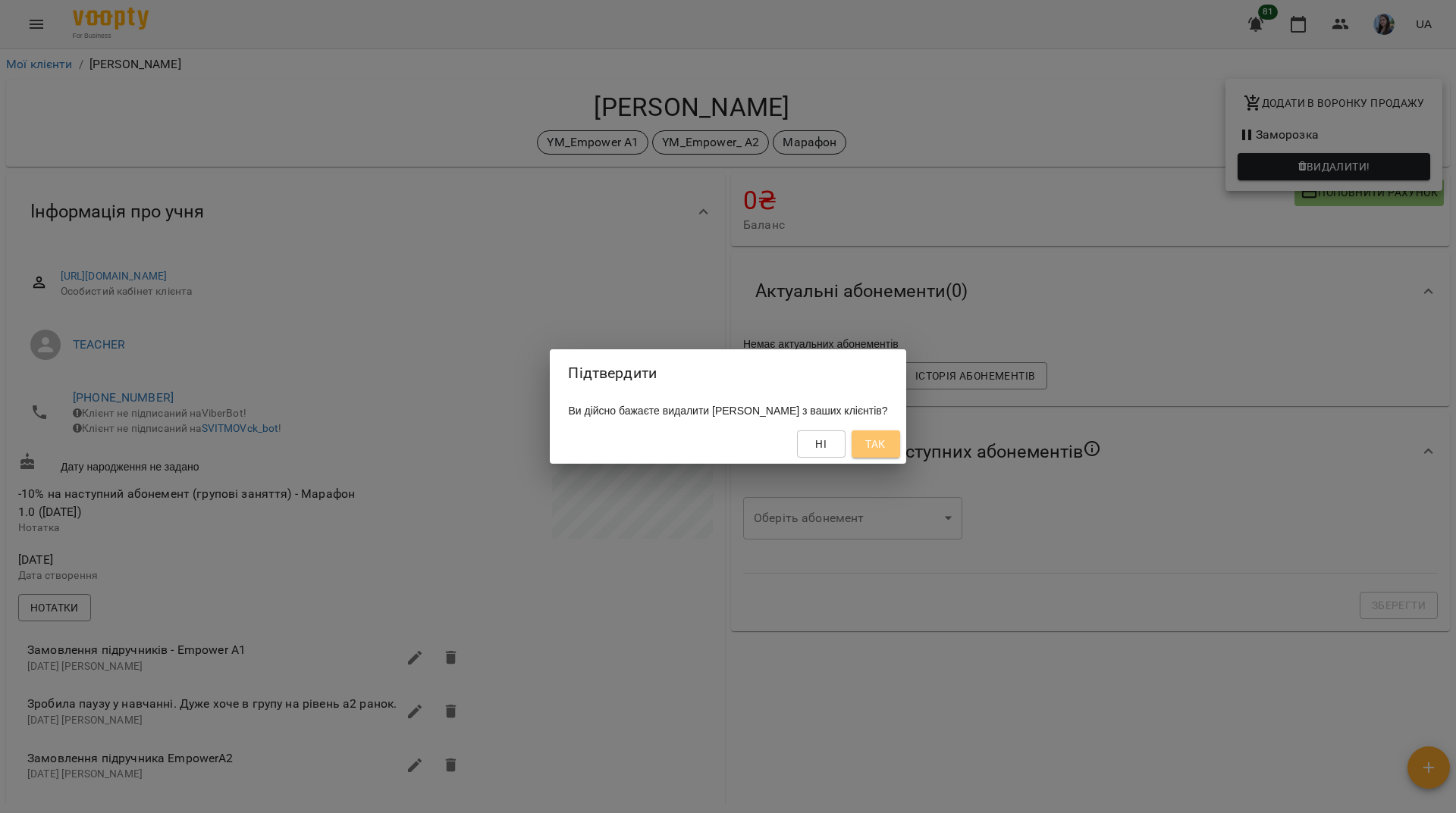
click at [878, 442] on span "Так" at bounding box center [874, 443] width 20 height 18
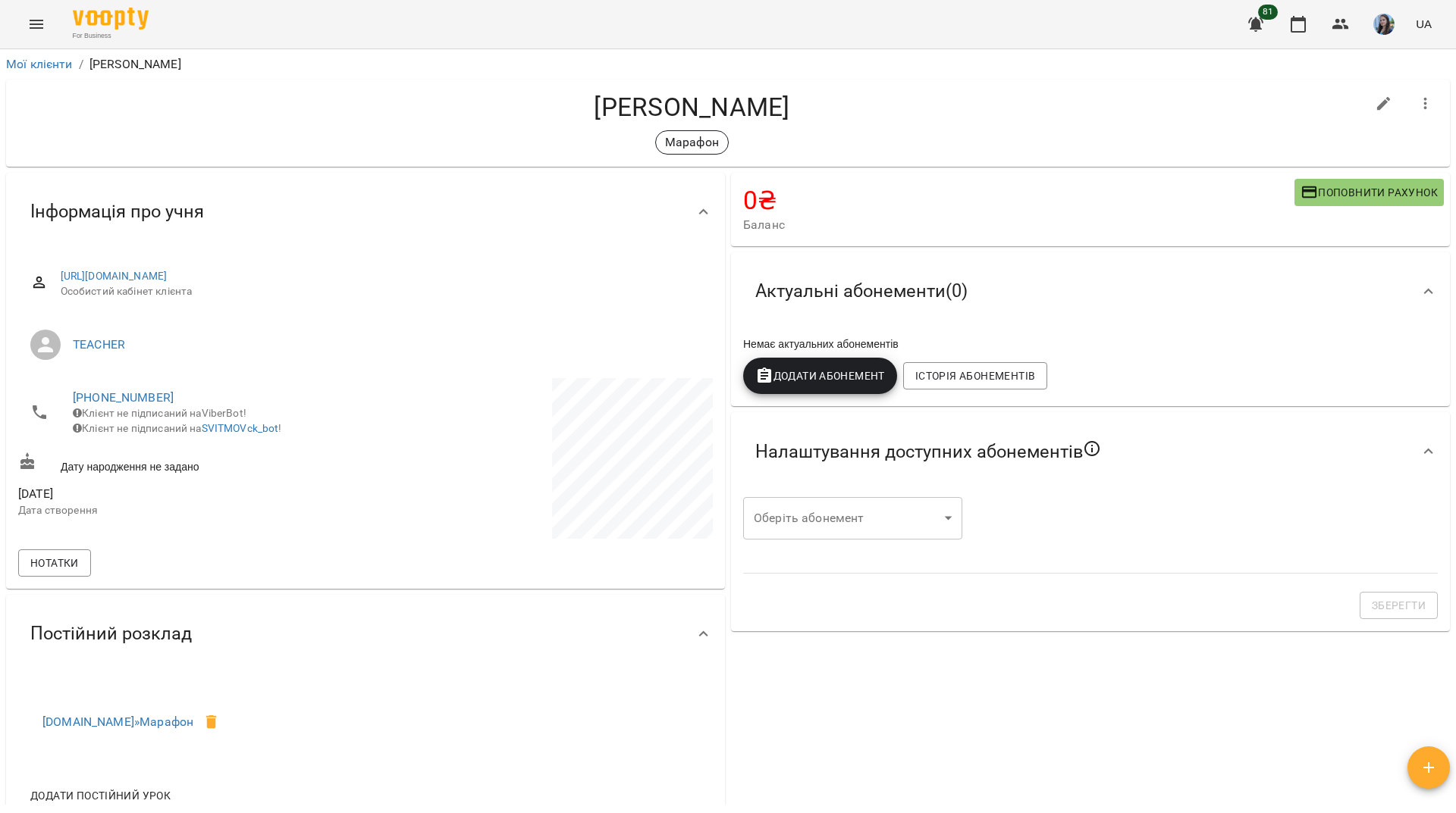
click at [1416, 100] on icon "button" at bounding box center [1425, 103] width 18 height 18
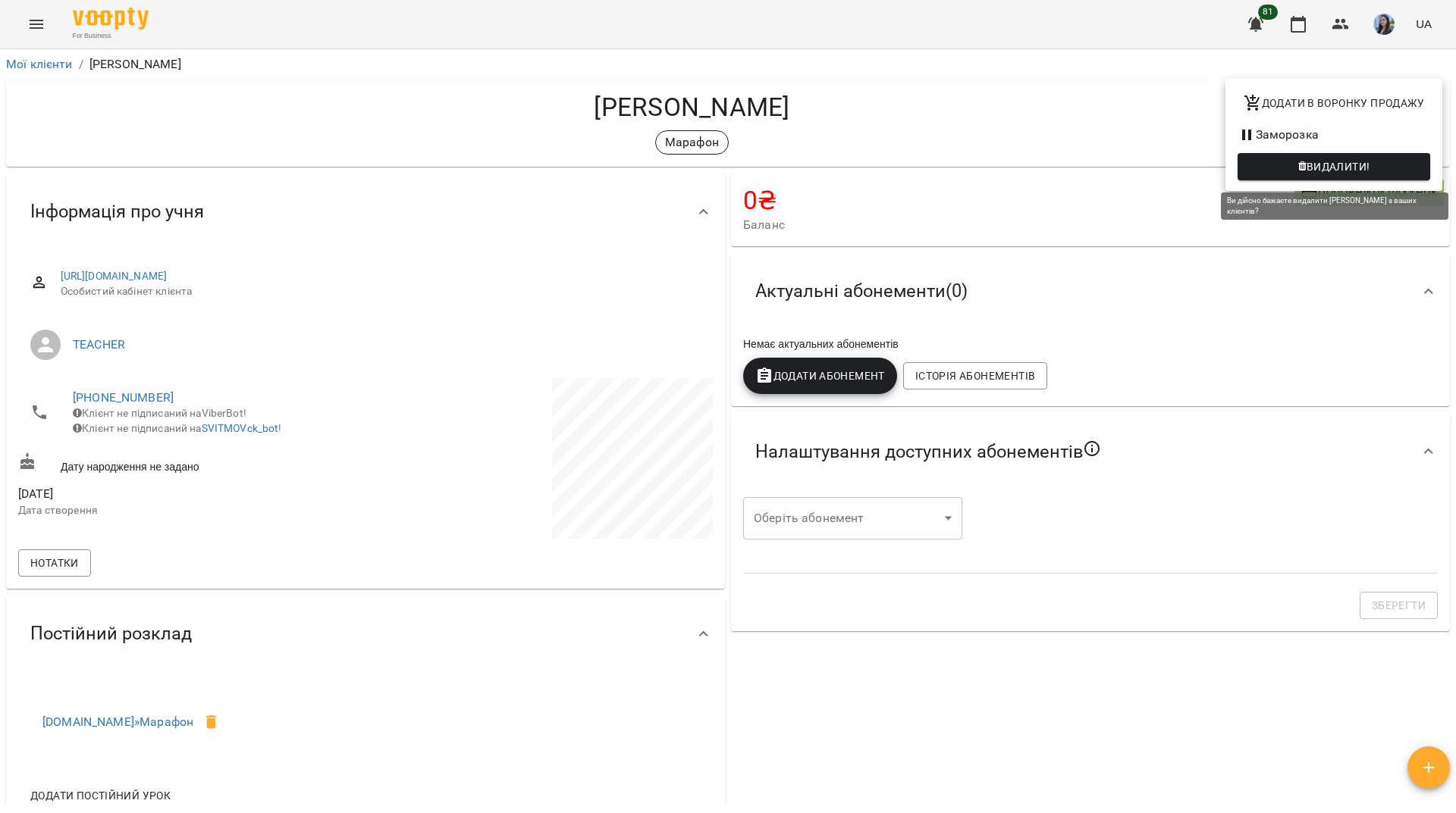
click at [1281, 160] on span "Видалити!" at bounding box center [1333, 166] width 168 height 18
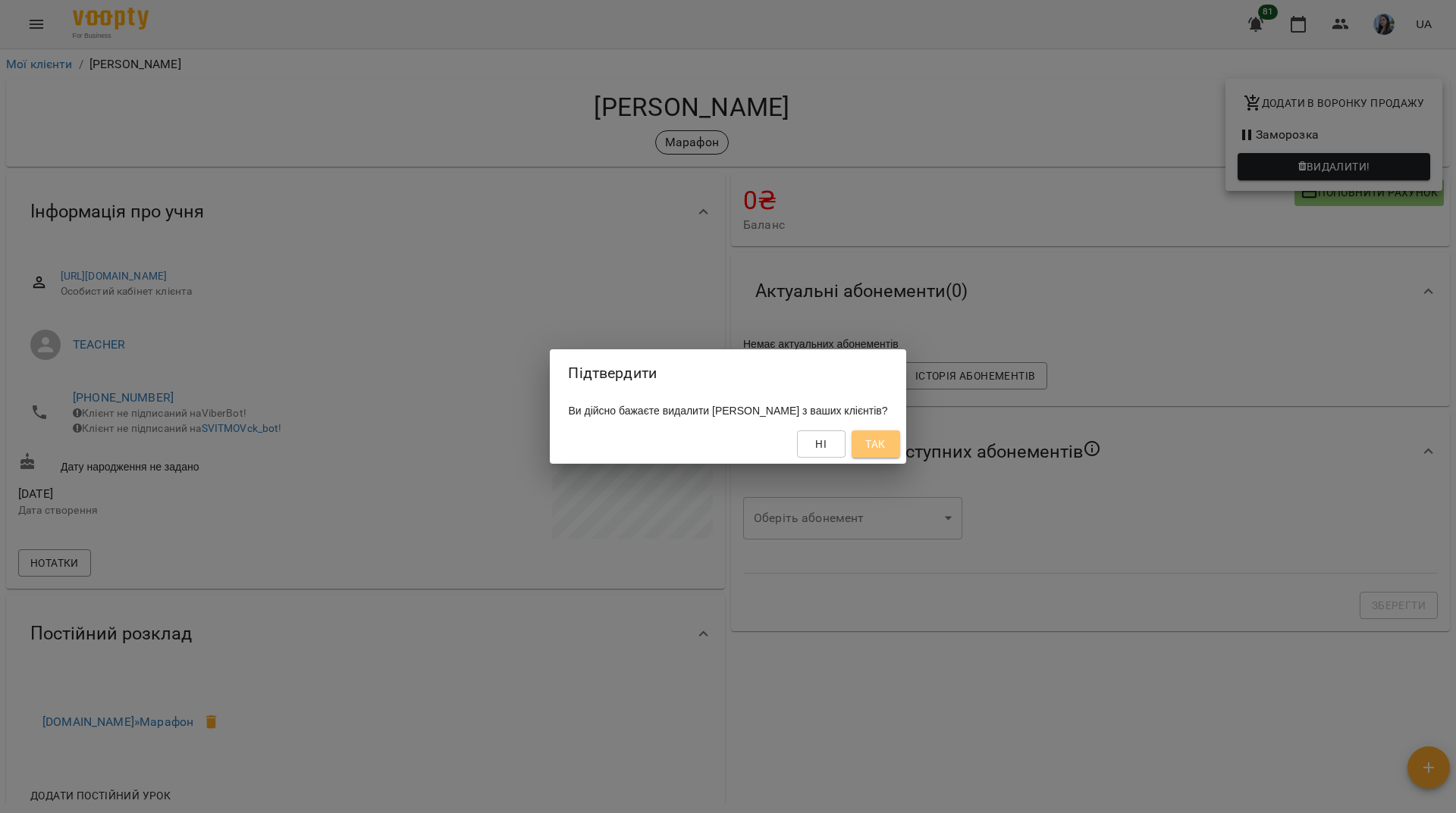
click at [900, 450] on button "Так" at bounding box center [875, 444] width 48 height 28
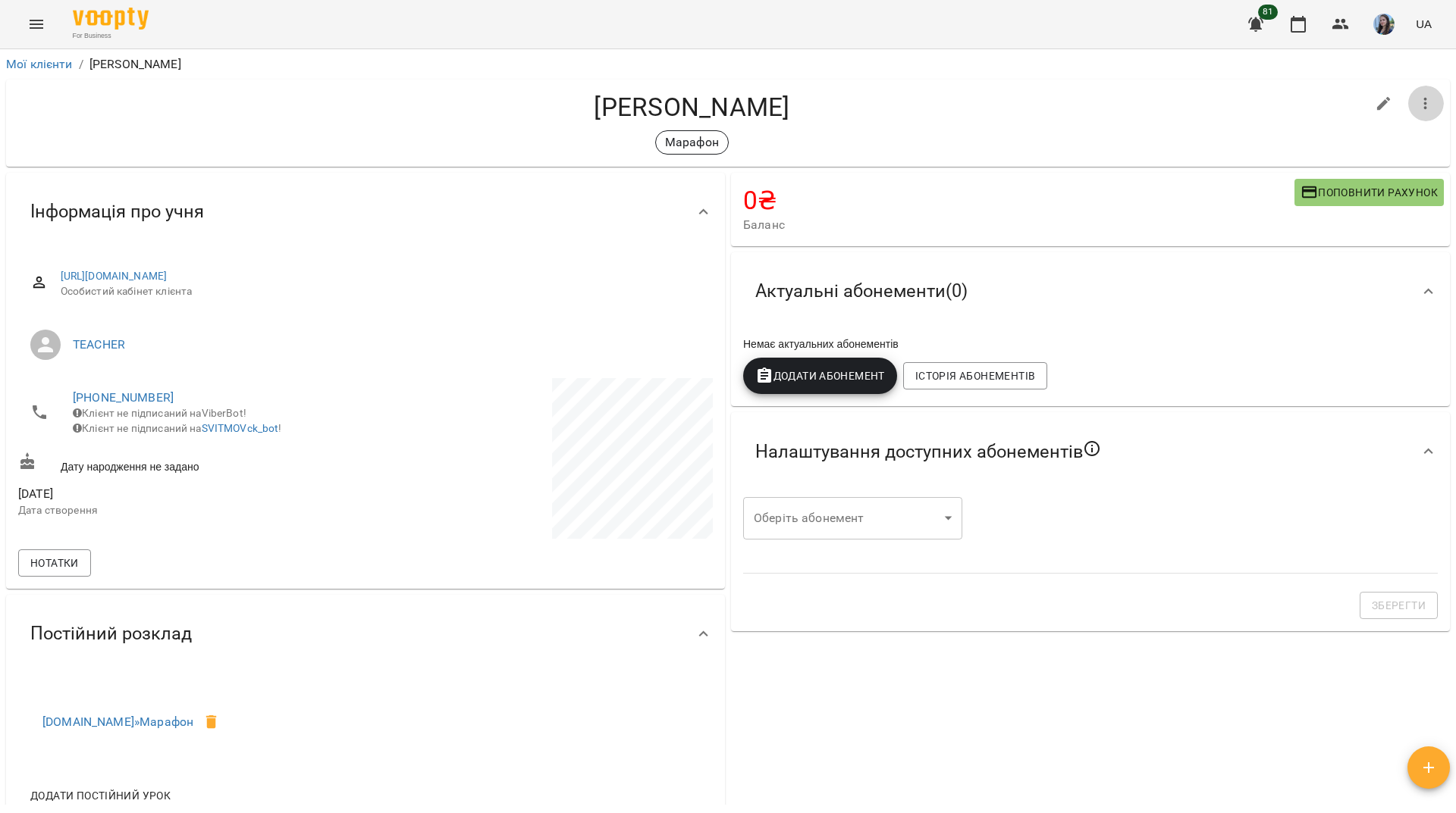
click at [1417, 107] on icon "button" at bounding box center [1425, 103] width 18 height 18
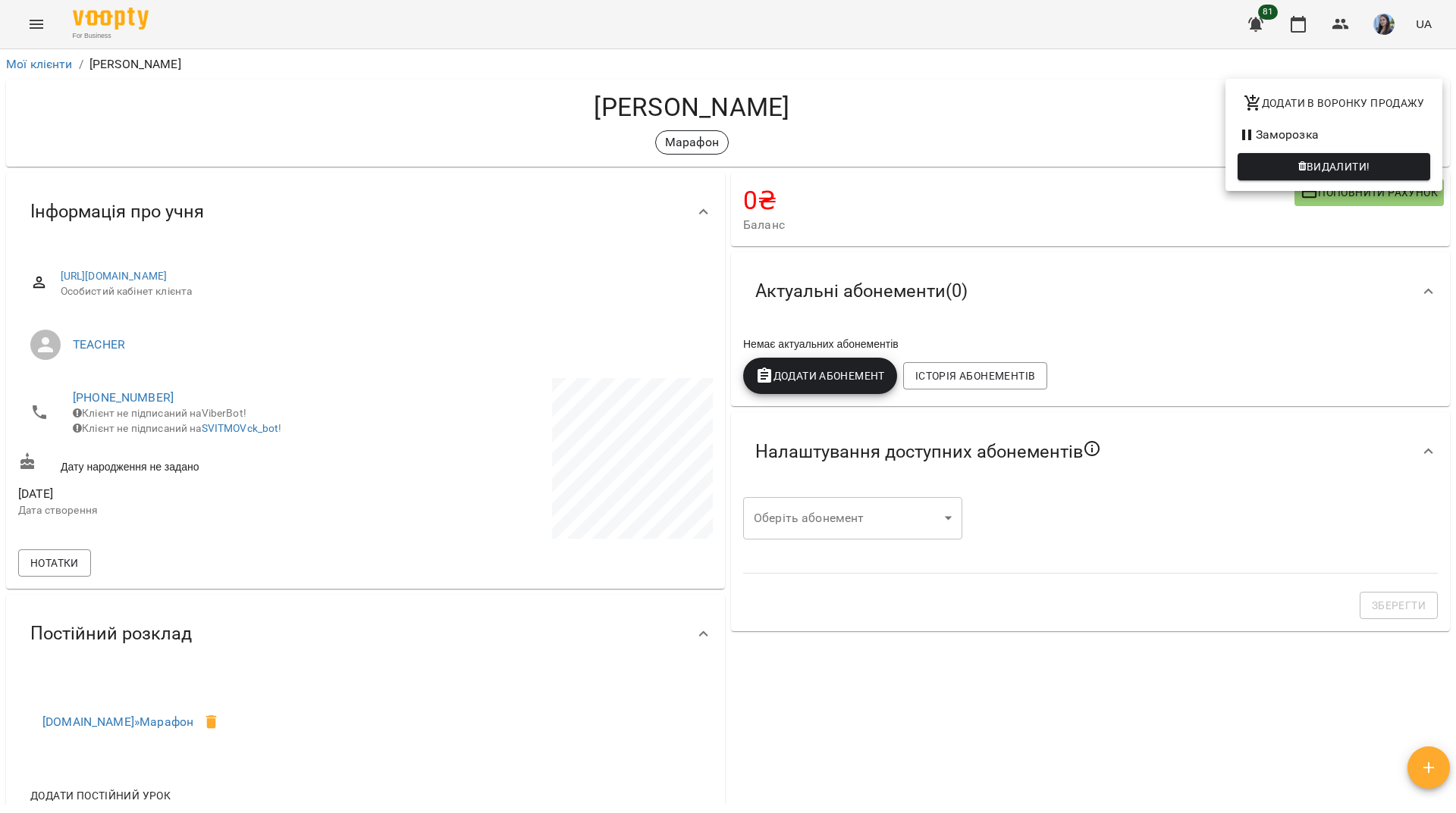
click at [1287, 158] on span "Видалити!" at bounding box center [1333, 166] width 168 height 18
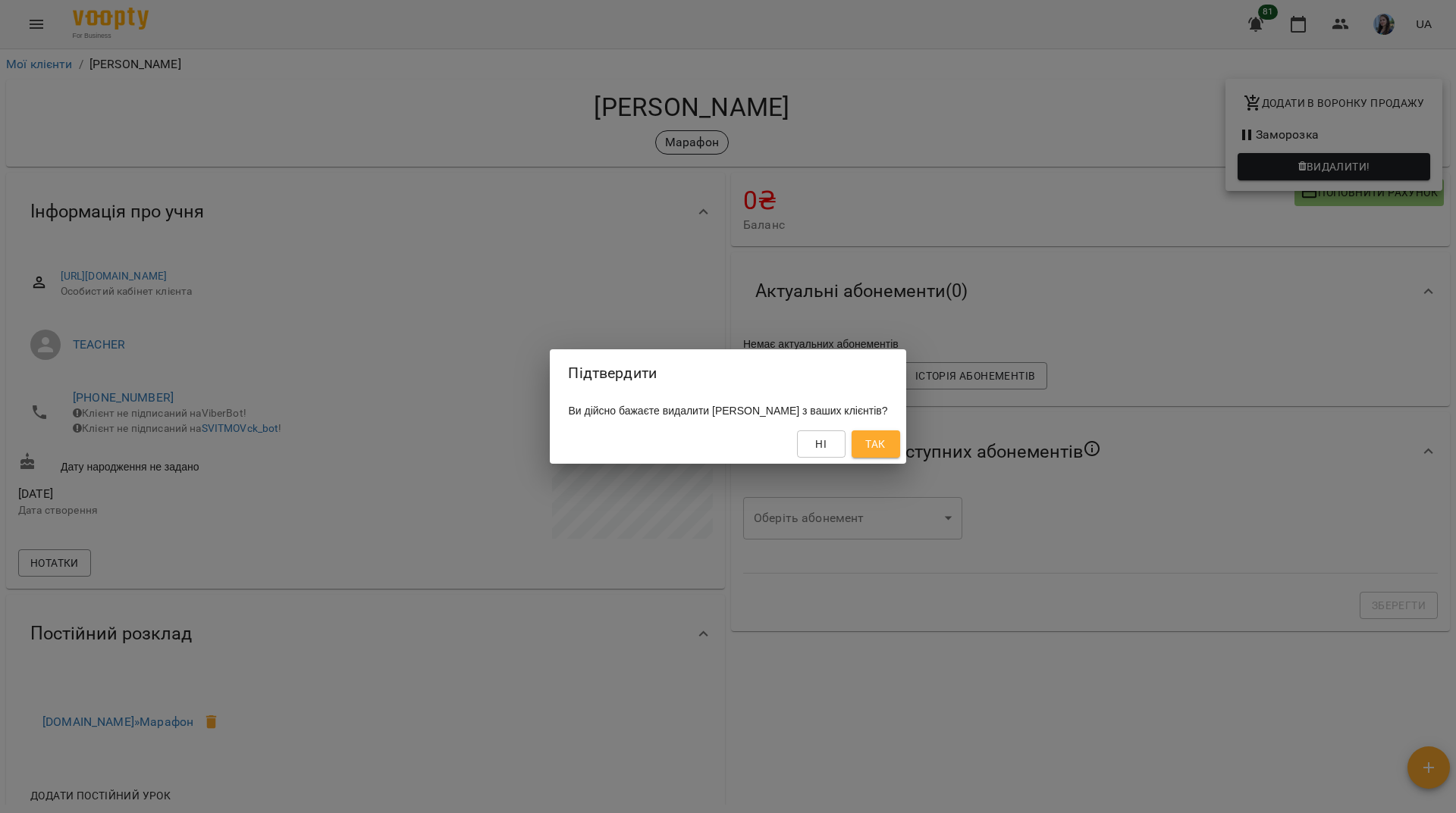
click at [900, 446] on button "Так" at bounding box center [875, 444] width 48 height 28
